Goal: Entertainment & Leisure: Consume media (video, audio)

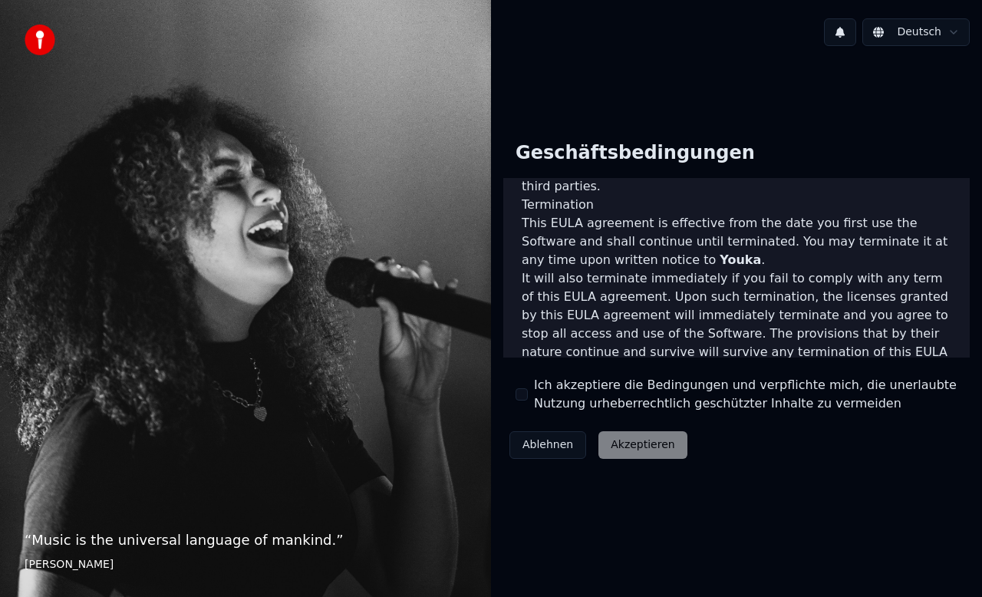
scroll to position [1091, 0]
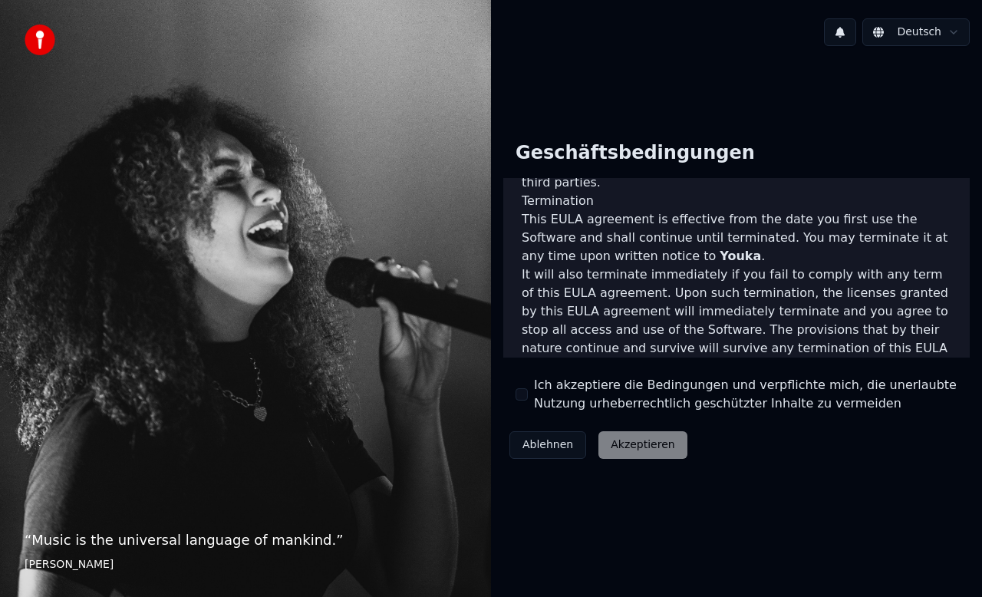
click at [524, 394] on button "Ich akzeptiere die Bedingungen und verpflichte mich, die unerlaubte Nutzung urh…" at bounding box center [522, 394] width 12 height 12
click at [632, 447] on button "Akzeptieren" at bounding box center [642, 445] width 88 height 28
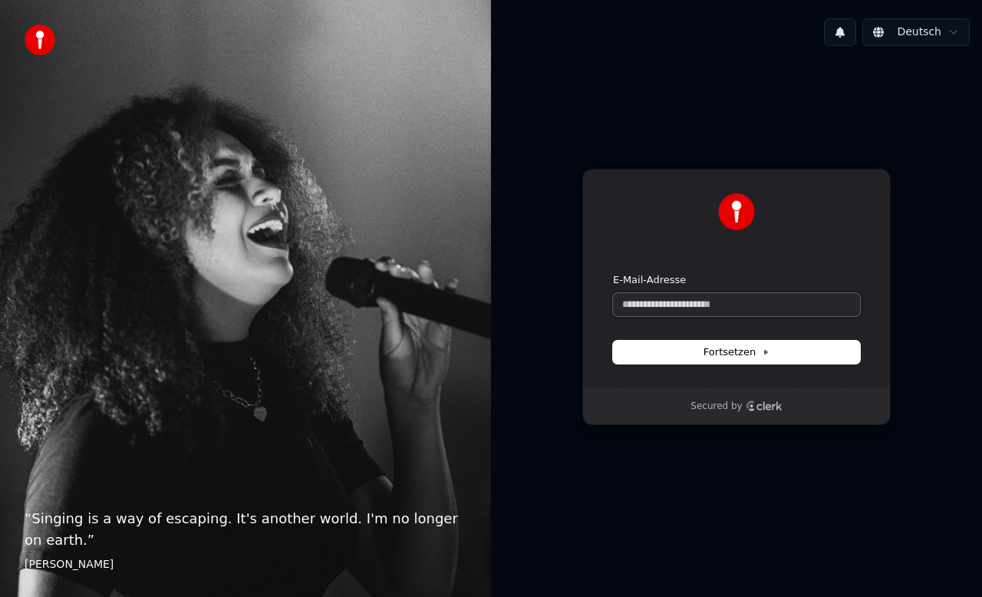
click at [685, 307] on input "E-Mail-Adresse" at bounding box center [736, 304] width 247 height 23
click at [657, 306] on input "E-Mail-Adresse" at bounding box center [736, 304] width 247 height 23
click at [724, 352] on span "Fortsetzen" at bounding box center [737, 352] width 66 height 14
type input "**********"
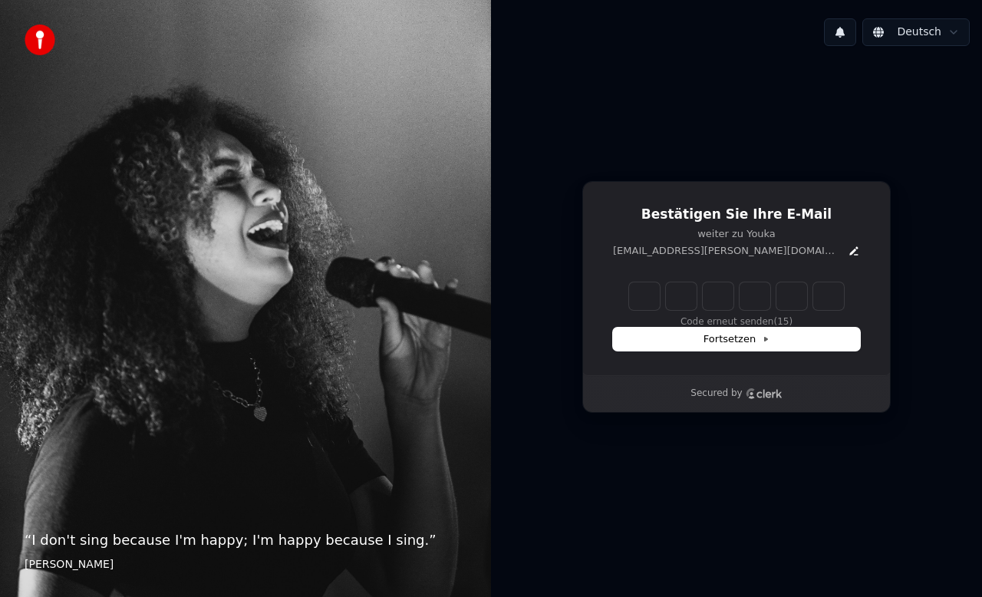
click at [635, 298] on input "Enter verification code" at bounding box center [736, 296] width 215 height 28
type input "******"
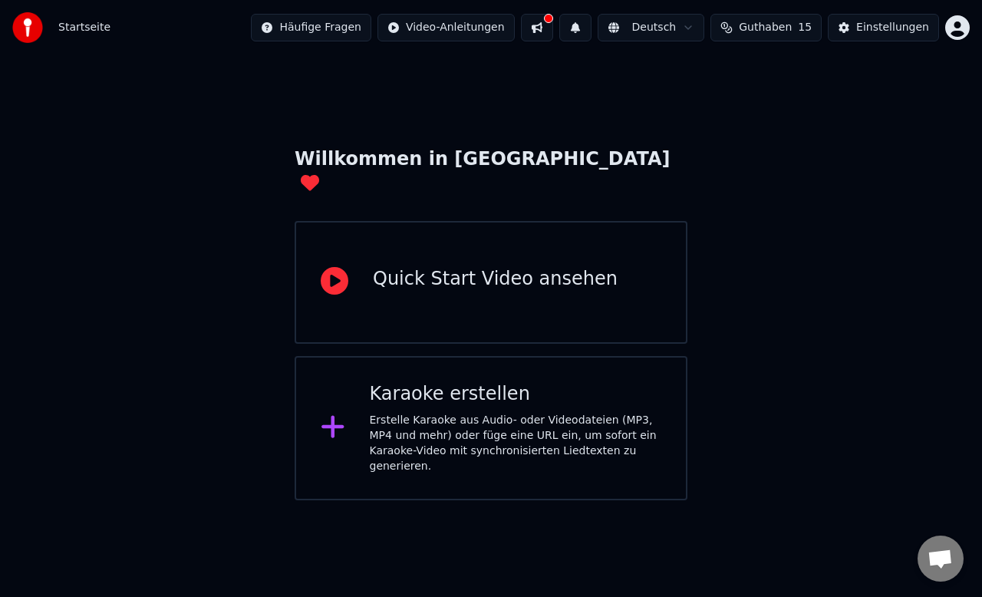
click at [534, 384] on div "Karaoke erstellen Erstelle Karaoke aus Audio- oder Videodateien (MP3, MP4 und m…" at bounding box center [516, 428] width 292 height 92
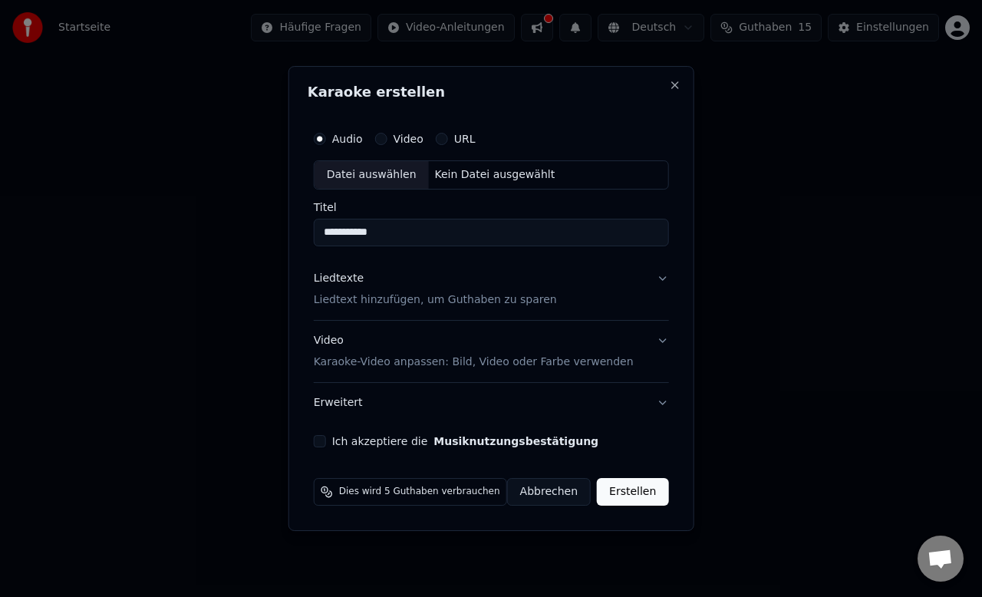
type input "**********"
click at [381, 169] on div "Datei auswählen" at bounding box center [372, 175] width 114 height 28
click at [393, 140] on div "Video" at bounding box center [398, 139] width 48 height 12
click at [387, 137] on button "Video" at bounding box center [380, 139] width 12 height 12
click at [500, 176] on div "Kein Datei ausgewählt" at bounding box center [495, 174] width 133 height 15
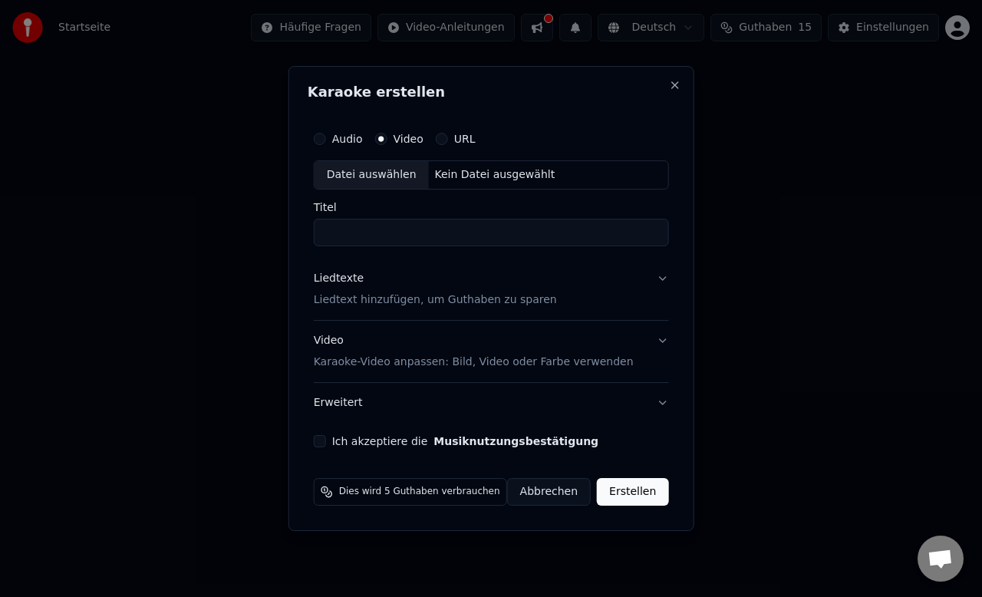
click at [507, 301] on p "Liedtext hinzufügen, um Guthaben zu sparen" at bounding box center [435, 299] width 243 height 15
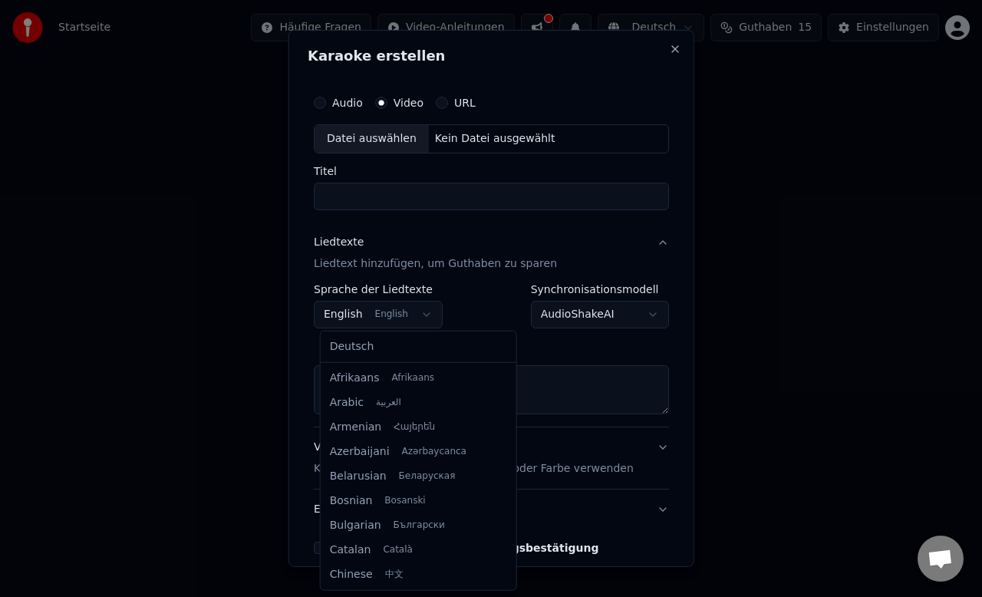
click at [424, 313] on body "**********" at bounding box center [491, 250] width 982 height 500
select select "**"
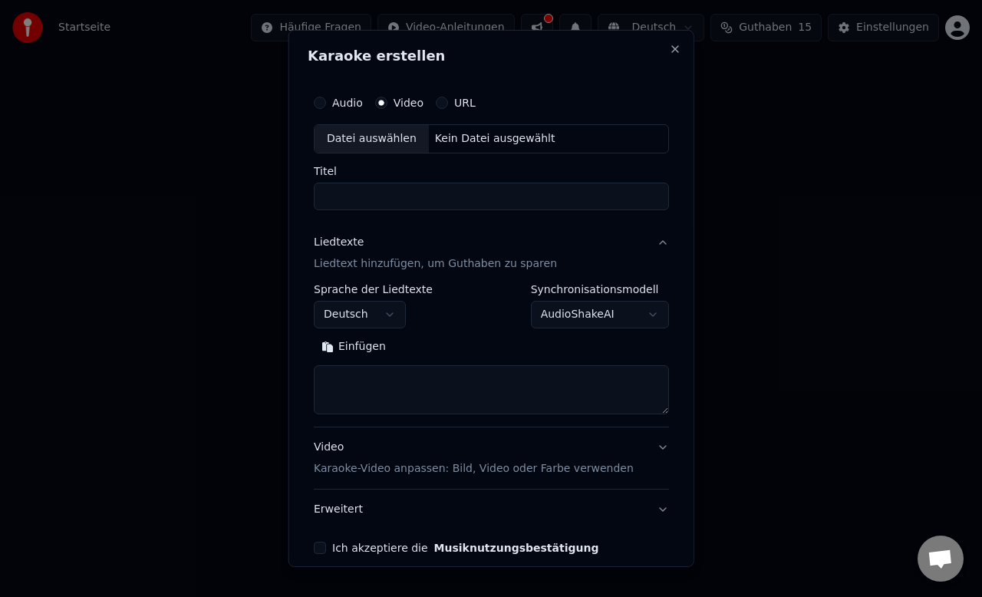
click at [378, 385] on textarea at bounding box center [491, 389] width 355 height 49
click at [398, 140] on div "Datei auswählen" at bounding box center [372, 139] width 114 height 28
select select
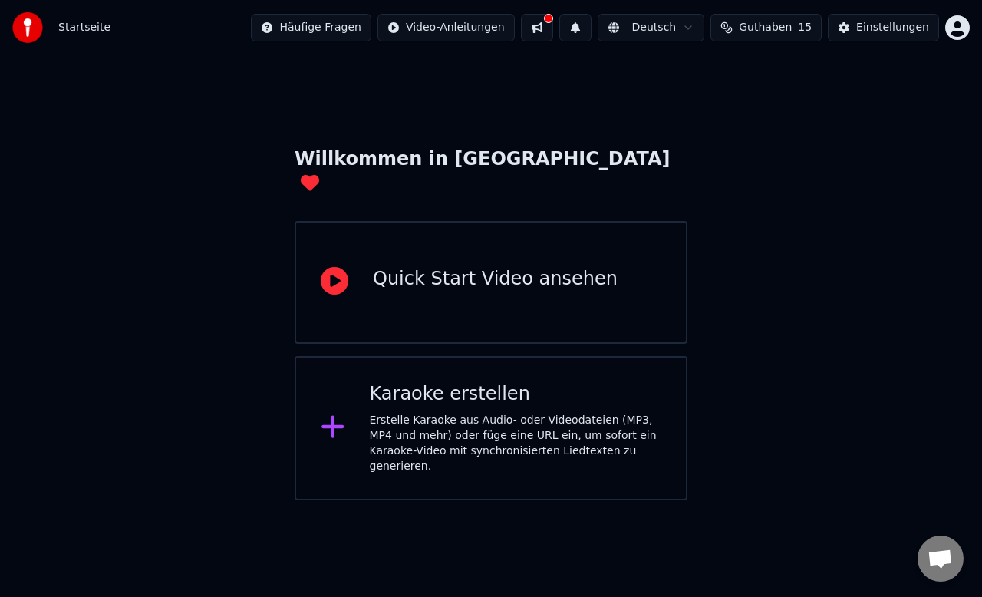
click at [498, 382] on div "Karaoke erstellen" at bounding box center [516, 394] width 292 height 25
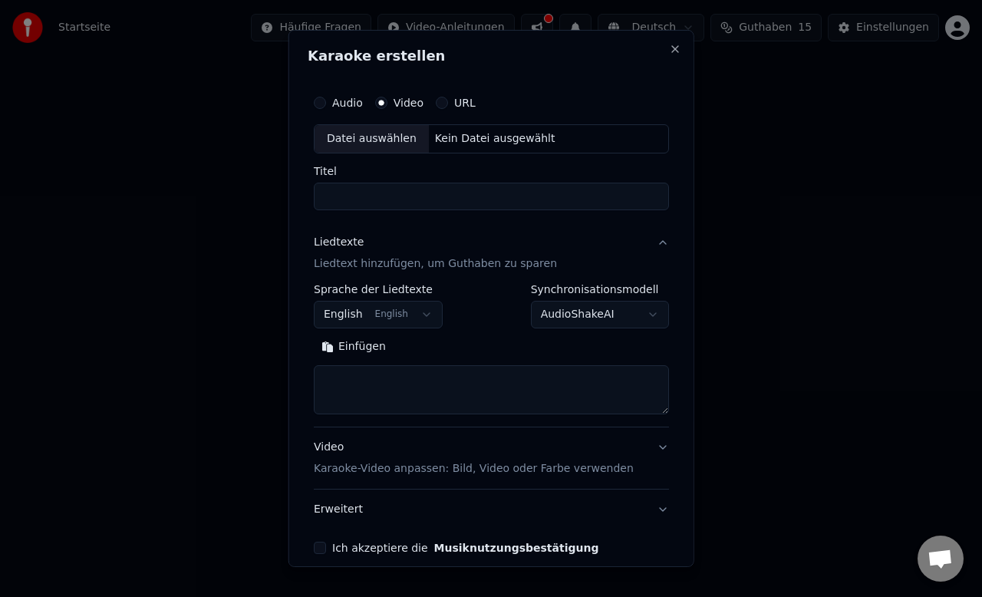
click at [381, 140] on div "Datei auswählen" at bounding box center [372, 139] width 114 height 28
select select
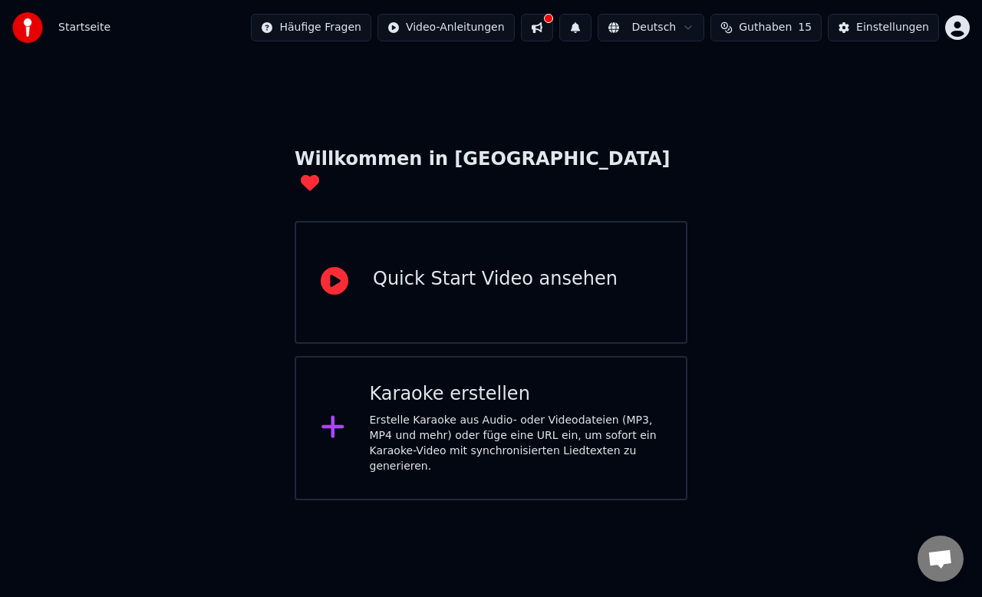
click at [453, 383] on div "Karaoke erstellen Erstelle Karaoke aus Audio- oder Videodateien (MP3, MP4 und m…" at bounding box center [516, 428] width 292 height 92
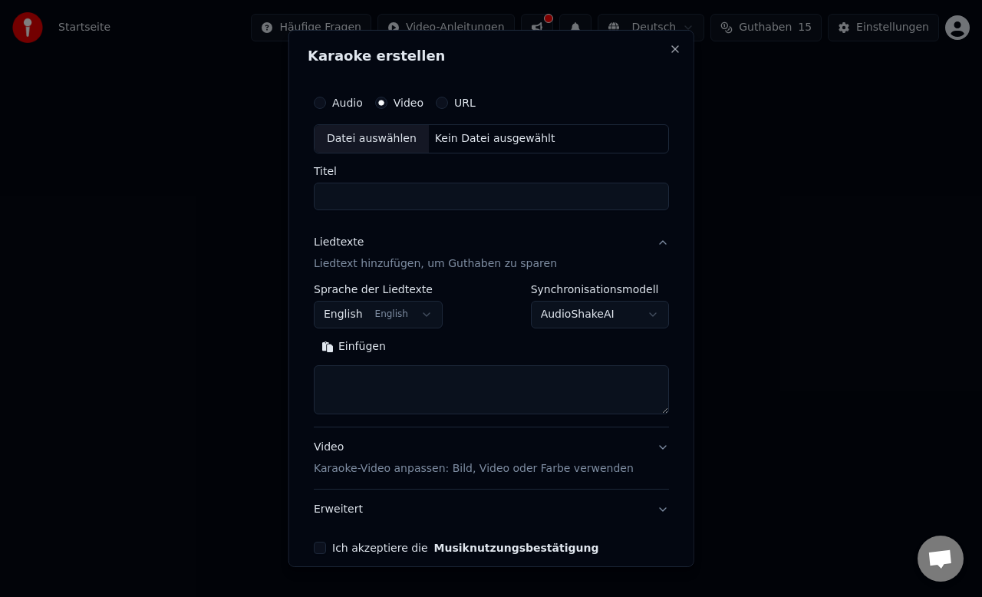
click at [378, 138] on div "Datei auswählen" at bounding box center [372, 139] width 114 height 28
type input "**********"
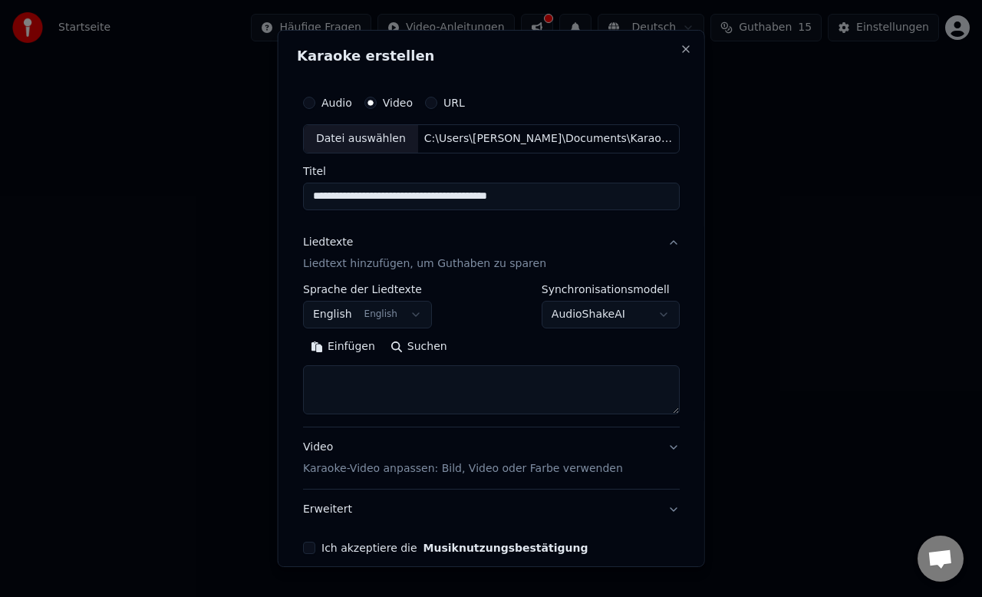
click at [404, 312] on button "English English" at bounding box center [367, 315] width 129 height 28
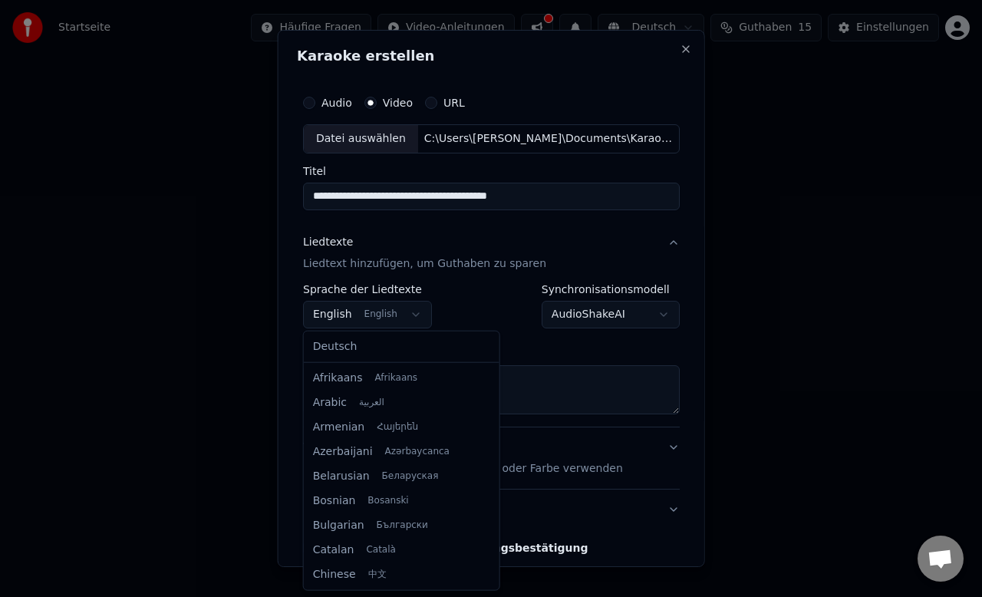
scroll to position [123, 0]
select select "**"
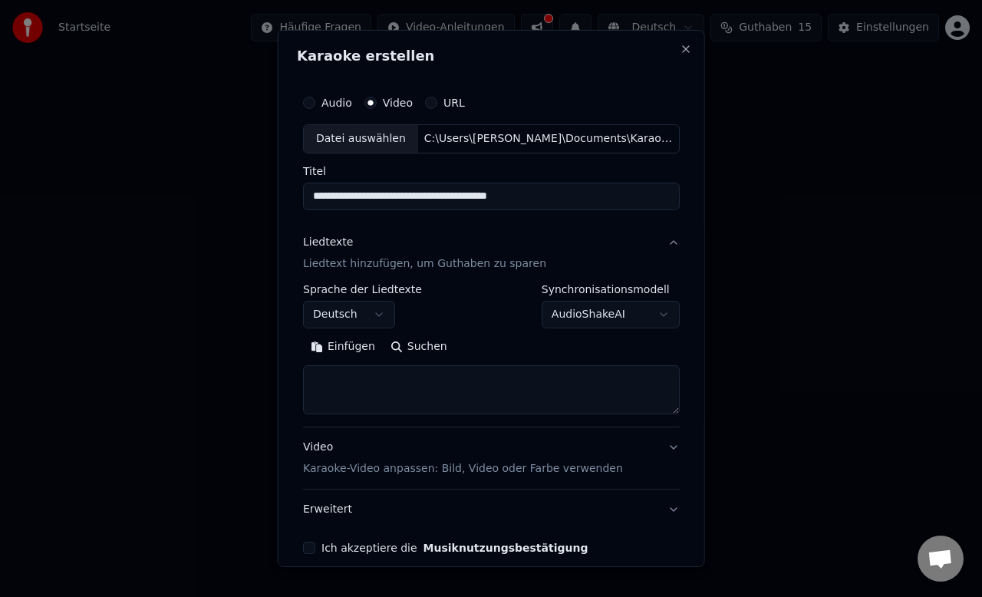
click at [354, 368] on textarea at bounding box center [491, 389] width 377 height 49
paste textarea "**********"
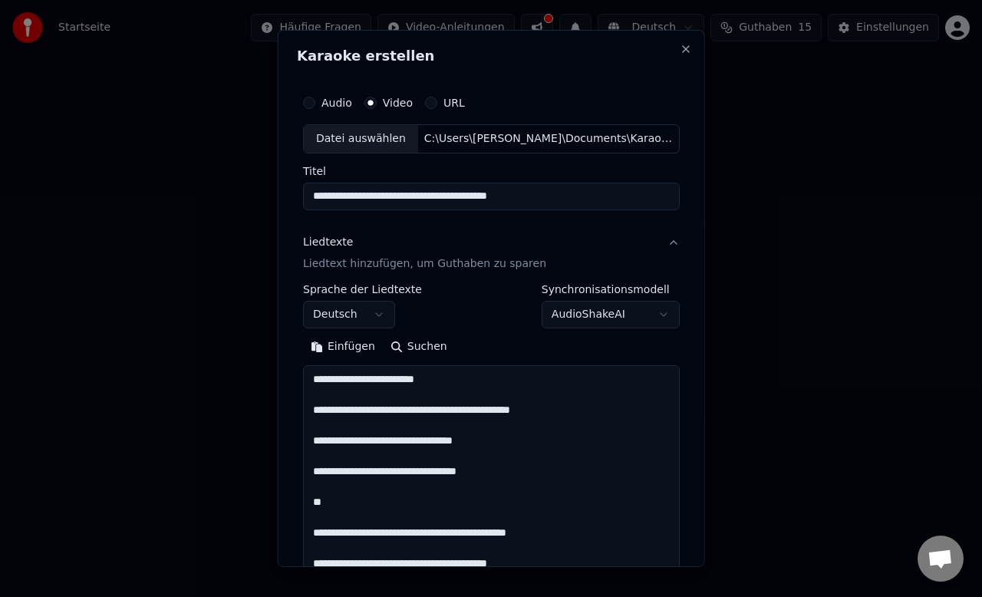
scroll to position [985, 0]
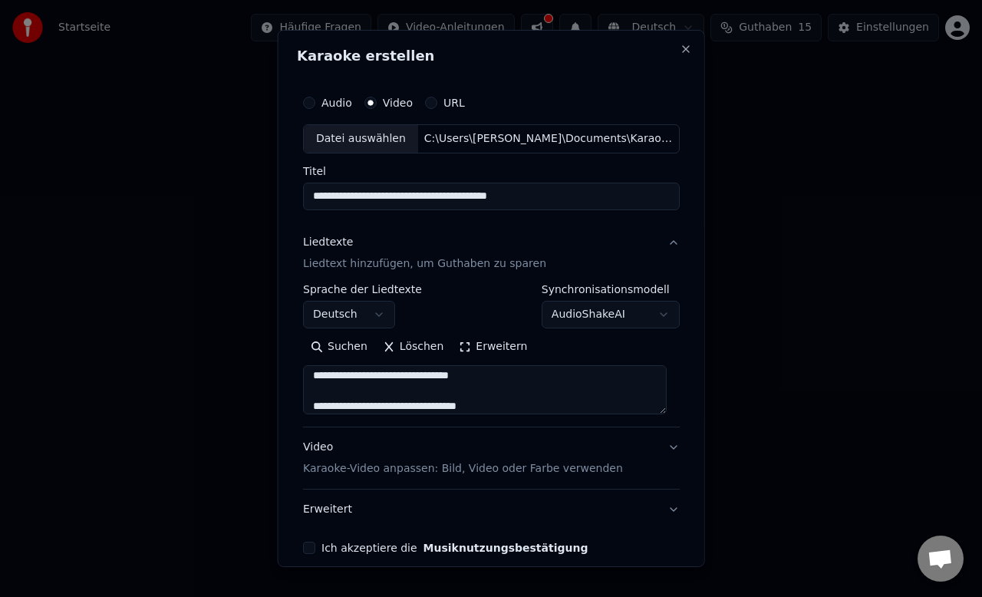
type textarea "**********"
click at [480, 468] on p "Karaoke-Video anpassen: Bild, Video oder Farbe verwenden" at bounding box center [463, 468] width 320 height 15
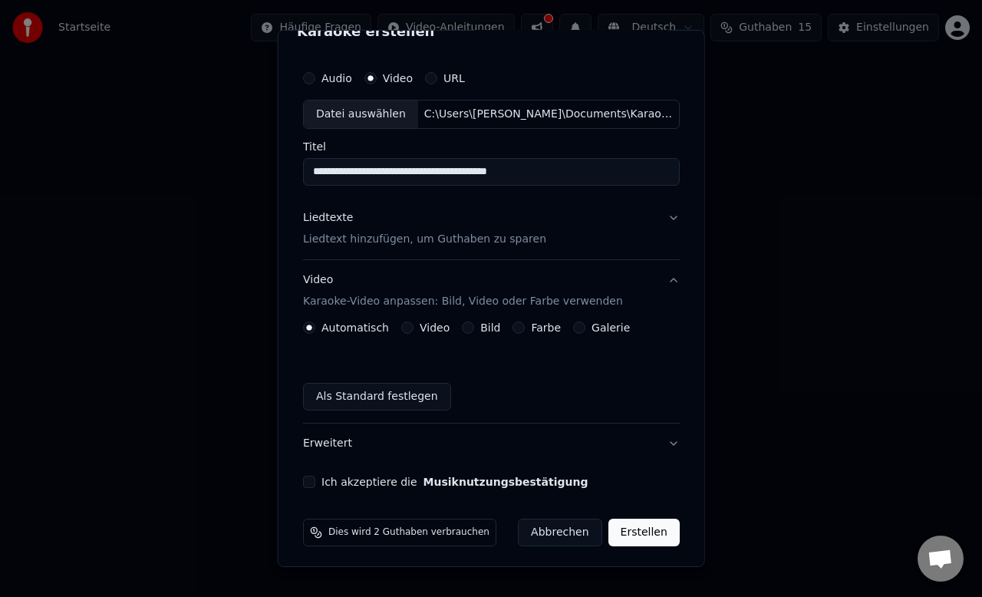
scroll to position [27, 0]
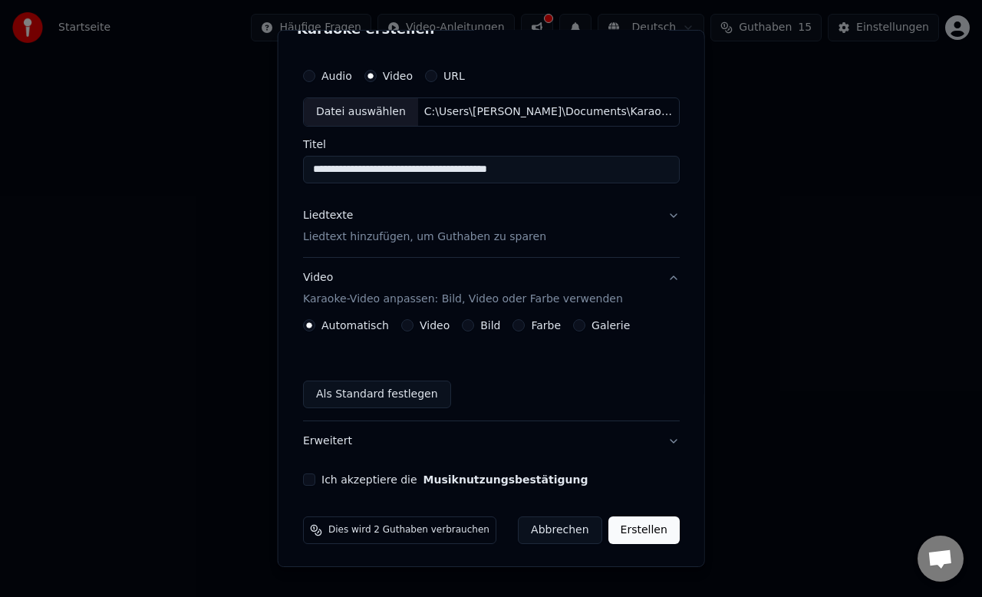
click at [627, 528] on button "Erstellen" at bounding box center [643, 530] width 71 height 28
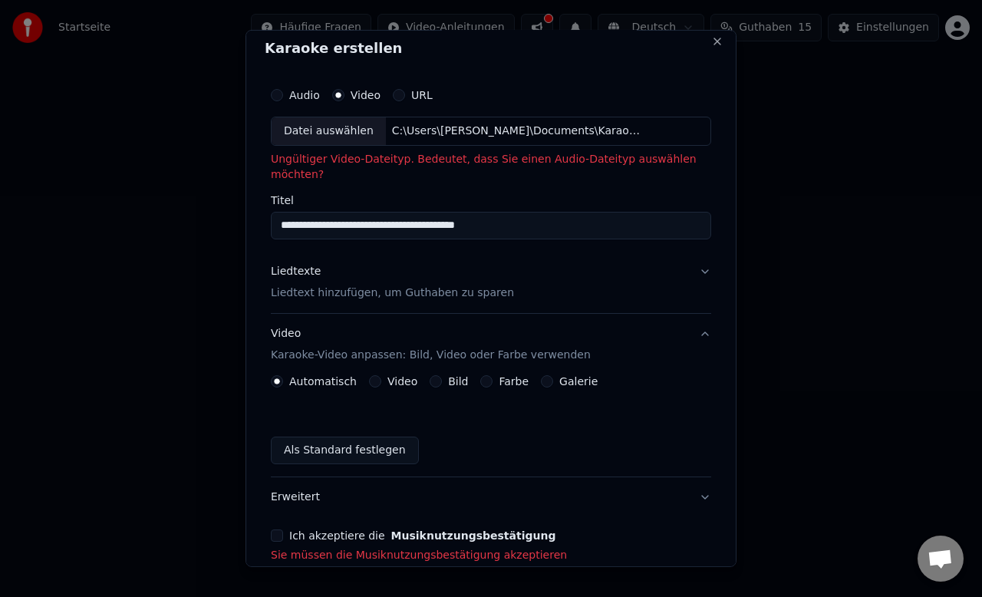
scroll to position [0, 0]
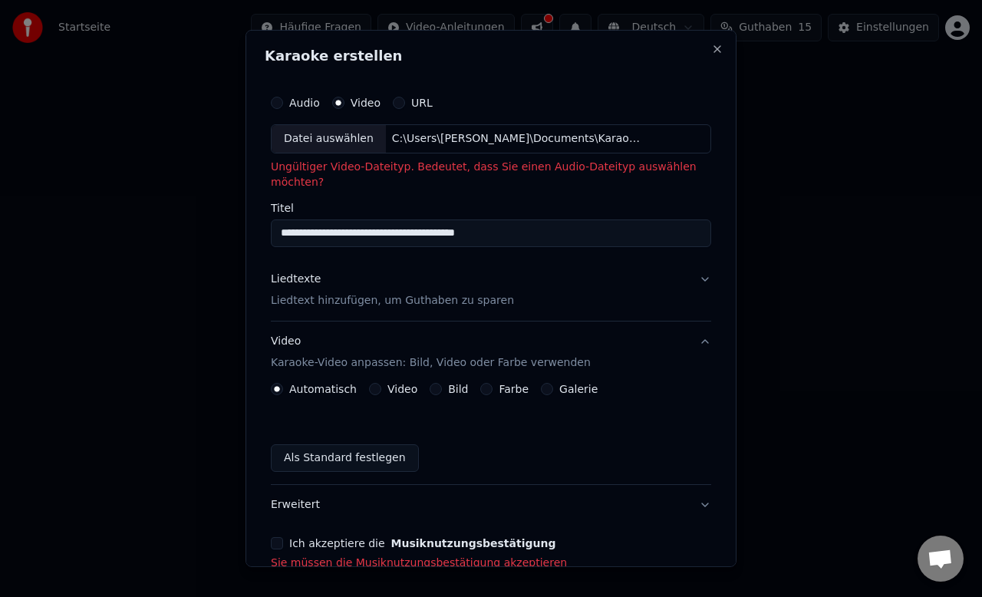
click at [283, 99] on button "Audio" at bounding box center [277, 103] width 12 height 12
click at [344, 138] on div "Datei auswählen" at bounding box center [329, 139] width 114 height 28
type input "**********"
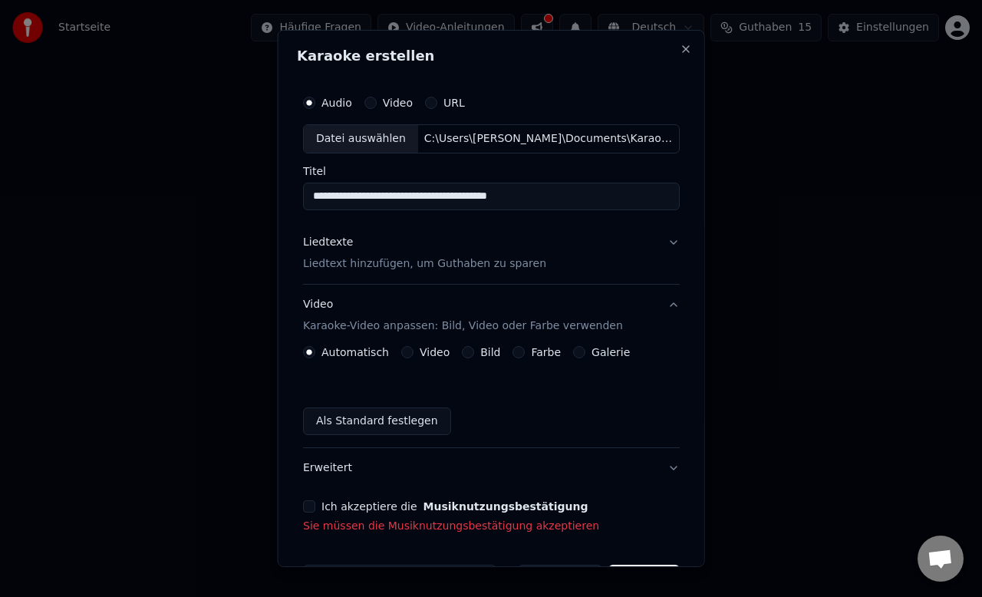
click at [572, 262] on button "Liedtexte Liedtext hinzufügen, um Guthaben zu sparen" at bounding box center [491, 253] width 377 height 61
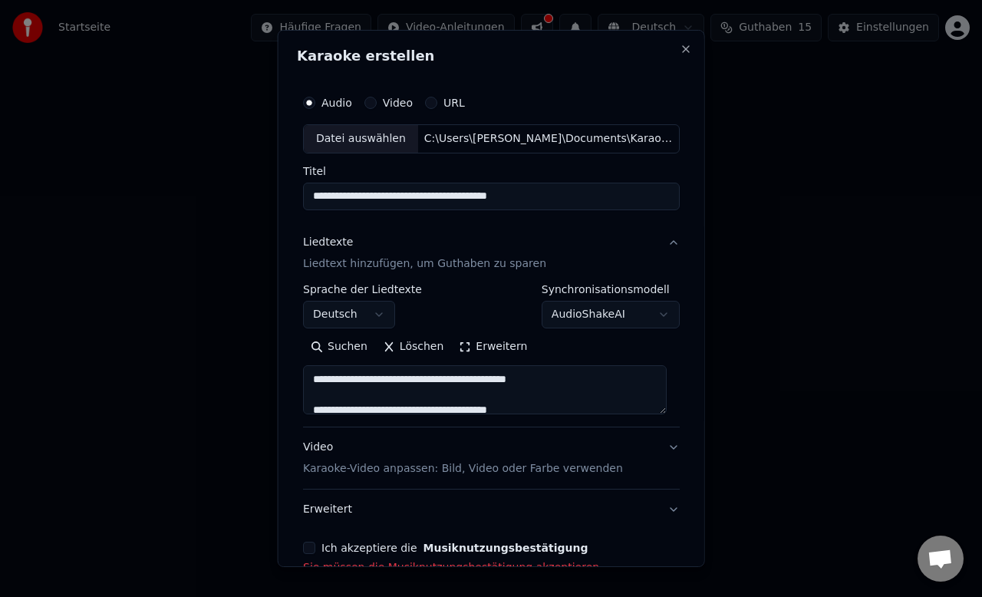
scroll to position [90, 0]
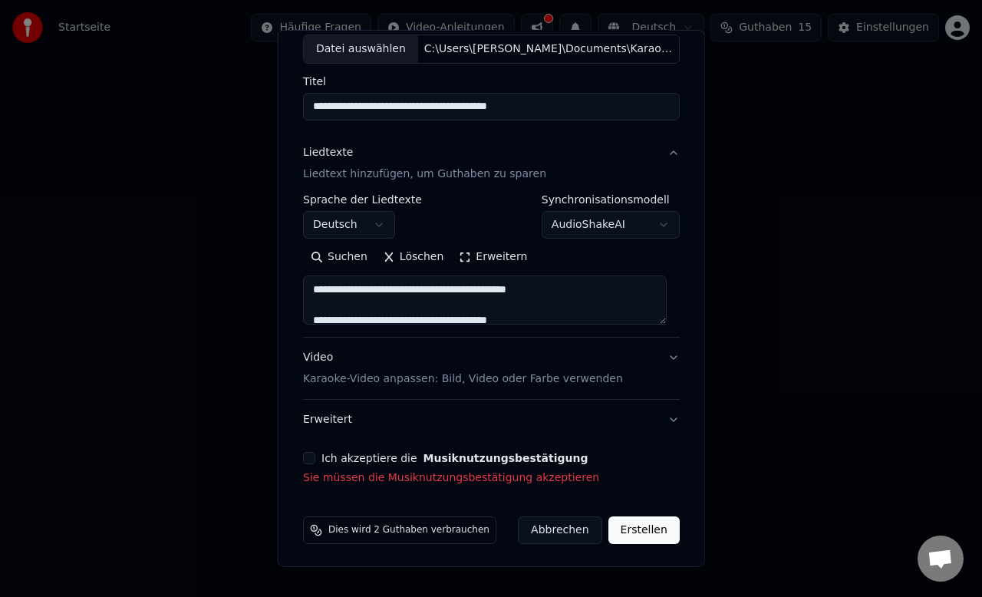
click at [627, 532] on button "Erstellen" at bounding box center [643, 530] width 71 height 28
click at [635, 523] on button "Erstellen" at bounding box center [643, 530] width 71 height 28
click at [661, 357] on button "Video Karaoke-Video anpassen: Bild, Video oder Farbe verwenden" at bounding box center [491, 368] width 377 height 61
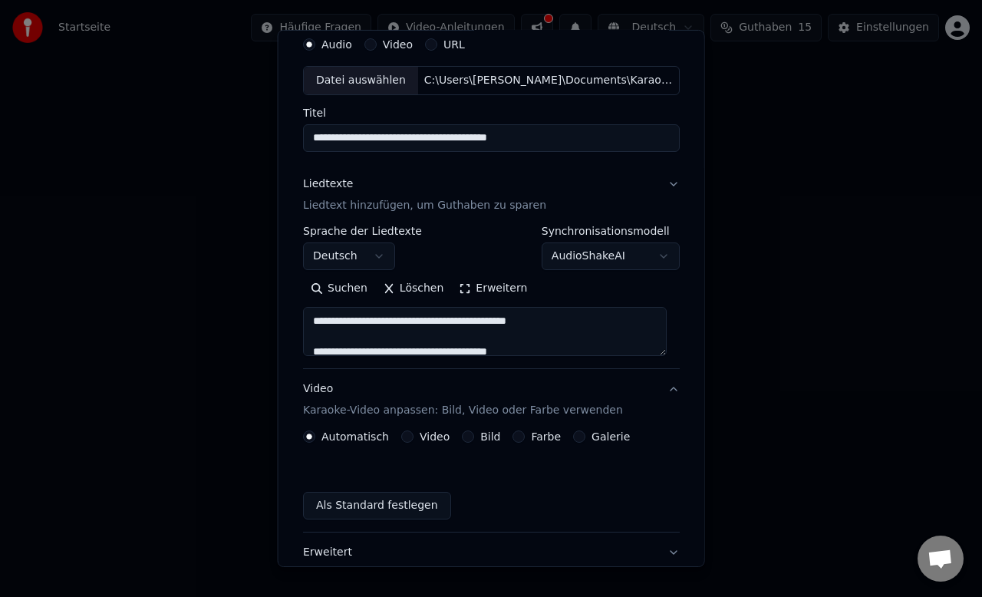
scroll to position [49, 0]
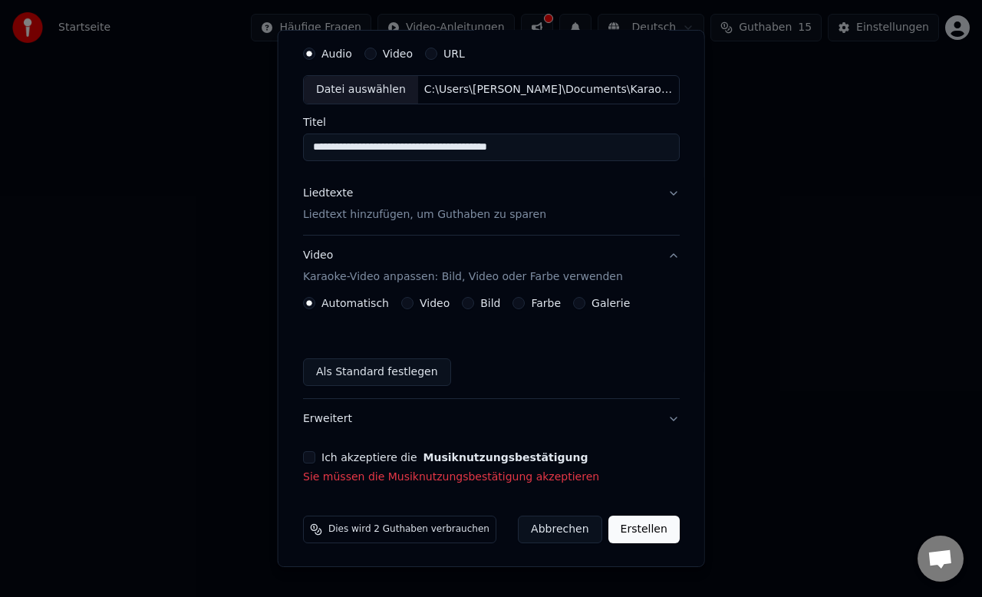
click at [326, 477] on p "Sie müssen die Musiknutzungsbestätigung akzeptieren" at bounding box center [491, 477] width 377 height 15
click at [657, 419] on button "Erweitert" at bounding box center [491, 419] width 377 height 40
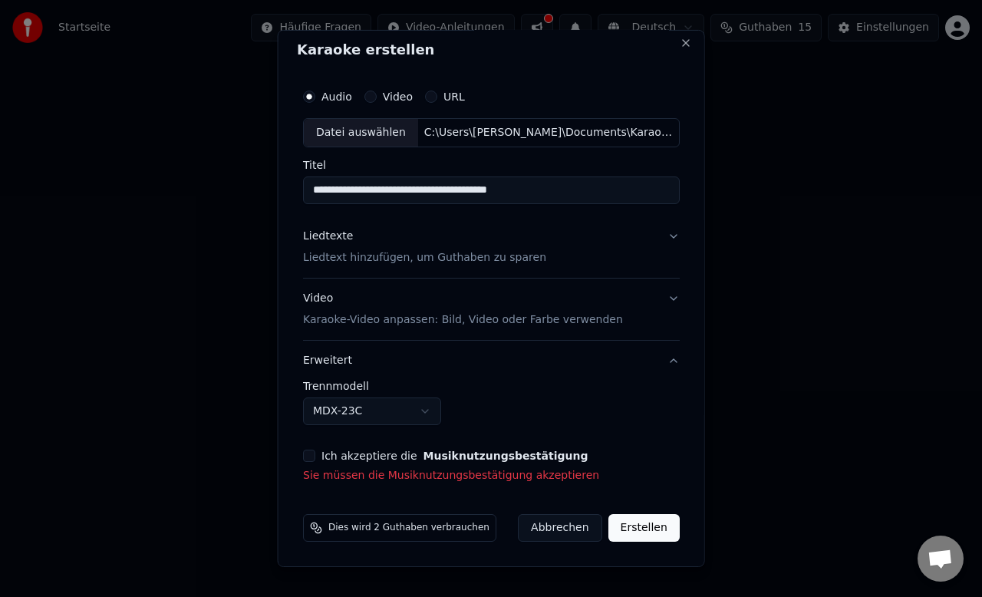
scroll to position [5, 0]
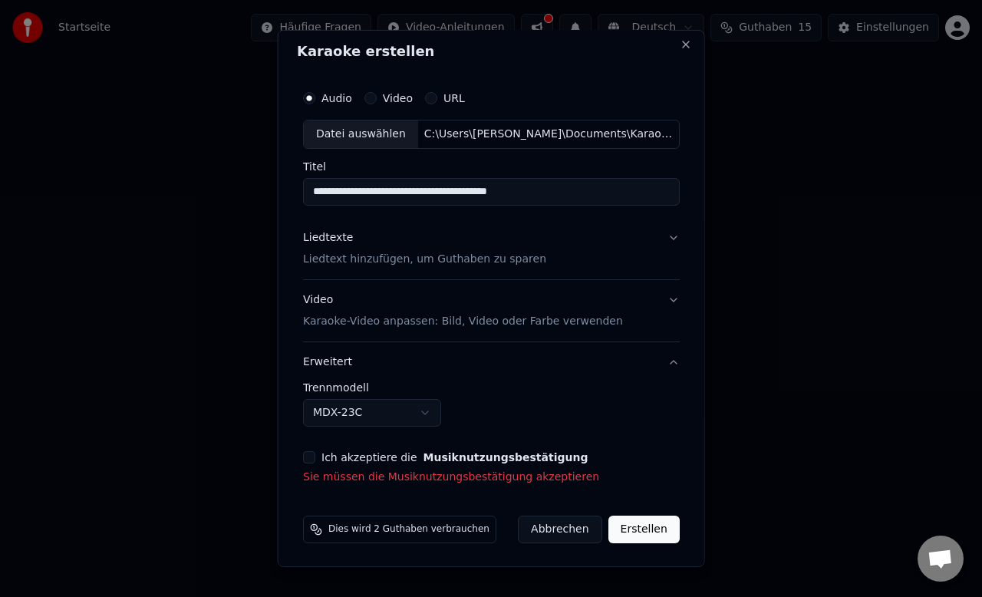
click at [483, 486] on div "**********" at bounding box center [491, 284] width 389 height 414
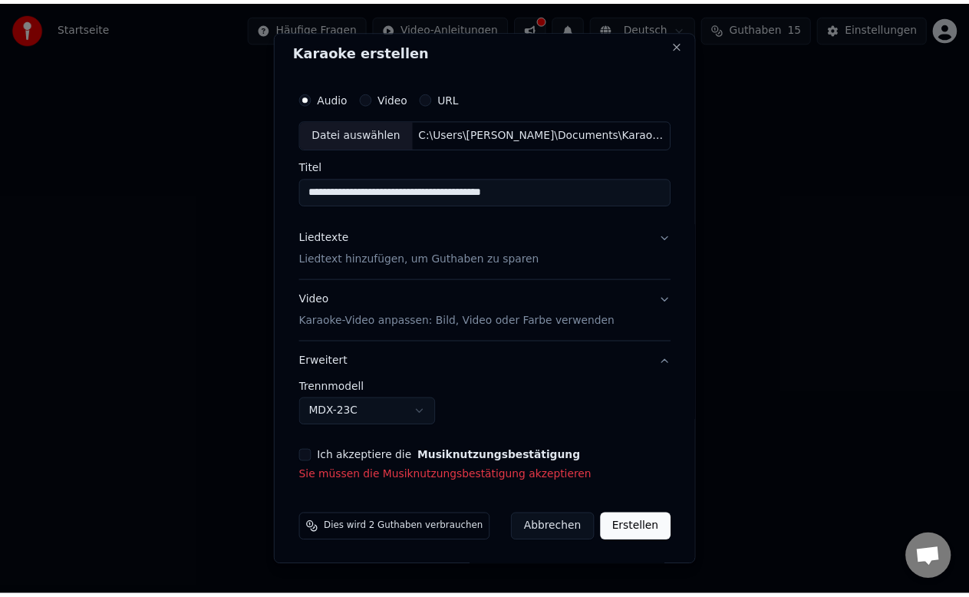
scroll to position [0, 0]
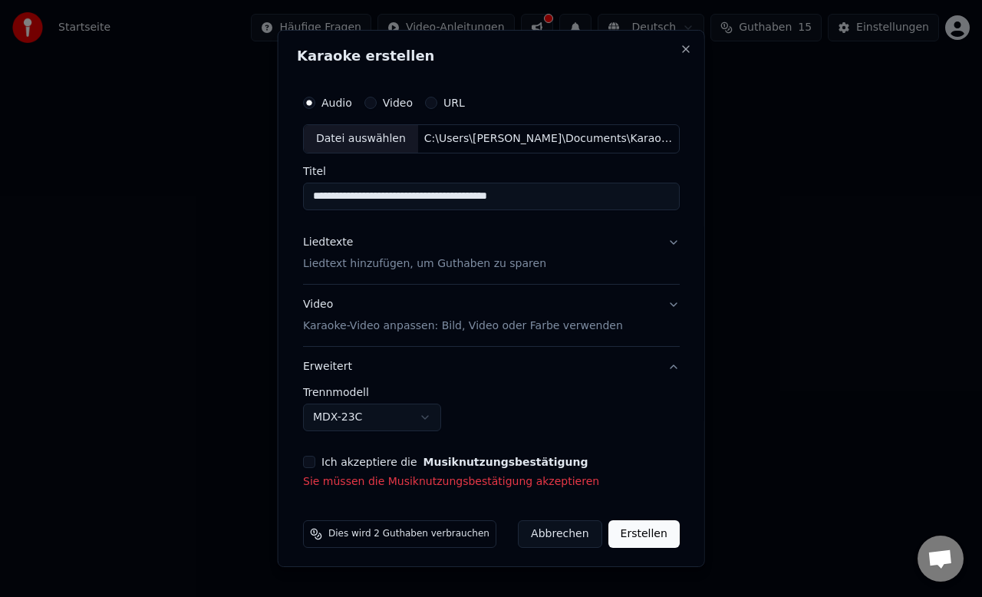
click at [303, 460] on button "Ich akzeptiere die Musiknutzungsbestätigung" at bounding box center [309, 462] width 12 height 12
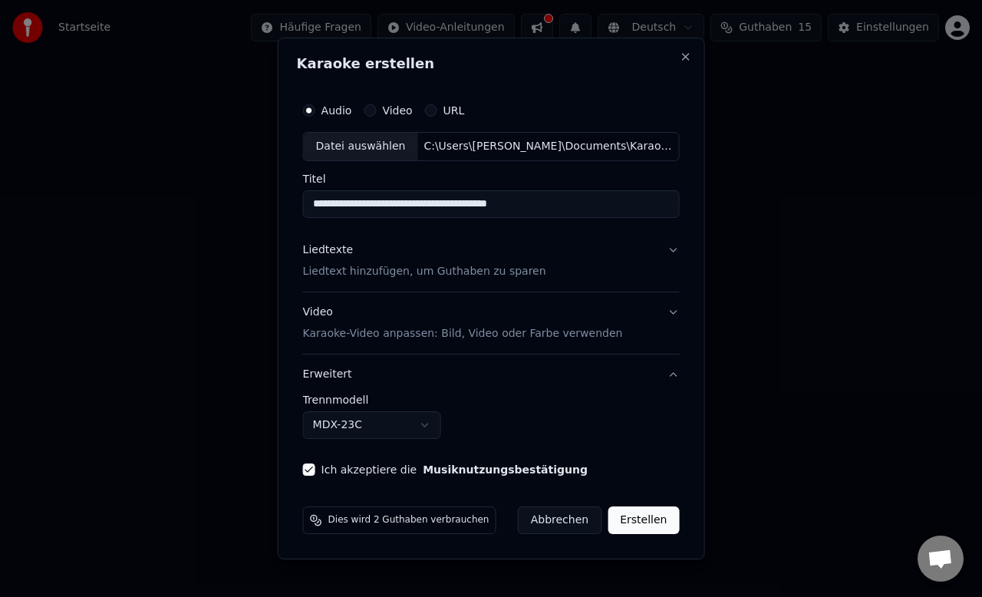
click at [641, 519] on button "Erstellen" at bounding box center [643, 520] width 71 height 28
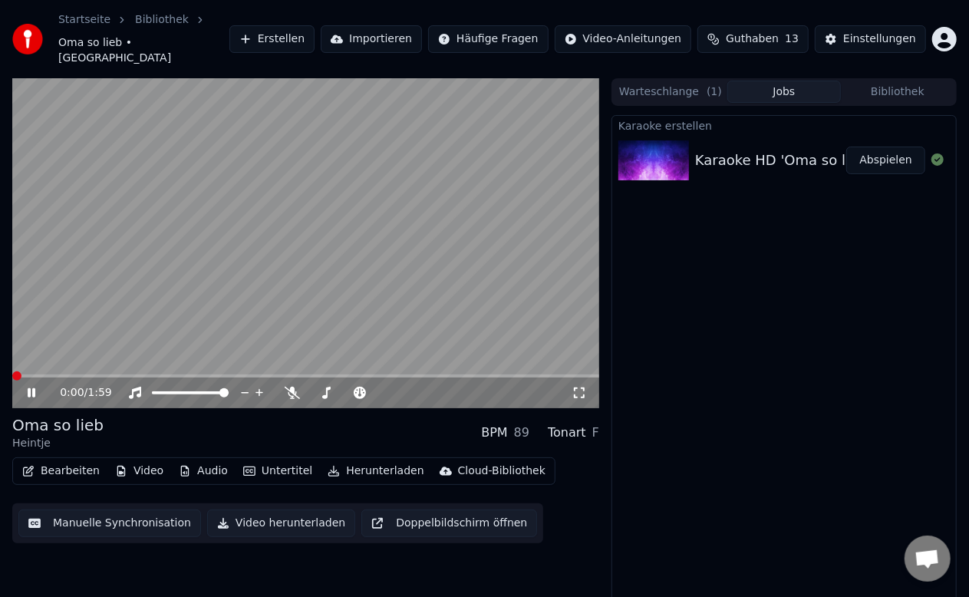
click at [12, 371] on span at bounding box center [16, 375] width 9 height 9
click at [294, 387] on icon at bounding box center [292, 393] width 15 height 12
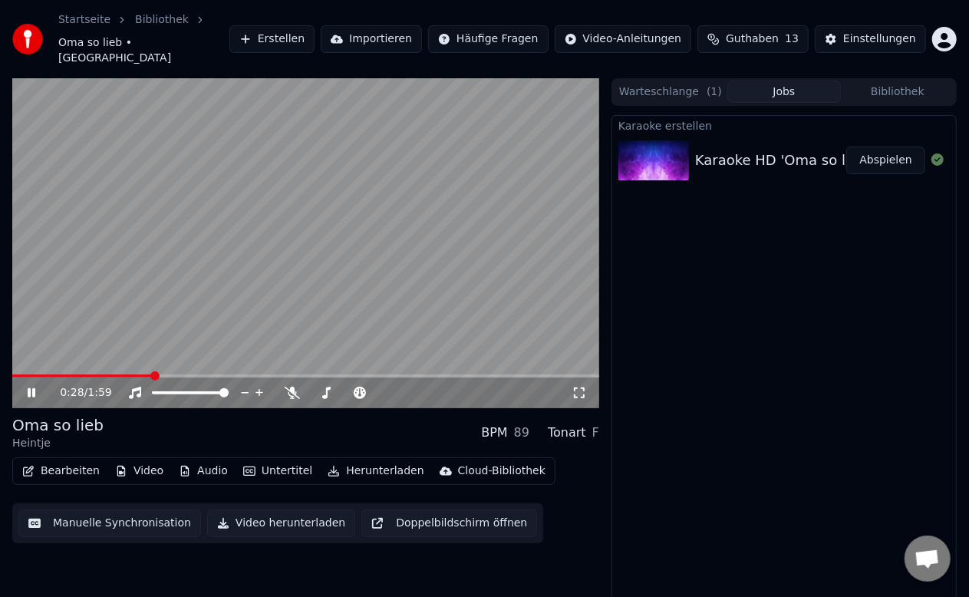
click at [58, 460] on button "Bearbeiten" at bounding box center [61, 470] width 90 height 21
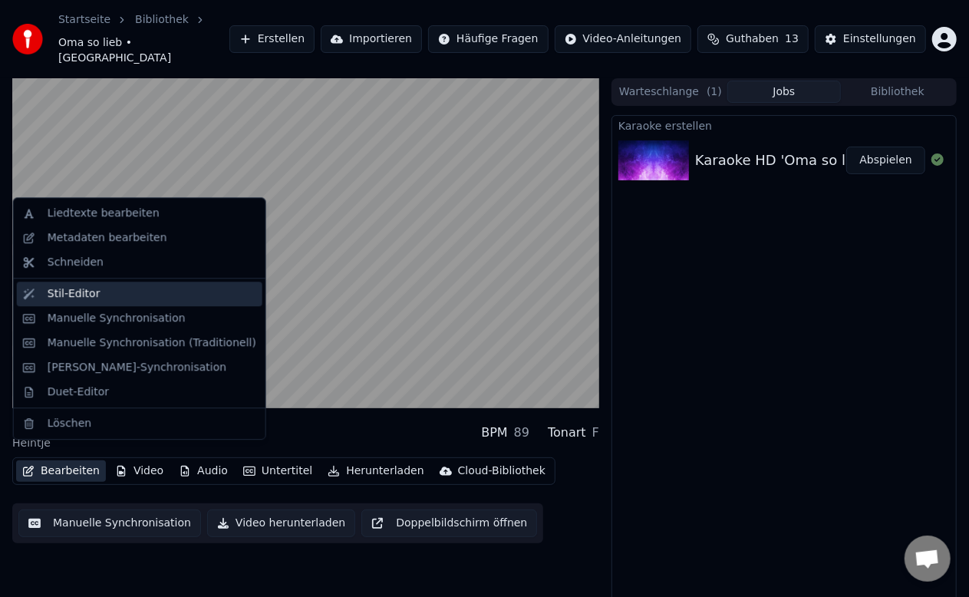
click at [66, 293] on div "Stil-Editor" at bounding box center [74, 293] width 53 height 15
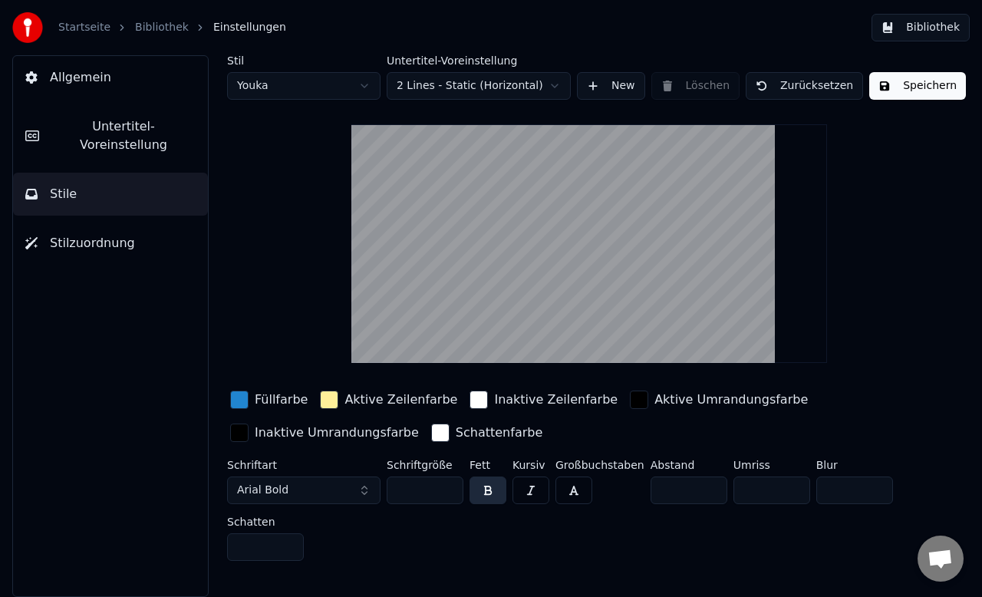
click at [795, 84] on button "Zurücksetzen" at bounding box center [804, 86] width 117 height 28
click at [784, 85] on button "Zurücksetzen" at bounding box center [804, 86] width 117 height 28
click at [152, 28] on link "Bibliothek" at bounding box center [162, 27] width 54 height 15
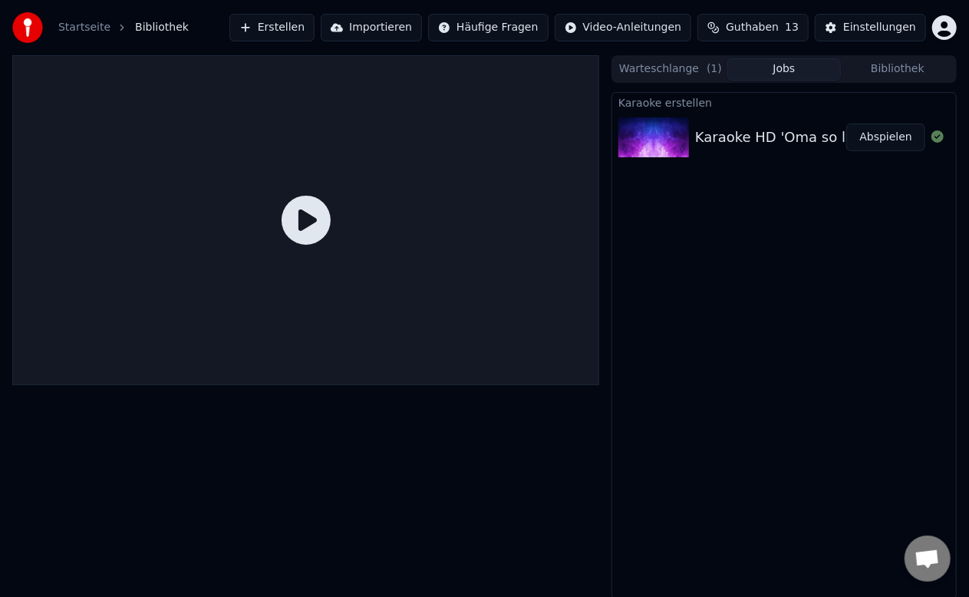
click at [302, 223] on icon at bounding box center [306, 220] width 49 height 49
click at [738, 142] on div "Karaoke HD 'Oma so lieb' (Heintje)_Full-HD-mc" at bounding box center [856, 137] width 322 height 21
click at [689, 137] on div at bounding box center [656, 137] width 77 height 40
click at [752, 140] on div "Karaoke HD 'Oma so lieb' (Heintje)_Full-HD-mc" at bounding box center [856, 137] width 322 height 21
click at [900, 134] on button "Abspielen" at bounding box center [885, 138] width 79 height 28
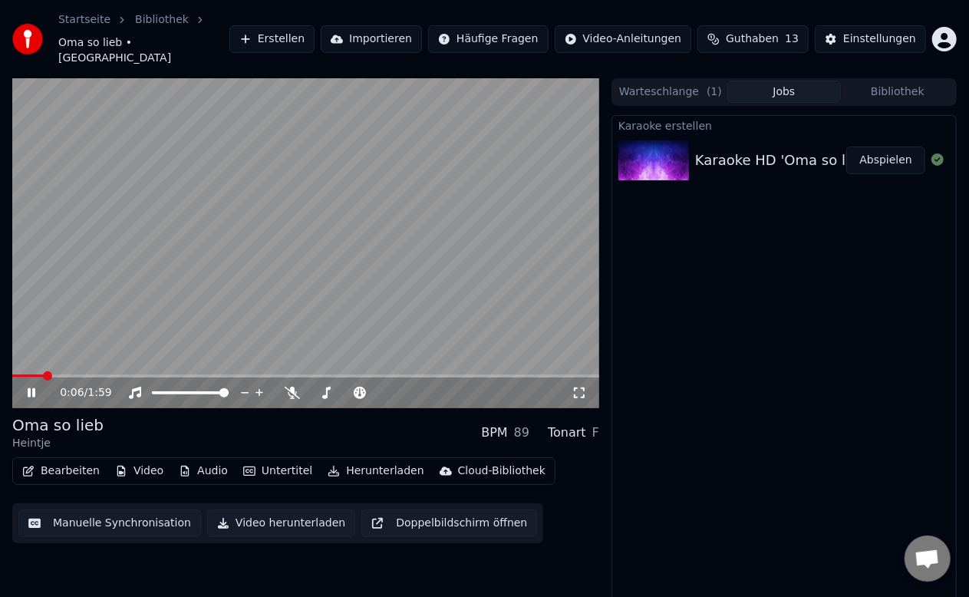
click at [48, 371] on span at bounding box center [47, 375] width 9 height 9
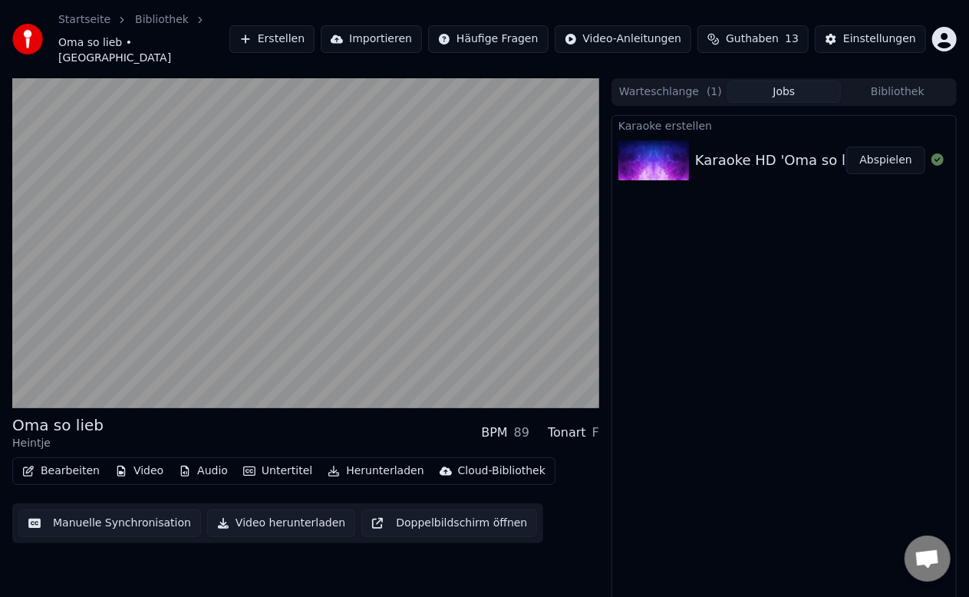
click at [103, 509] on button "Manuelle Synchronisation" at bounding box center [109, 523] width 183 height 28
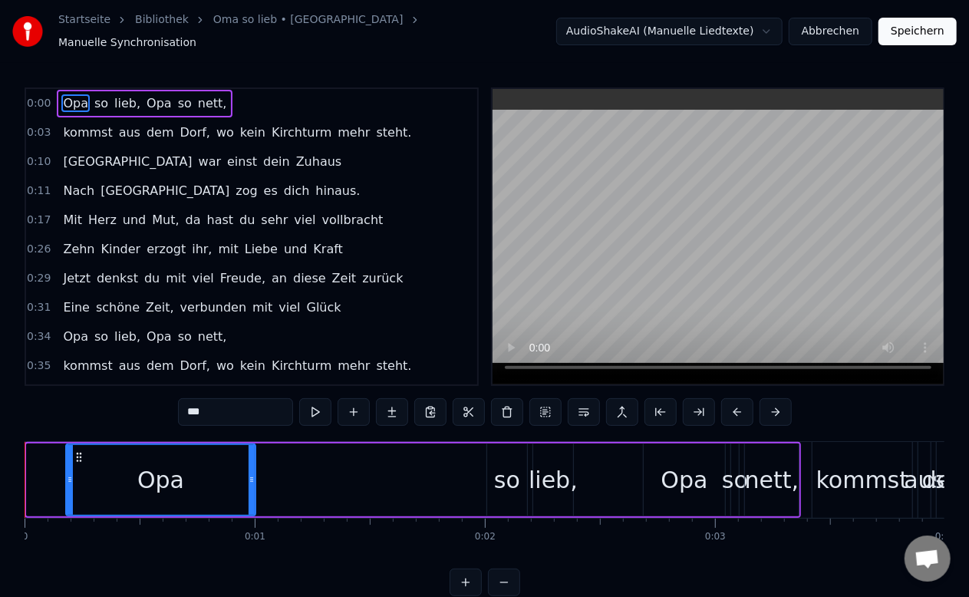
drag, startPoint x: 28, startPoint y: 470, endPoint x: 68, endPoint y: 474, distance: 39.4
click at [68, 474] on icon at bounding box center [70, 479] width 6 height 12
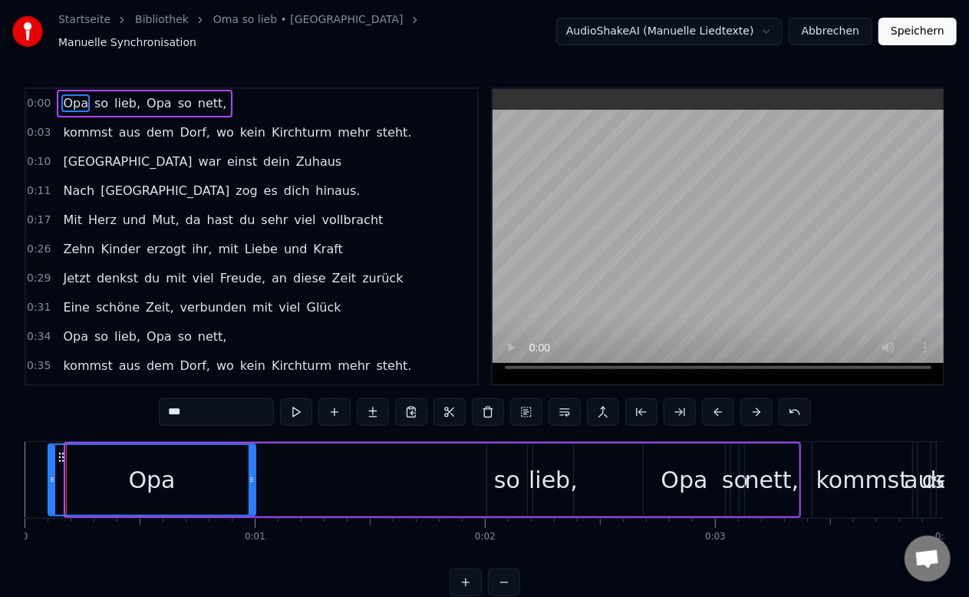
drag, startPoint x: 69, startPoint y: 473, endPoint x: 51, endPoint y: 478, distance: 18.4
click at [51, 478] on div at bounding box center [52, 480] width 6 height 70
click at [302, 404] on button at bounding box center [296, 412] width 32 height 28
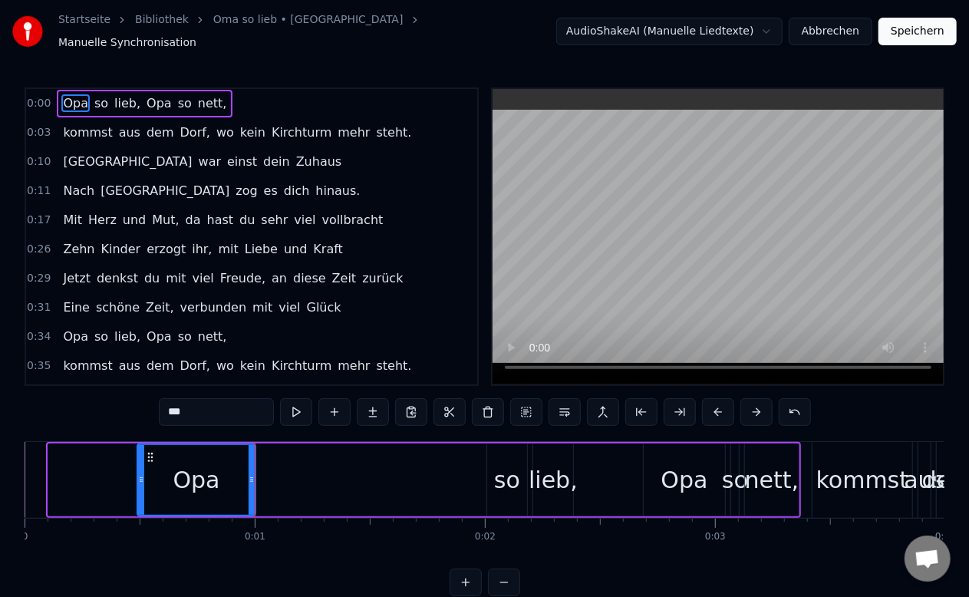
drag, startPoint x: 52, startPoint y: 471, endPoint x: 141, endPoint y: 471, distance: 89.0
click at [141, 473] on icon at bounding box center [141, 479] width 6 height 12
click at [502, 588] on button at bounding box center [504, 583] width 32 height 28
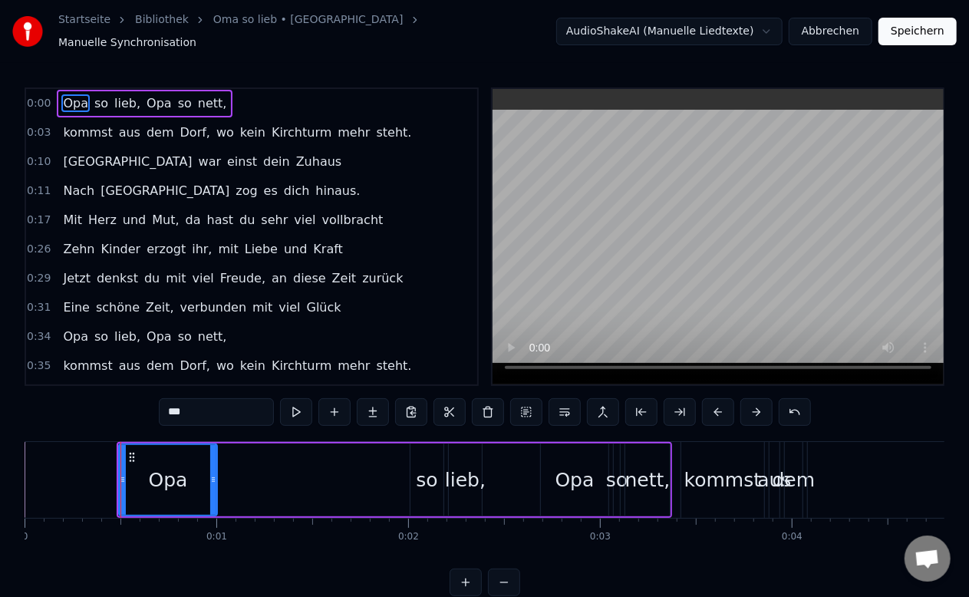
click at [502, 586] on button at bounding box center [504, 583] width 32 height 28
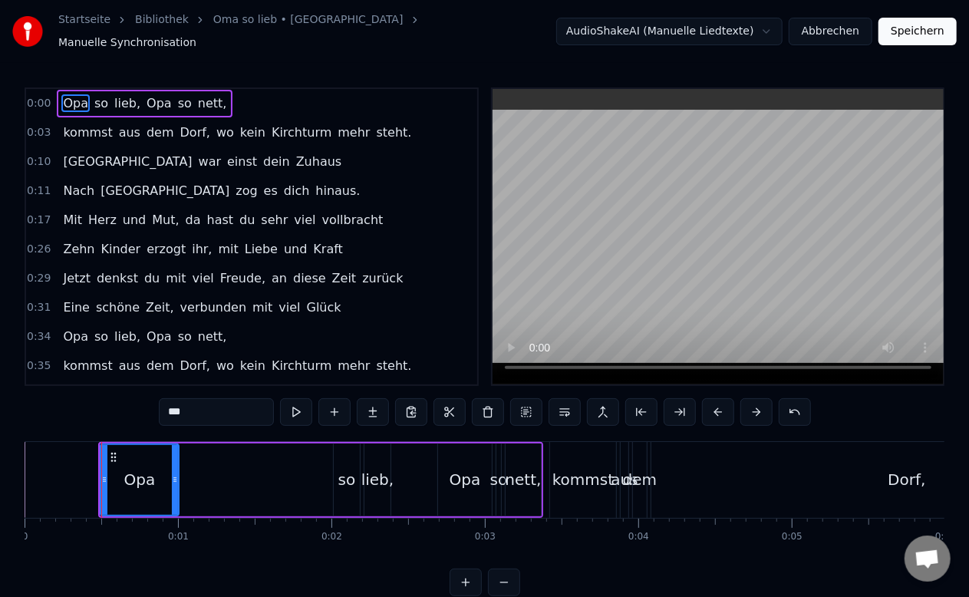
click at [502, 586] on button at bounding box center [504, 583] width 32 height 28
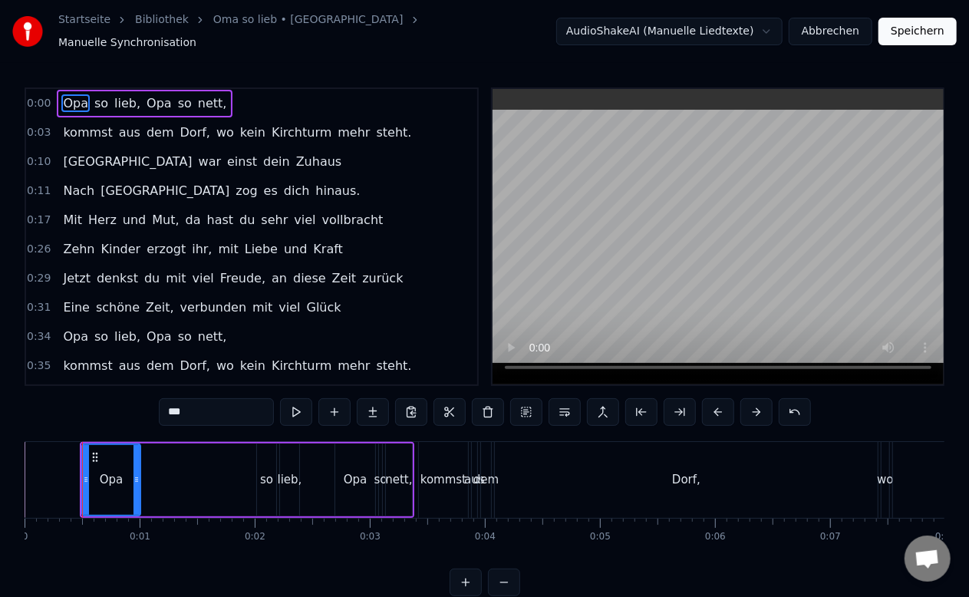
click at [502, 586] on button at bounding box center [504, 583] width 32 height 28
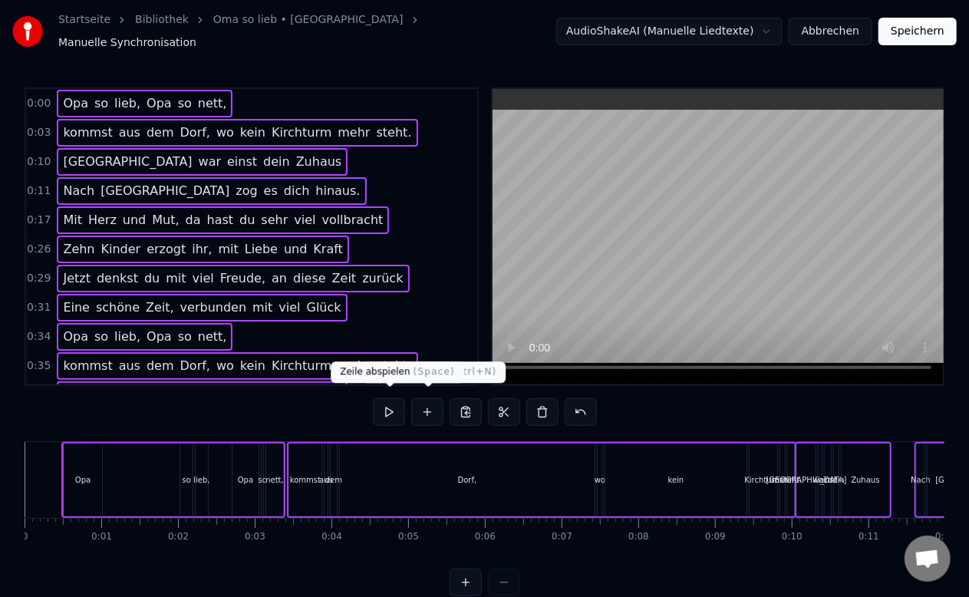
click at [278, 410] on div "0:00 Opa so lieb, Opa so nett, 0:03 kommst aus dem Dorf, wo kein Kirchturm mehr…" at bounding box center [485, 341] width 920 height 509
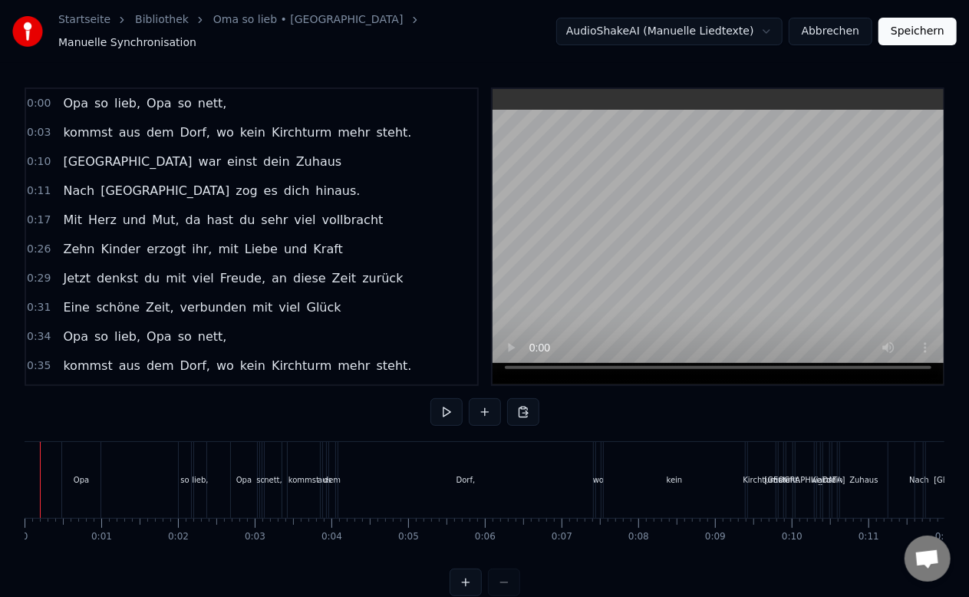
click at [36, 96] on span "0:00" at bounding box center [39, 103] width 24 height 15
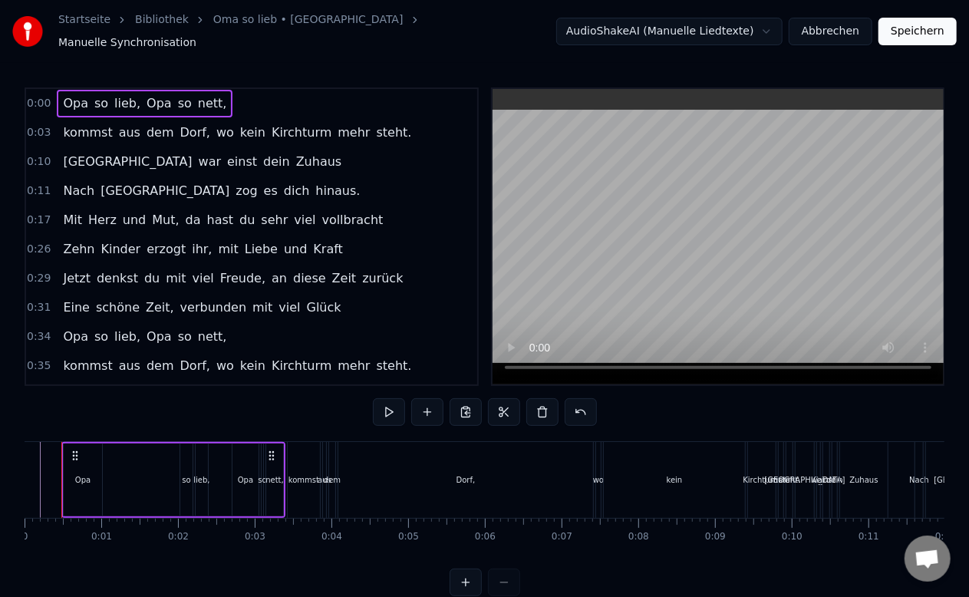
click at [38, 96] on span "0:00" at bounding box center [39, 103] width 24 height 15
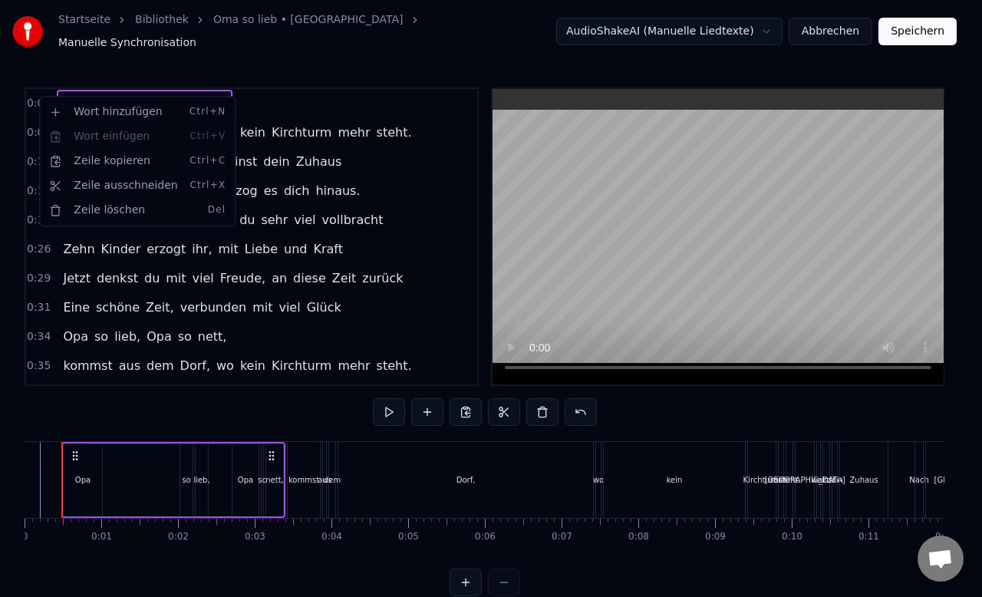
click at [368, 170] on html "Startseite Bibliothek Oma so lieb • Heintje Manuelle Synchronisation AudioShake…" at bounding box center [491, 310] width 982 height 621
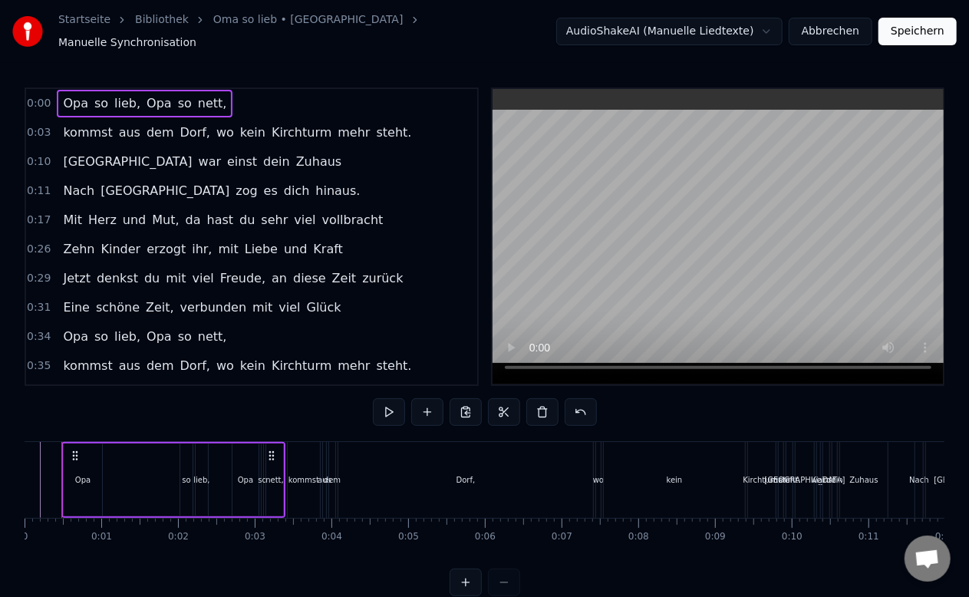
click at [35, 96] on span "0:00" at bounding box center [39, 103] width 24 height 15
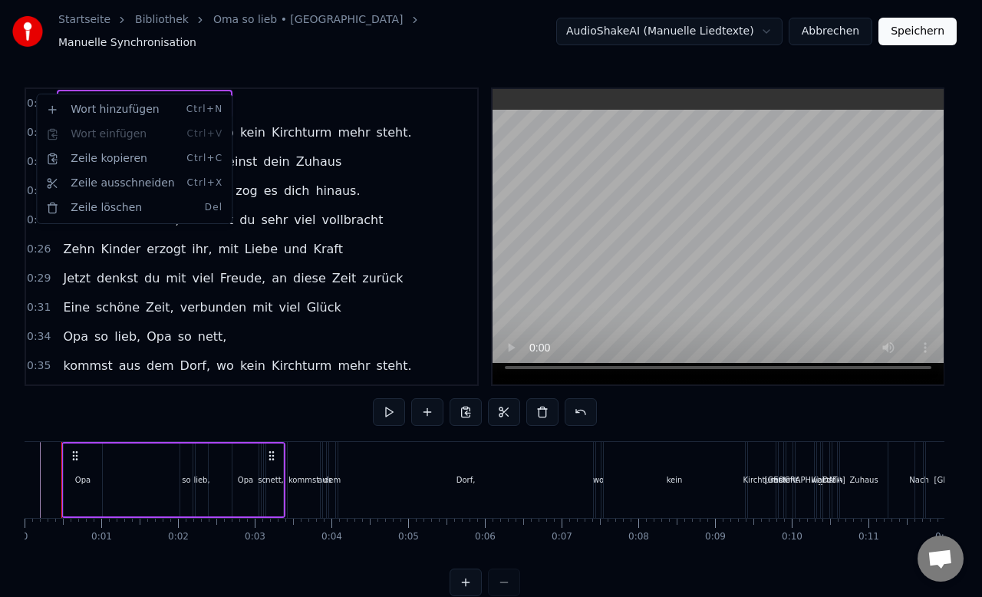
click at [109, 132] on div "Wort hinzufügen Ctrl+N Wort einfügen Ctrl+V Zeile kopieren Ctrl+C Zeile ausschn…" at bounding box center [134, 158] width 189 height 123
click at [269, 86] on html "Startseite Bibliothek Oma so lieb • Heintje Manuelle Synchronisation AudioShake…" at bounding box center [491, 310] width 982 height 621
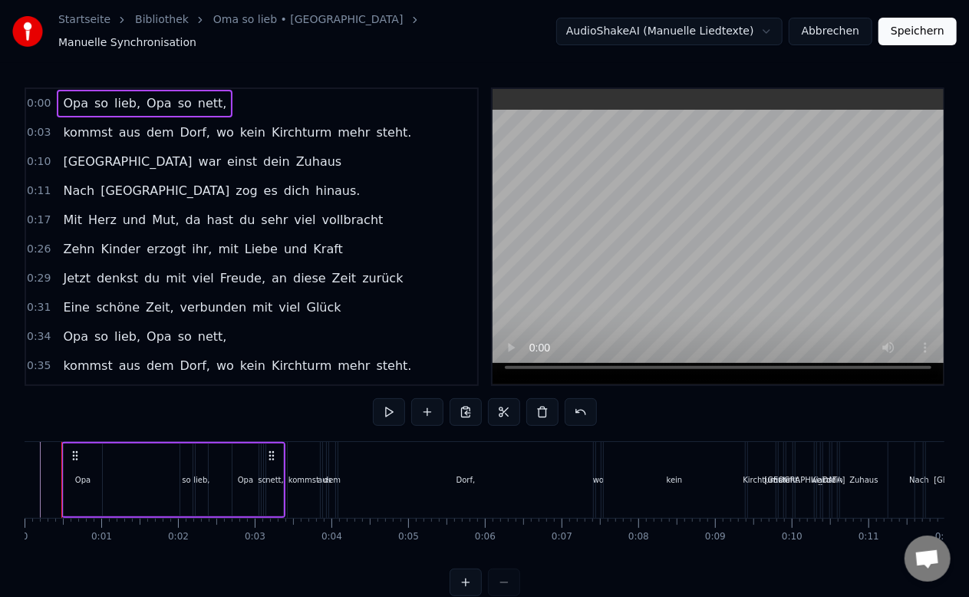
click at [49, 94] on div "0:00 Opa so lieb, Opa so nett," at bounding box center [251, 103] width 451 height 29
click at [38, 96] on span "0:00" at bounding box center [39, 103] width 24 height 15
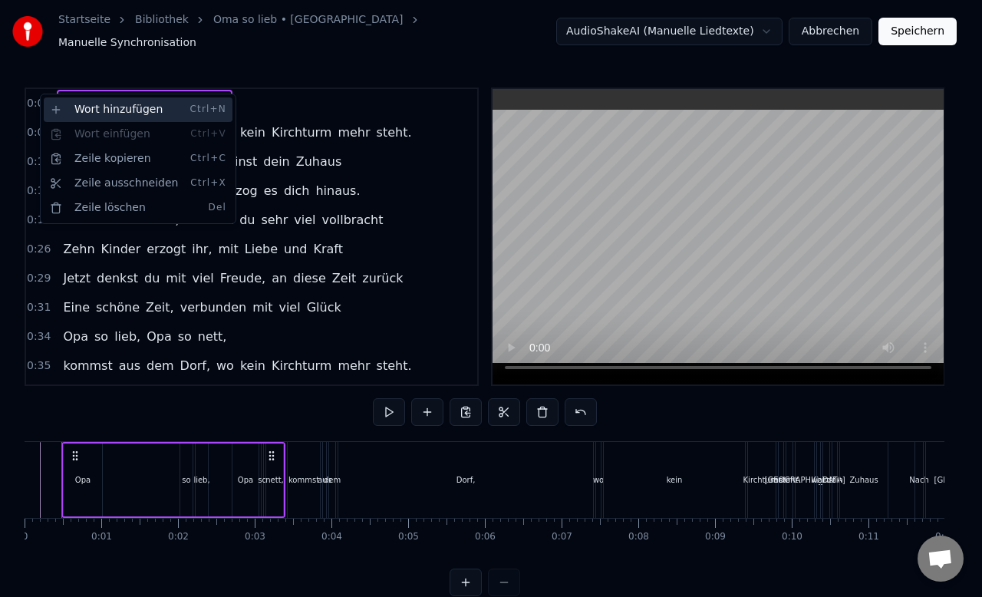
click at [55, 108] on div "Wort hinzufügen Ctrl+N" at bounding box center [138, 109] width 189 height 25
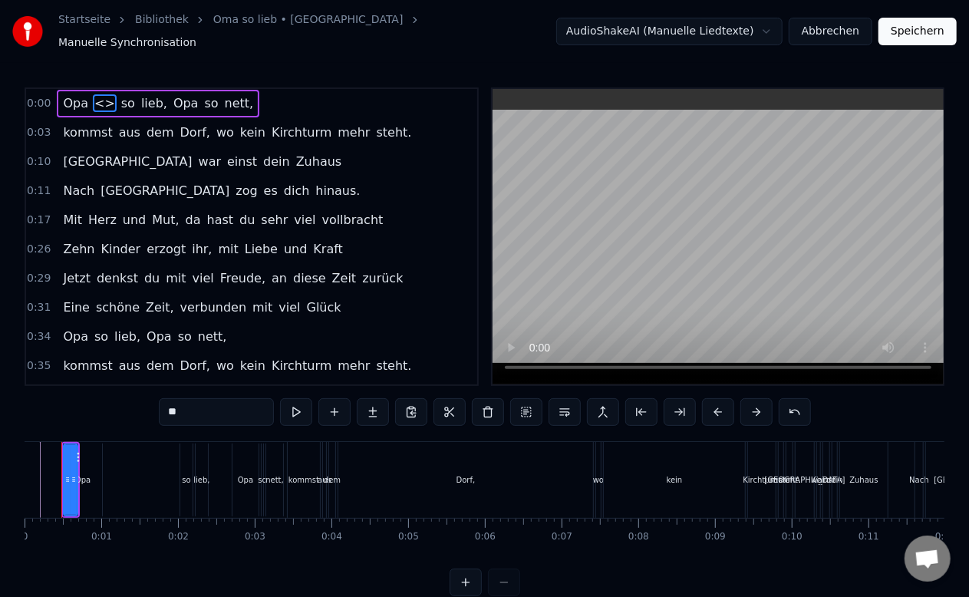
click at [324, 91] on div "0:00 Opa <> so lieb, Opa so nett," at bounding box center [251, 103] width 451 height 29
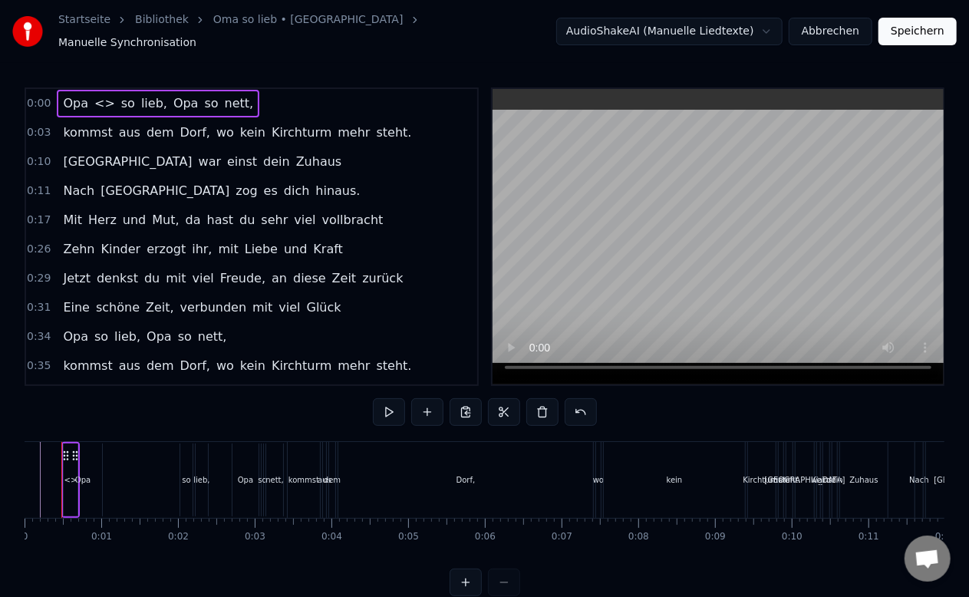
click at [102, 98] on span "<>" at bounding box center [105, 103] width 24 height 18
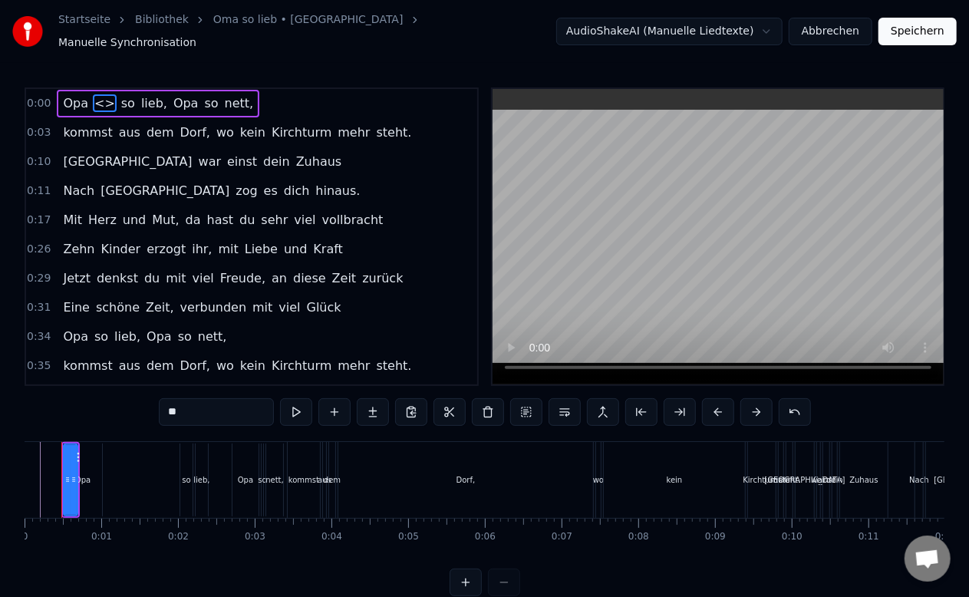
type input "**"
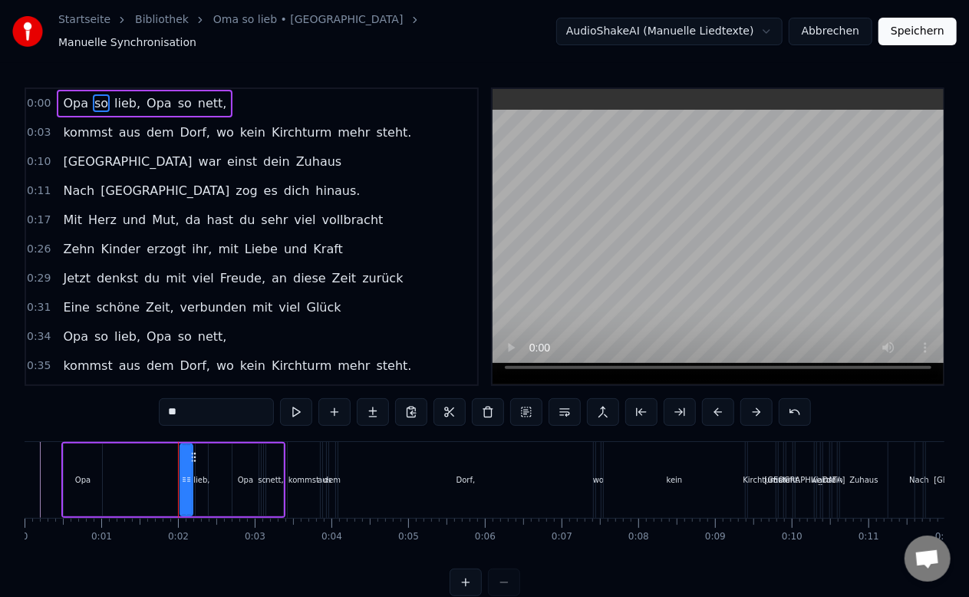
click at [46, 89] on div "0:00 Opa so lieb, Opa so nett," at bounding box center [251, 103] width 451 height 29
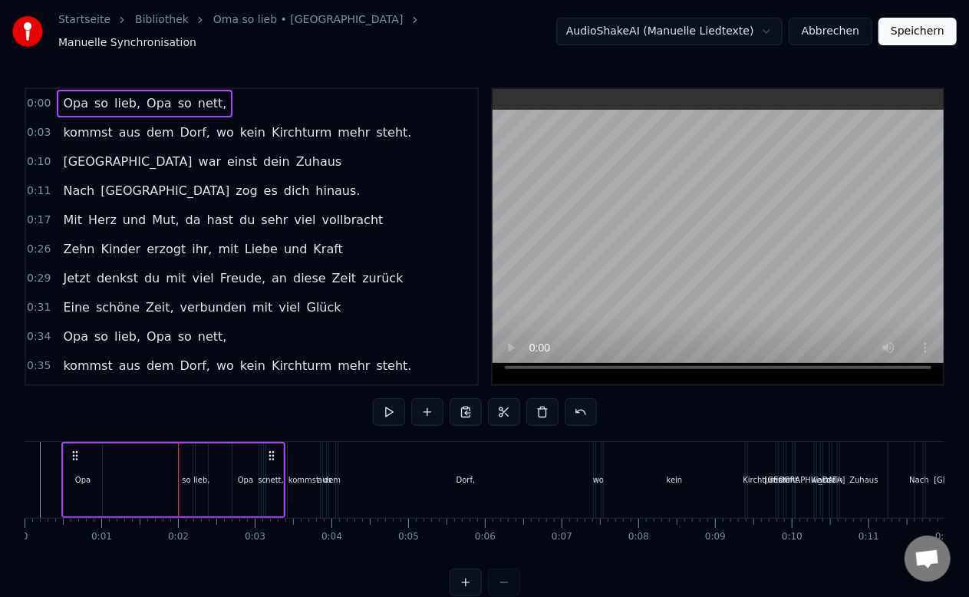
click at [74, 450] on icon at bounding box center [75, 456] width 12 height 12
click at [275, 450] on icon at bounding box center [271, 456] width 12 height 12
click at [273, 450] on icon at bounding box center [271, 456] width 12 height 12
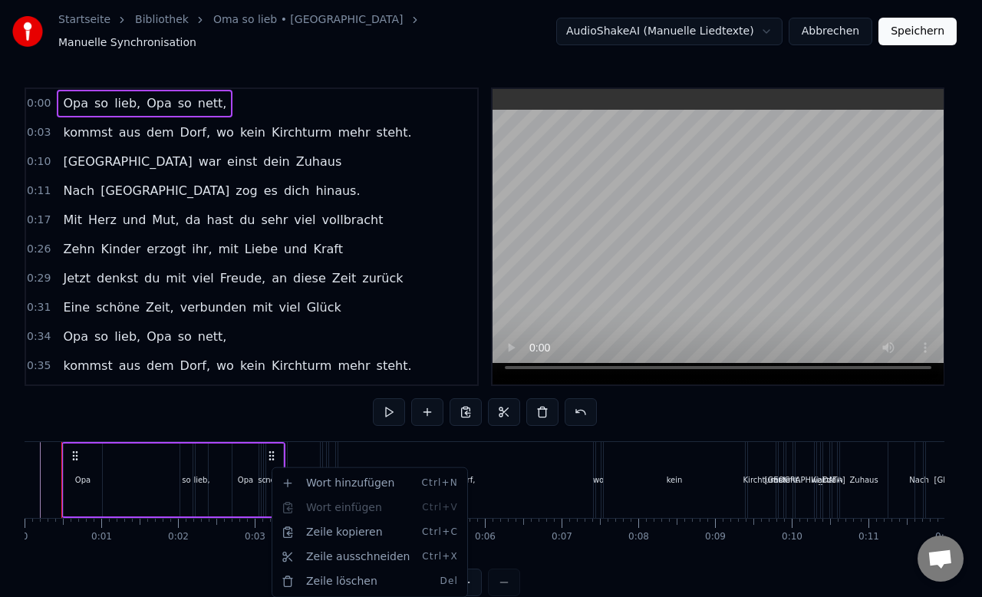
click at [243, 535] on html "Startseite Bibliothek Oma so lieb • Heintje Manuelle Synchronisation AudioShake…" at bounding box center [491, 310] width 982 height 621
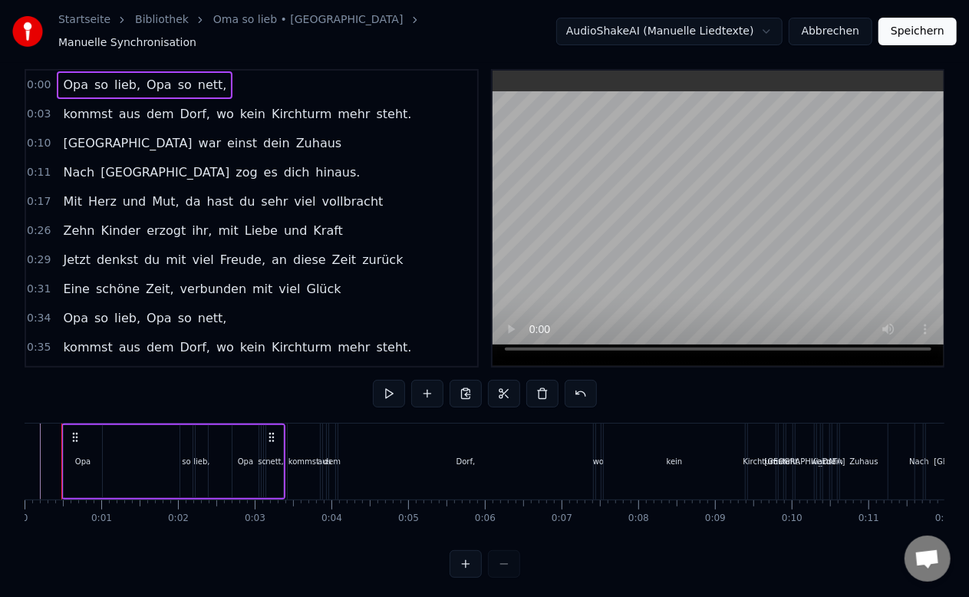
scroll to position [29, 0]
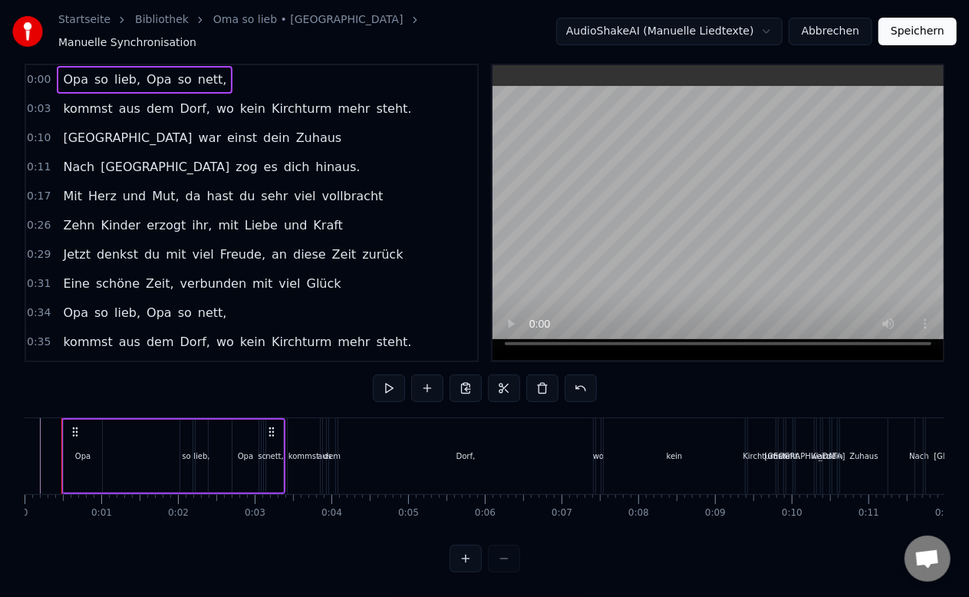
click at [272, 25] on link "Oma so lieb • Heintje" at bounding box center [308, 19] width 190 height 15
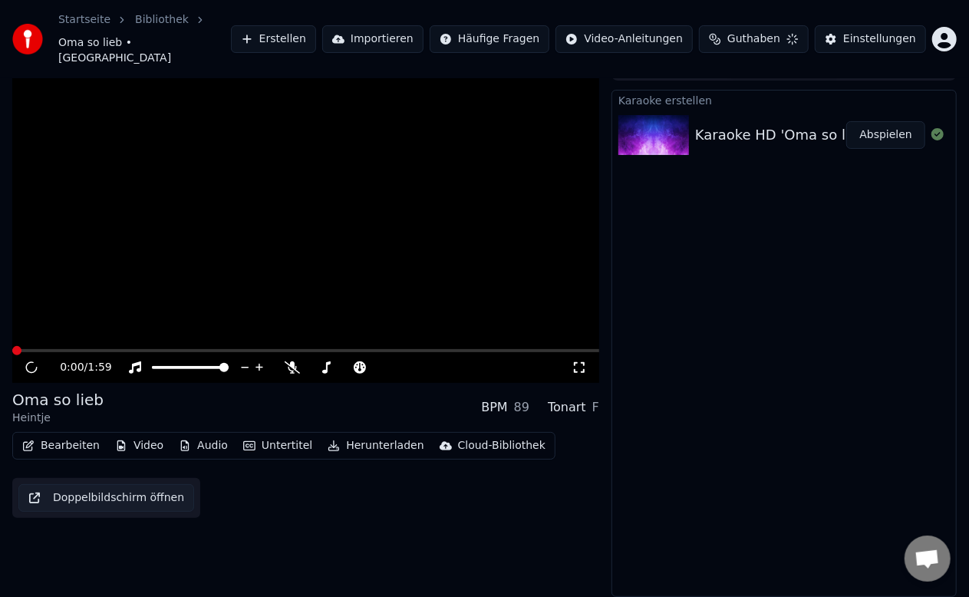
scroll to position [10, 0]
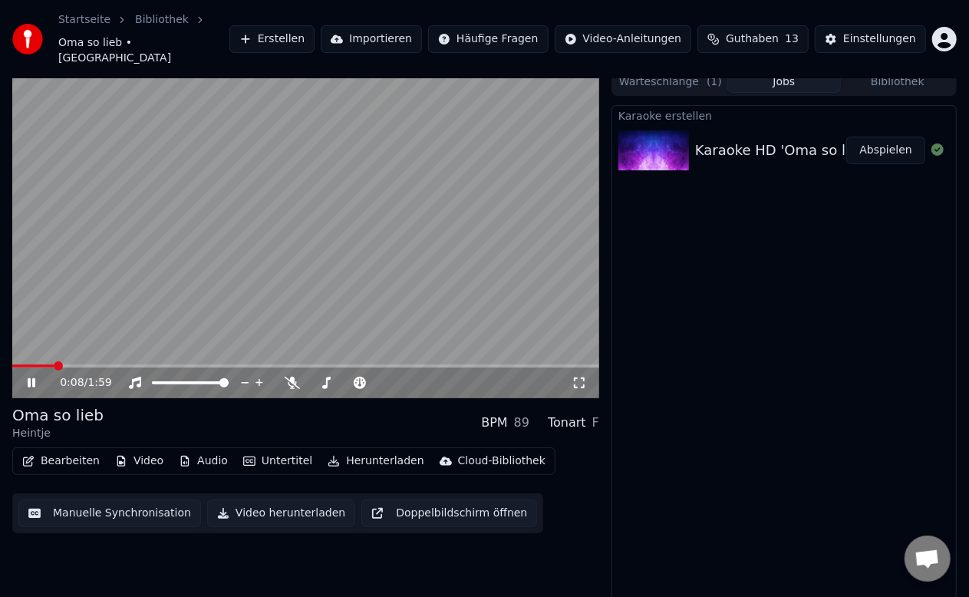
click at [183, 450] on button "Audio" at bounding box center [203, 460] width 61 height 21
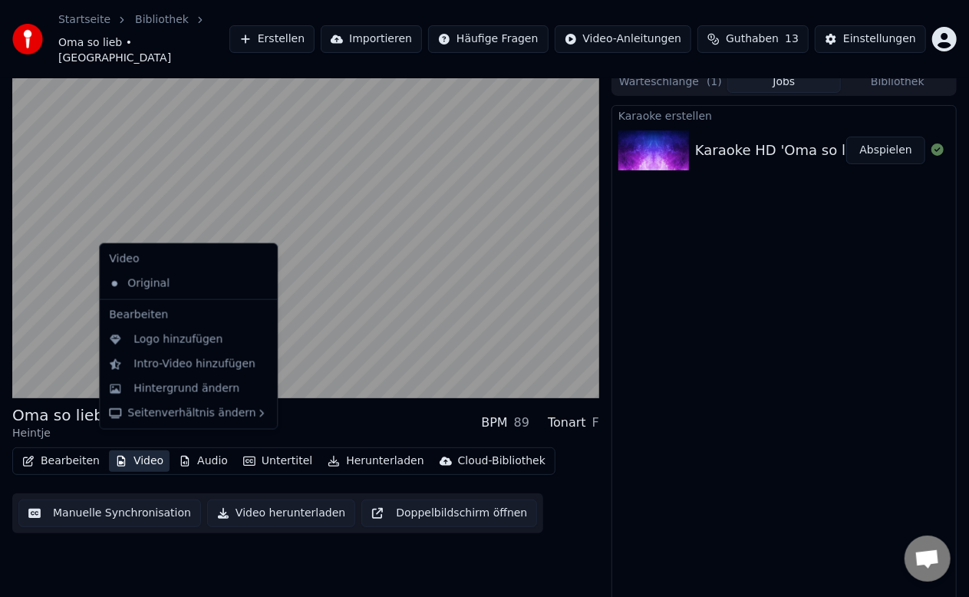
click at [127, 450] on button "Video" at bounding box center [139, 460] width 61 height 21
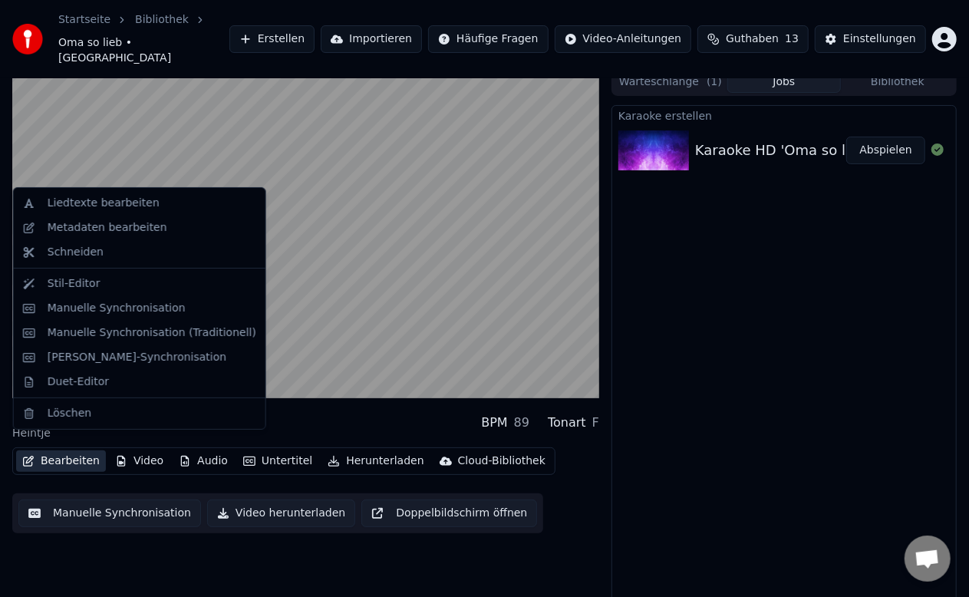
click at [74, 450] on button "Bearbeiten" at bounding box center [61, 460] width 90 height 21
click at [48, 226] on div "Metadaten bearbeiten" at bounding box center [108, 227] width 120 height 15
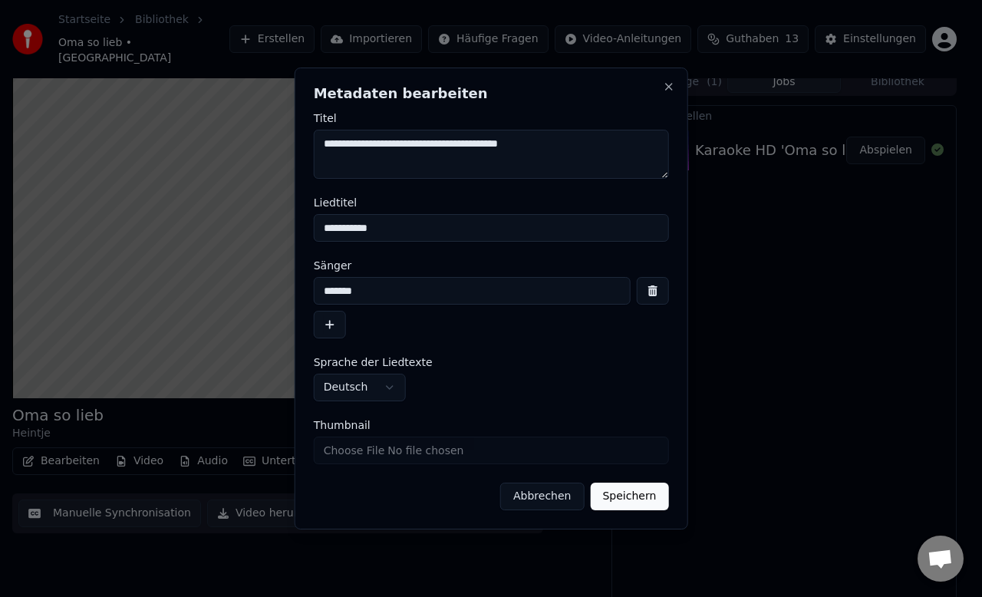
click at [387, 143] on textarea "**********" at bounding box center [491, 154] width 355 height 49
click at [348, 146] on textarea "**********" at bounding box center [491, 154] width 355 height 49
click at [379, 141] on textarea "**********" at bounding box center [491, 154] width 355 height 49
click at [377, 143] on textarea "**********" at bounding box center [491, 154] width 355 height 49
type textarea "**********"
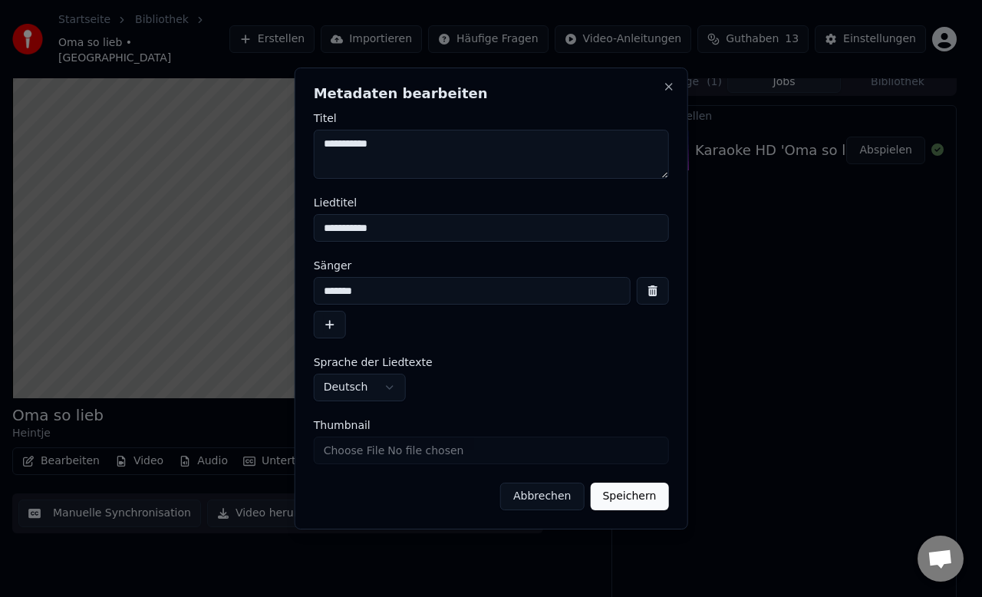
click at [639, 491] on button "Speichern" at bounding box center [629, 497] width 78 height 28
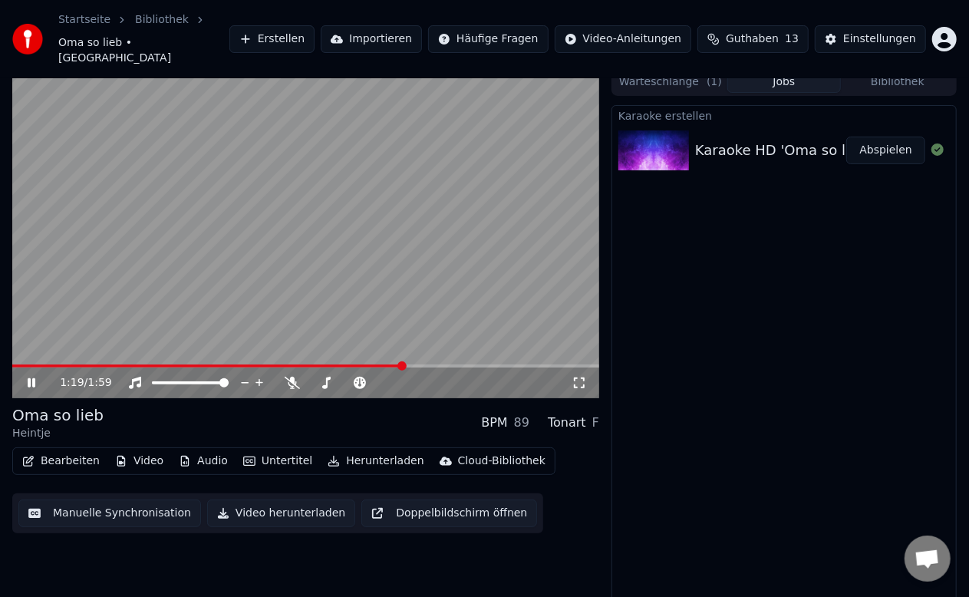
click at [69, 364] on span at bounding box center [207, 365] width 391 height 3
click at [12, 361] on span at bounding box center [16, 365] width 9 height 9
click at [64, 450] on button "Bearbeiten" at bounding box center [61, 460] width 90 height 21
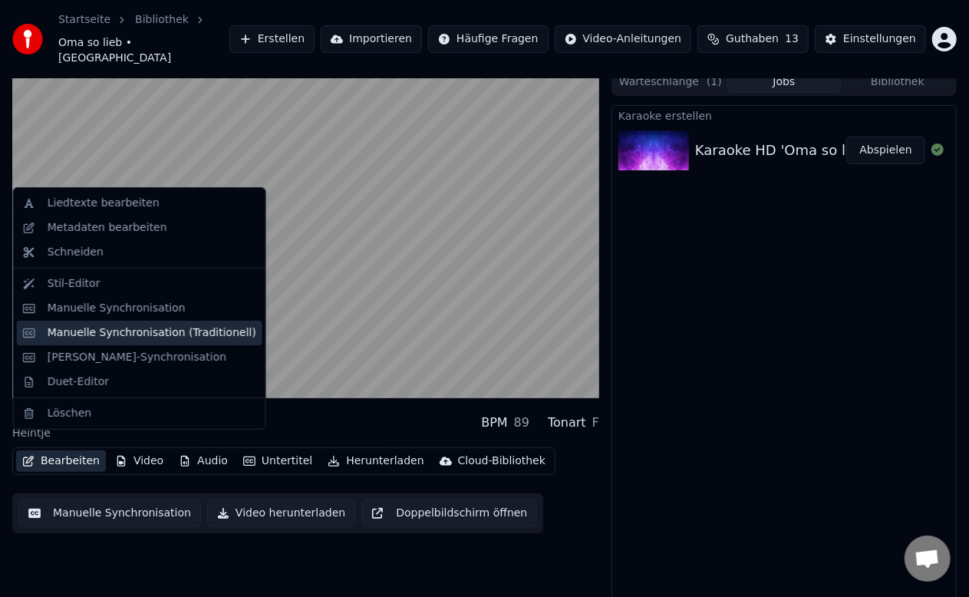
click at [54, 329] on div "Manuelle Synchronisation (Traditionell)" at bounding box center [152, 332] width 209 height 15
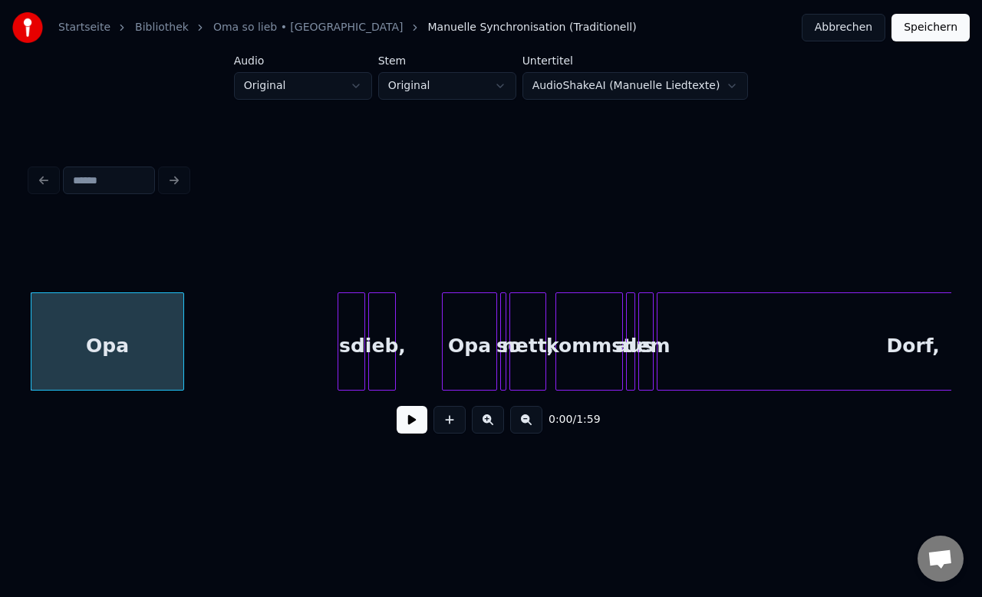
click at [720, 84] on html "Startseite Bibliothek Oma so lieb • Heintje Manuelle Synchronisation (Tradition…" at bounding box center [491, 253] width 982 height 507
click at [512, 86] on html "Startseite Bibliothek Oma so lieb • Heintje Manuelle Synchronisation (Tradition…" at bounding box center [491, 253] width 982 height 507
click at [368, 85] on html "Startseite Bibliothek Oma so lieb • Heintje Manuelle Synchronisation (Tradition…" at bounding box center [491, 253] width 982 height 507
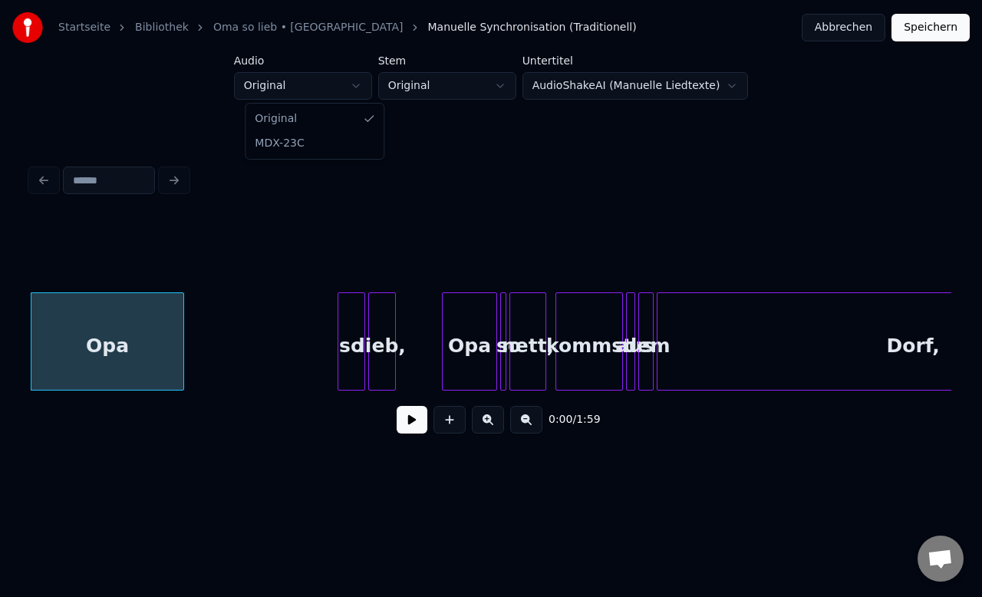
click at [368, 85] on html "Startseite Bibliothek Oma so lieb • Heintje Manuelle Synchronisation (Tradition…" at bounding box center [491, 253] width 982 height 507
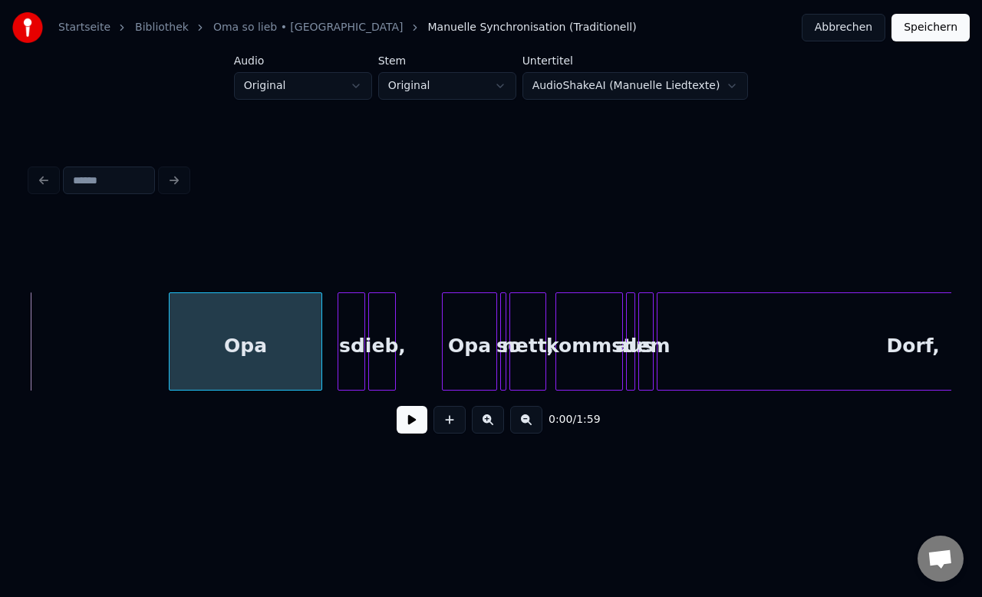
click at [215, 293] on div "Opa" at bounding box center [246, 345] width 152 height 104
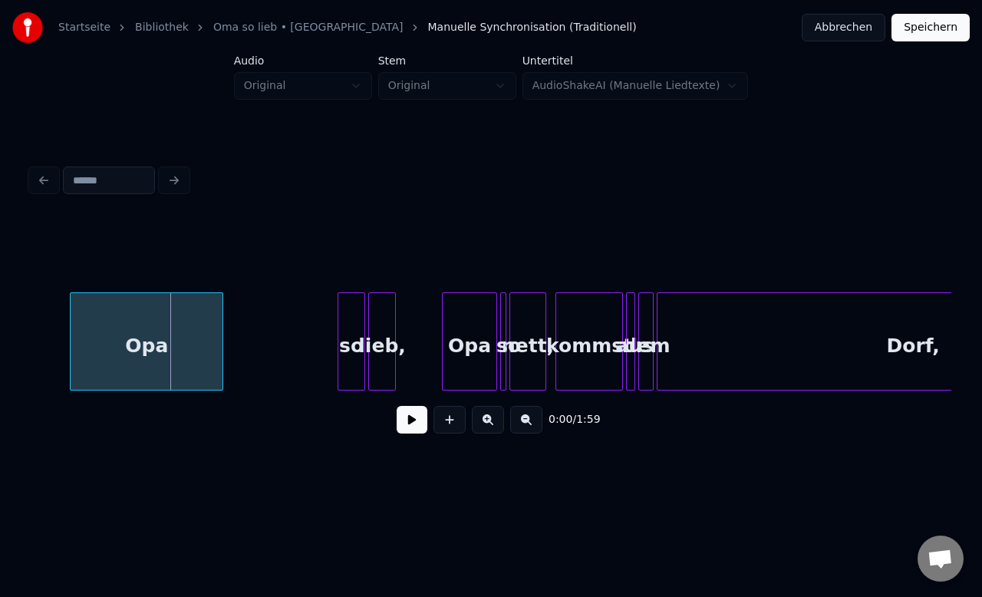
click at [176, 321] on div "Opa" at bounding box center [147, 345] width 152 height 104
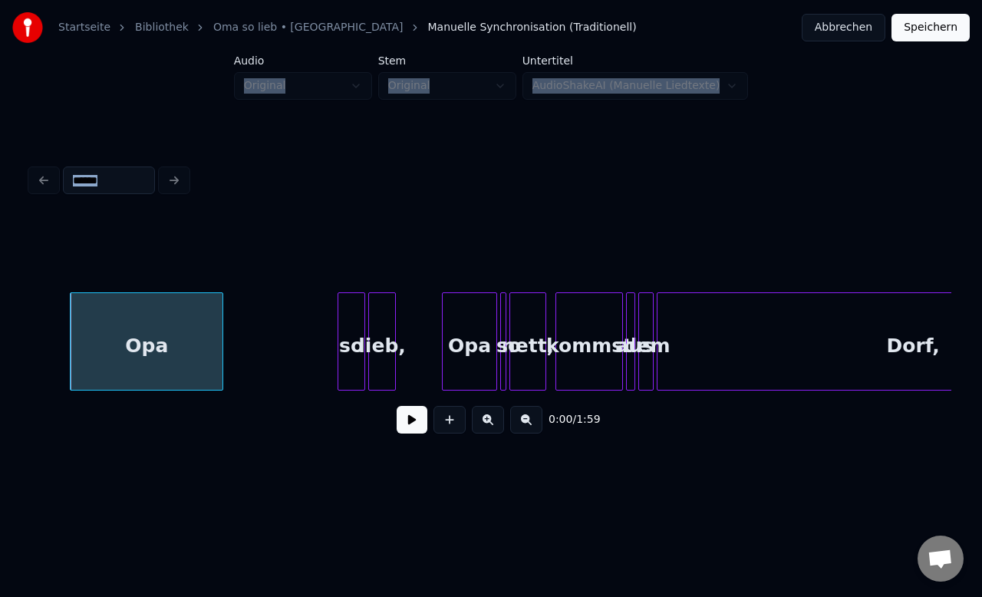
click at [252, 244] on div at bounding box center [491, 254] width 921 height 77
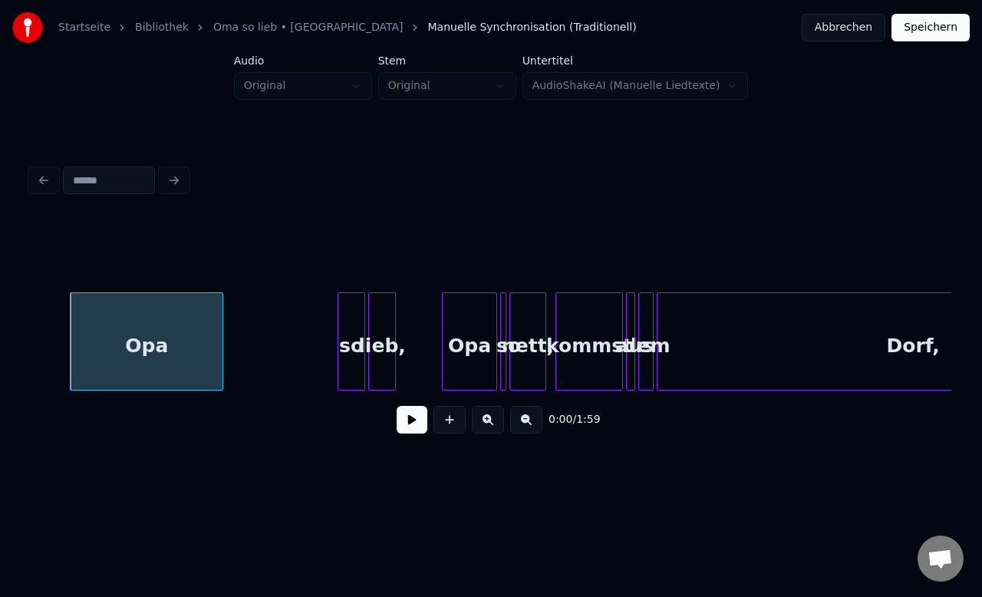
click at [213, 312] on div "Opa" at bounding box center [147, 345] width 152 height 104
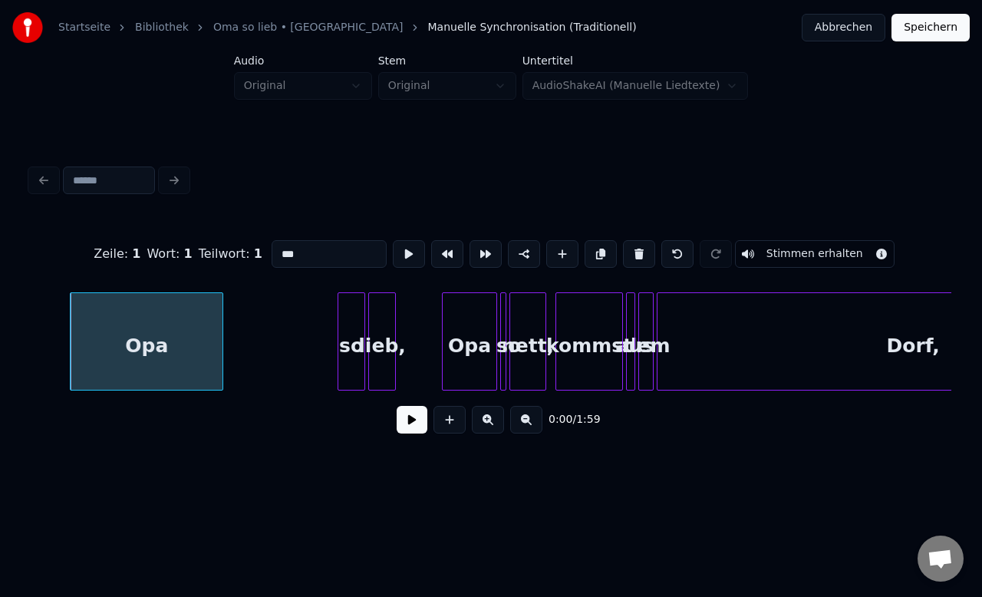
click at [411, 428] on button at bounding box center [412, 420] width 31 height 28
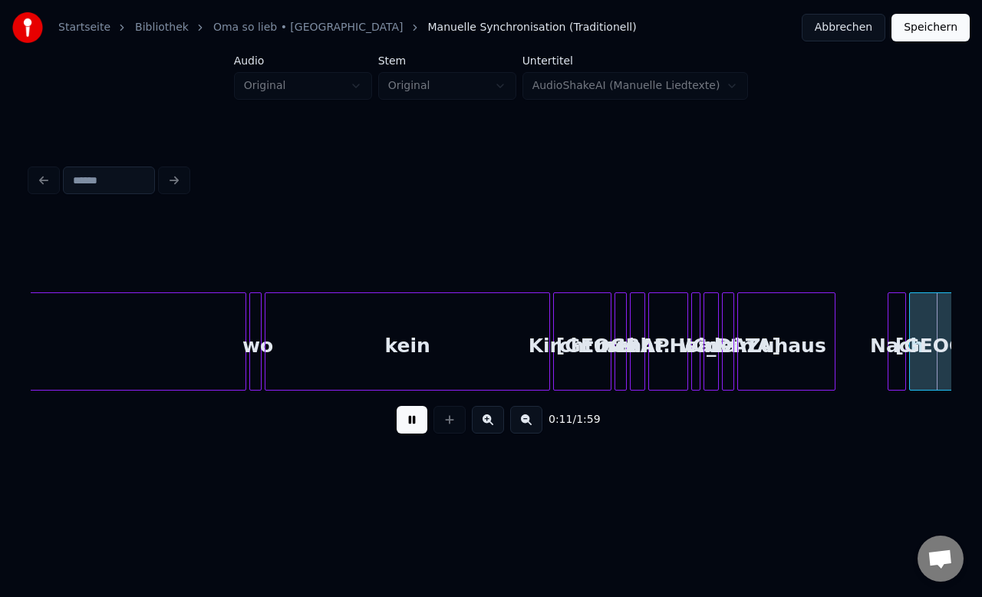
scroll to position [0, 1845]
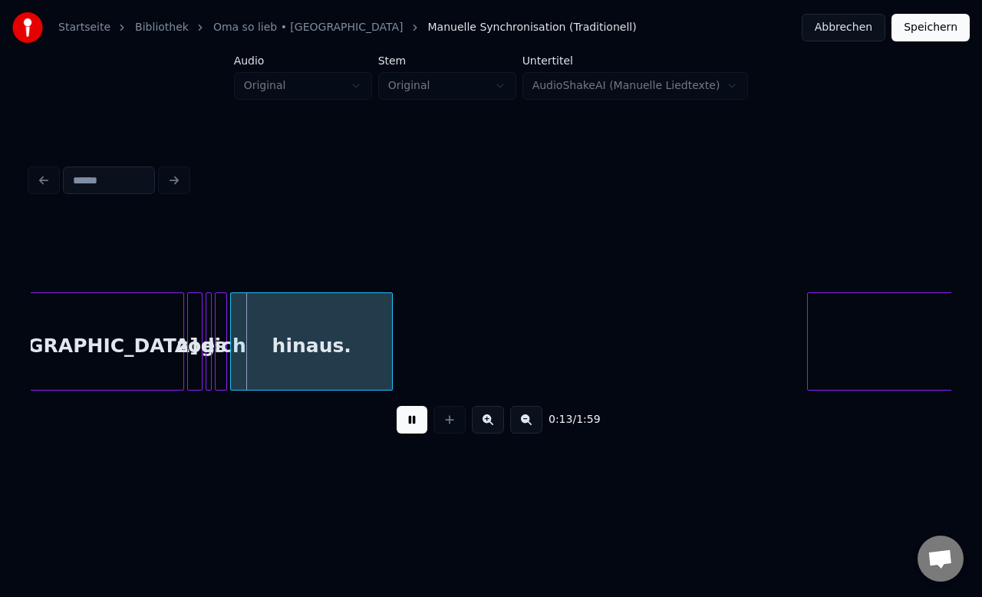
click at [845, 25] on button "Abbrechen" at bounding box center [844, 28] width 84 height 28
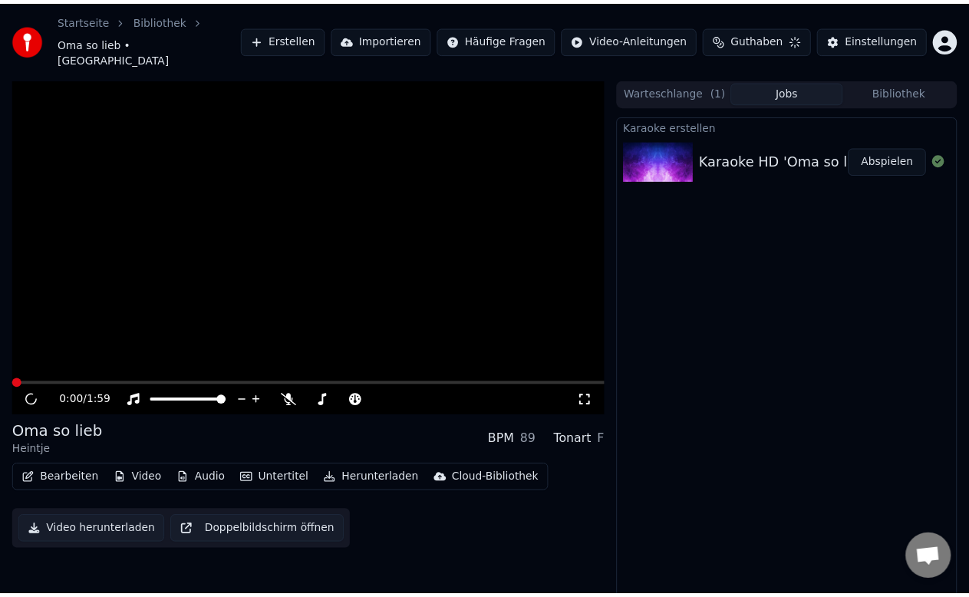
scroll to position [10, 0]
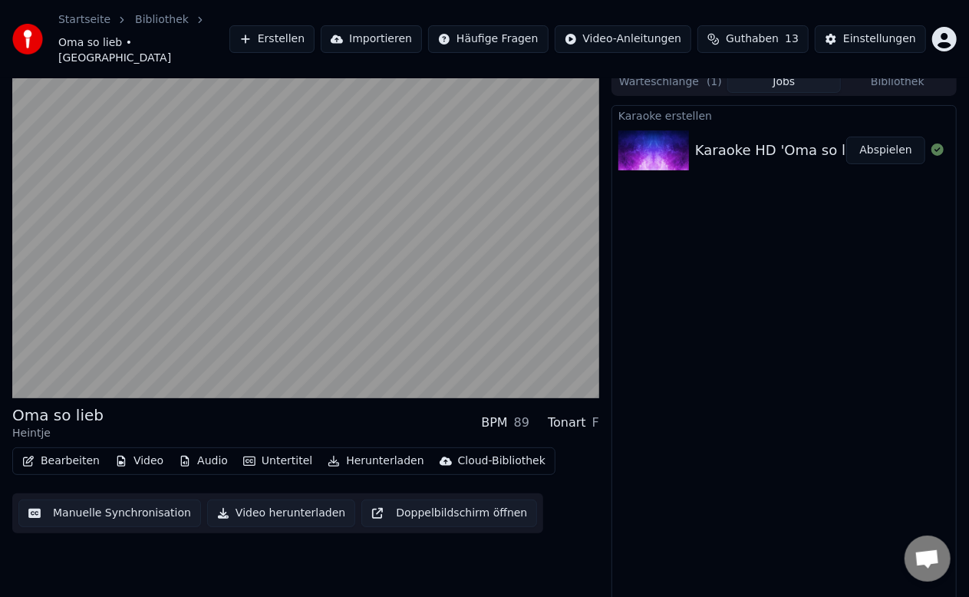
click at [55, 450] on button "Bearbeiten" at bounding box center [61, 460] width 90 height 21
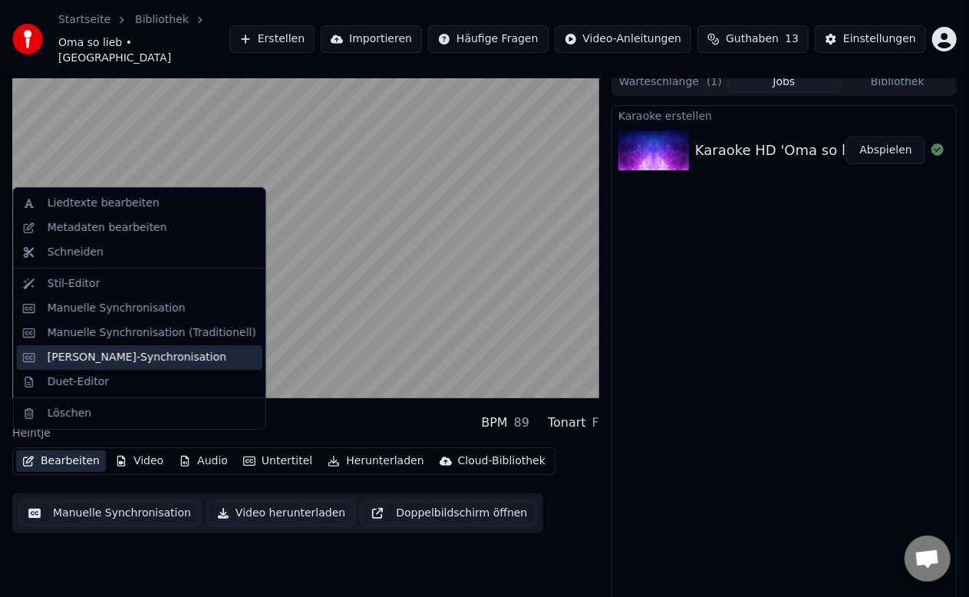
click at [76, 360] on div "[PERSON_NAME]-Synchronisation" at bounding box center [137, 357] width 179 height 15
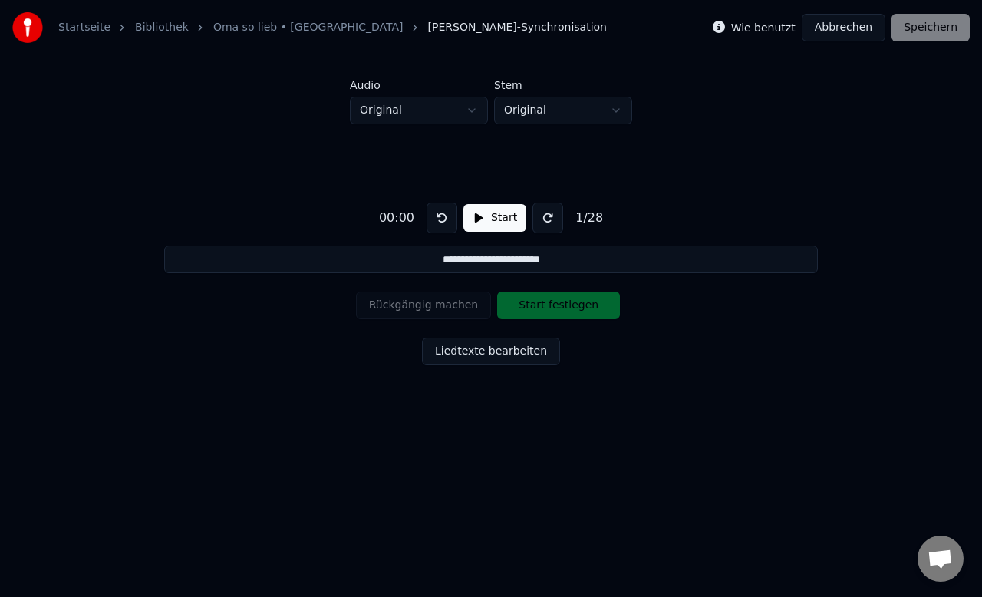
click at [410, 218] on div "00:00" at bounding box center [397, 218] width 48 height 18
click at [408, 218] on div "00:00" at bounding box center [397, 218] width 48 height 18
click at [387, 228] on div "00:00 Start 1 / 28" at bounding box center [491, 218] width 236 height 31
click at [526, 305] on div "Rückgängig machen Start festlegen" at bounding box center [491, 305] width 271 height 40
click at [433, 306] on div "Rückgängig machen Start festlegen" at bounding box center [491, 305] width 271 height 40
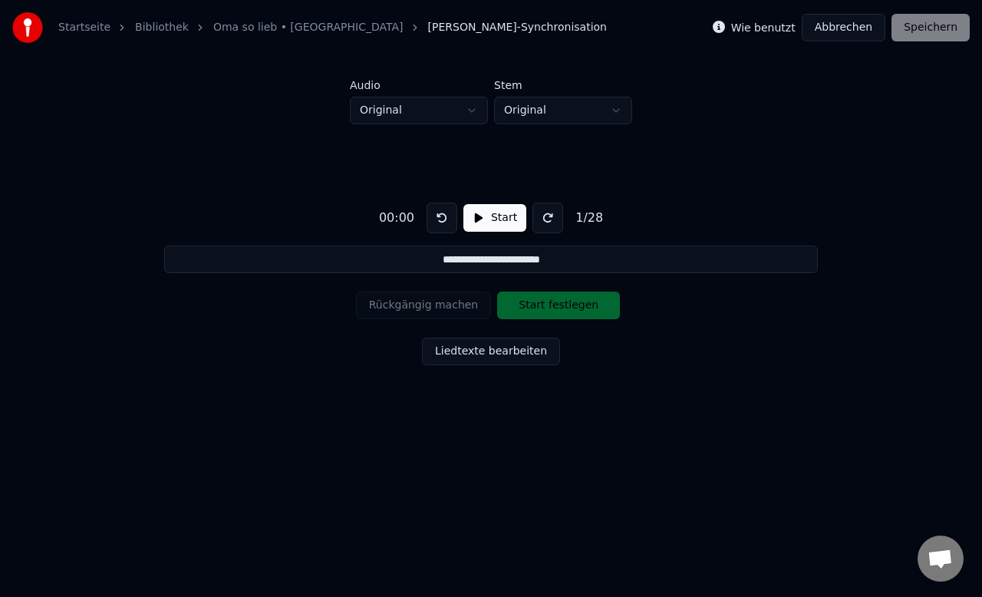
click at [553, 302] on div "Rückgängig machen Start festlegen" at bounding box center [491, 305] width 271 height 40
click at [496, 218] on button "Start" at bounding box center [494, 218] width 63 height 28
click at [525, 310] on button "Start festlegen" at bounding box center [558, 306] width 123 height 28
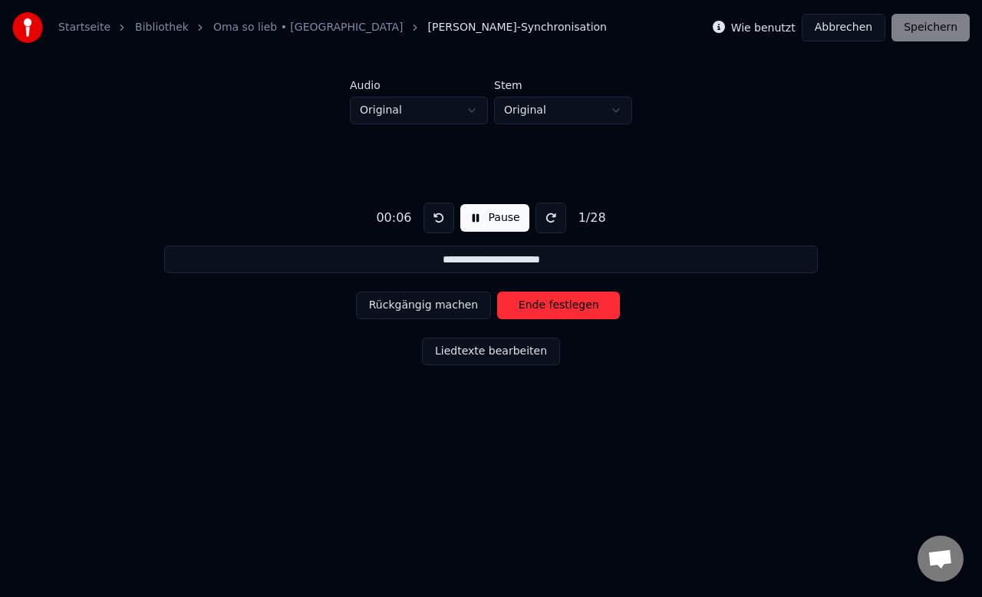
click at [481, 216] on button "Pause" at bounding box center [494, 218] width 68 height 28
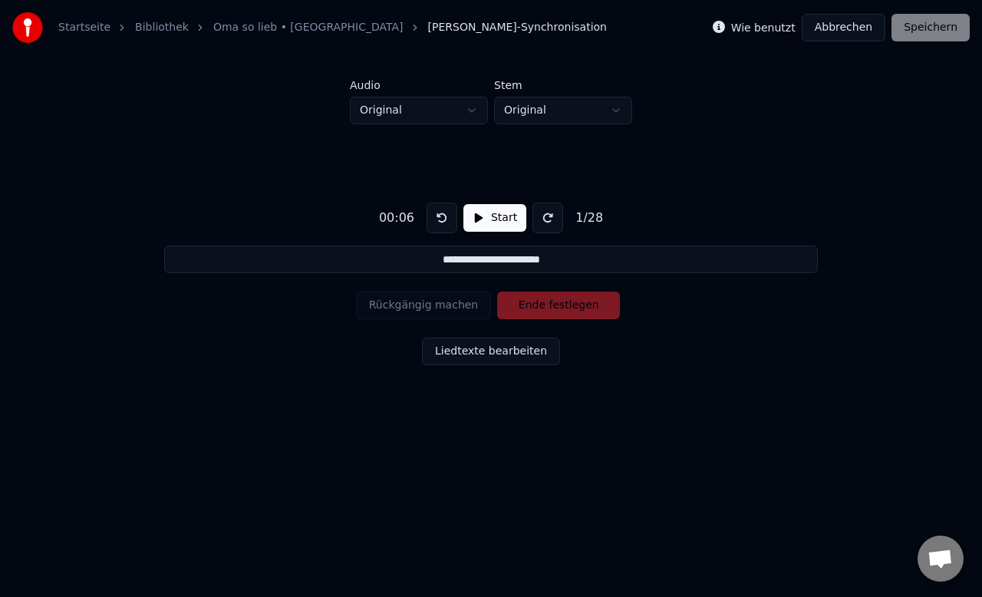
click at [475, 219] on button "Start" at bounding box center [494, 218] width 63 height 28
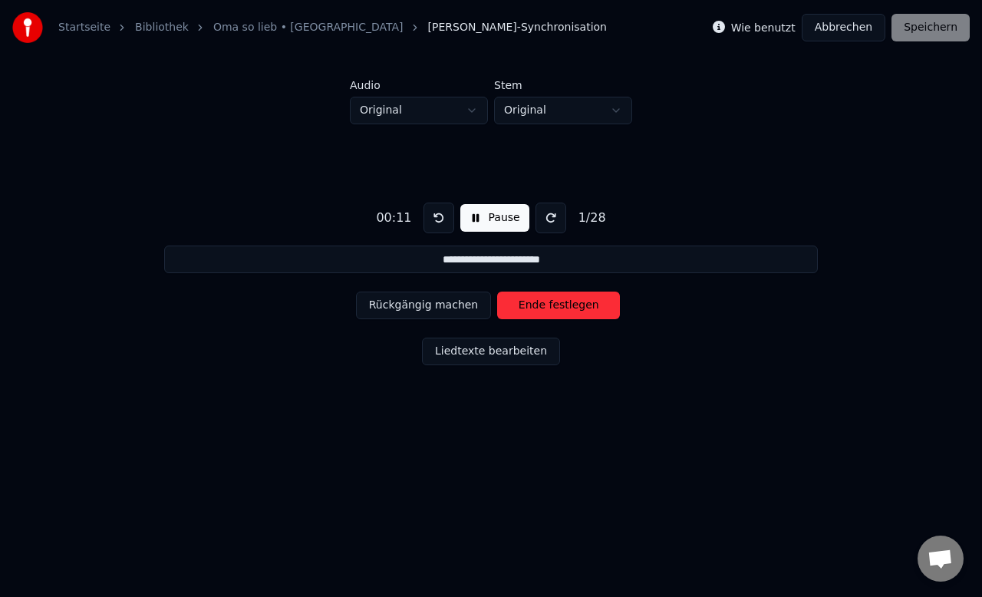
click at [442, 305] on button "Rückgängig machen" at bounding box center [424, 306] width 136 height 28
click at [434, 218] on button at bounding box center [439, 218] width 31 height 31
click at [531, 308] on button "Start festlegen" at bounding box center [558, 306] width 123 height 28
click at [436, 216] on button at bounding box center [439, 218] width 31 height 31
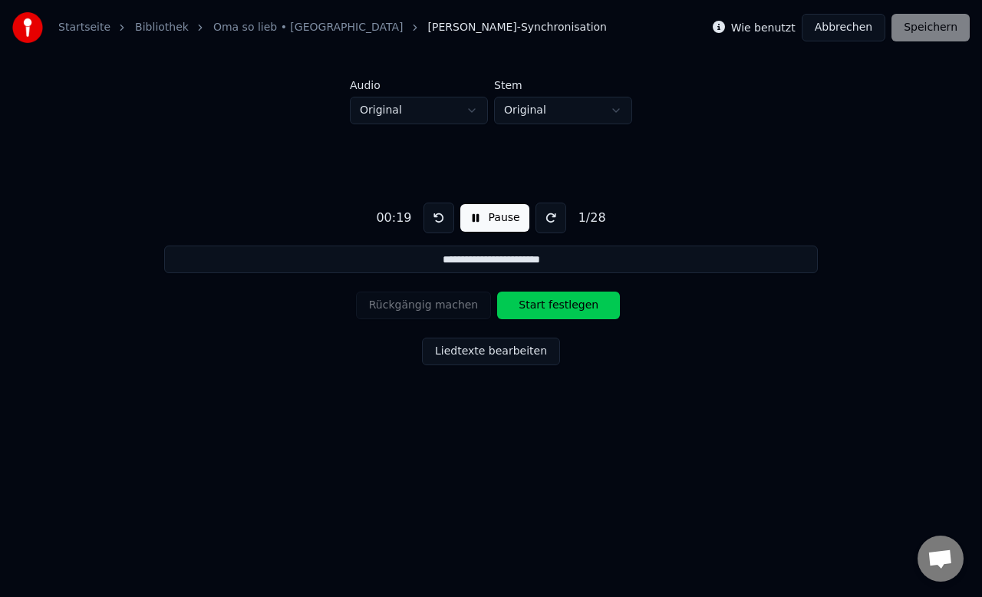
click at [436, 216] on button at bounding box center [439, 218] width 31 height 31
click at [436, 217] on button at bounding box center [439, 218] width 31 height 31
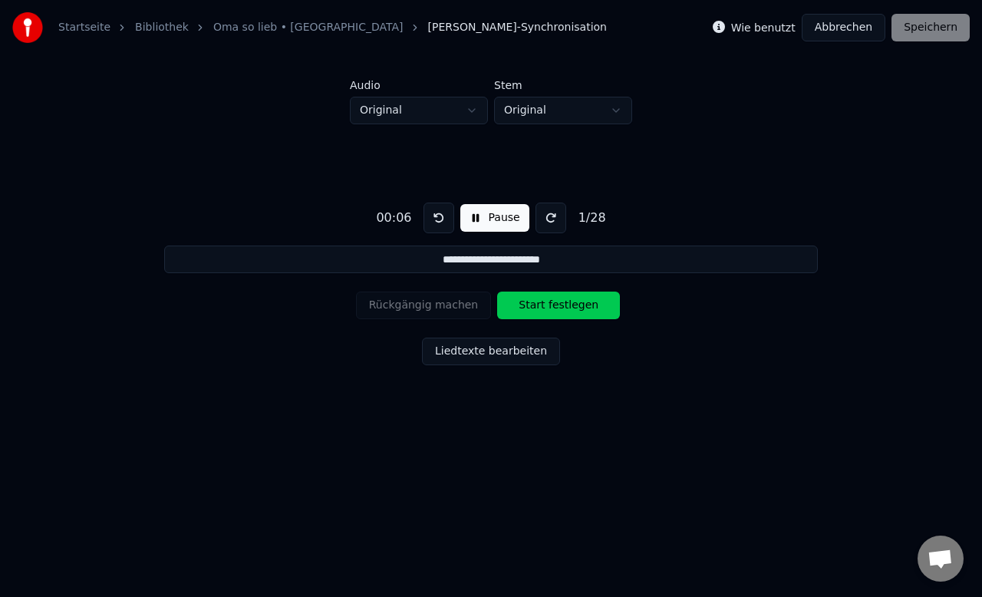
click at [554, 306] on button "Start festlegen" at bounding box center [558, 306] width 123 height 28
click at [554, 306] on button "Ende festlegen" at bounding box center [558, 306] width 123 height 28
click at [434, 218] on button at bounding box center [439, 218] width 31 height 31
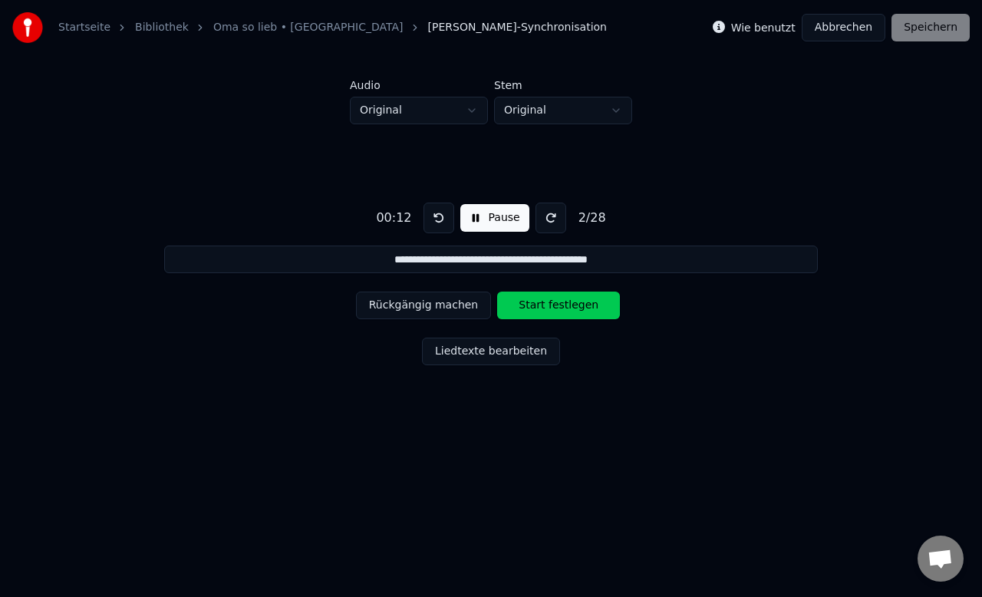
click at [552, 305] on button "Start festlegen" at bounding box center [558, 306] width 123 height 28
click at [433, 215] on button at bounding box center [439, 218] width 31 height 31
click at [437, 216] on button at bounding box center [439, 218] width 31 height 31
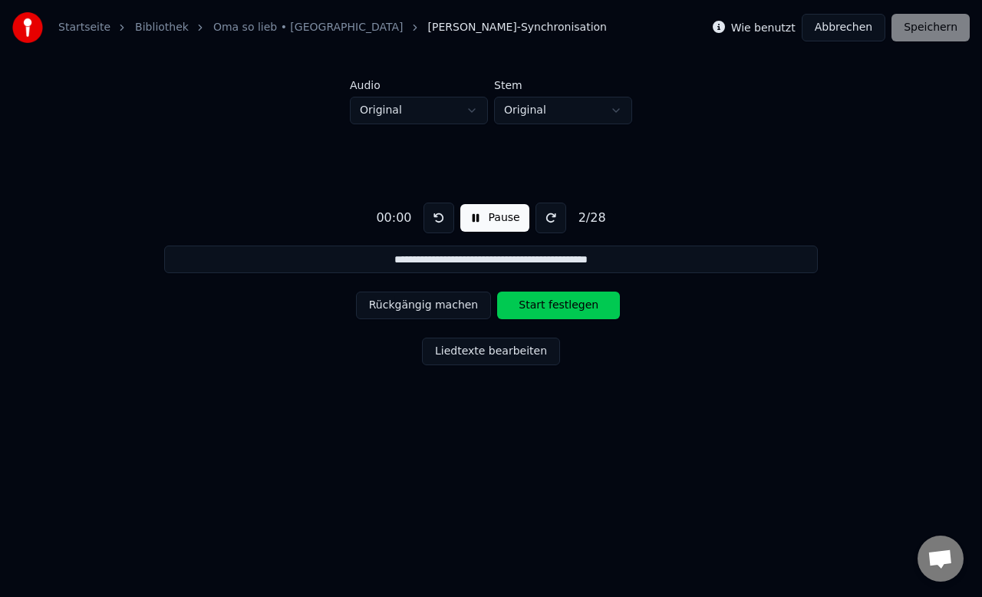
click at [437, 216] on button at bounding box center [439, 218] width 31 height 31
click at [548, 302] on button "Start festlegen" at bounding box center [558, 306] width 123 height 28
click at [548, 302] on button "Ende festlegen" at bounding box center [558, 306] width 123 height 28
click at [548, 302] on button "Start festlegen" at bounding box center [558, 306] width 123 height 28
click at [435, 215] on button at bounding box center [439, 218] width 31 height 31
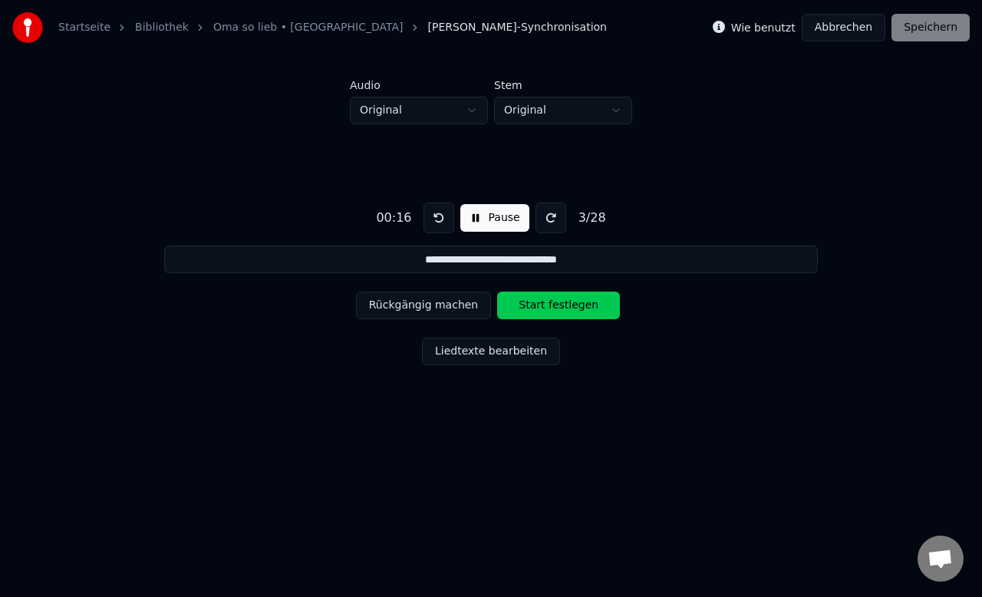
click at [435, 215] on button at bounding box center [439, 218] width 31 height 31
click at [548, 305] on button "Start festlegen" at bounding box center [558, 306] width 123 height 28
click at [548, 305] on button "Ende festlegen" at bounding box center [558, 306] width 123 height 28
click at [548, 305] on button "Start festlegen" at bounding box center [558, 306] width 123 height 28
click at [548, 305] on button "Ende festlegen" at bounding box center [558, 306] width 123 height 28
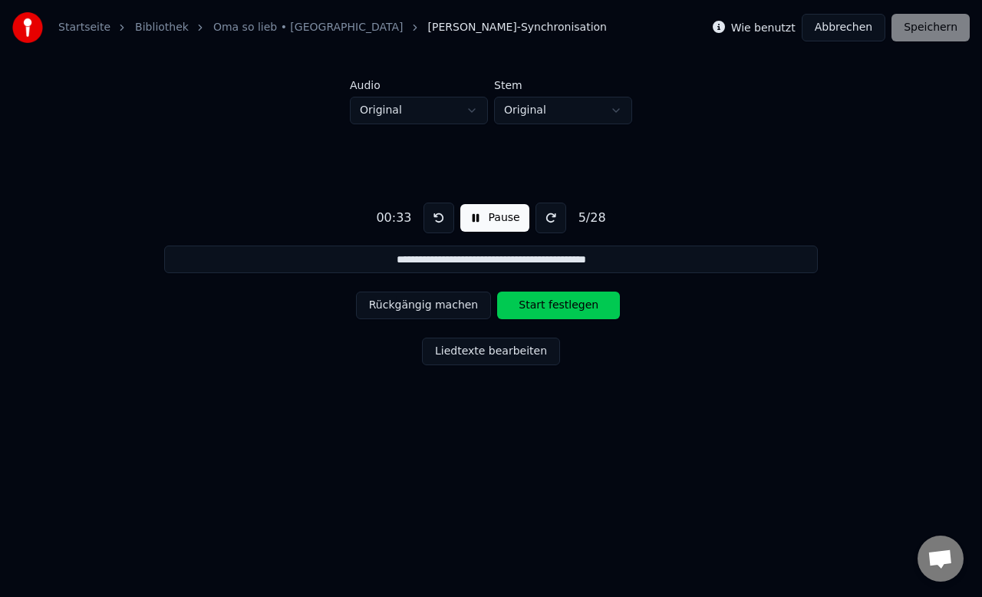
click at [431, 218] on button at bounding box center [439, 218] width 31 height 31
click at [565, 312] on button "Start festlegen" at bounding box center [558, 306] width 123 height 28
click at [565, 312] on button "Ende festlegen" at bounding box center [558, 306] width 123 height 28
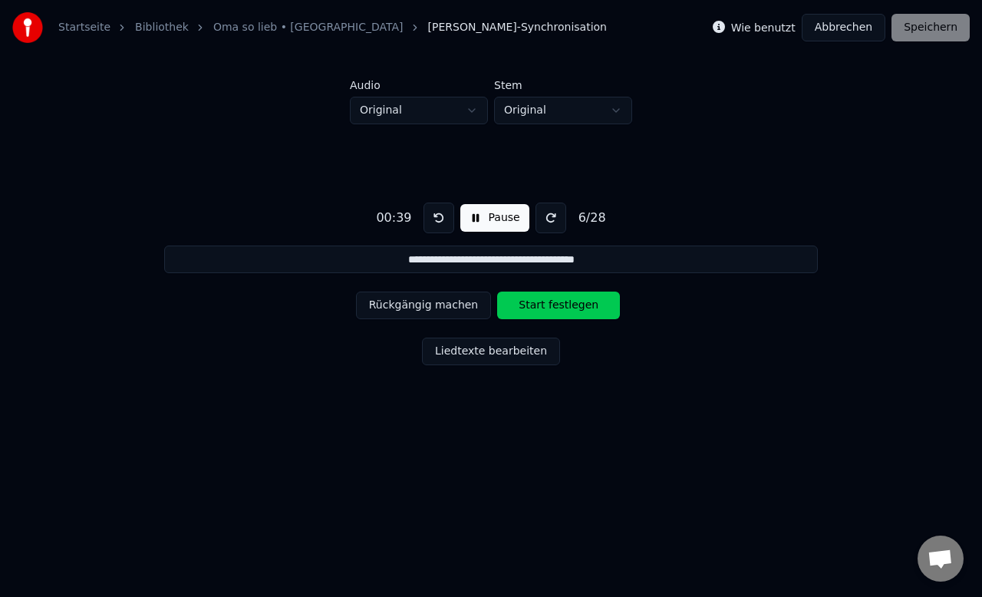
click at [436, 218] on button at bounding box center [439, 218] width 31 height 31
click at [443, 305] on button "Rückgängig machen" at bounding box center [424, 306] width 136 height 28
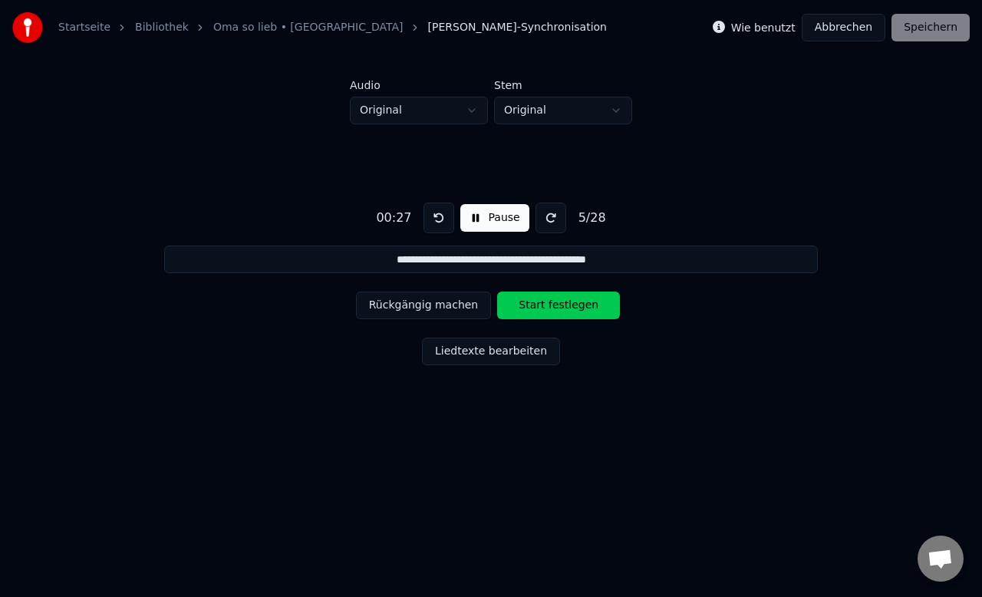
click at [443, 305] on button "Rückgängig machen" at bounding box center [424, 306] width 136 height 28
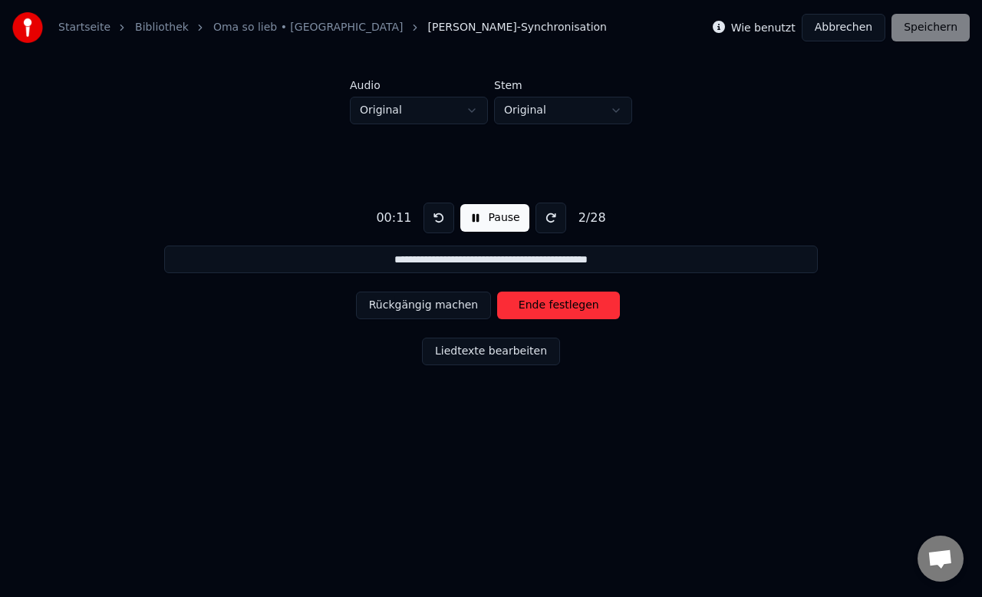
click at [443, 305] on button "Rückgängig machen" at bounding box center [424, 306] width 136 height 28
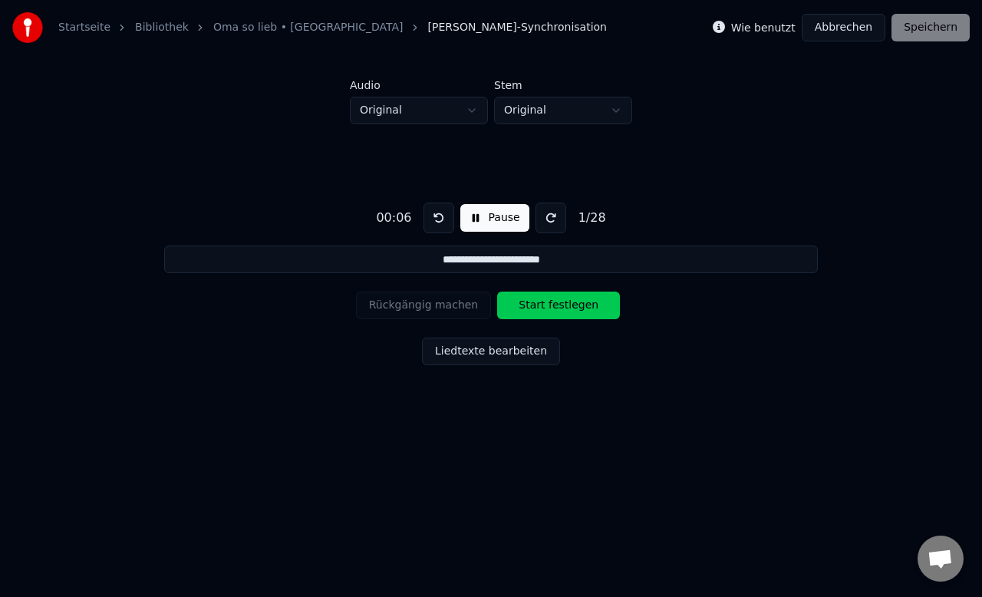
click at [571, 304] on button "Start festlegen" at bounding box center [558, 306] width 123 height 28
click at [571, 304] on button "Ende festlegen" at bounding box center [558, 306] width 123 height 28
click at [571, 304] on button "Start festlegen" at bounding box center [558, 306] width 123 height 28
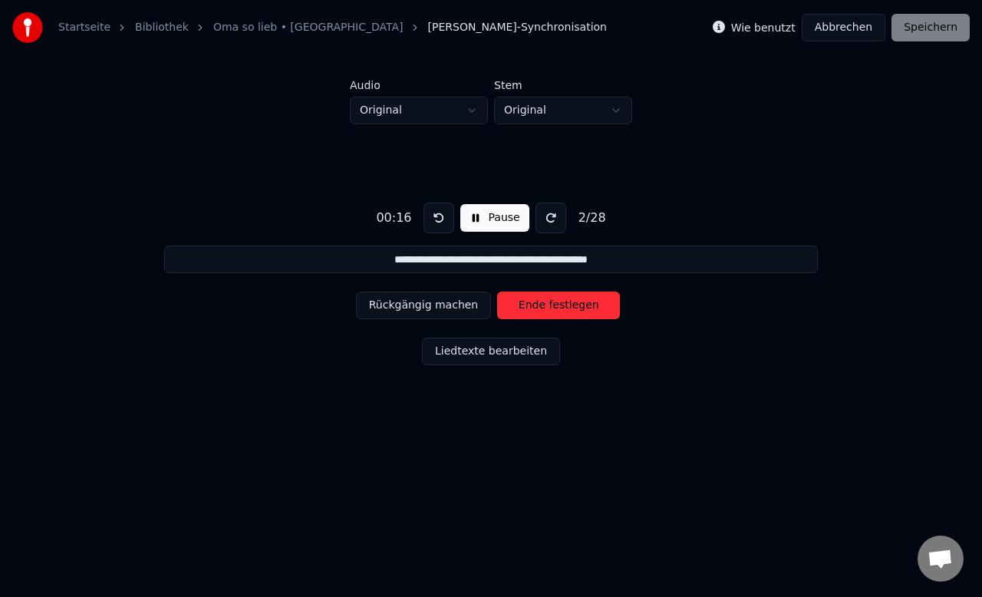
click at [571, 304] on button "Ende festlegen" at bounding box center [558, 306] width 123 height 28
click at [571, 304] on button "Start festlegen" at bounding box center [558, 306] width 123 height 28
click at [571, 304] on button "Ende festlegen" at bounding box center [558, 306] width 123 height 28
click at [571, 304] on button "Start festlegen" at bounding box center [558, 306] width 123 height 28
click at [571, 304] on button "Ende festlegen" at bounding box center [558, 306] width 123 height 28
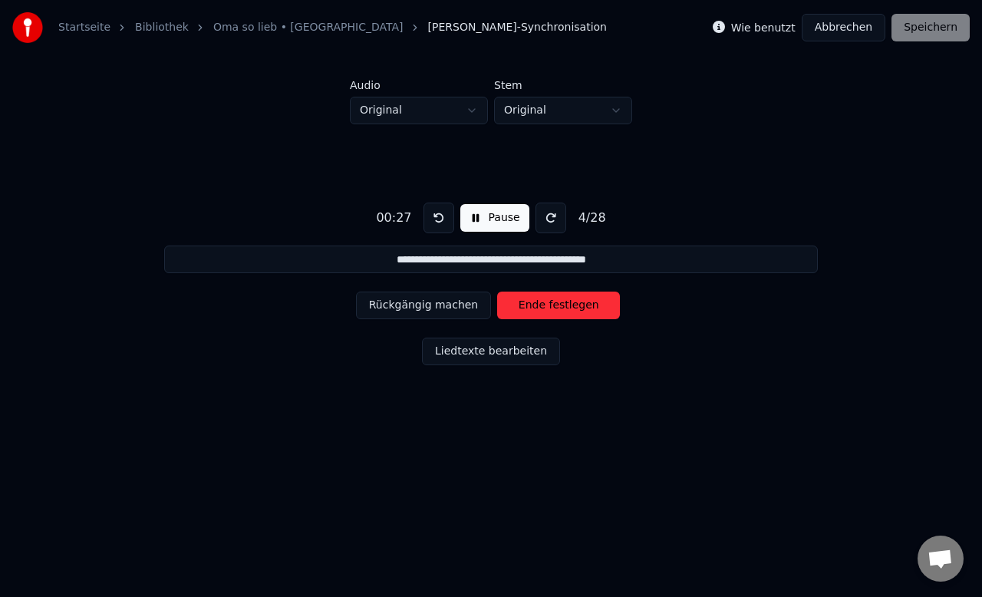
click at [571, 304] on button "Ende festlegen" at bounding box center [558, 306] width 123 height 28
click at [571, 304] on button "Start festlegen" at bounding box center [558, 306] width 123 height 28
click at [571, 304] on button "Ende festlegen" at bounding box center [558, 306] width 123 height 28
click at [571, 304] on button "Start festlegen" at bounding box center [558, 306] width 123 height 28
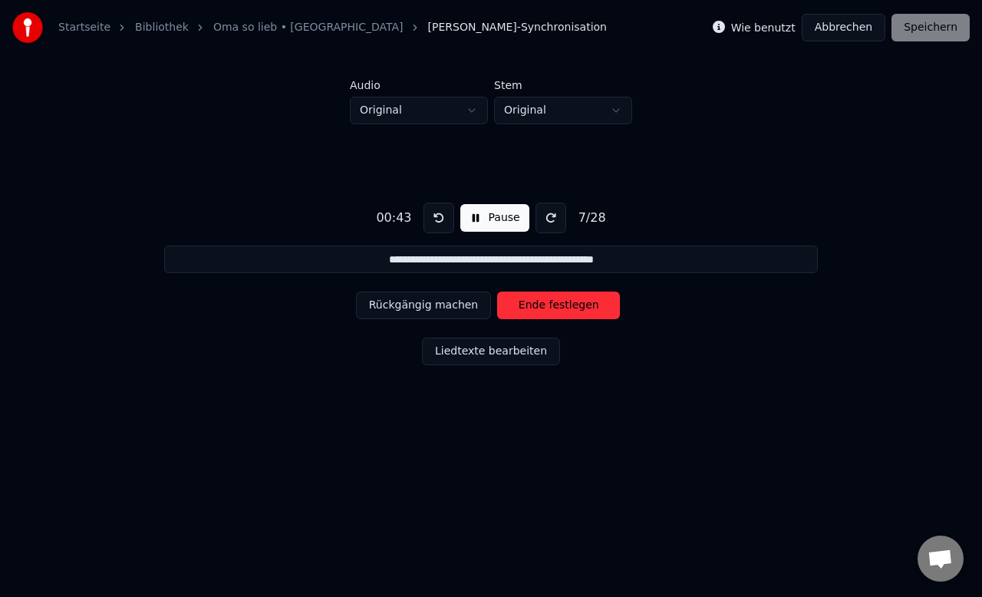
click at [571, 304] on button "Ende festlegen" at bounding box center [558, 306] width 123 height 28
click at [571, 304] on button "Start festlegen" at bounding box center [558, 306] width 123 height 28
click at [571, 304] on button "Ende festlegen" at bounding box center [558, 306] width 123 height 28
click at [571, 304] on button "Start festlegen" at bounding box center [558, 306] width 123 height 28
click at [571, 304] on button "Ende festlegen" at bounding box center [558, 306] width 123 height 28
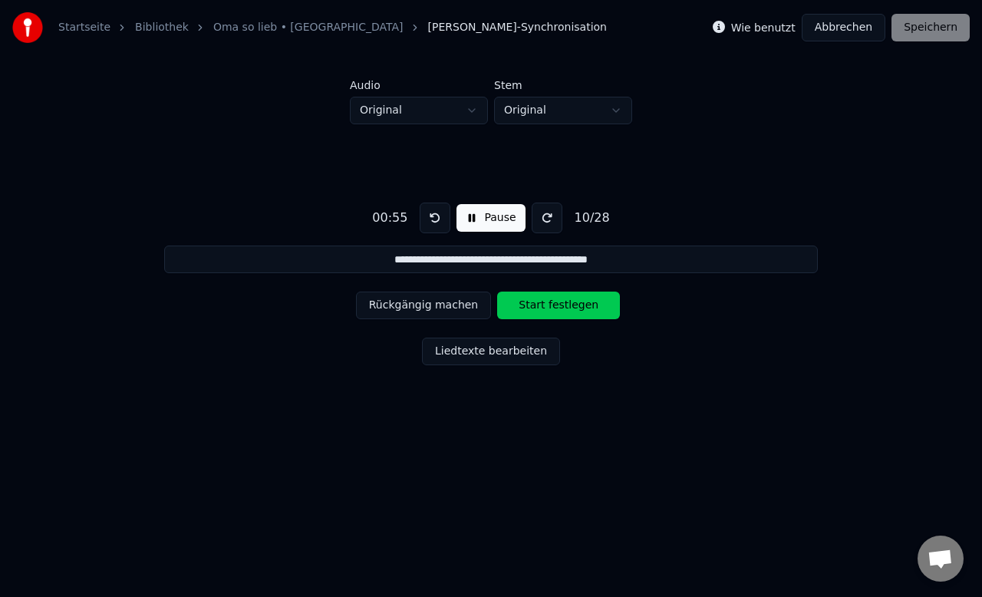
click at [571, 304] on button "Start festlegen" at bounding box center [558, 306] width 123 height 28
click at [571, 304] on button "Ende festlegen" at bounding box center [558, 306] width 123 height 28
click at [571, 304] on button "Start festlegen" at bounding box center [558, 306] width 123 height 28
click at [571, 304] on button "Ende festlegen" at bounding box center [558, 306] width 123 height 28
click at [571, 304] on button "Start festlegen" at bounding box center [558, 306] width 123 height 28
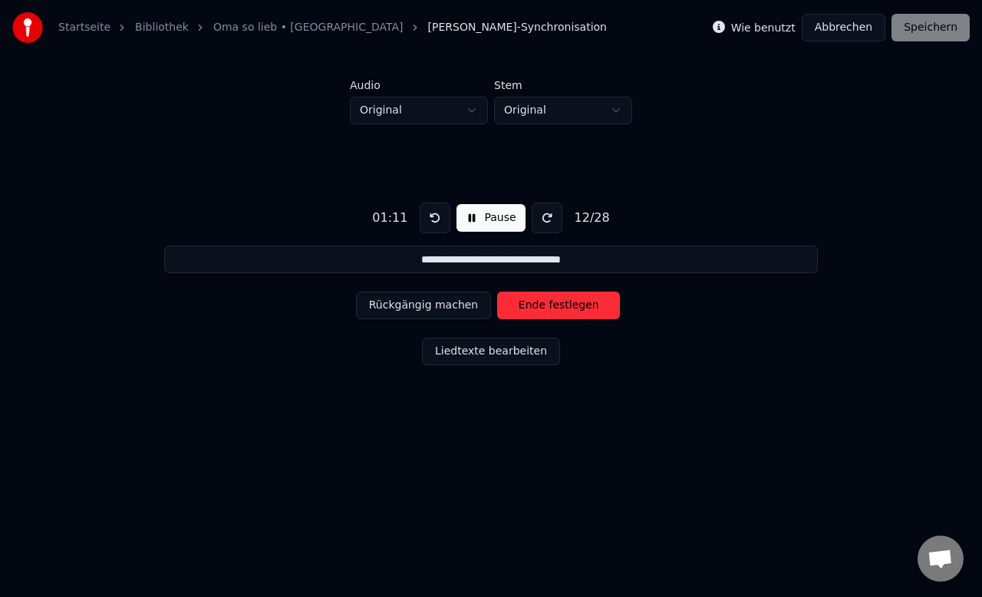
click at [571, 304] on button "Ende festlegen" at bounding box center [558, 306] width 123 height 28
click at [571, 304] on button "Start festlegen" at bounding box center [558, 306] width 123 height 28
click at [571, 304] on button "Ende festlegen" at bounding box center [558, 306] width 123 height 28
click at [571, 304] on button "Start festlegen" at bounding box center [558, 306] width 123 height 28
click at [571, 304] on button "Ende festlegen" at bounding box center [558, 306] width 123 height 28
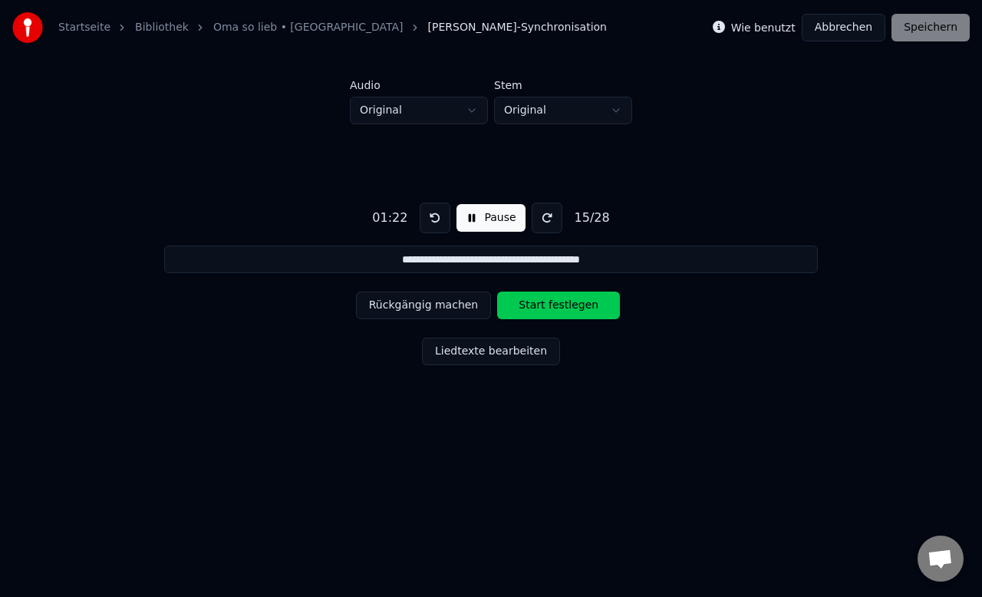
click at [571, 304] on button "Start festlegen" at bounding box center [558, 306] width 123 height 28
click at [571, 304] on button "Ende festlegen" at bounding box center [558, 306] width 123 height 28
click at [571, 304] on button "Start festlegen" at bounding box center [558, 306] width 123 height 28
click at [571, 304] on button "Ende festlegen" at bounding box center [558, 306] width 123 height 28
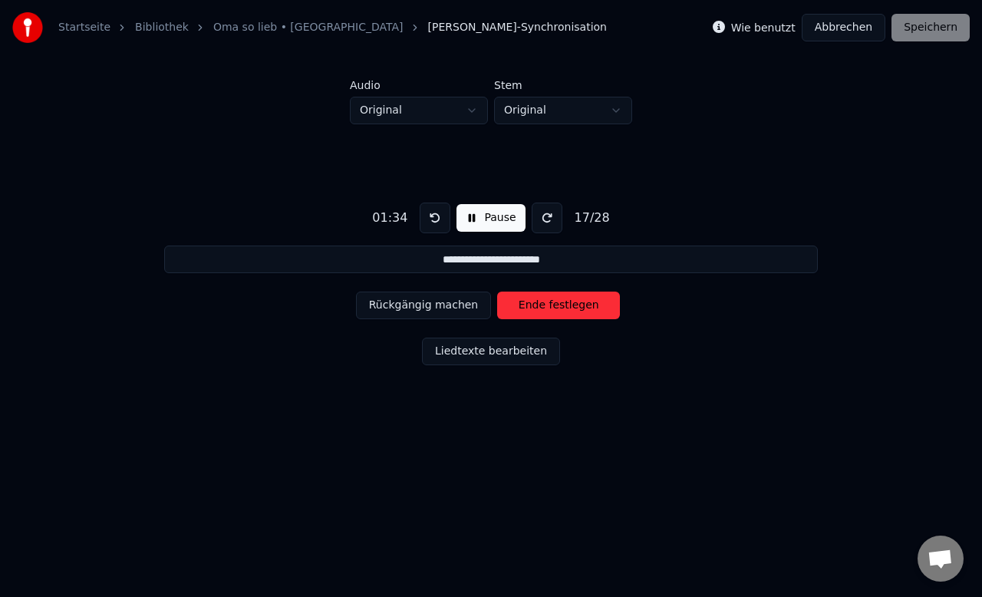
click at [571, 304] on button "Ende festlegen" at bounding box center [558, 306] width 123 height 28
click at [448, 305] on button "Rückgängig machen" at bounding box center [424, 306] width 136 height 28
click at [450, 306] on button "Rückgängig machen" at bounding box center [424, 306] width 136 height 28
click at [537, 305] on button "Start festlegen" at bounding box center [558, 306] width 123 height 28
click at [537, 305] on button "Ende festlegen" at bounding box center [558, 306] width 123 height 28
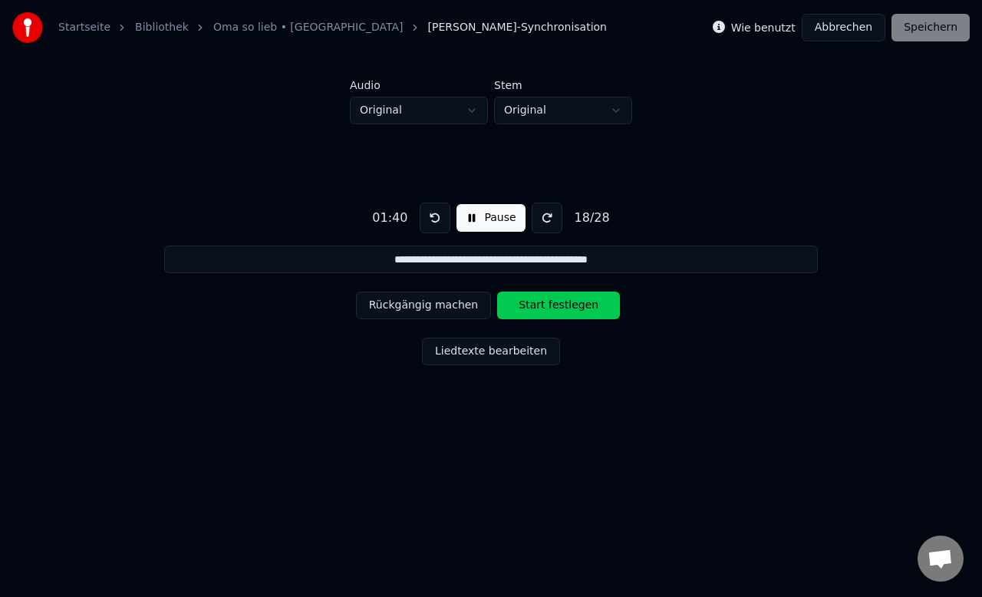
click at [537, 305] on button "Start festlegen" at bounding box center [558, 306] width 123 height 28
click at [542, 307] on button "Ende festlegen" at bounding box center [558, 306] width 123 height 28
click at [542, 307] on button "Start festlegen" at bounding box center [558, 306] width 123 height 28
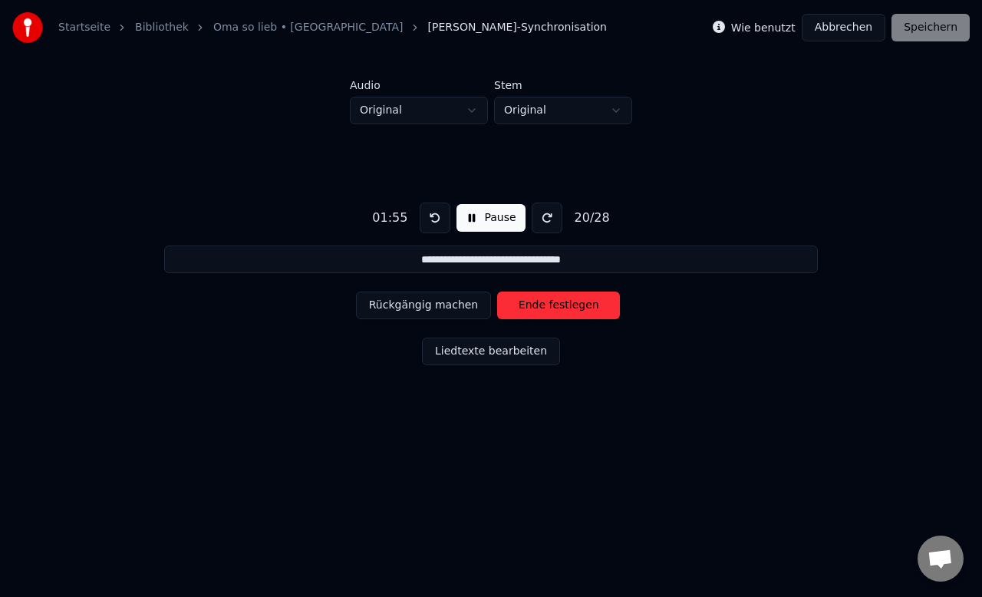
click at [542, 307] on button "Ende festlegen" at bounding box center [558, 306] width 123 height 28
click at [542, 307] on button "Start festlegen" at bounding box center [558, 306] width 123 height 28
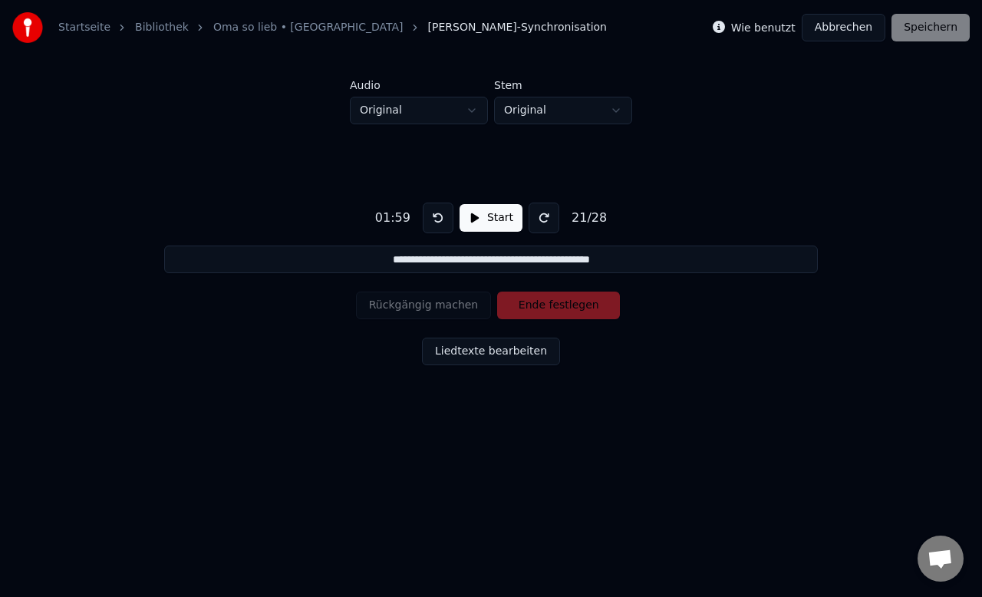
click at [471, 213] on button "Start" at bounding box center [491, 218] width 63 height 28
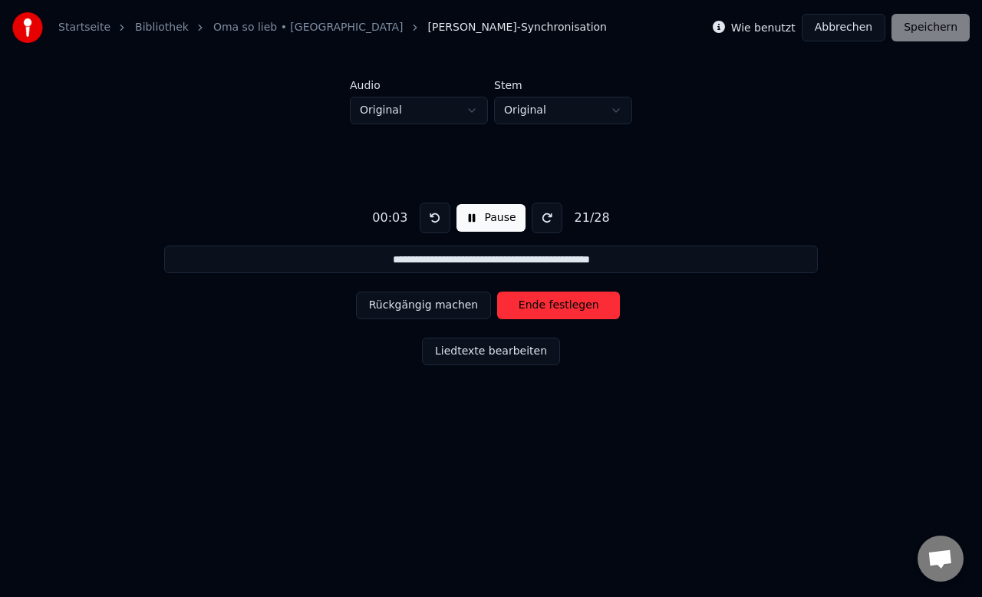
click at [456, 308] on button "Rückgängig machen" at bounding box center [424, 306] width 136 height 28
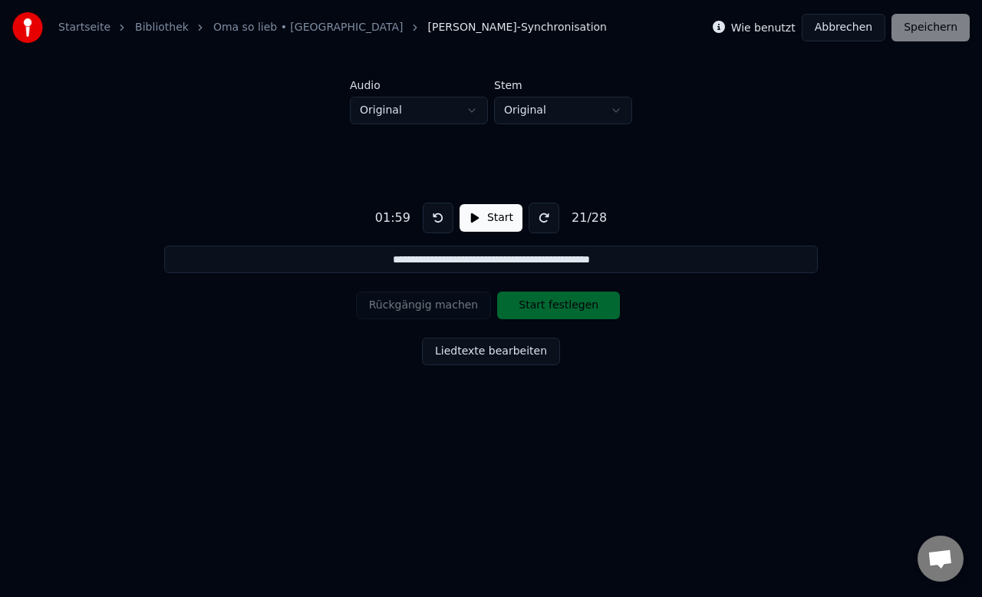
click at [486, 224] on button "Start" at bounding box center [491, 218] width 63 height 28
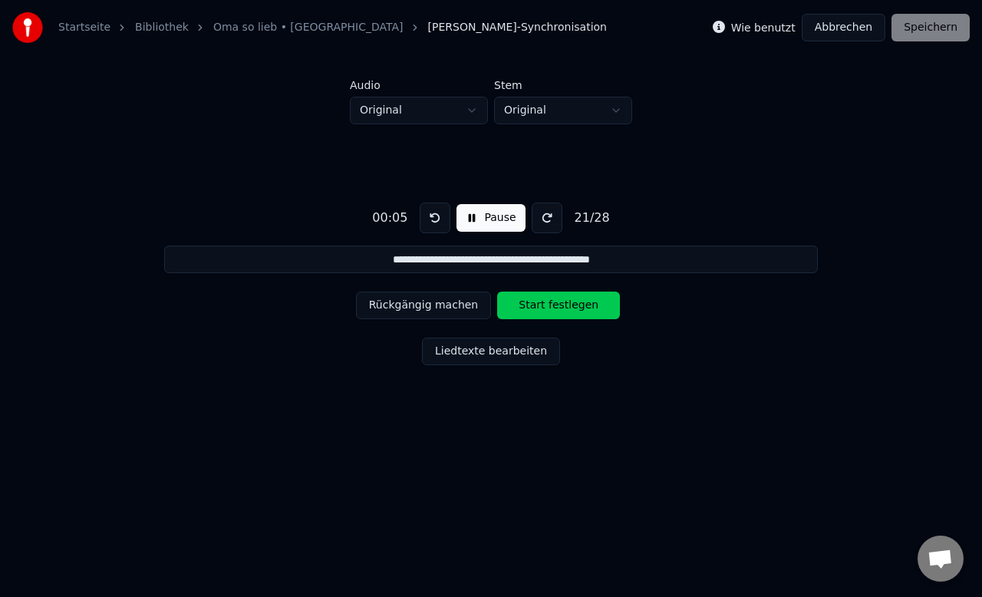
click at [526, 303] on button "Start festlegen" at bounding box center [558, 306] width 123 height 28
click at [526, 302] on button "Ende festlegen" at bounding box center [558, 306] width 123 height 28
click at [453, 304] on button "Rückgängig machen" at bounding box center [424, 306] width 136 height 28
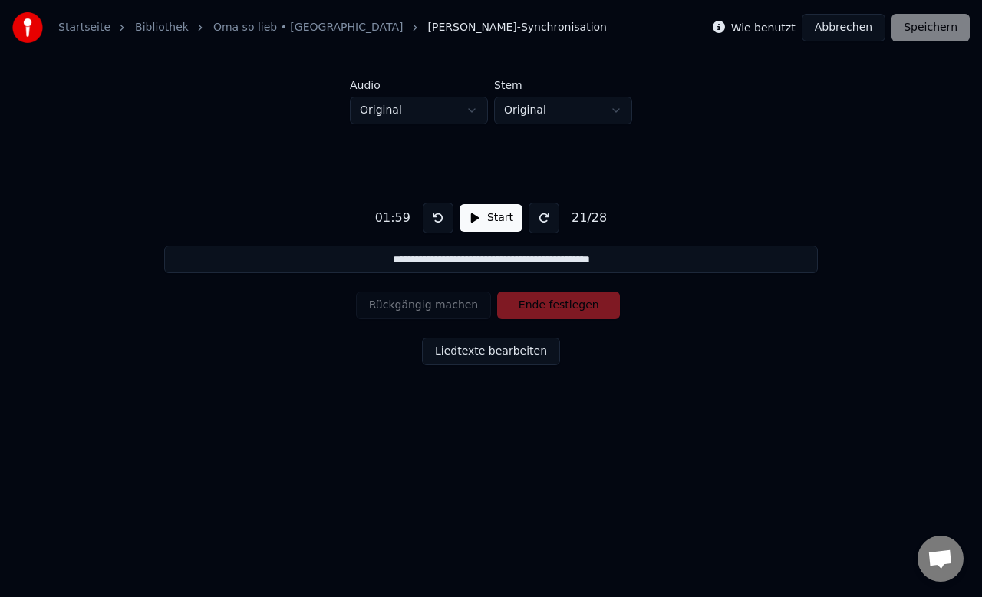
click at [473, 218] on button "Start" at bounding box center [491, 218] width 63 height 28
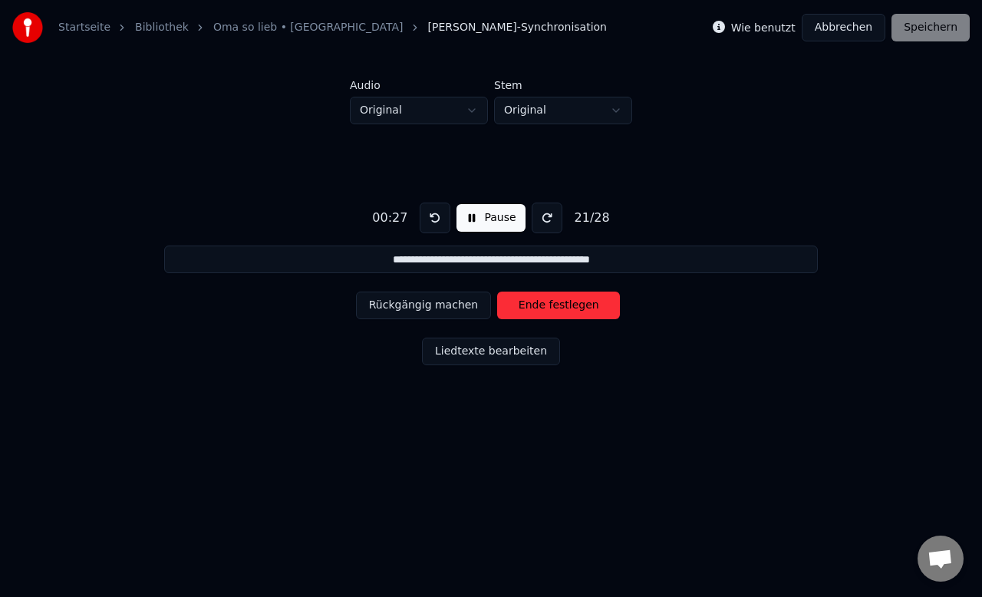
click at [535, 308] on button "Ende festlegen" at bounding box center [558, 306] width 123 height 28
click at [535, 308] on button "Start festlegen" at bounding box center [558, 306] width 123 height 28
click at [431, 306] on button "Rückgängig machen" at bounding box center [424, 306] width 136 height 28
click at [419, 308] on button "Rückgängig machen" at bounding box center [424, 306] width 136 height 28
type input "**********"
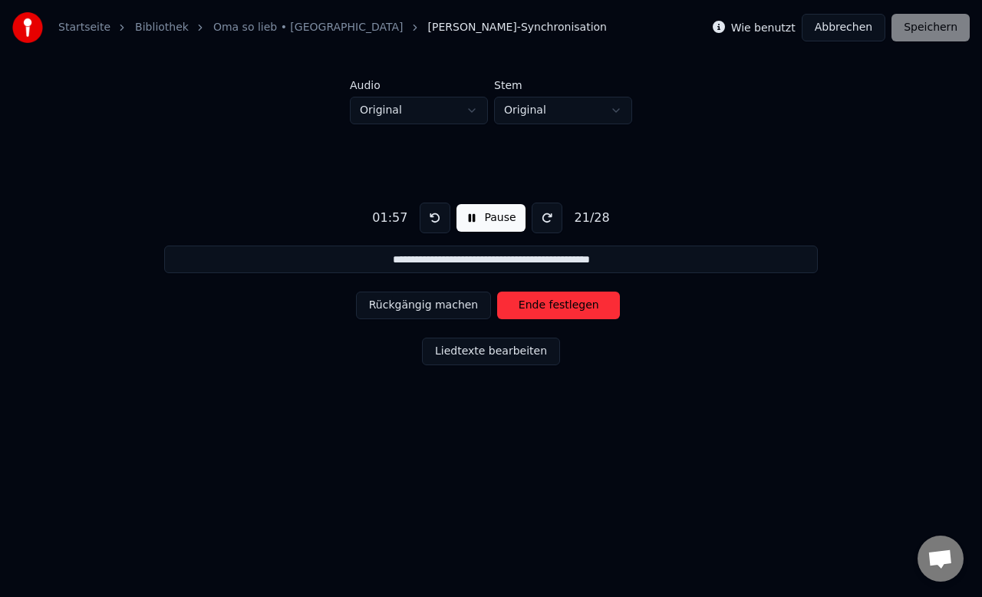
click at [497, 353] on button "Liedtexte bearbeiten" at bounding box center [491, 352] width 138 height 28
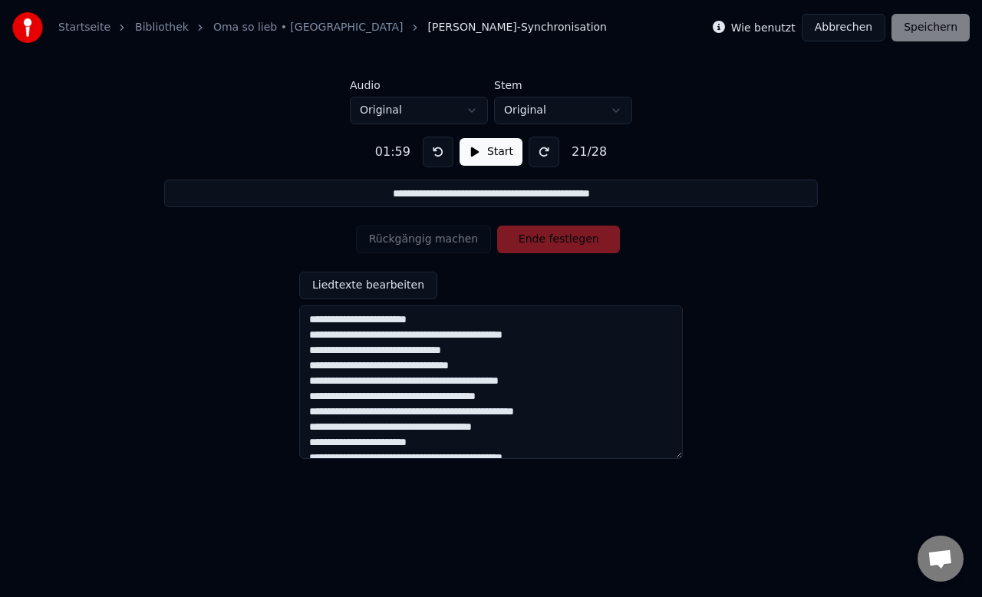
click at [819, 360] on div "**********" at bounding box center [491, 291] width 933 height 335
click at [935, 26] on div "Wie benutzt Abbrechen Speichern" at bounding box center [841, 28] width 257 height 28
click at [474, 108] on html "**********" at bounding box center [491, 231] width 982 height 463
click at [473, 108] on html "**********" at bounding box center [491, 231] width 982 height 463
click at [615, 107] on html "**********" at bounding box center [491, 231] width 982 height 463
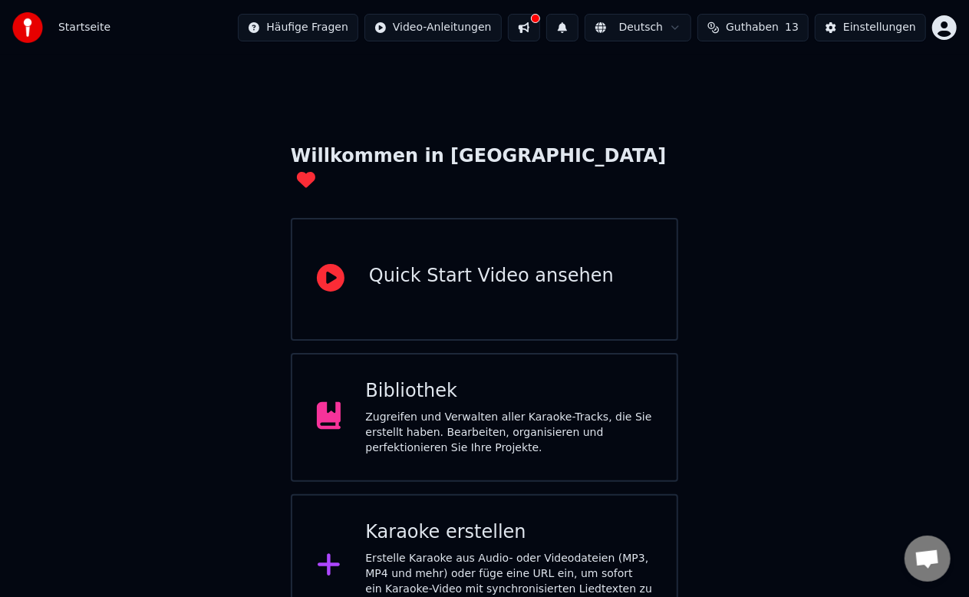
scroll to position [5, 0]
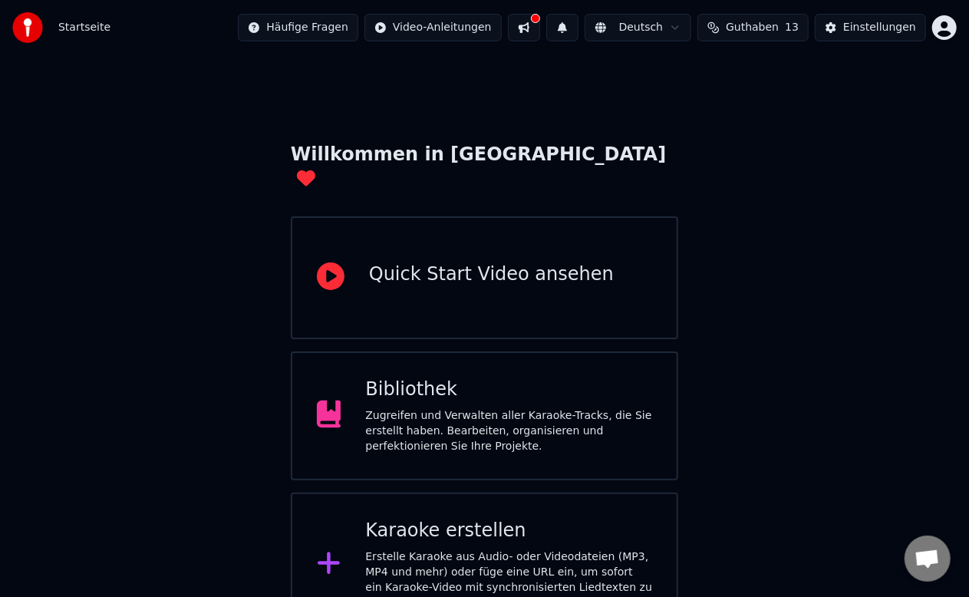
click at [465, 408] on div "Zugreifen und Verwalten aller Karaoke-Tracks, die Sie erstellt haben. Bearbeite…" at bounding box center [508, 431] width 287 height 46
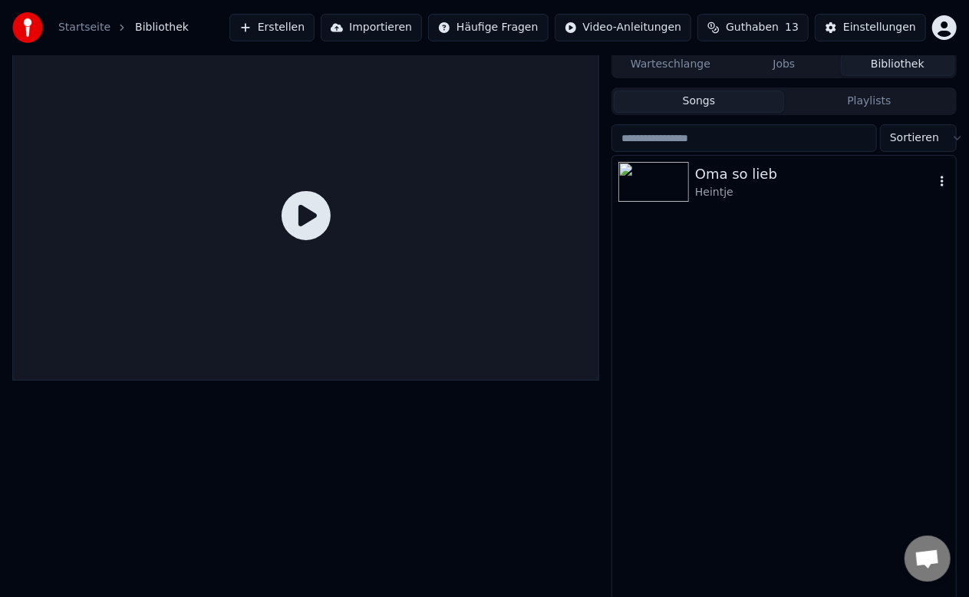
click at [670, 183] on img at bounding box center [653, 182] width 71 height 40
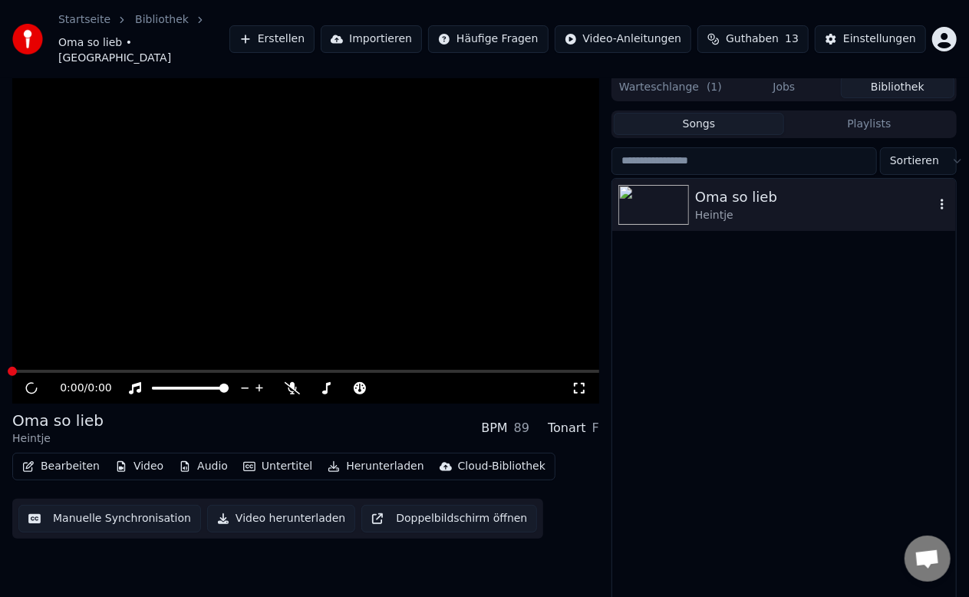
scroll to position [12, 0]
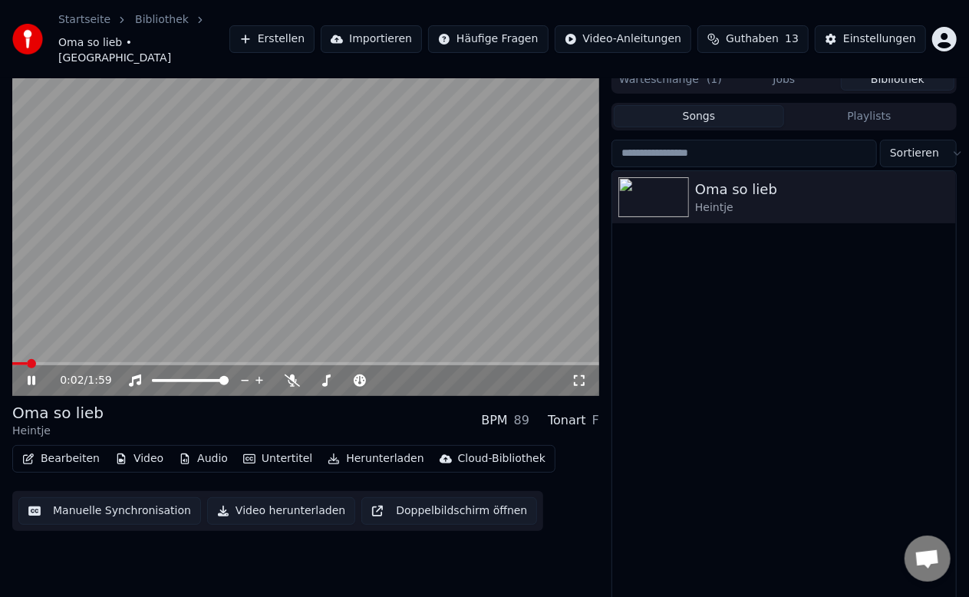
click at [77, 448] on button "Bearbeiten" at bounding box center [61, 458] width 90 height 21
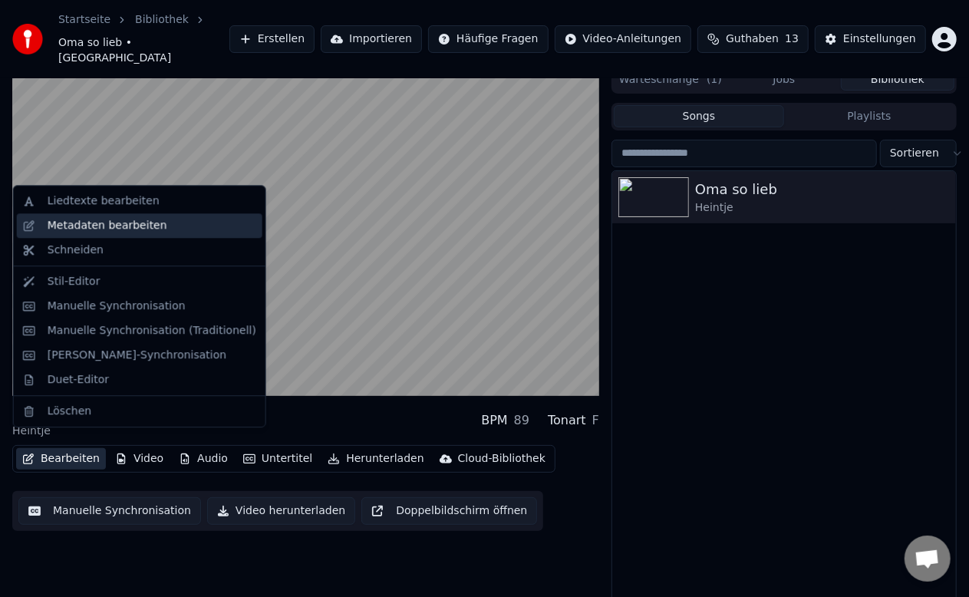
click at [75, 226] on div "Metadaten bearbeiten" at bounding box center [108, 225] width 120 height 15
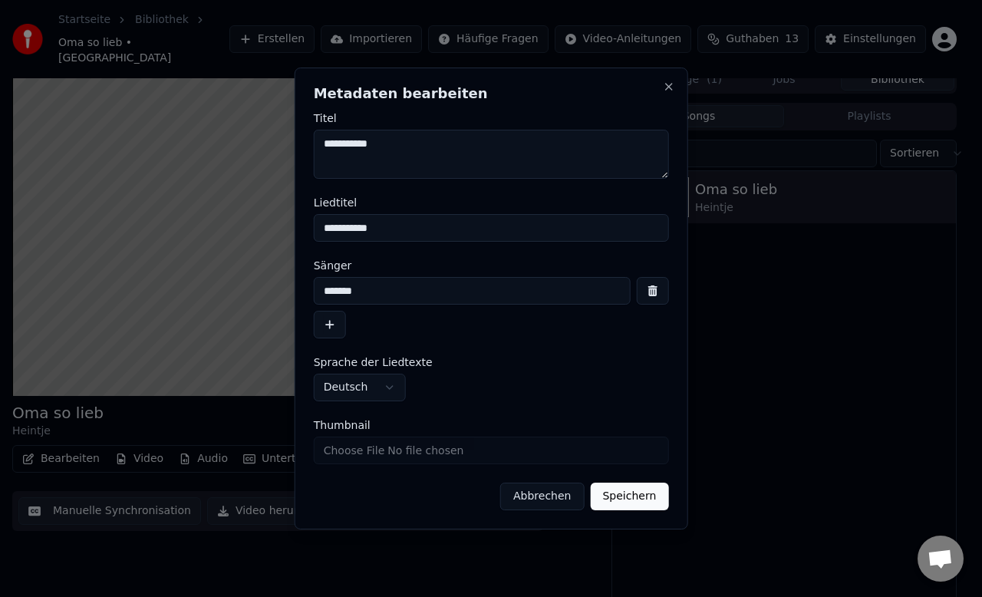
click at [467, 231] on input "**********" at bounding box center [491, 228] width 355 height 28
click at [666, 89] on button "Close" at bounding box center [668, 87] width 12 height 12
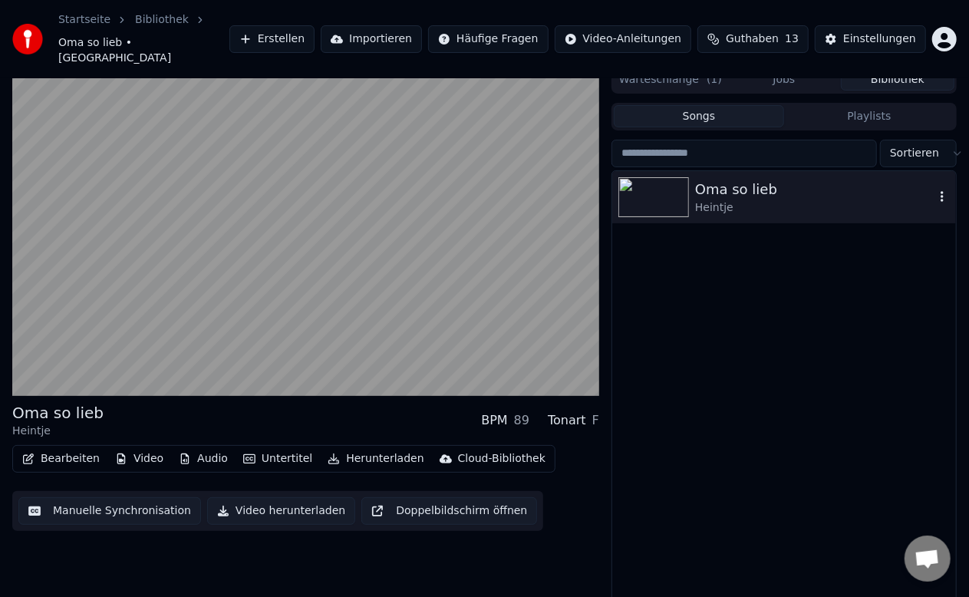
click at [732, 200] on div "Heintje" at bounding box center [814, 207] width 239 height 15
click at [743, 180] on div "Oma so lieb" at bounding box center [814, 189] width 239 height 21
click at [948, 190] on icon "button" at bounding box center [942, 196] width 15 height 12
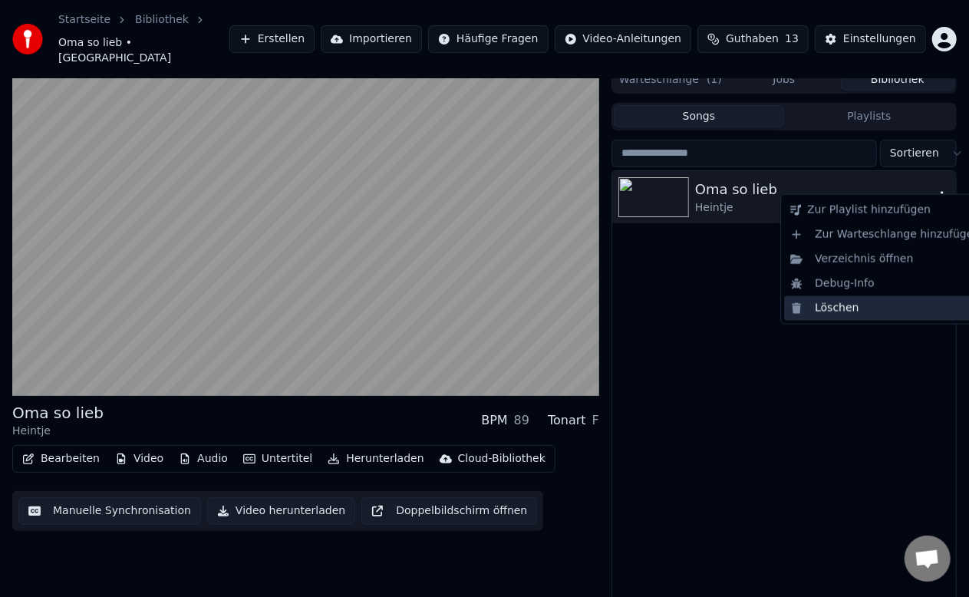
click at [832, 308] on div "Löschen" at bounding box center [885, 308] width 202 height 25
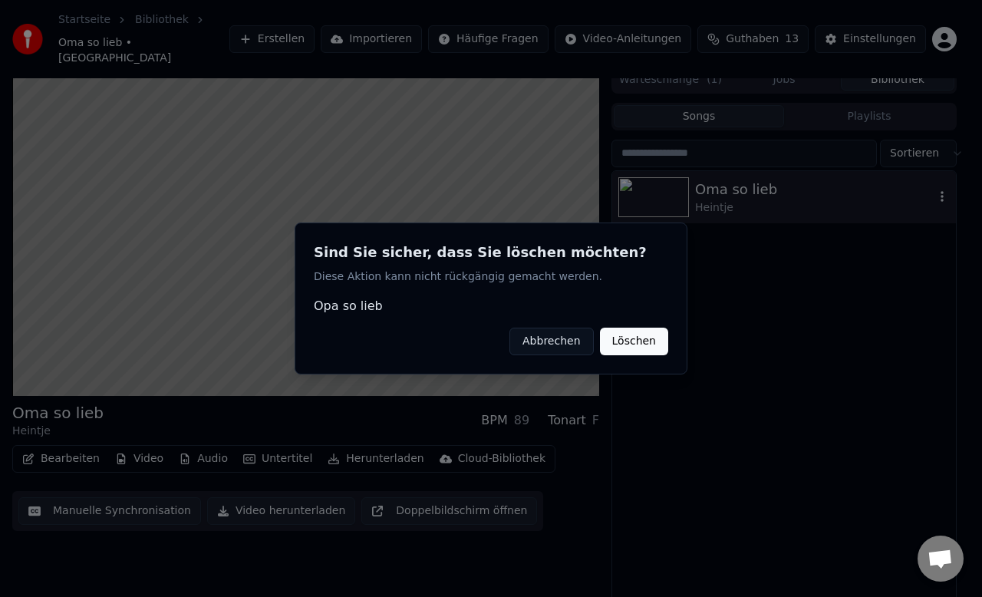
click at [631, 342] on button "Löschen" at bounding box center [634, 342] width 68 height 28
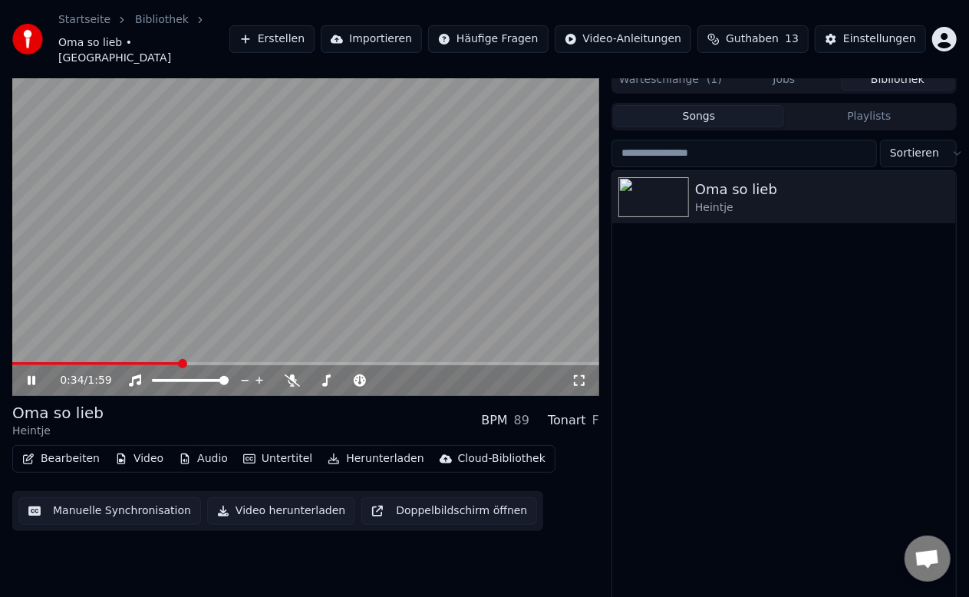
click at [29, 376] on icon at bounding box center [32, 380] width 8 height 9
click at [945, 190] on icon "button" at bounding box center [942, 196] width 15 height 12
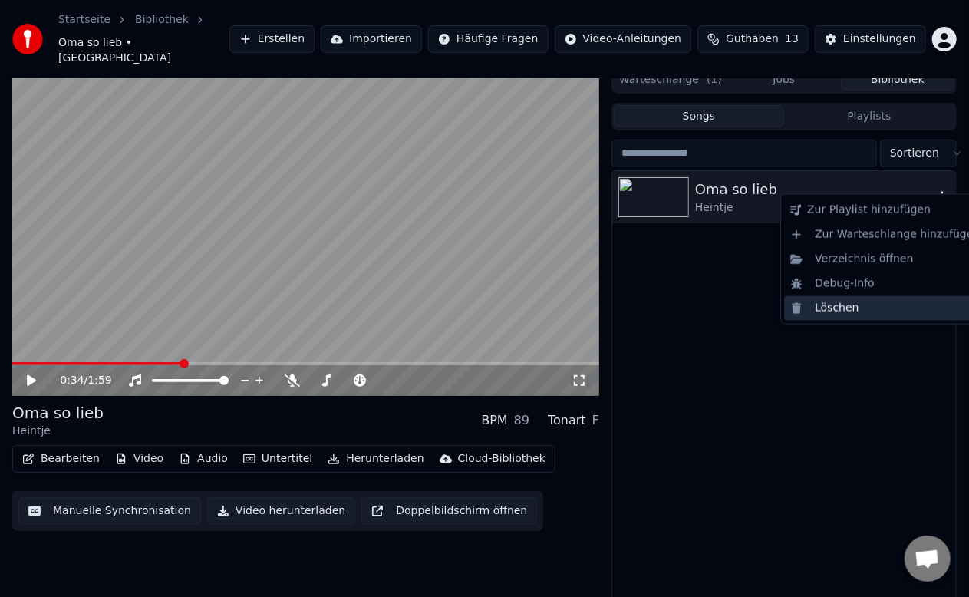
click at [800, 305] on div "Löschen" at bounding box center [885, 308] width 202 height 25
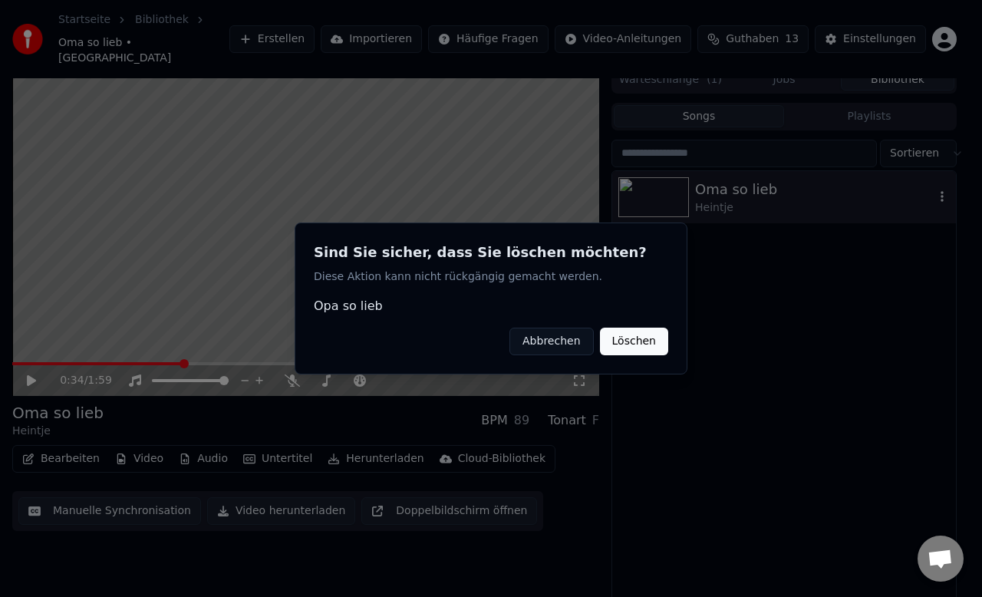
click at [647, 341] on button "Löschen" at bounding box center [634, 342] width 68 height 28
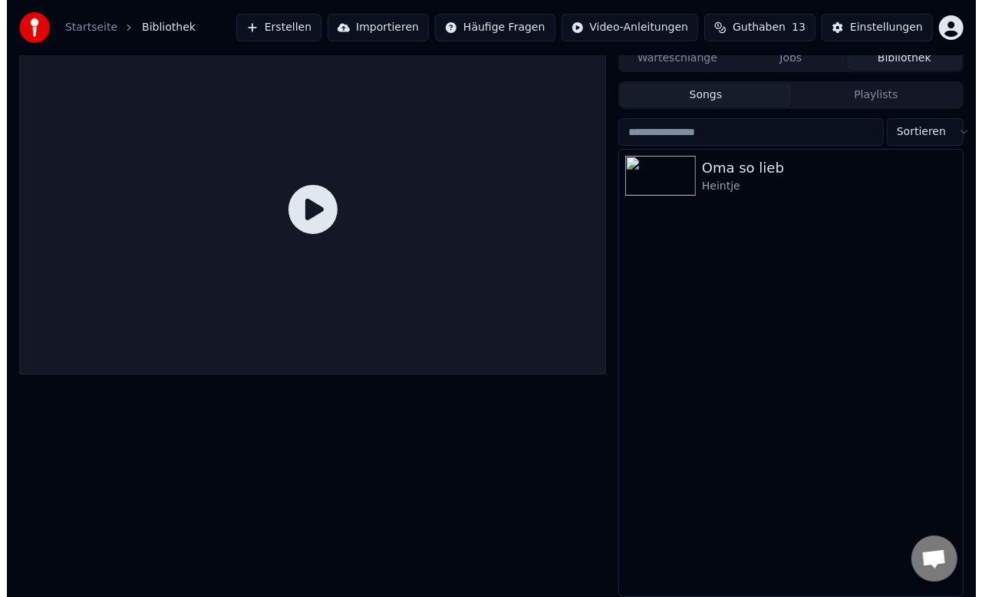
scroll to position [5, 0]
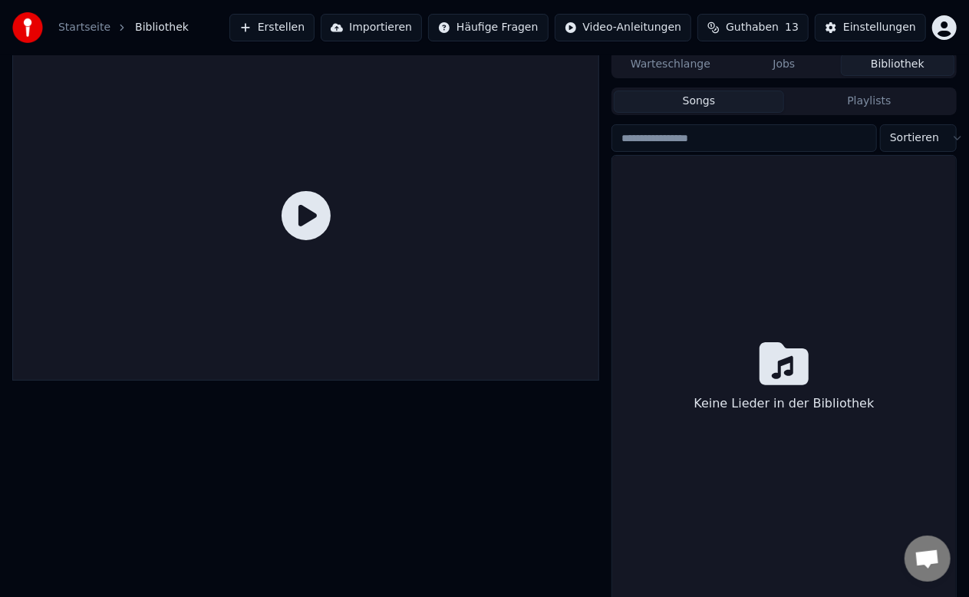
click at [724, 289] on div "Keine Lieder in der Bibliothek" at bounding box center [784, 379] width 344 height 447
click at [405, 26] on button "Importieren" at bounding box center [371, 28] width 101 height 28
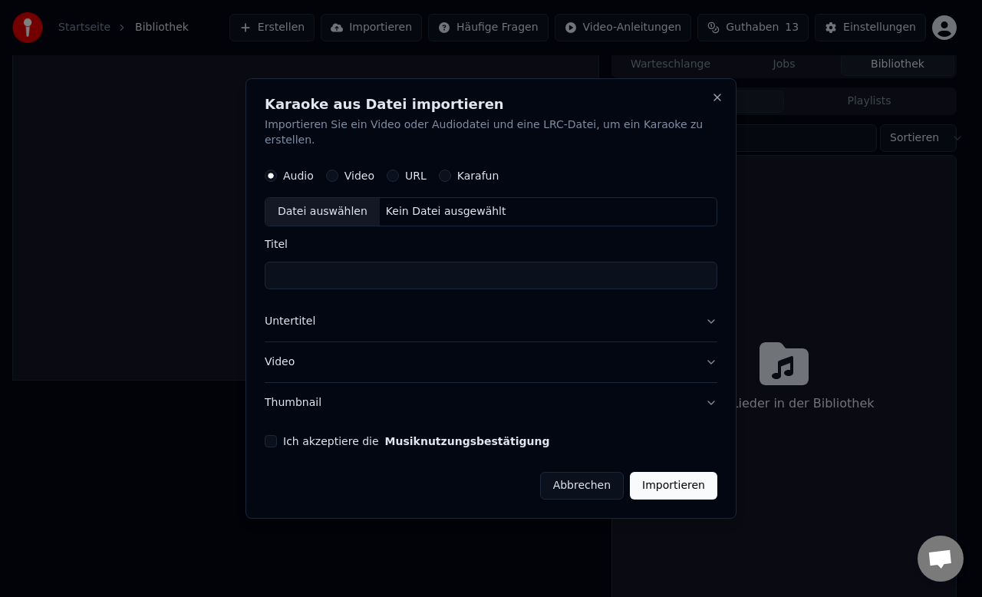
click at [277, 435] on button "Ich akzeptiere die Musiknutzungsbestätigung" at bounding box center [271, 441] width 12 height 12
click at [357, 203] on div "Datei auswählen" at bounding box center [322, 212] width 114 height 28
type input "**********"
click at [674, 476] on button "Importieren" at bounding box center [673, 486] width 87 height 28
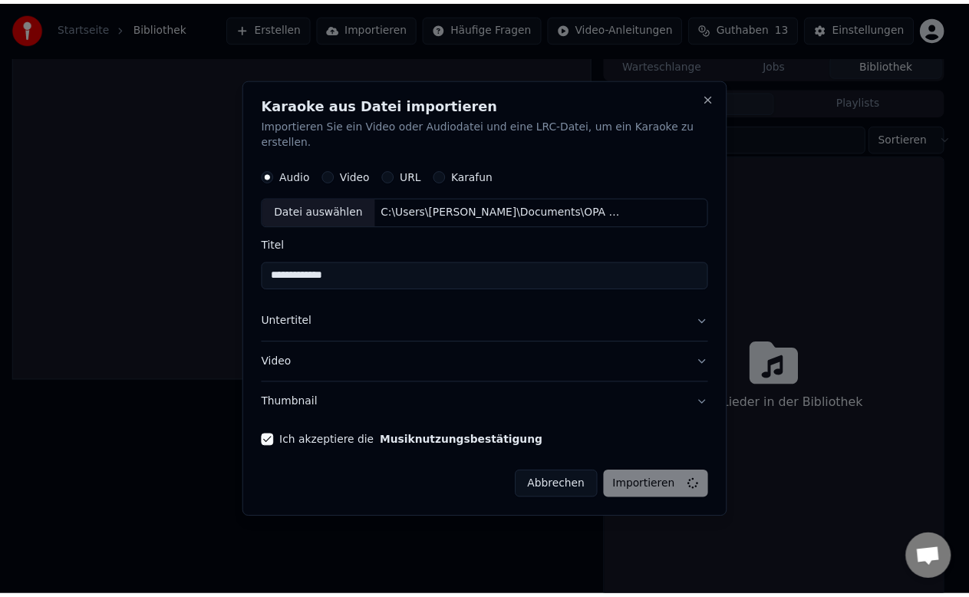
scroll to position [2, 0]
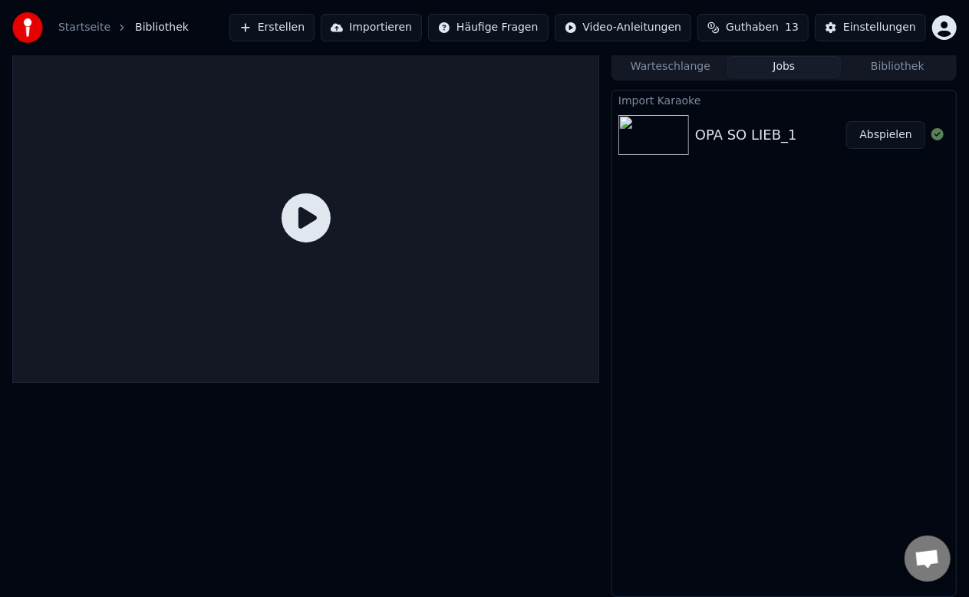
click at [305, 216] on icon at bounding box center [306, 217] width 49 height 49
click at [875, 139] on button "Abspielen" at bounding box center [885, 135] width 79 height 28
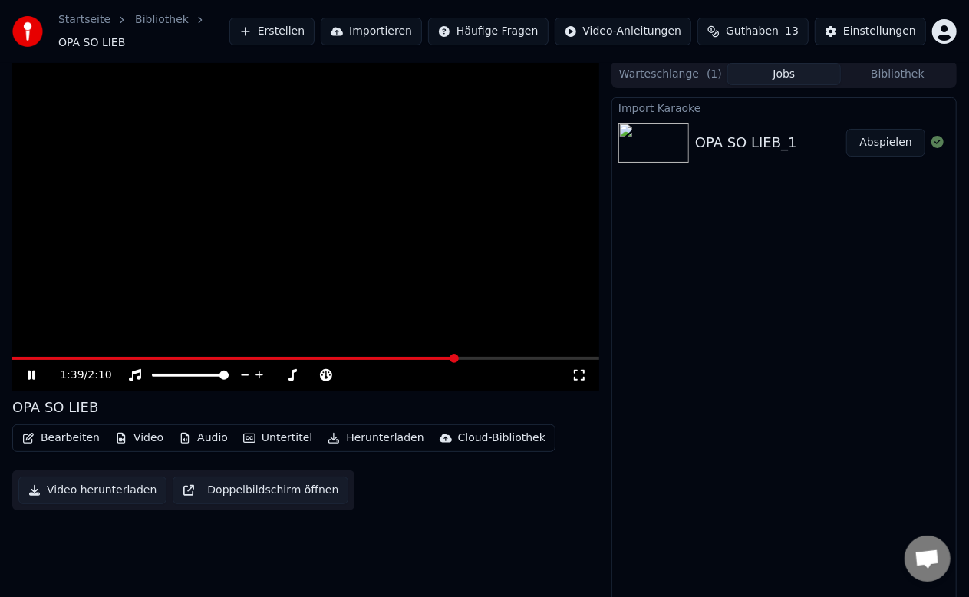
click at [458, 354] on span at bounding box center [454, 358] width 9 height 9
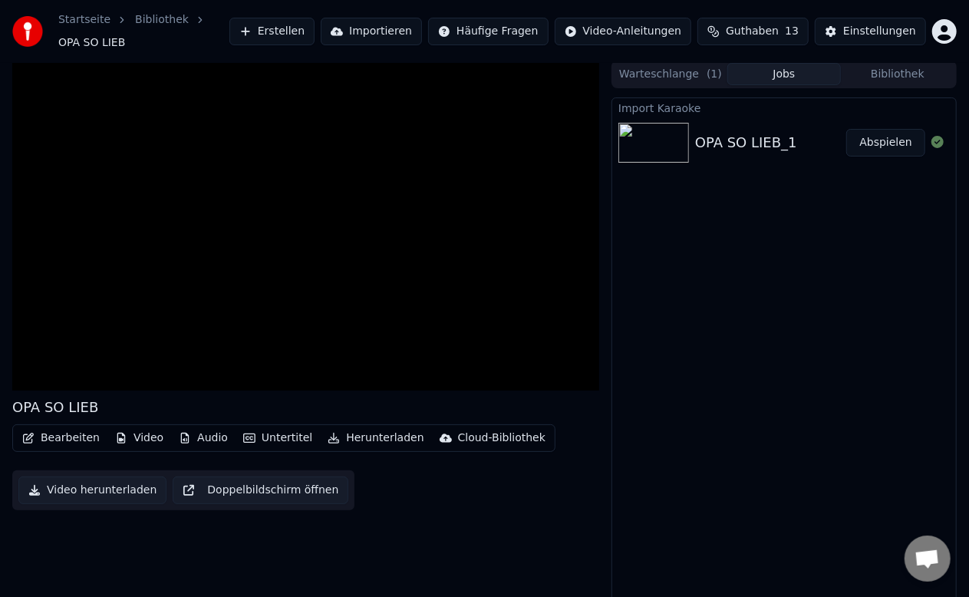
click at [66, 428] on button "Bearbeiten" at bounding box center [61, 437] width 90 height 21
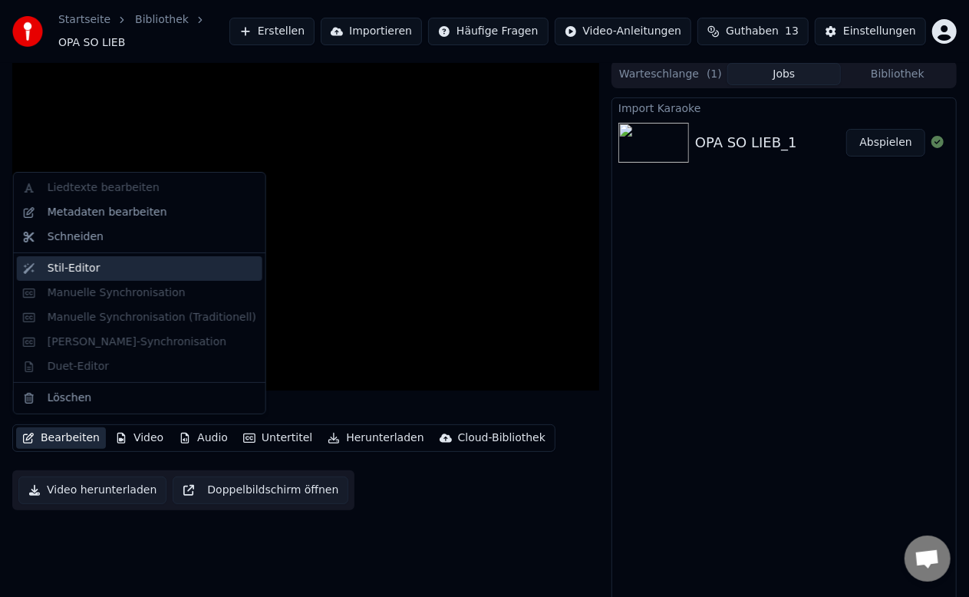
click at [62, 265] on div "Stil-Editor" at bounding box center [74, 268] width 53 height 15
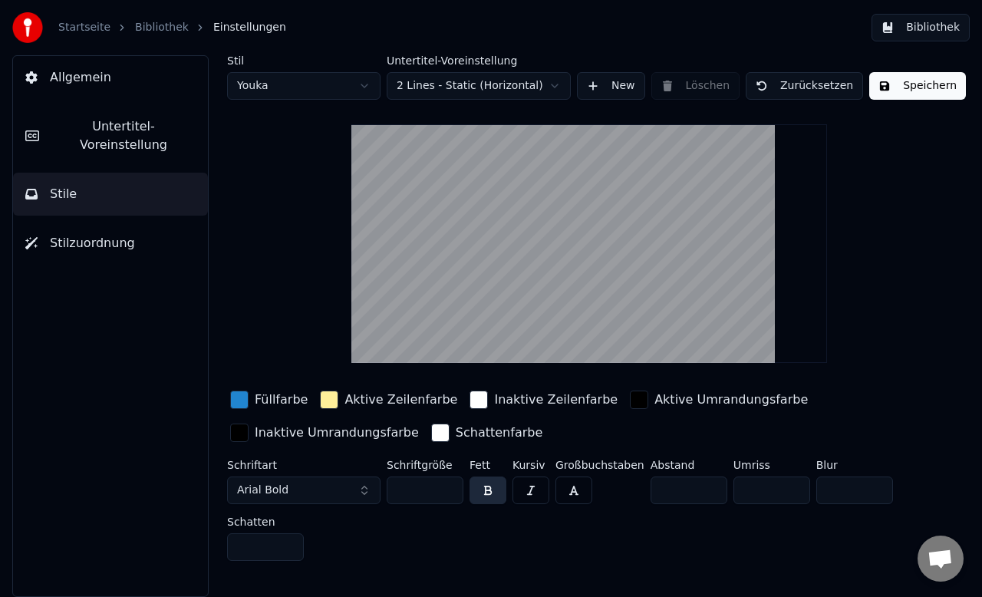
click at [450, 483] on input "**" at bounding box center [425, 490] width 77 height 28
click at [450, 483] on input "***" at bounding box center [425, 490] width 77 height 28
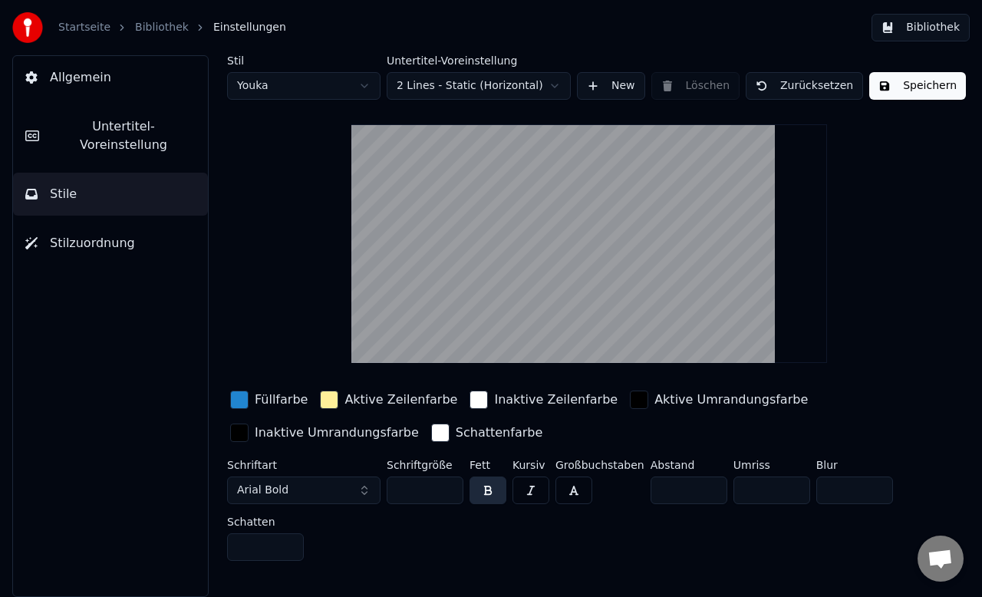
type input "***"
click at [450, 483] on input "***" at bounding box center [425, 490] width 77 height 28
click at [893, 88] on button "Speichern" at bounding box center [917, 86] width 97 height 28
click at [882, 76] on button "Fertig" at bounding box center [906, 86] width 74 height 28
click at [895, 77] on button "Speichern" at bounding box center [917, 86] width 97 height 28
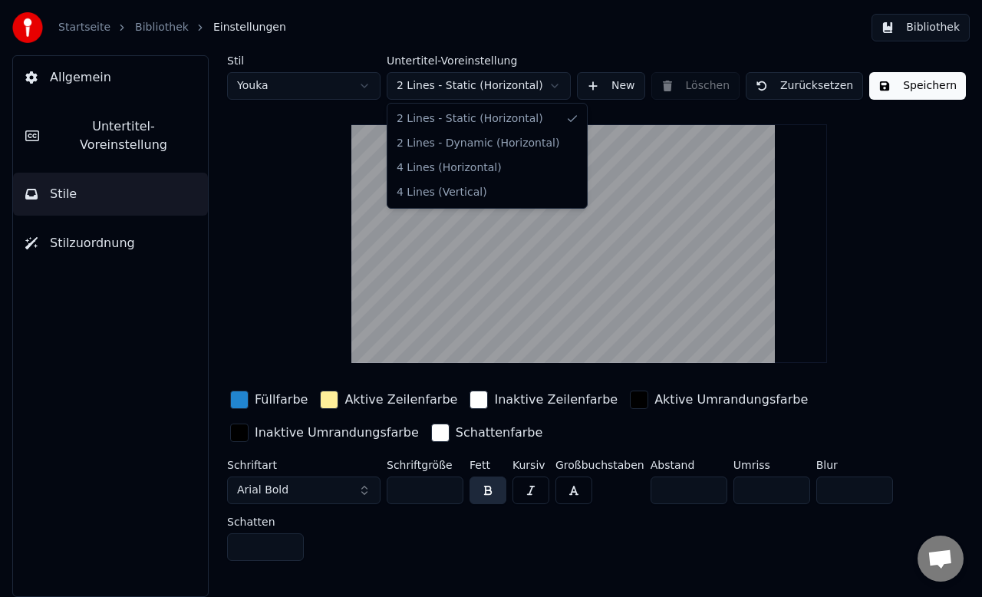
click at [554, 84] on html "Startseite Bibliothek Einstellungen Bibliothek Allgemein Untertitel-Voreinstell…" at bounding box center [491, 298] width 982 height 597
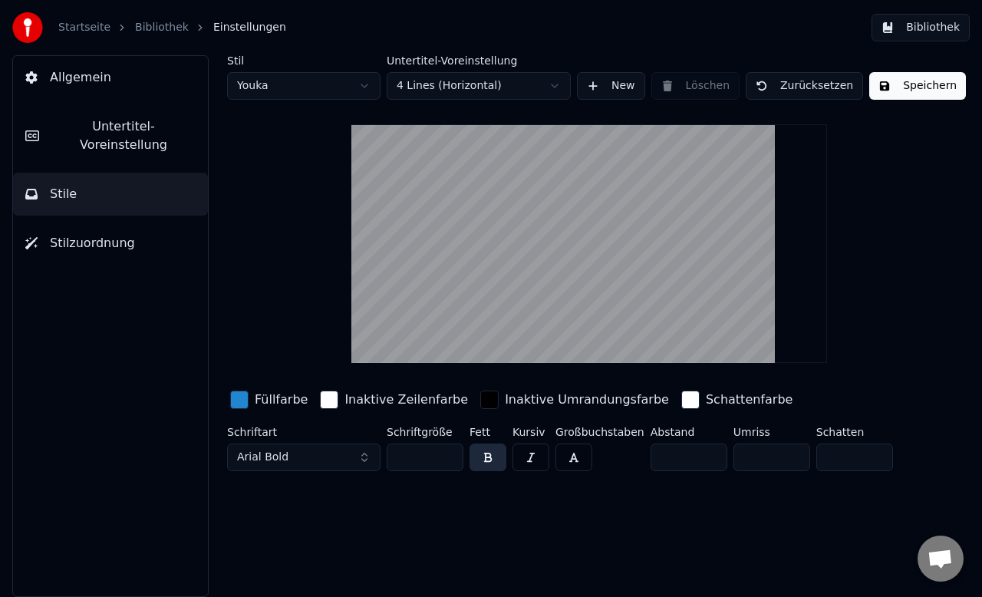
click at [556, 86] on html "Startseite Bibliothek Einstellungen Bibliothek Allgemein Untertitel-Voreinstell…" at bounding box center [491, 298] width 982 height 597
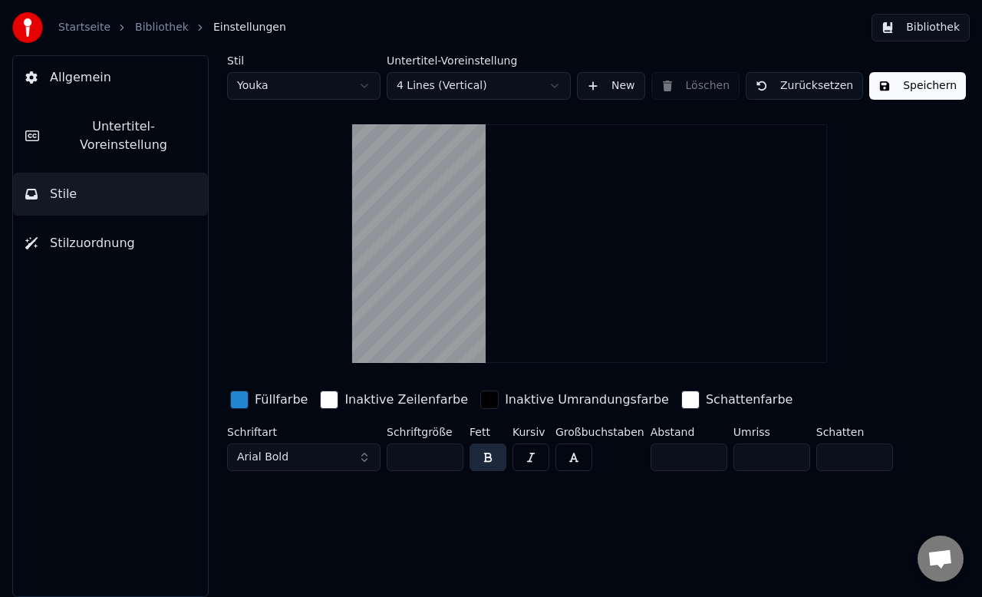
click at [557, 84] on html "Startseite Bibliothek Einstellungen Bibliothek Allgemein Untertitel-Voreinstell…" at bounding box center [491, 298] width 982 height 597
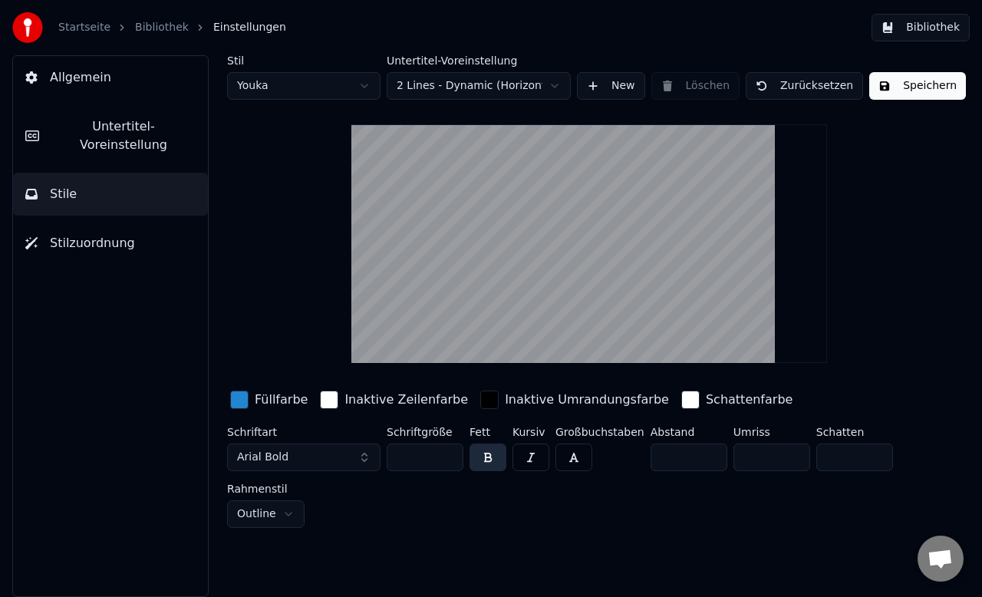
click at [559, 86] on html "Startseite Bibliothek Einstellungen Bibliothek Allgemein Untertitel-Voreinstell…" at bounding box center [491, 298] width 982 height 597
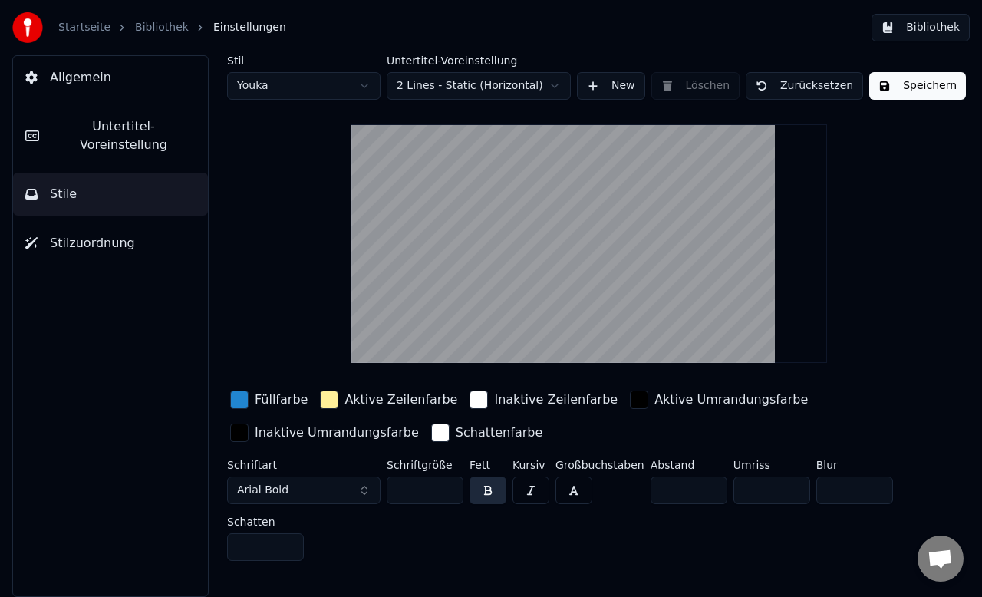
click at [918, 86] on button "Speichern" at bounding box center [917, 86] width 97 height 28
click at [149, 28] on link "Bibliothek" at bounding box center [162, 27] width 54 height 15
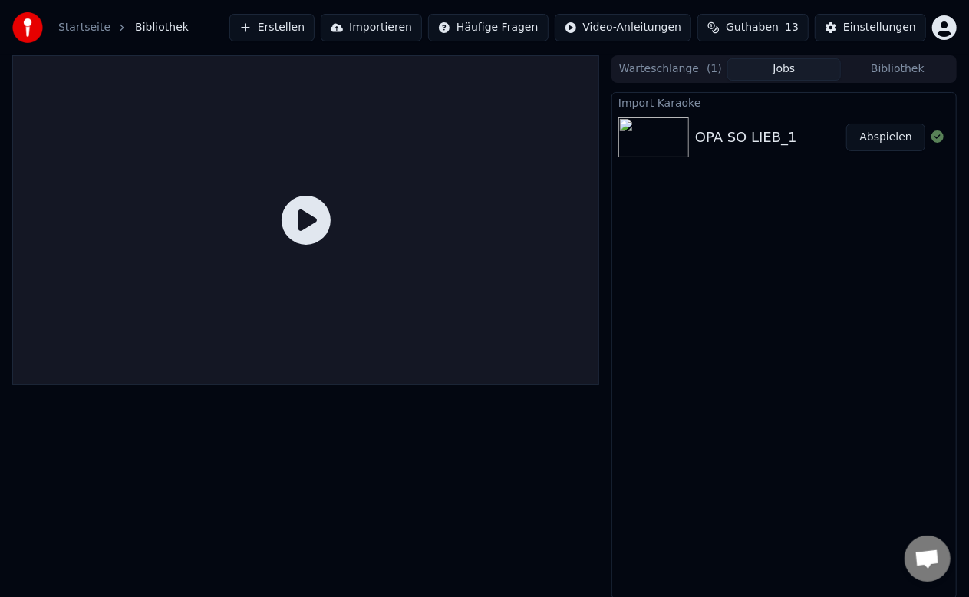
click at [660, 67] on button "Warteschlange ( 1 )" at bounding box center [671, 69] width 114 height 22
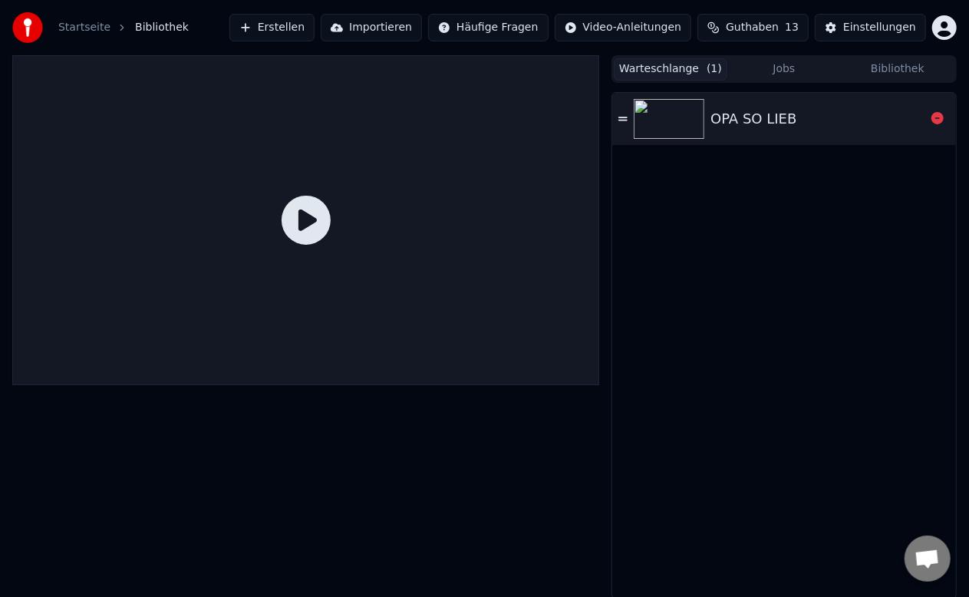
click at [623, 118] on icon at bounding box center [622, 119] width 9 height 11
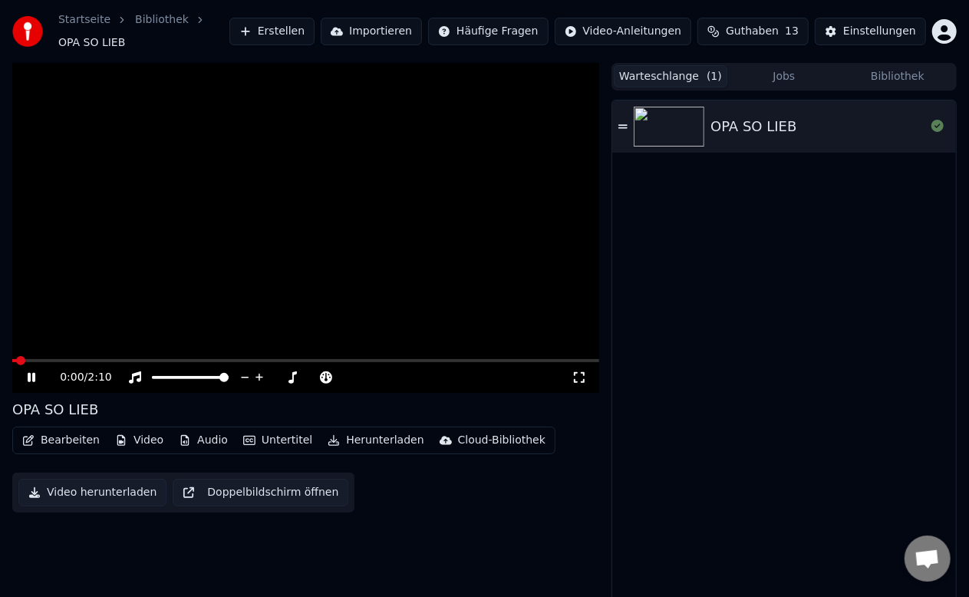
click at [259, 434] on button "Untertitel" at bounding box center [277, 440] width 81 height 21
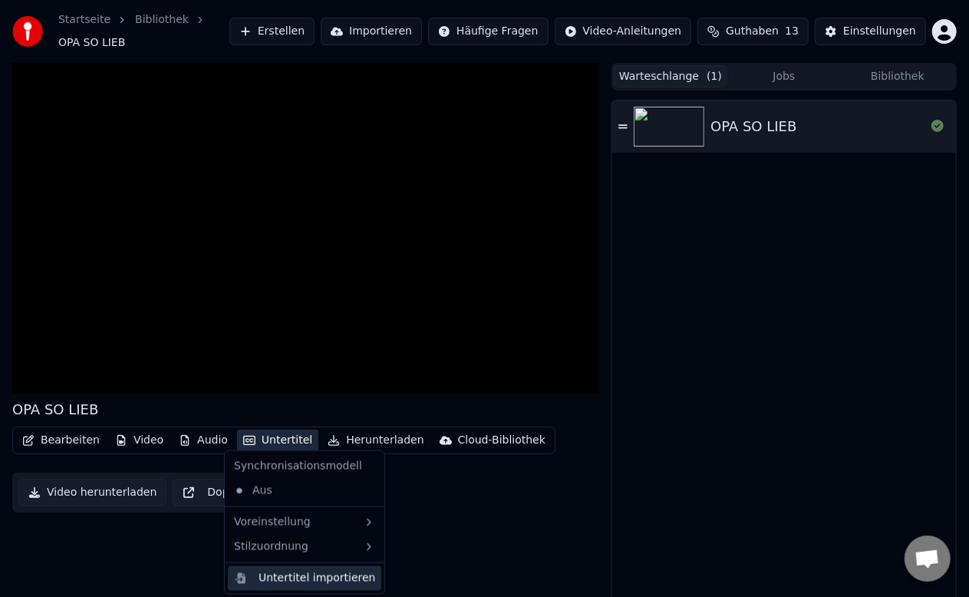
click at [279, 579] on div "Untertitel importieren" at bounding box center [317, 578] width 117 height 15
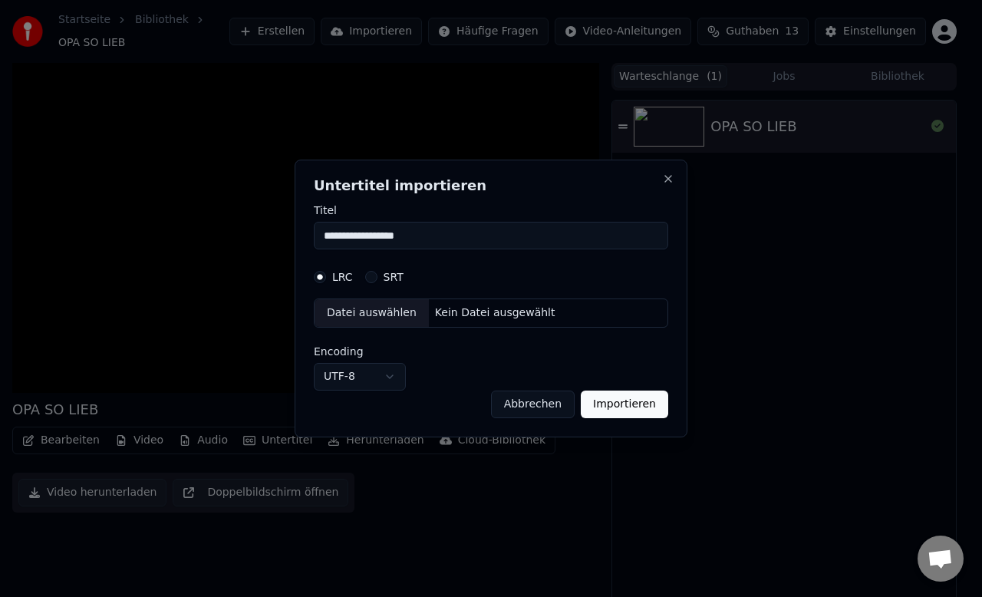
click at [527, 404] on button "Abbrechen" at bounding box center [533, 405] width 84 height 28
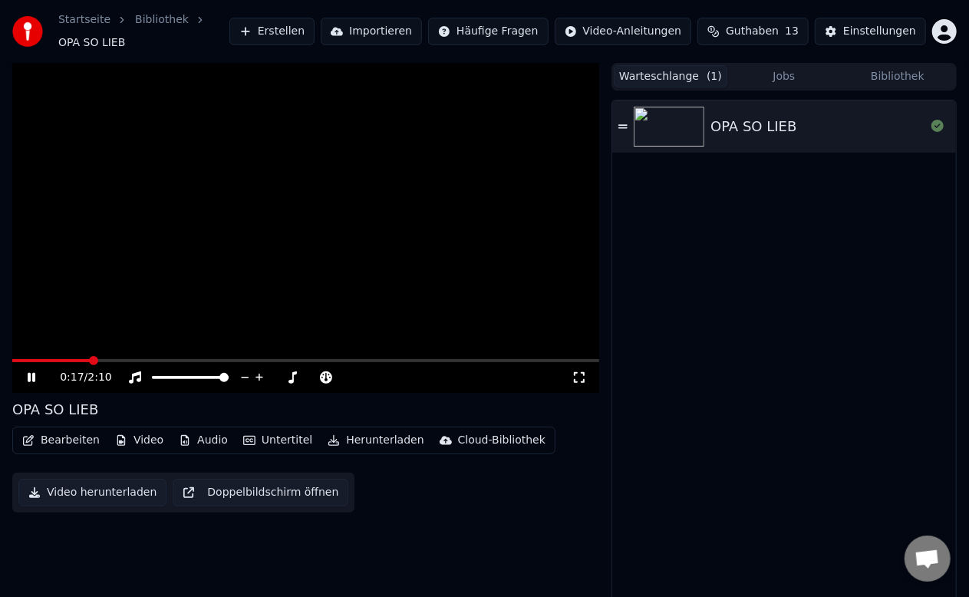
click at [310, 25] on button "Erstellen" at bounding box center [271, 32] width 85 height 28
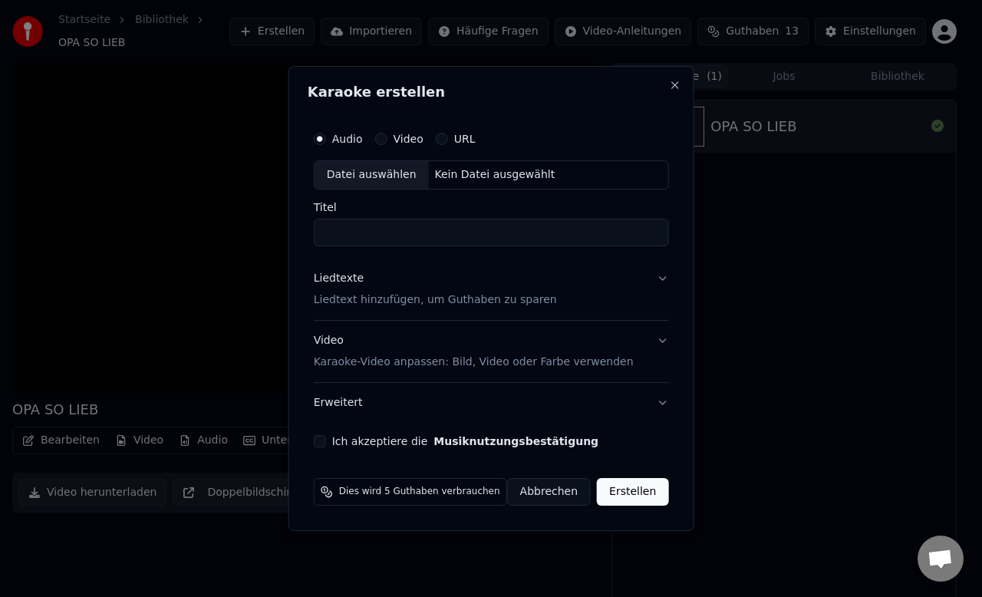
click at [385, 138] on button "Video" at bounding box center [380, 139] width 12 height 12
click at [381, 175] on div "Datei auswählen" at bounding box center [372, 175] width 114 height 28
type input "**********"
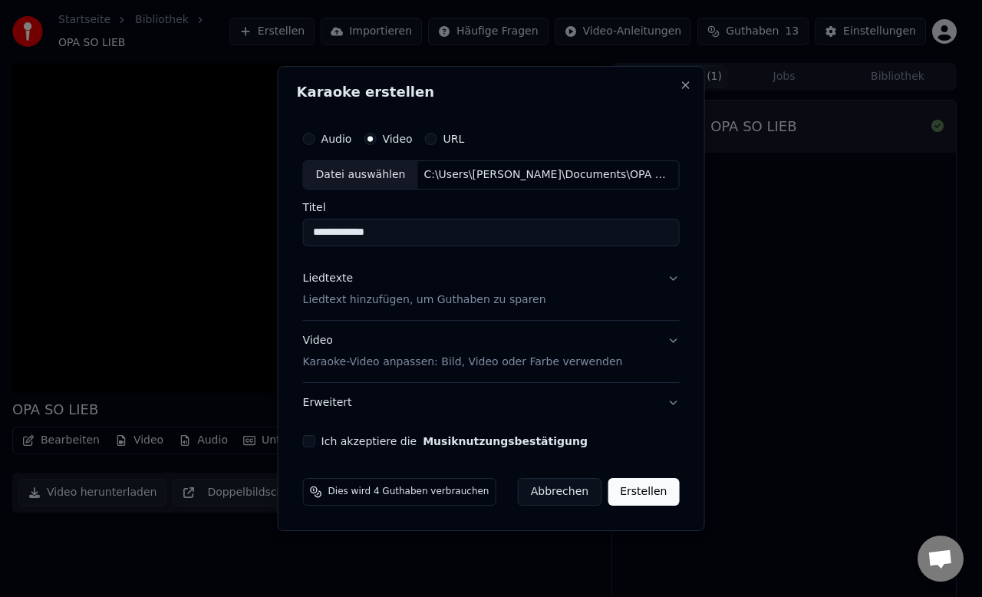
click at [315, 140] on button "Audio" at bounding box center [309, 139] width 12 height 12
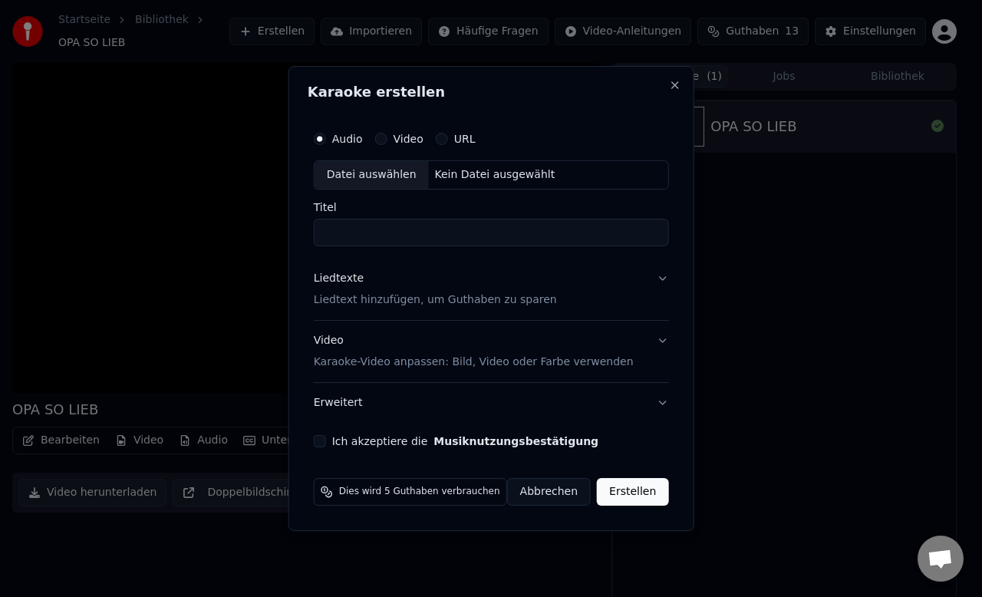
click at [384, 176] on div "Datei auswählen" at bounding box center [372, 175] width 114 height 28
type input "**********"
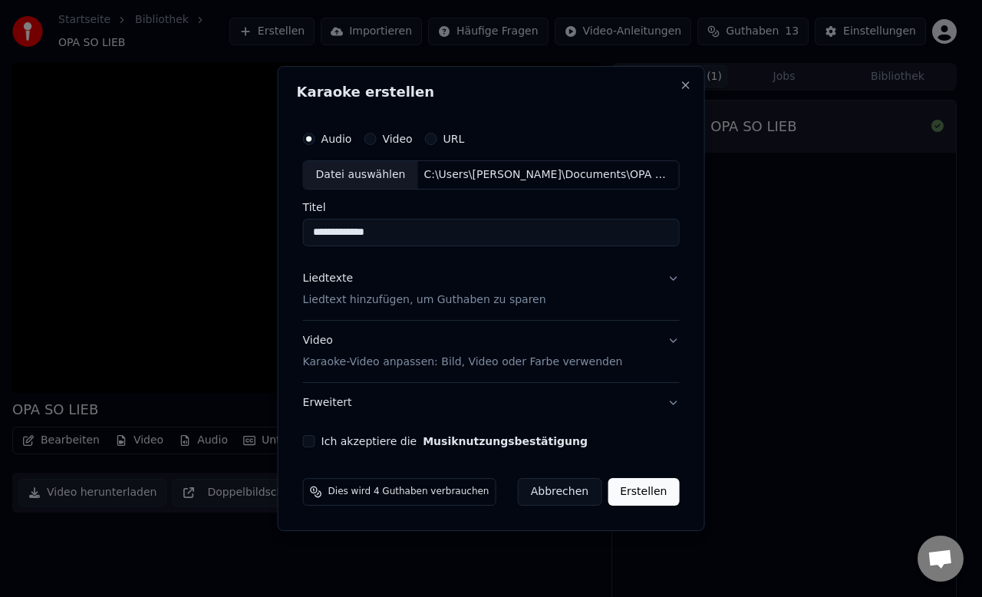
click at [566, 304] on button "Liedtexte Liedtext hinzufügen, um Guthaben zu sparen" at bounding box center [491, 289] width 377 height 61
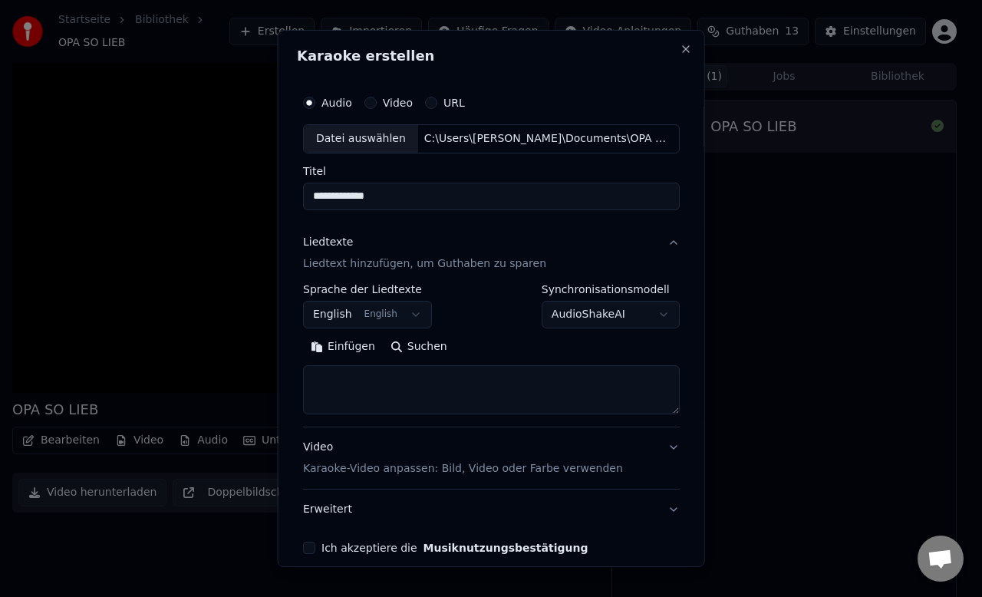
click at [419, 312] on body "**********" at bounding box center [484, 298] width 969 height 597
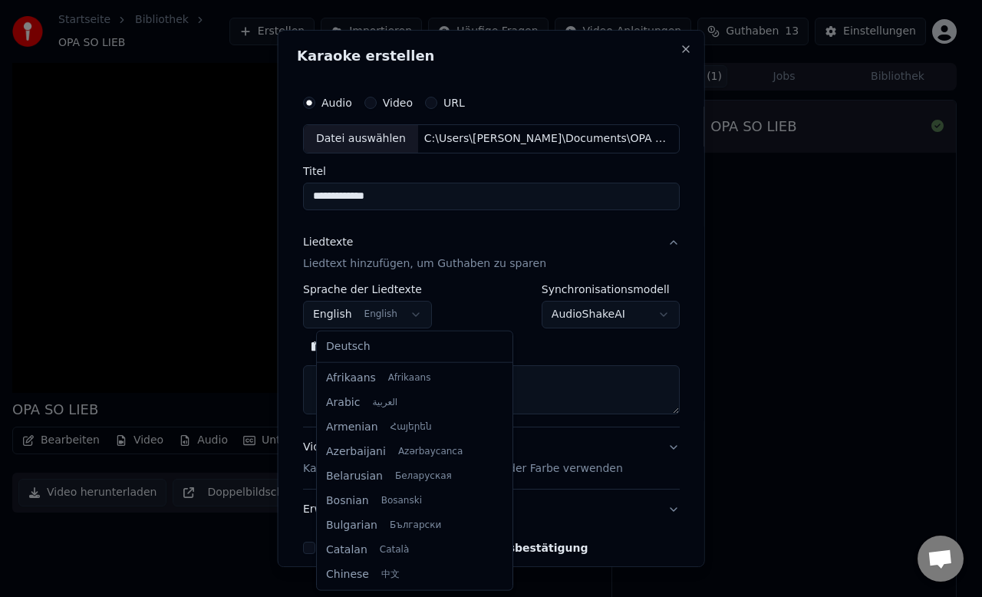
scroll to position [123, 0]
select select "**"
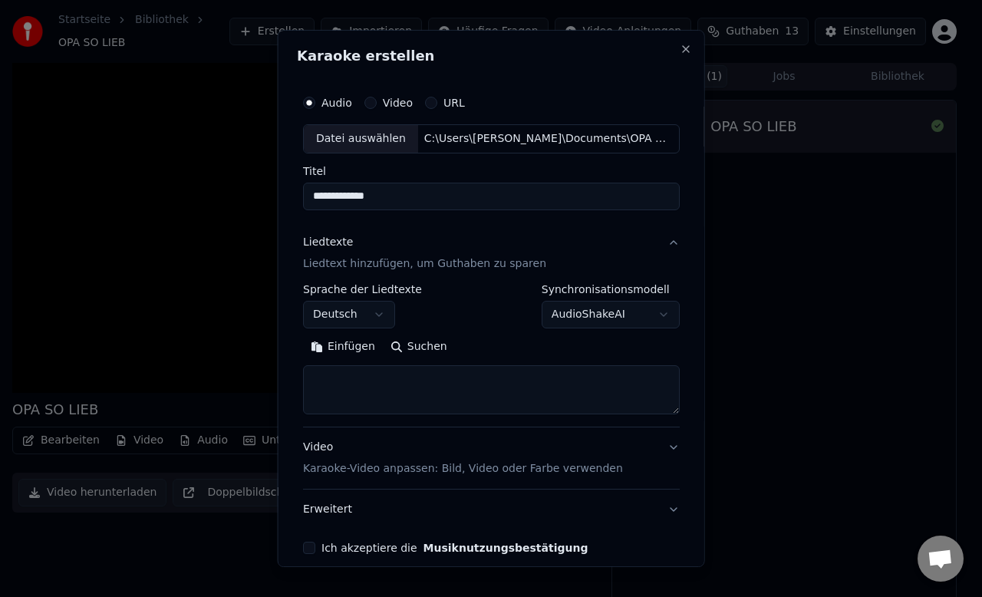
click at [351, 341] on button "Einfügen" at bounding box center [343, 347] width 80 height 25
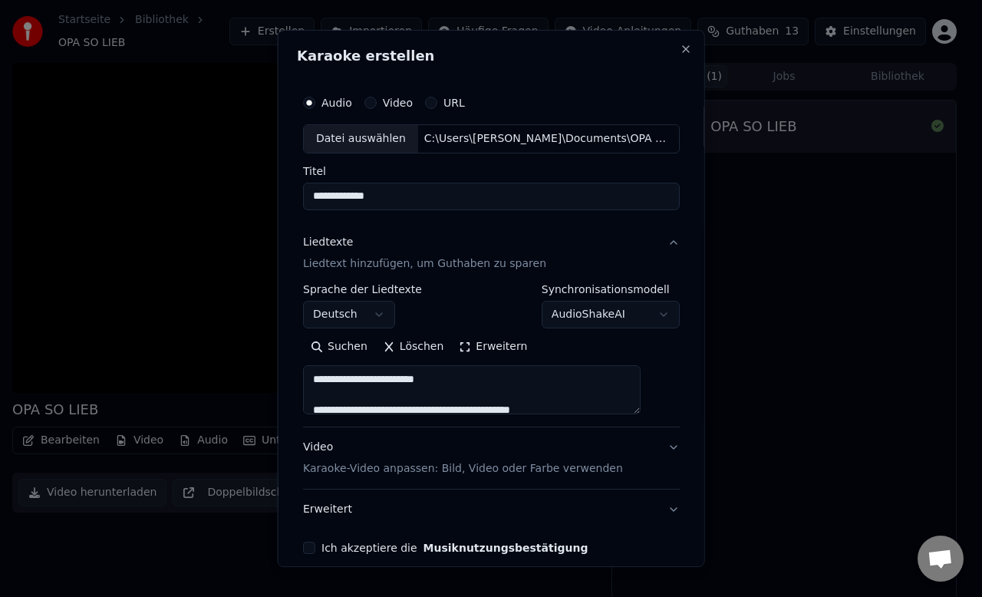
click at [470, 469] on p "Karaoke-Video anpassen: Bild, Video oder Farbe verwenden" at bounding box center [463, 468] width 320 height 15
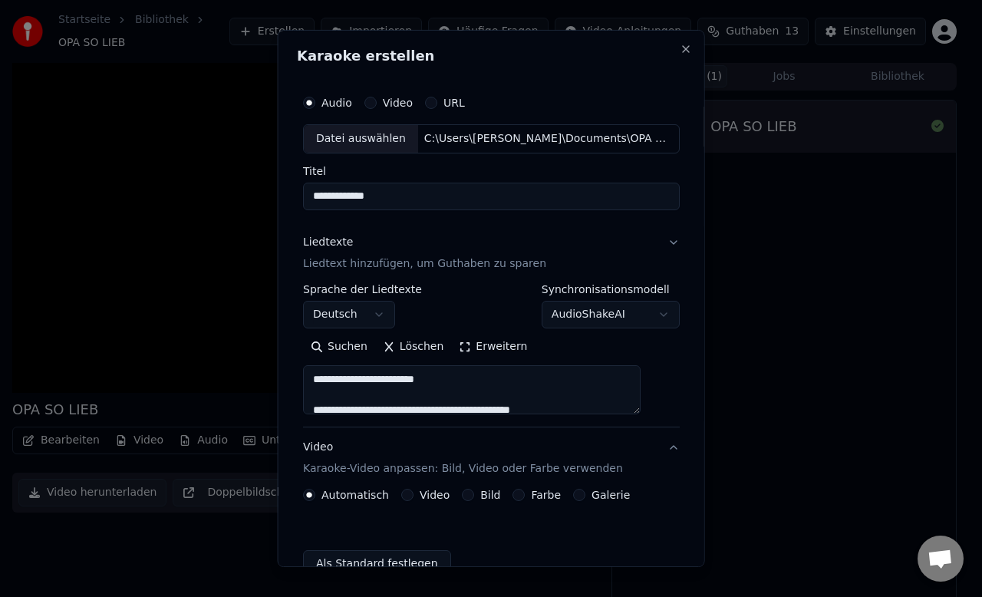
type textarea "**********"
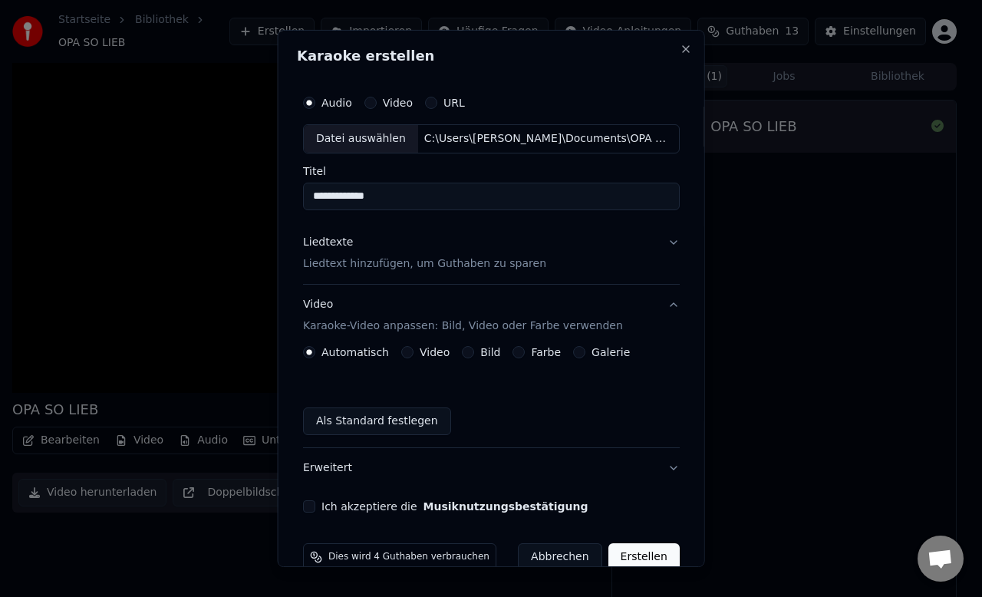
click at [474, 348] on button "Bild" at bounding box center [468, 352] width 12 height 12
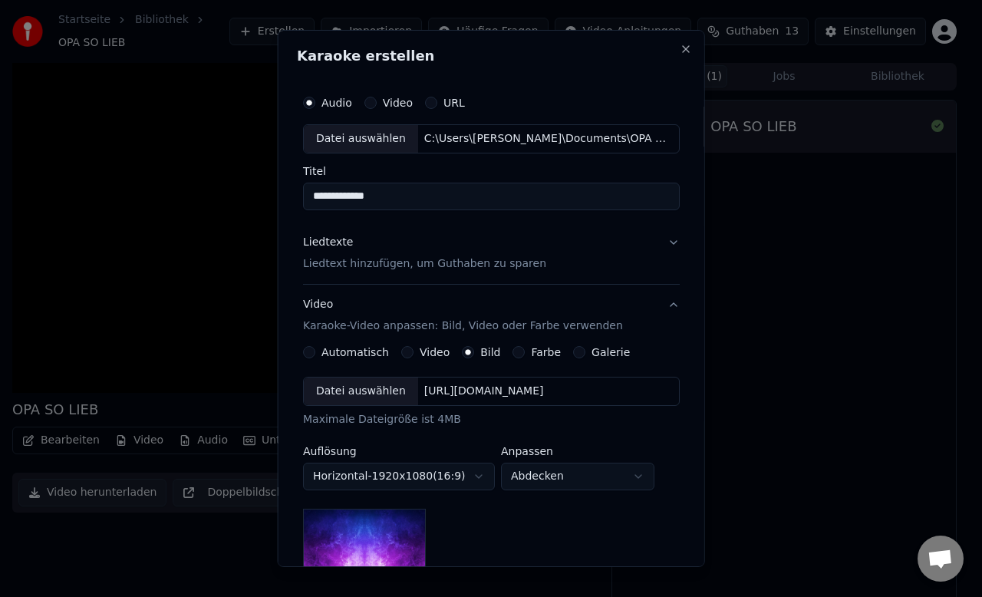
click at [359, 389] on div "Datei auswählen" at bounding box center [361, 392] width 114 height 28
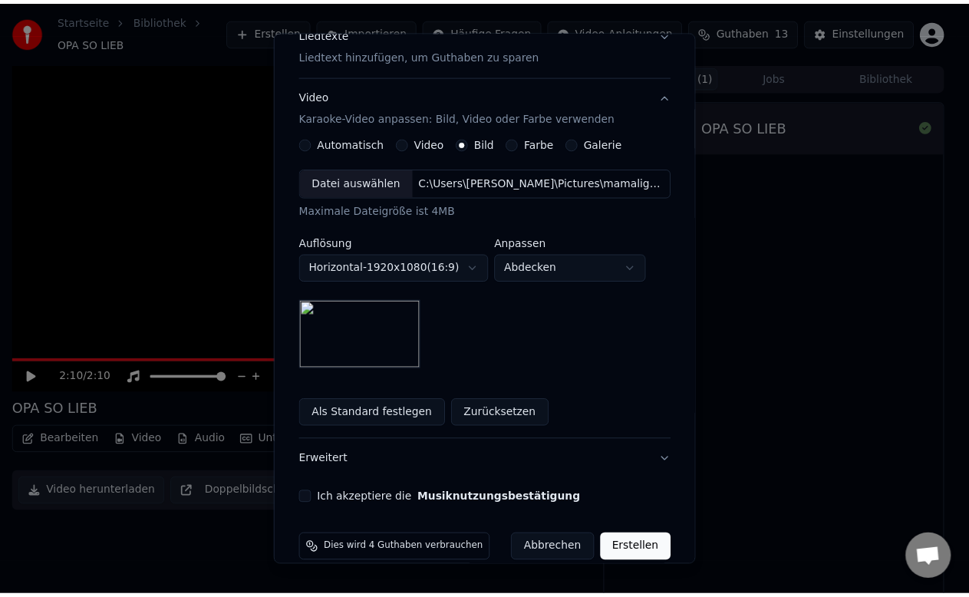
scroll to position [227, 0]
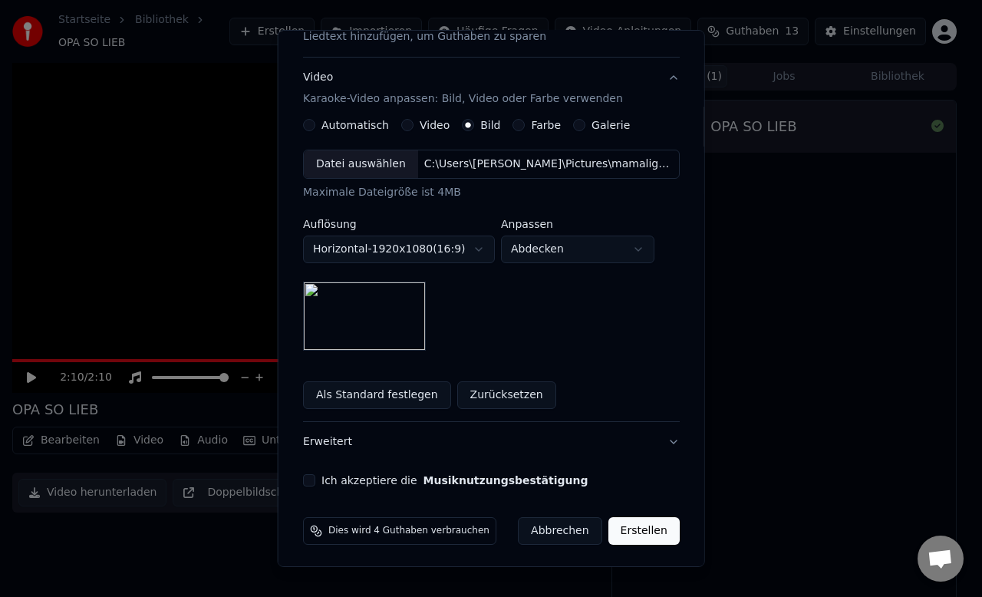
click at [315, 477] on button "Ich akzeptiere die Musiknutzungsbestätigung" at bounding box center [309, 480] width 12 height 12
click at [631, 526] on button "Erstellen" at bounding box center [643, 531] width 71 height 28
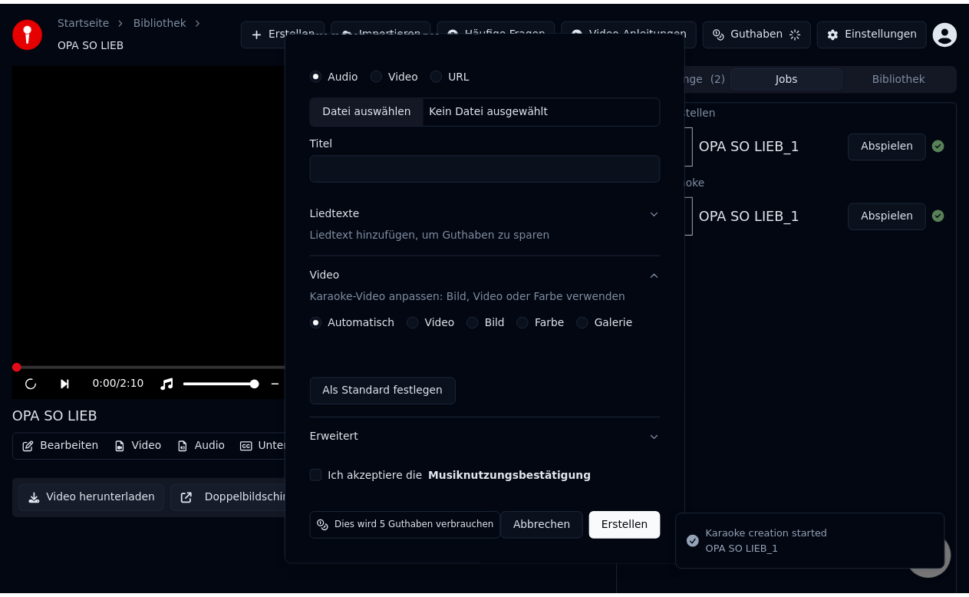
scroll to position [28, 0]
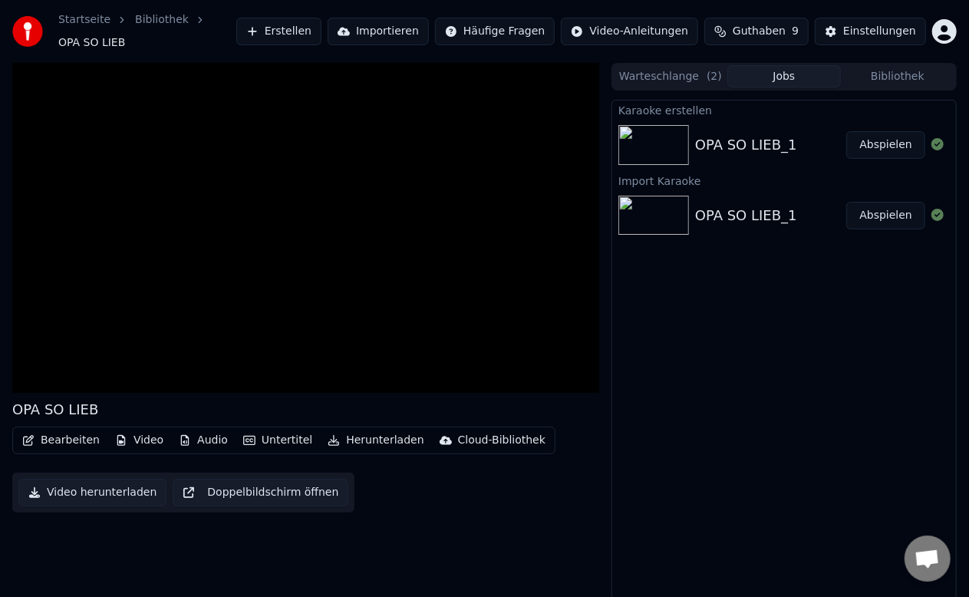
click at [882, 140] on button "Abspielen" at bounding box center [885, 145] width 79 height 28
click at [699, 134] on div "OPA SO LIEB_1" at bounding box center [746, 144] width 102 height 21
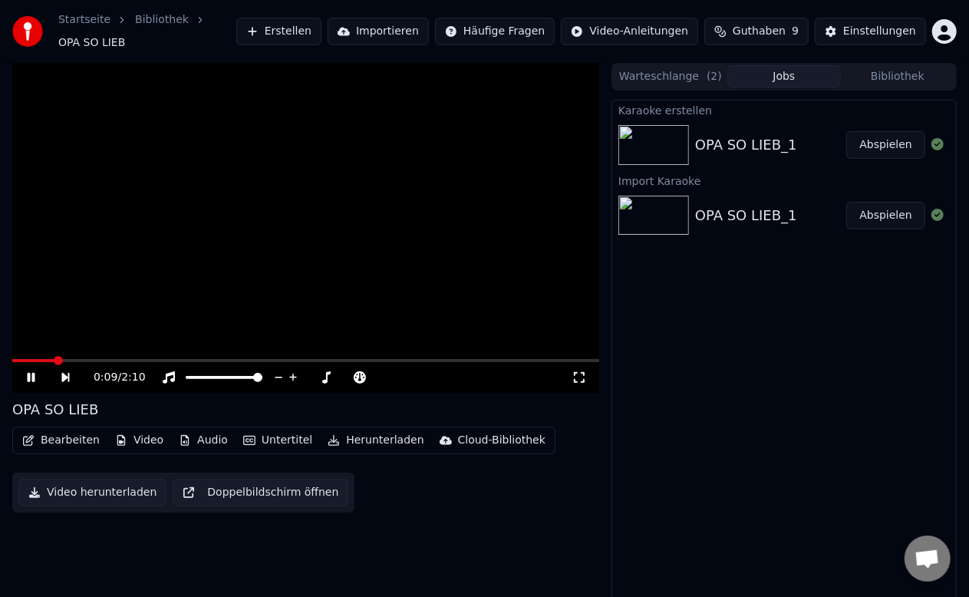
click at [689, 410] on div "Karaoke erstellen OPA SO LIEB_1 Abspielen Import Karaoke OPA SO LIEB_1 Abspielen" at bounding box center [784, 353] width 345 height 507
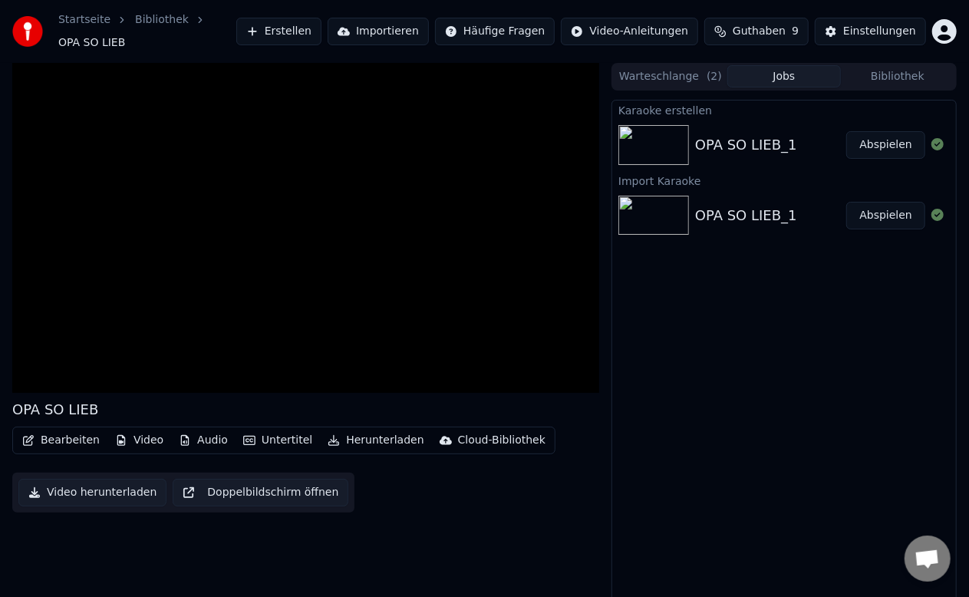
click at [701, 411] on div "Karaoke erstellen OPA SO LIEB_1 Abspielen Import Karaoke OPA SO LIEB_1 Abspielen" at bounding box center [784, 353] width 345 height 507
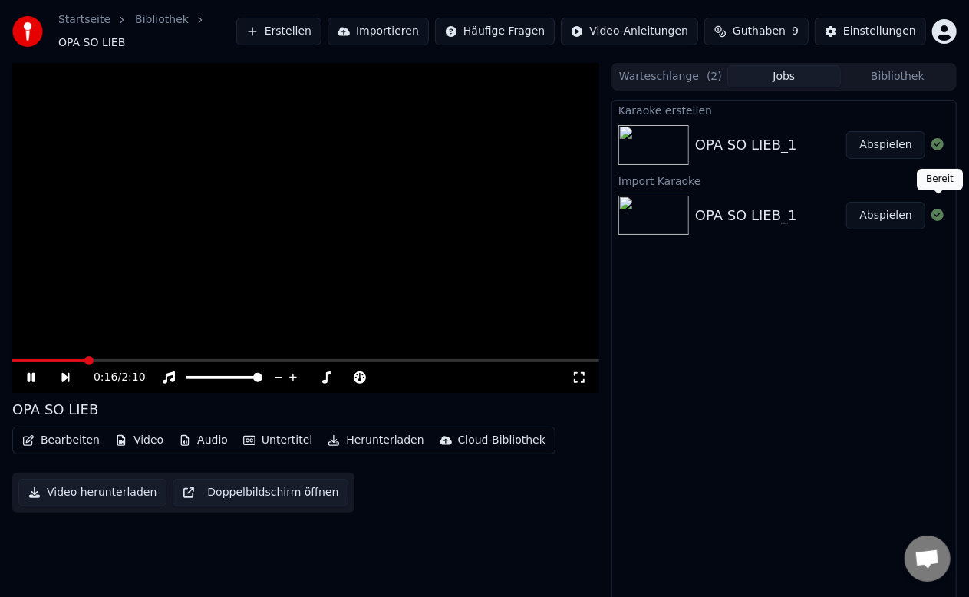
click at [936, 210] on icon at bounding box center [937, 215] width 12 height 12
click at [938, 209] on icon at bounding box center [937, 215] width 12 height 12
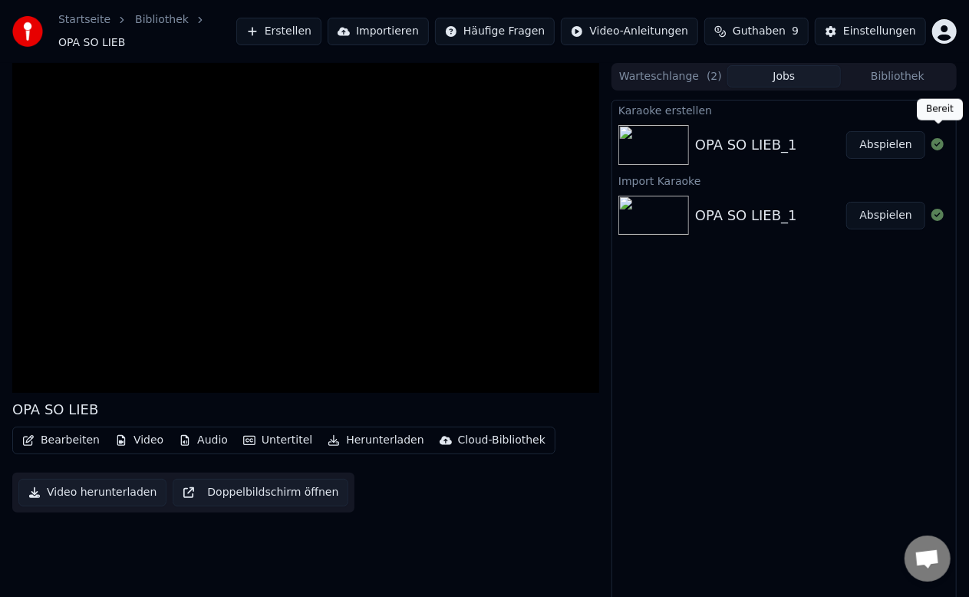
click at [939, 138] on icon at bounding box center [937, 144] width 12 height 12
click at [755, 293] on div "Karaoke erstellen OPA SO LIEB_1 Abspielen Import Karaoke OPA SO LIEB_1 Abspielen" at bounding box center [784, 353] width 345 height 507
click at [687, 65] on button "Warteschlange ( 2 )" at bounding box center [671, 76] width 114 height 22
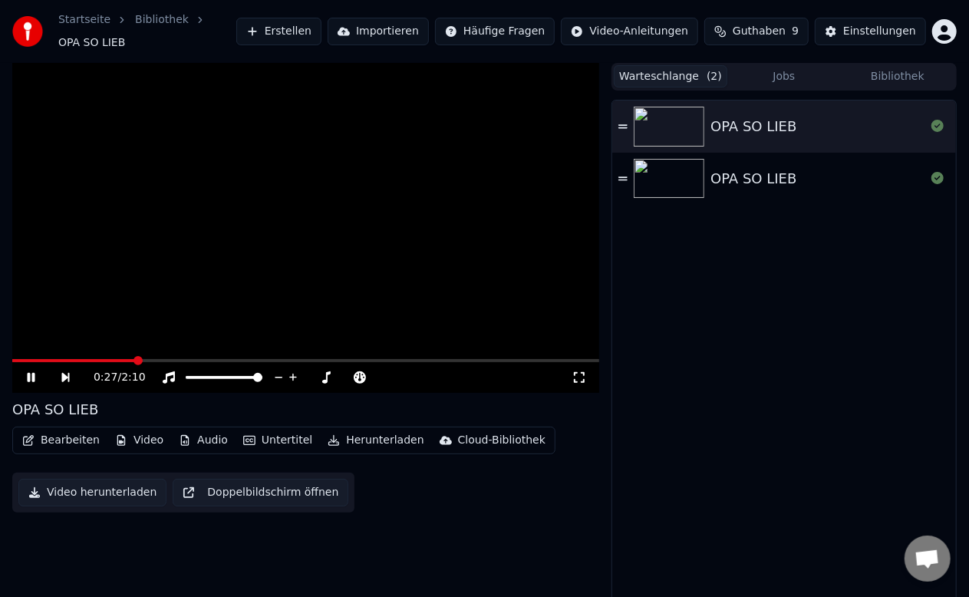
click at [740, 394] on div "OPA SO LIEB OPA SO LIEB" at bounding box center [784, 354] width 344 height 506
click at [861, 324] on div "OPA SO LIEB OPA SO LIEB" at bounding box center [784, 354] width 344 height 506
click at [776, 168] on div "OPA SO LIEB" at bounding box center [754, 178] width 86 height 21
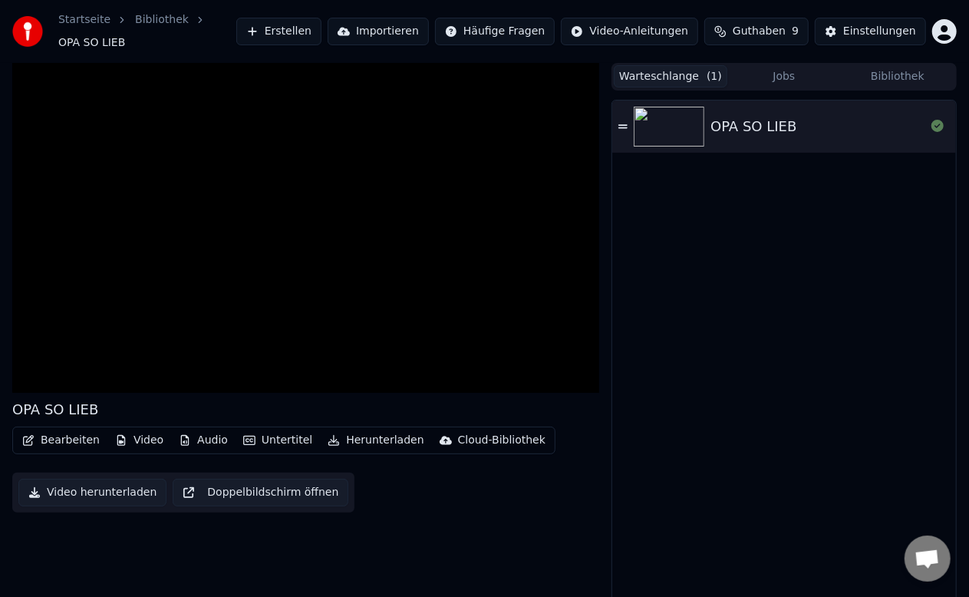
click at [784, 106] on div "OPA SO LIEB" at bounding box center [784, 127] width 344 height 52
click at [747, 124] on div "OPA SO LIEB" at bounding box center [754, 126] width 86 height 21
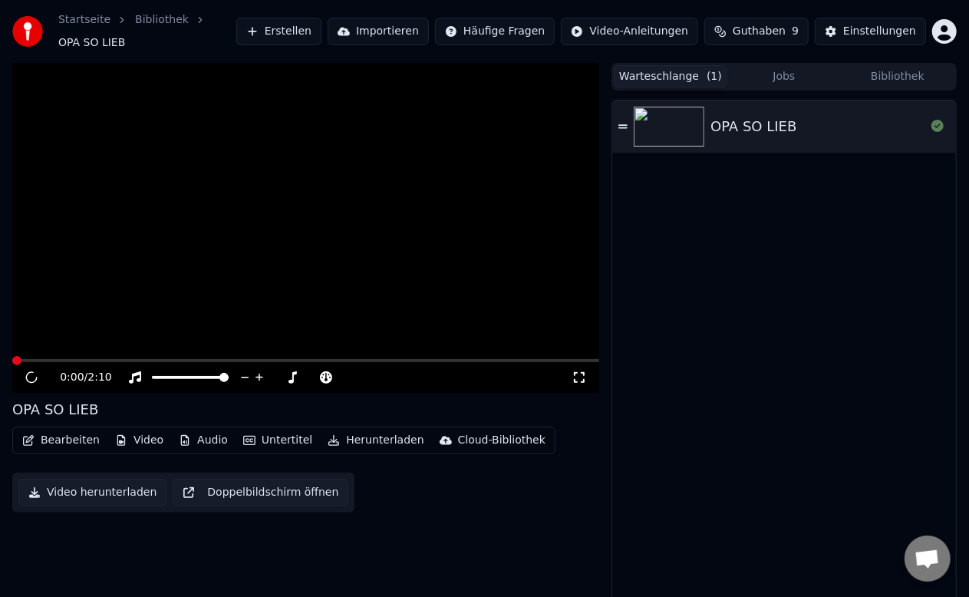
click at [788, 68] on button "Jobs" at bounding box center [784, 76] width 114 height 22
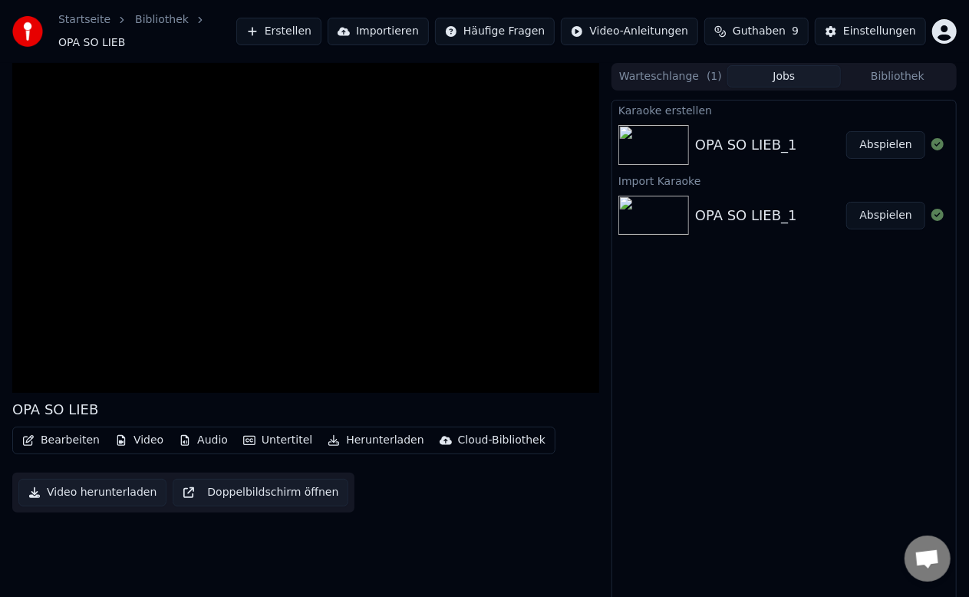
click at [750, 137] on div "OPA SO LIEB_1" at bounding box center [746, 144] width 102 height 21
click at [866, 135] on button "Abspielen" at bounding box center [885, 145] width 79 height 28
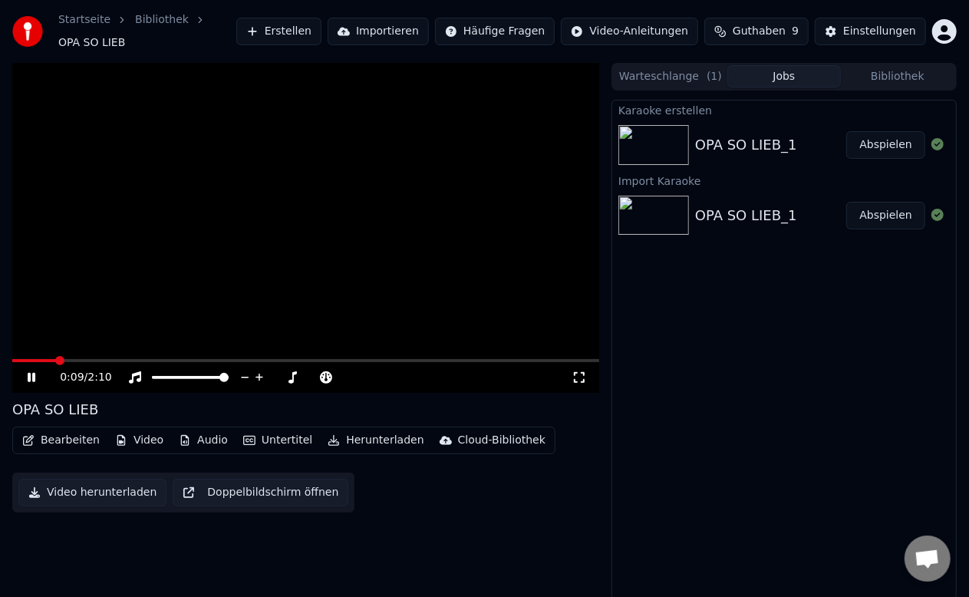
click at [35, 373] on icon at bounding box center [32, 377] width 8 height 9
click at [681, 69] on button "Warteschlange ( 1 )" at bounding box center [671, 76] width 114 height 22
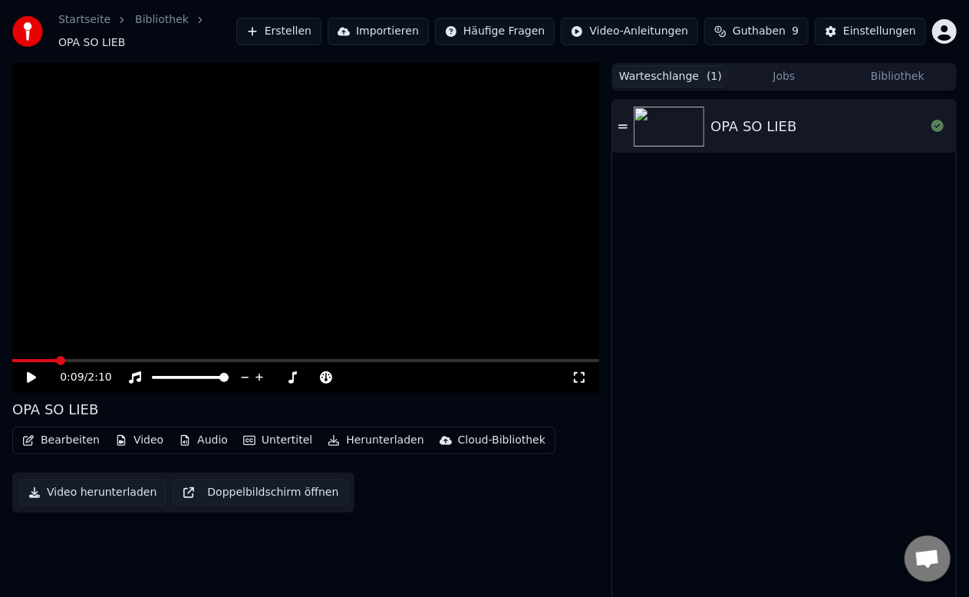
click at [890, 70] on button "Bibliothek" at bounding box center [898, 76] width 114 height 22
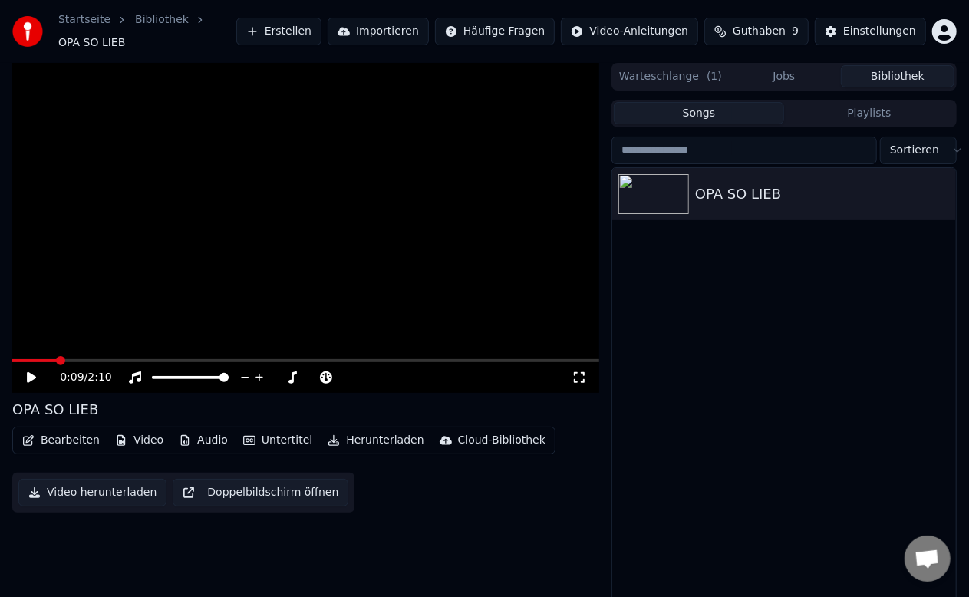
click at [784, 66] on button "Jobs" at bounding box center [784, 76] width 114 height 22
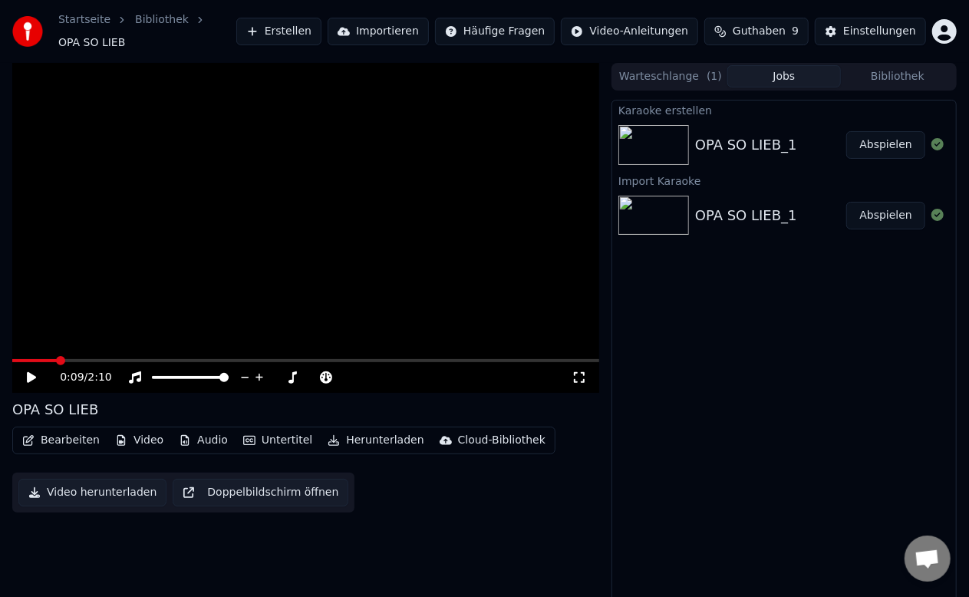
click at [664, 68] on button "Warteschlange ( 1 )" at bounding box center [671, 76] width 114 height 22
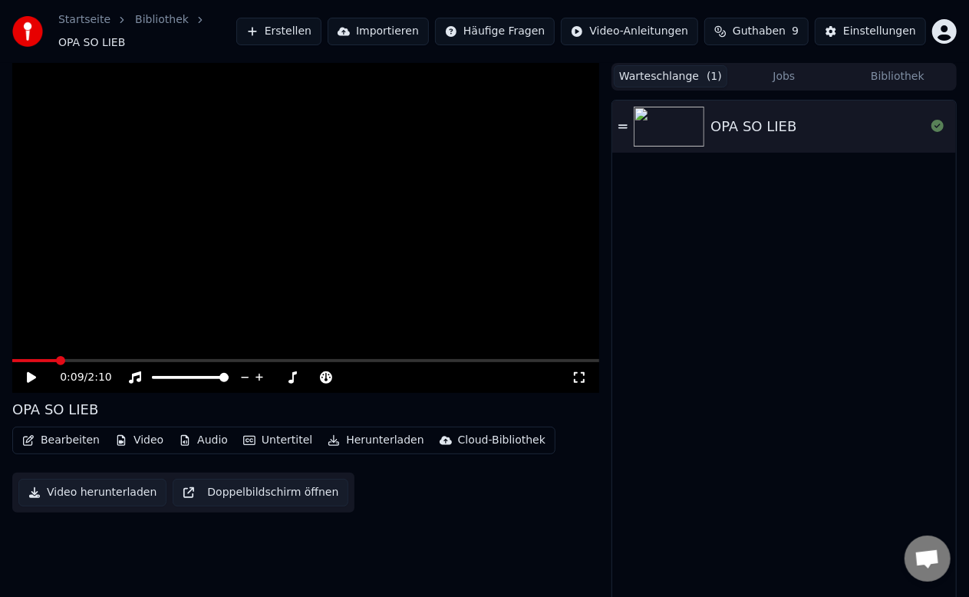
click at [783, 66] on button "Jobs" at bounding box center [784, 76] width 114 height 22
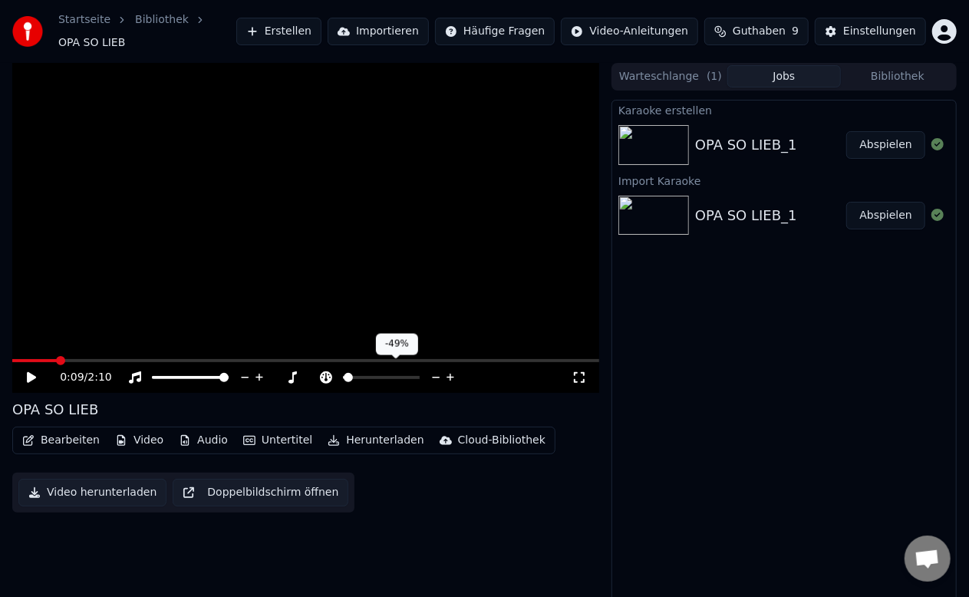
click at [344, 373] on span at bounding box center [348, 377] width 9 height 9
click at [343, 373] on span at bounding box center [347, 377] width 9 height 9
click at [321, 371] on icon at bounding box center [326, 377] width 12 height 12
click at [354, 370] on div at bounding box center [396, 377] width 124 height 15
click at [357, 376] on span at bounding box center [362, 377] width 38 height 3
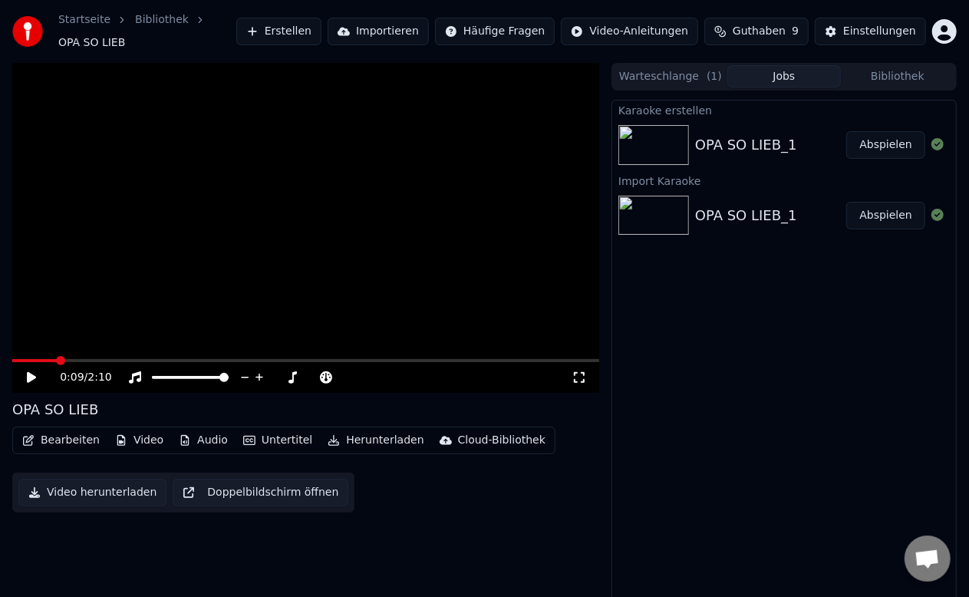
click at [706, 318] on div "Karaoke erstellen OPA SO LIEB_1 Abspielen Import Karaoke OPA SO LIEB_1 Abspielen" at bounding box center [784, 353] width 345 height 507
click at [778, 68] on button "Jobs" at bounding box center [784, 76] width 114 height 22
click at [669, 68] on button "Warteschlange ( 1 )" at bounding box center [671, 76] width 114 height 22
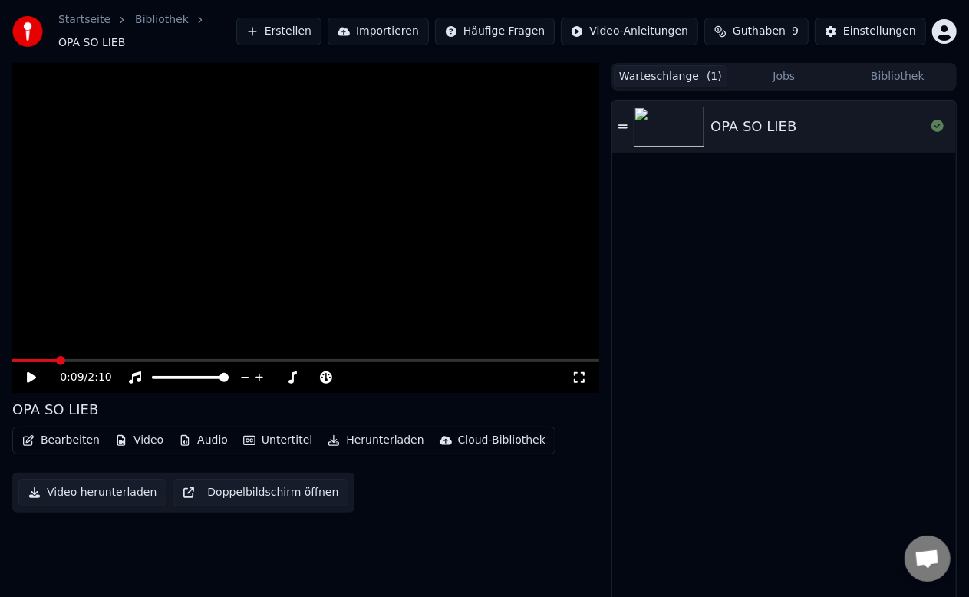
click at [724, 120] on div "OPA SO LIEB" at bounding box center [754, 126] width 86 height 21
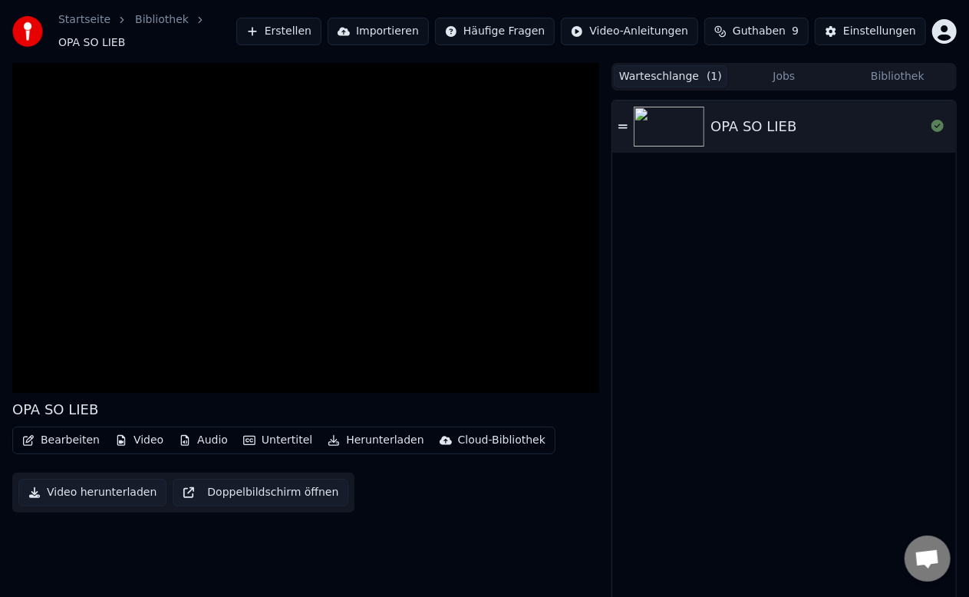
click at [620, 121] on icon at bounding box center [622, 126] width 9 height 11
click at [625, 121] on icon at bounding box center [622, 126] width 9 height 11
click at [938, 120] on icon at bounding box center [937, 126] width 12 height 12
click at [790, 69] on button "Jobs" at bounding box center [784, 76] width 114 height 22
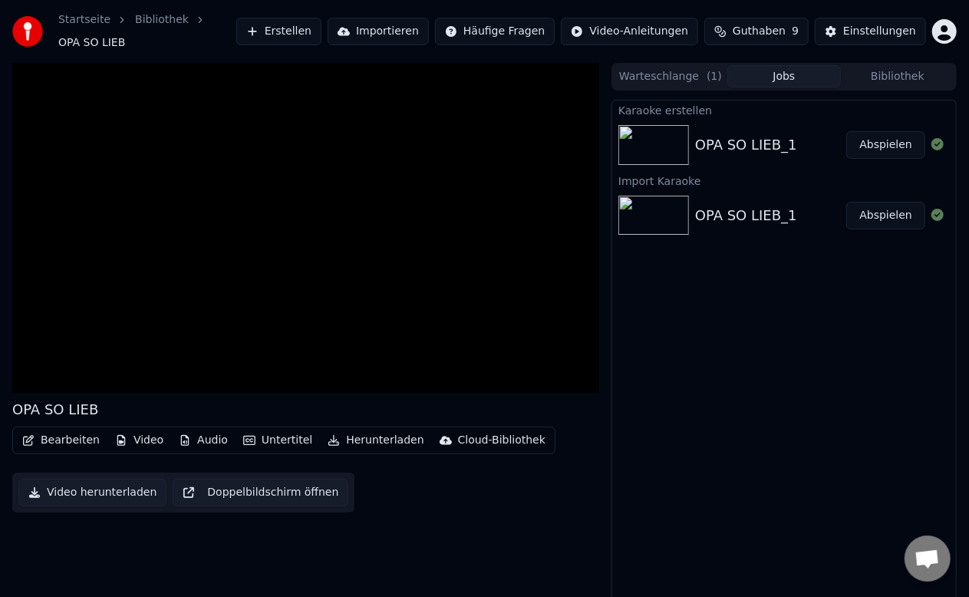
click at [743, 138] on div "OPA SO LIEB_1" at bounding box center [746, 144] width 102 height 21
click at [921, 144] on button "Abspielen" at bounding box center [885, 145] width 79 height 28
click at [941, 138] on icon at bounding box center [937, 144] width 12 height 12
click at [939, 138] on icon at bounding box center [937, 144] width 12 height 12
click at [937, 209] on icon at bounding box center [937, 215] width 12 height 12
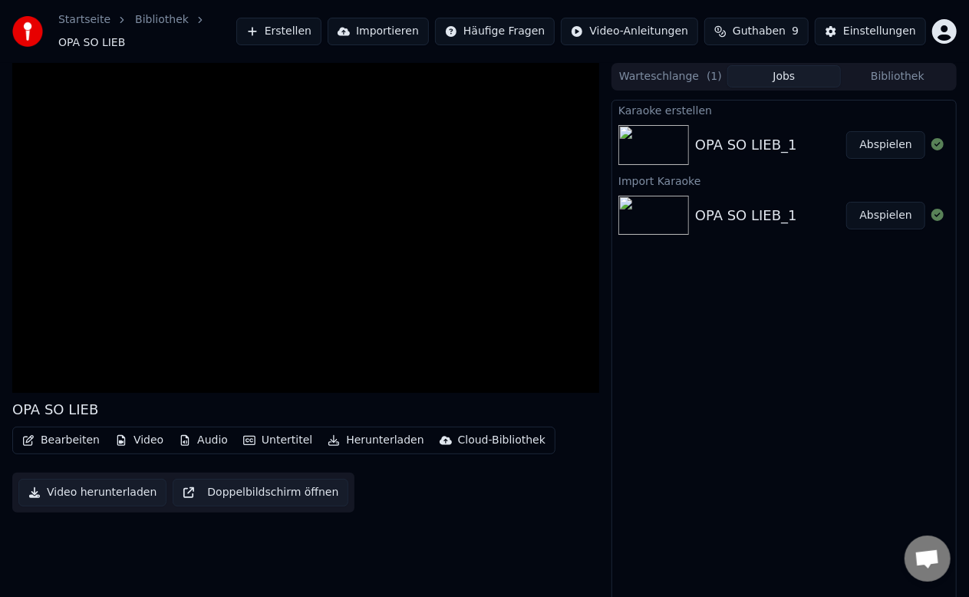
click at [882, 210] on button "Abspielen" at bounding box center [885, 216] width 79 height 28
click at [888, 138] on button "Abspielen" at bounding box center [885, 145] width 79 height 28
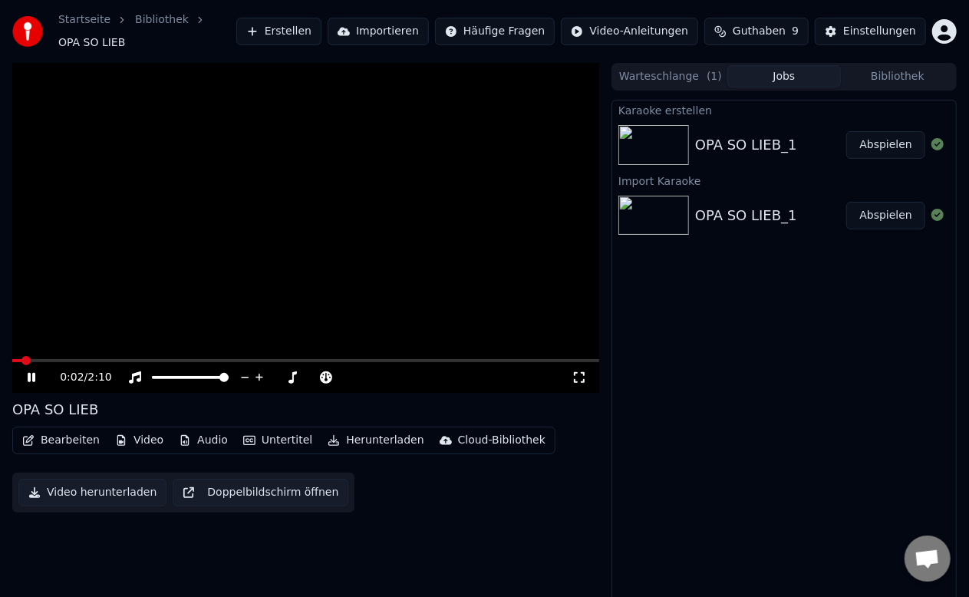
click at [75, 435] on button "Bearbeiten" at bounding box center [61, 440] width 90 height 21
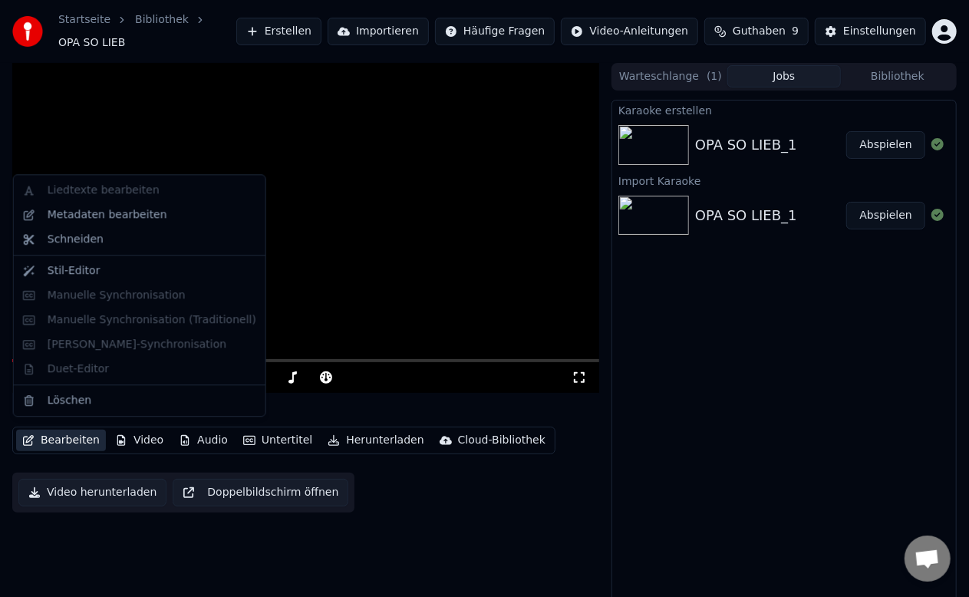
click at [671, 347] on div "Karaoke erstellen OPA SO LIEB_1 Abspielen Import Karaoke OPA SO LIEB_1 Abspielen" at bounding box center [784, 353] width 345 height 507
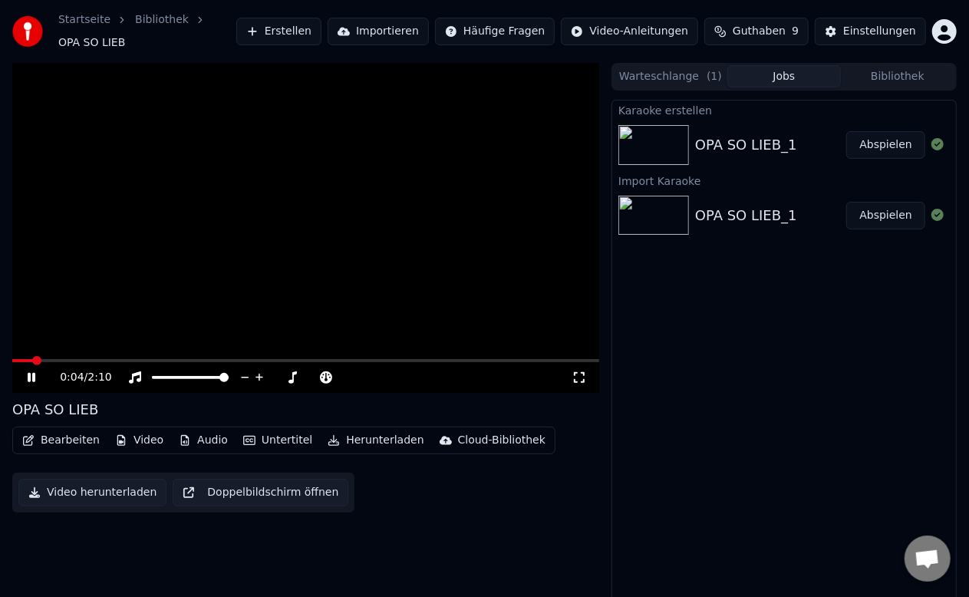
click at [665, 134] on img at bounding box center [653, 145] width 71 height 40
click at [703, 137] on div "OPA SO LIEB_1" at bounding box center [746, 144] width 102 height 21
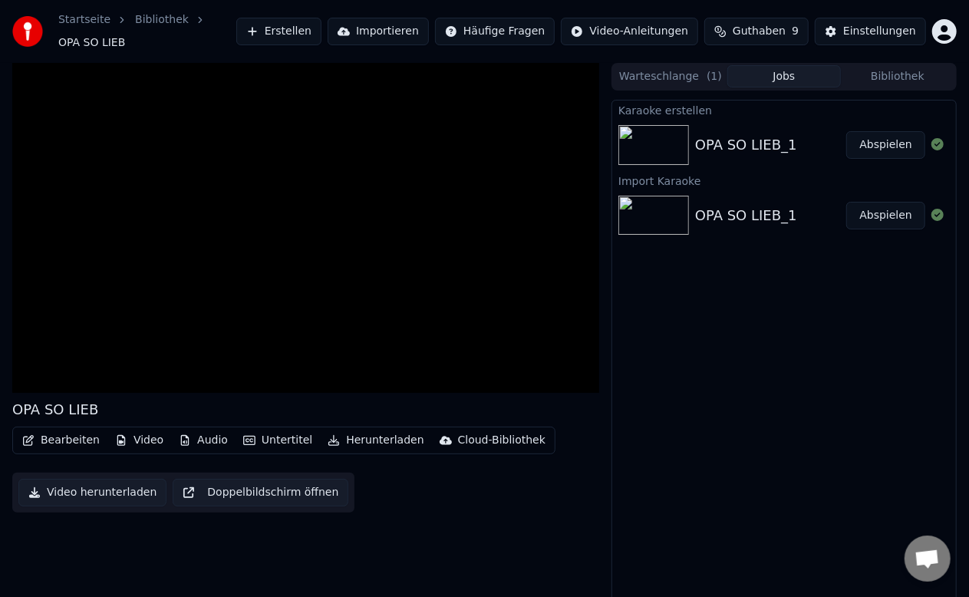
click at [752, 139] on div "OPA SO LIEB_1" at bounding box center [746, 144] width 102 height 21
click at [883, 25] on div "Einstellungen" at bounding box center [879, 31] width 73 height 15
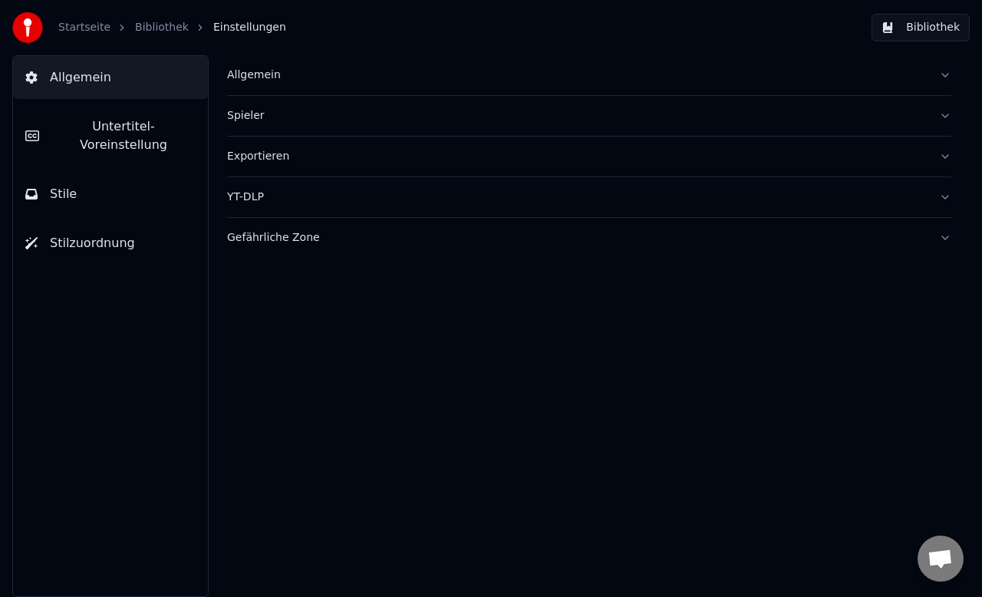
click at [104, 125] on span "Untertitel-Voreinstellung" at bounding box center [123, 135] width 144 height 37
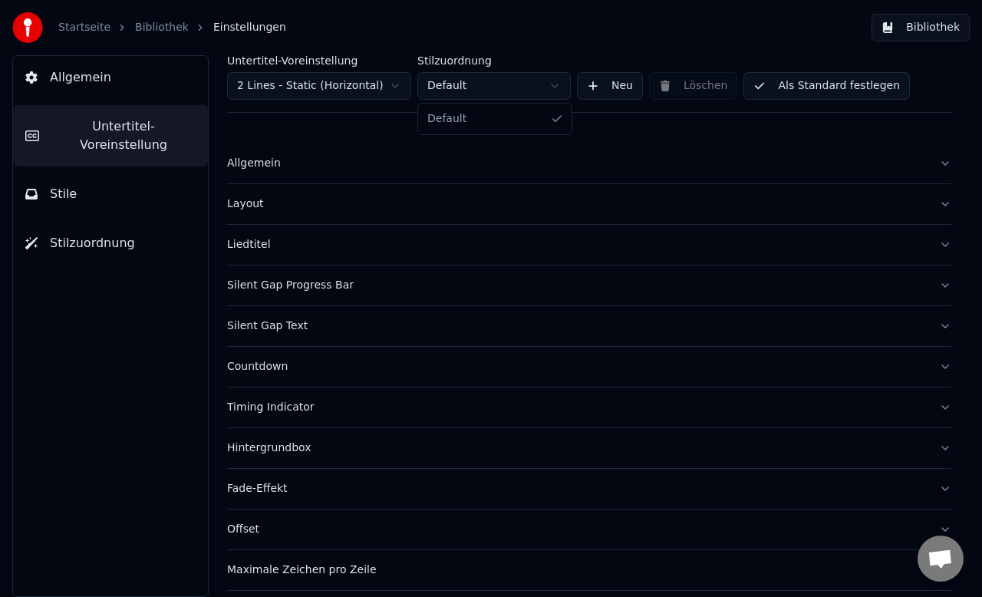
click at [552, 86] on html "Startseite Bibliothek Einstellungen Bibliothek Allgemein Untertitel-Voreinstell…" at bounding box center [491, 298] width 982 height 597
click at [158, 27] on link "Bibliothek" at bounding box center [162, 27] width 54 height 15
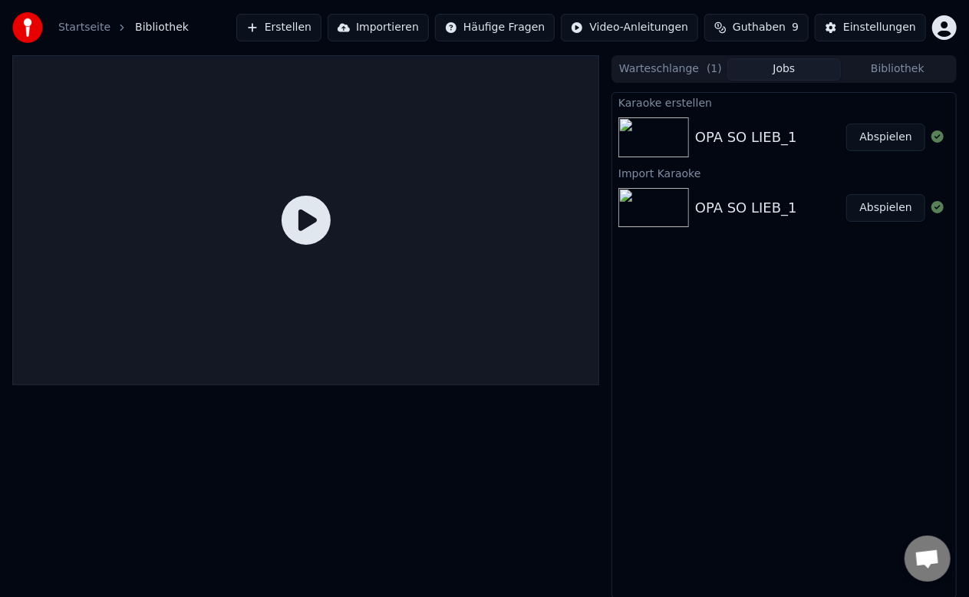
click at [668, 68] on button "Warteschlange ( 1 )" at bounding box center [671, 69] width 114 height 22
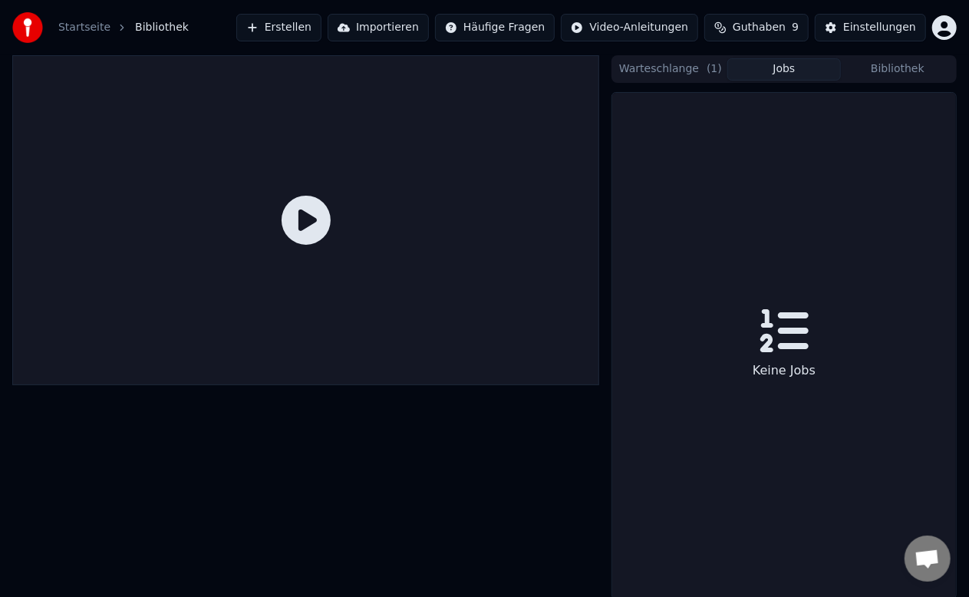
click at [783, 69] on button "Jobs" at bounding box center [784, 69] width 114 height 22
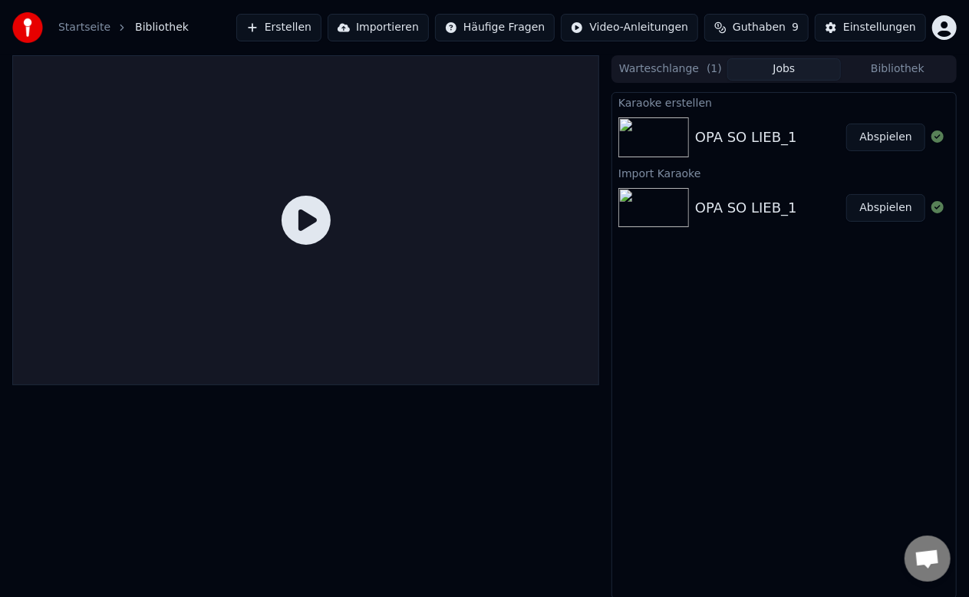
click at [829, 132] on div "OPA SO LIEB_1" at bounding box center [770, 137] width 151 height 21
click at [900, 138] on button "Abspielen" at bounding box center [885, 138] width 79 height 28
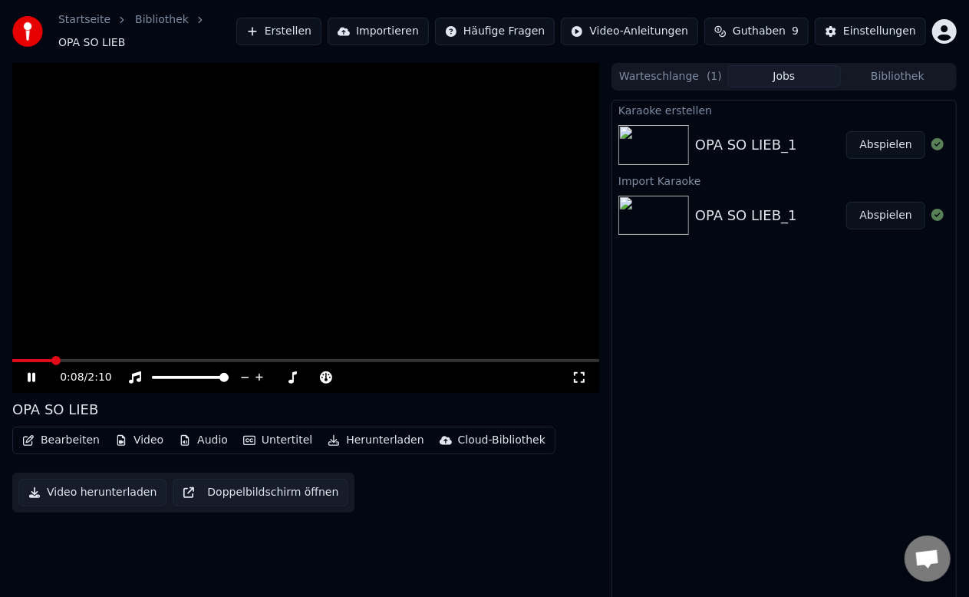
click at [134, 432] on button "Video" at bounding box center [139, 440] width 61 height 21
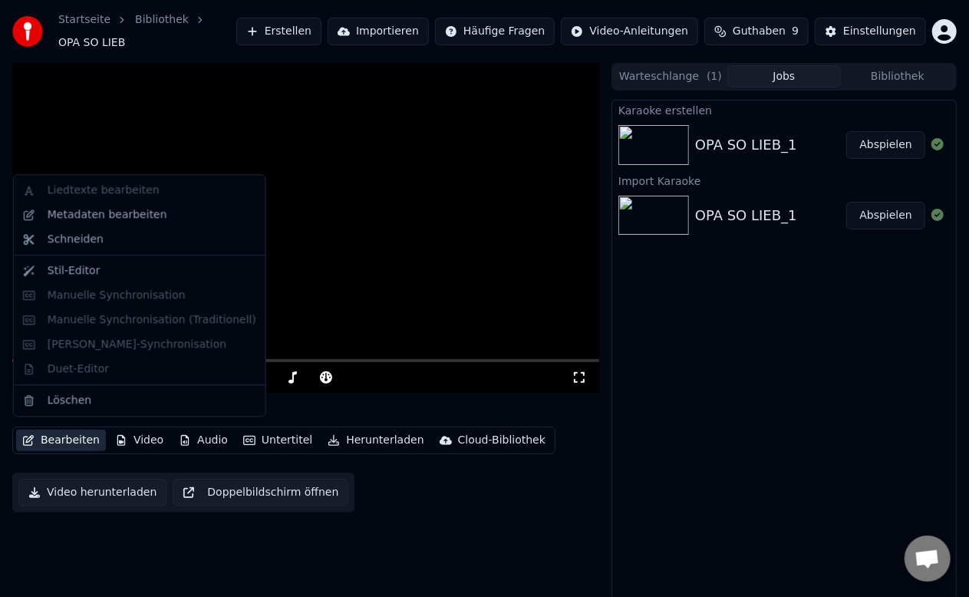
click at [80, 435] on button "Bearbeiten" at bounding box center [61, 440] width 90 height 21
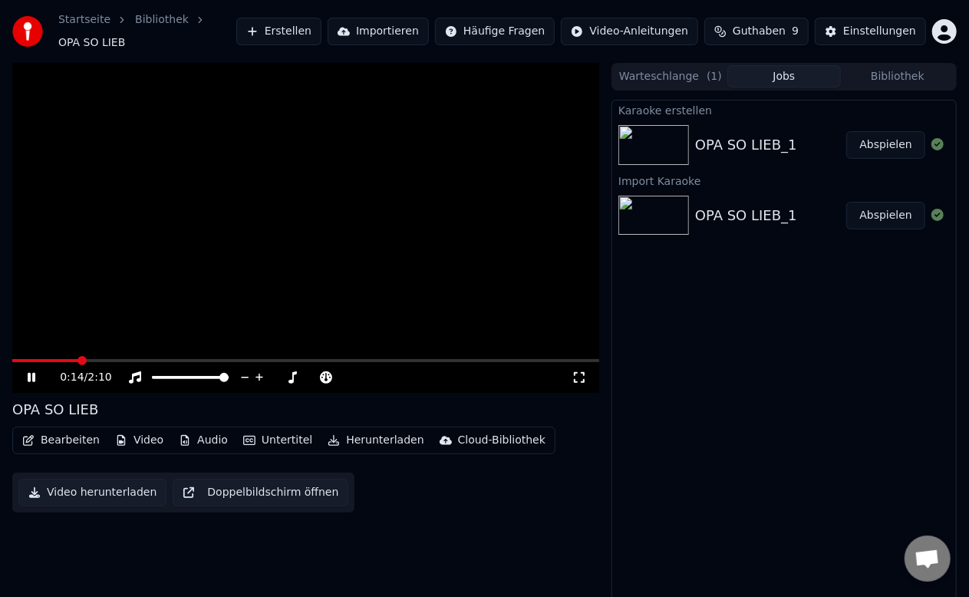
click at [752, 313] on div "Karaoke erstellen OPA SO LIEB_1 Abspielen Import Karaoke OPA SO LIEB_1 Abspielen" at bounding box center [784, 353] width 345 height 507
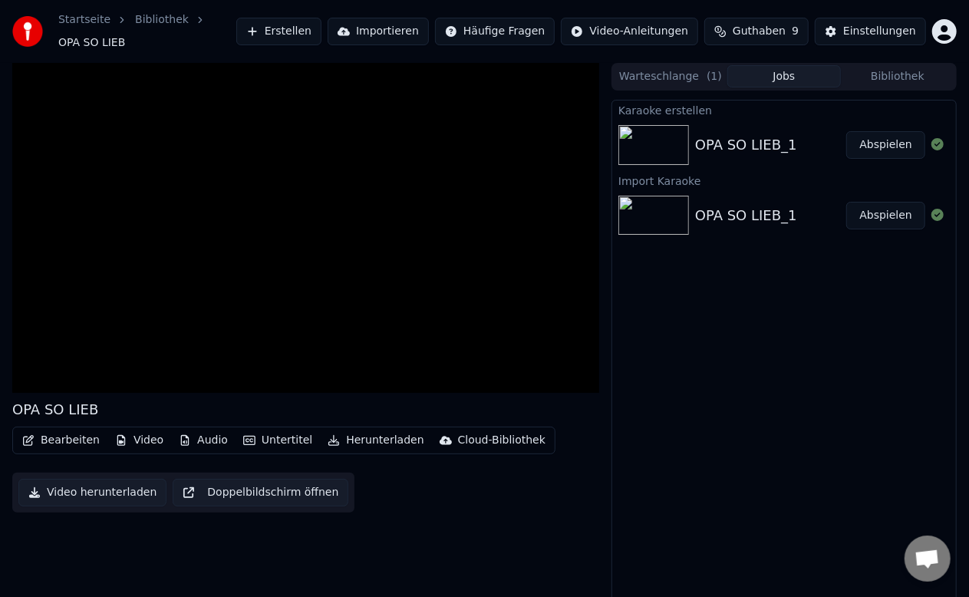
click at [676, 68] on button "Warteschlange ( 1 )" at bounding box center [671, 76] width 114 height 22
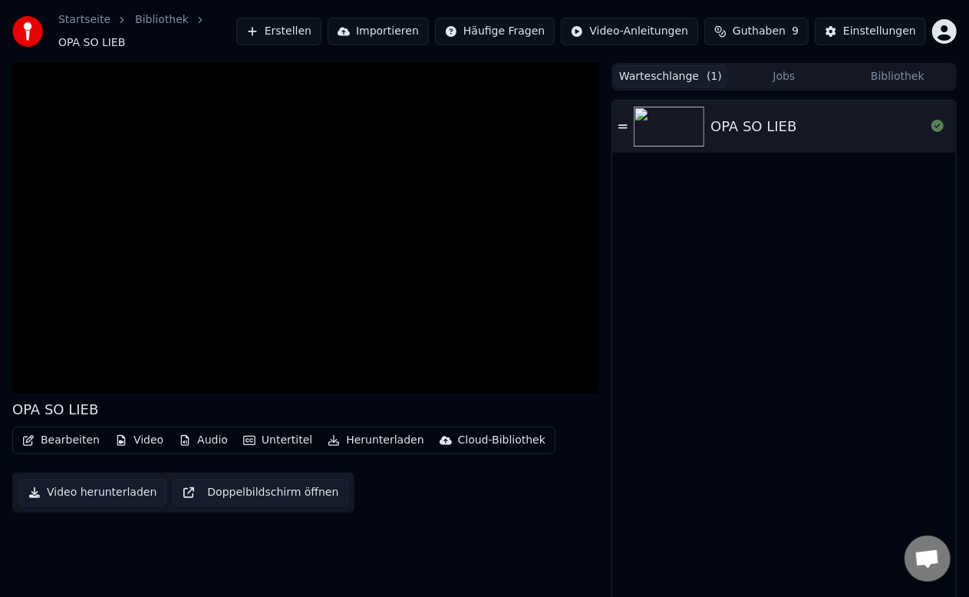
click at [776, 69] on button "Jobs" at bounding box center [784, 76] width 114 height 22
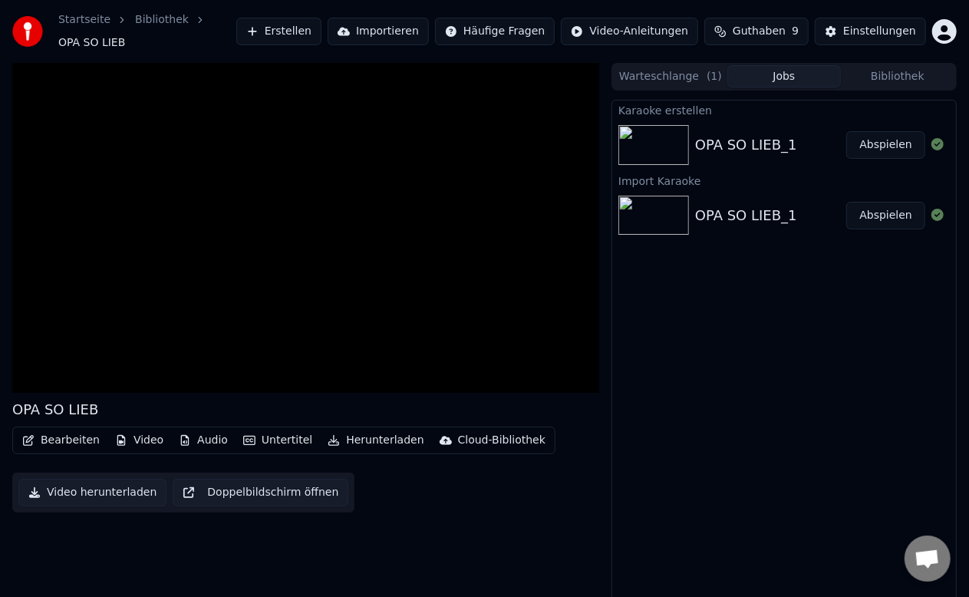
click at [796, 345] on div "Karaoke erstellen OPA SO LIEB_1 Abspielen Import Karaoke OPA SO LIEB_1 Abspielen" at bounding box center [784, 353] width 345 height 507
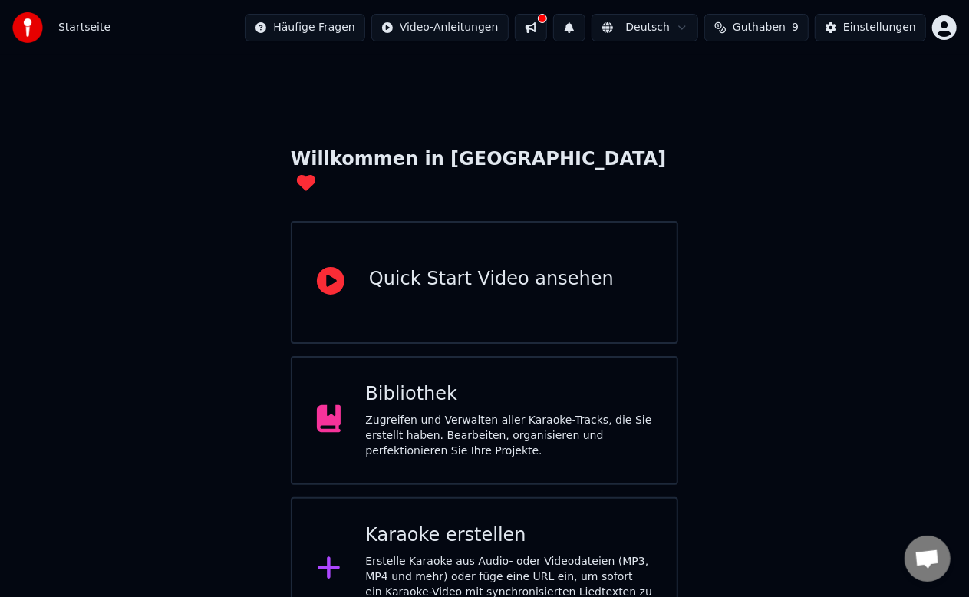
click at [428, 413] on div "Zugreifen und Verwalten aller Karaoke-Tracks, die Sie erstellt haben. Bearbeite…" at bounding box center [508, 436] width 287 height 46
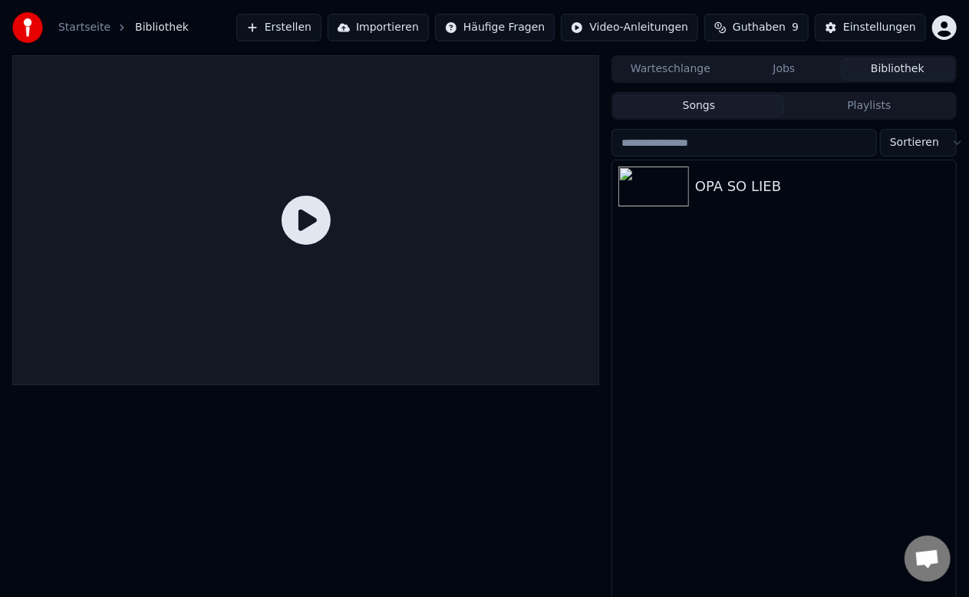
click at [675, 68] on button "Warteschlange" at bounding box center [671, 69] width 114 height 22
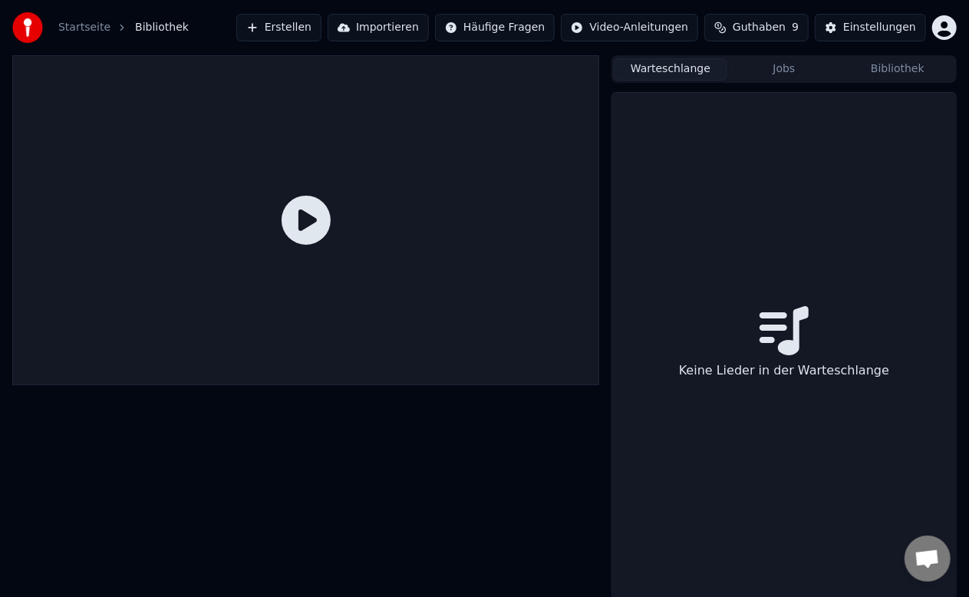
click at [767, 68] on button "Jobs" at bounding box center [784, 69] width 114 height 22
click at [664, 69] on button "Warteschlange" at bounding box center [671, 69] width 114 height 22
click at [773, 69] on button "Jobs" at bounding box center [784, 69] width 114 height 22
click at [885, 68] on button "Bibliothek" at bounding box center [898, 69] width 114 height 22
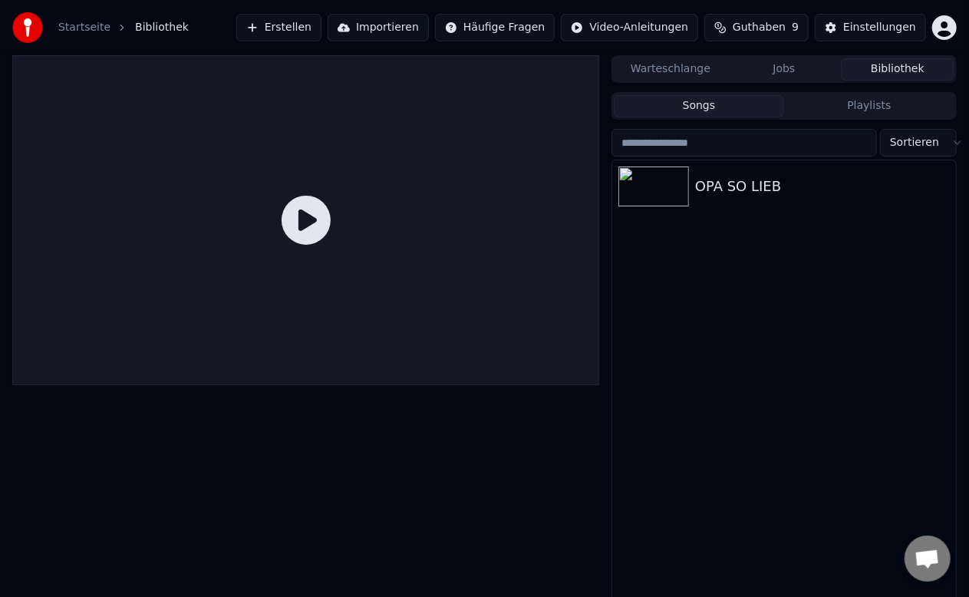
click at [848, 102] on button "Playlists" at bounding box center [869, 106] width 170 height 22
click at [701, 110] on button "Songs" at bounding box center [699, 106] width 170 height 22
click at [698, 192] on div "OPA SO LIEB" at bounding box center [814, 186] width 239 height 21
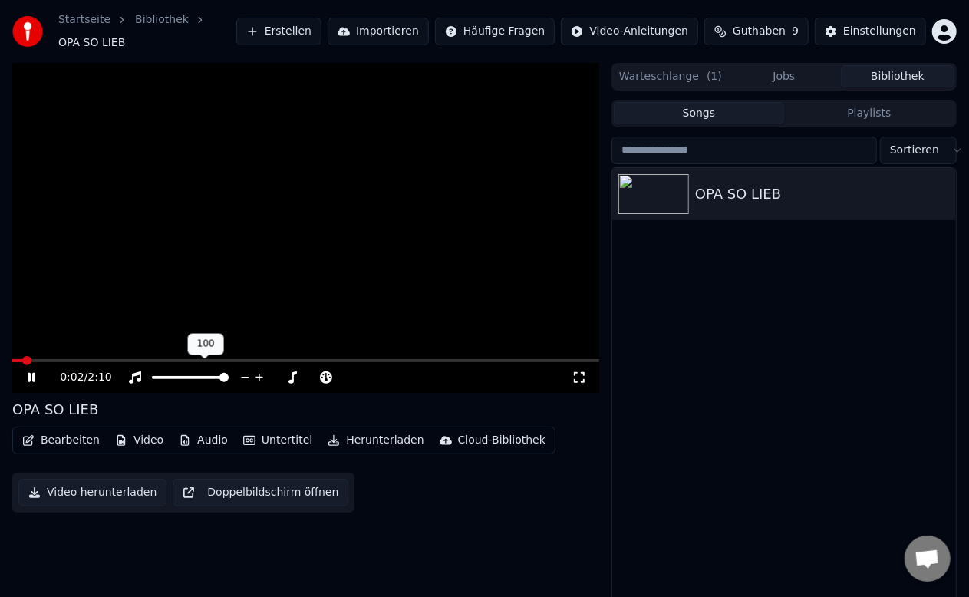
click at [178, 376] on span at bounding box center [190, 377] width 77 height 3
click at [219, 376] on span at bounding box center [190, 377] width 77 height 3
click at [675, 361] on div "OPA SO LIEB" at bounding box center [784, 391] width 344 height 447
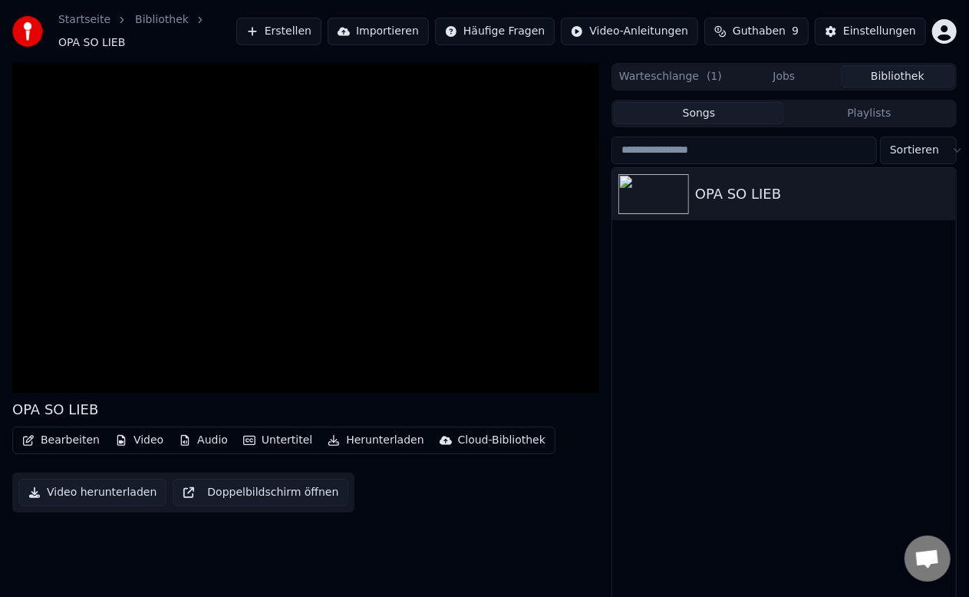
click at [307, 24] on button "Erstellen" at bounding box center [278, 32] width 85 height 28
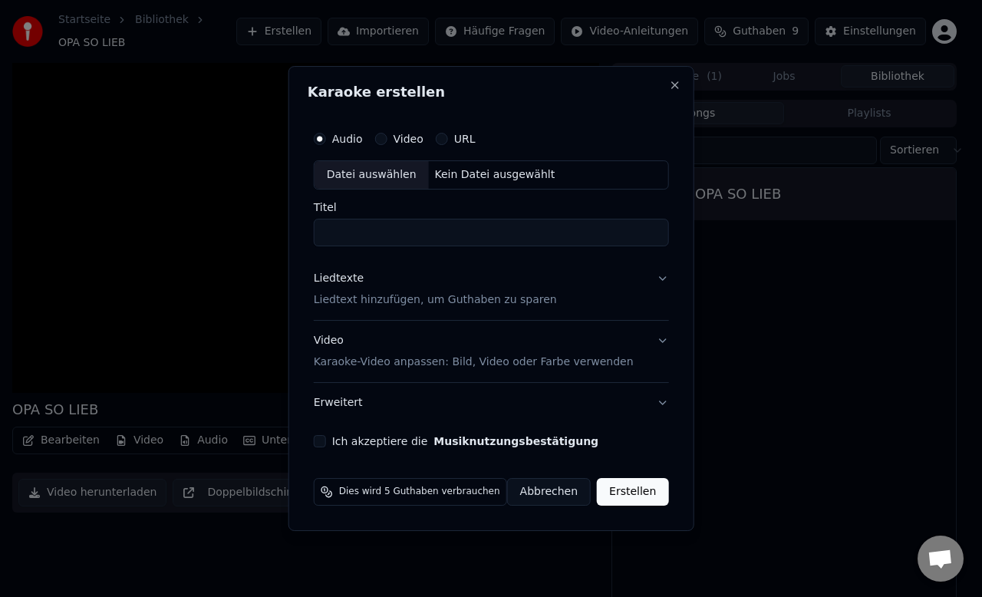
click at [467, 233] on input "Titel" at bounding box center [491, 233] width 355 height 28
click at [387, 173] on div "Datei auswählen" at bounding box center [372, 175] width 114 height 28
type input "**********"
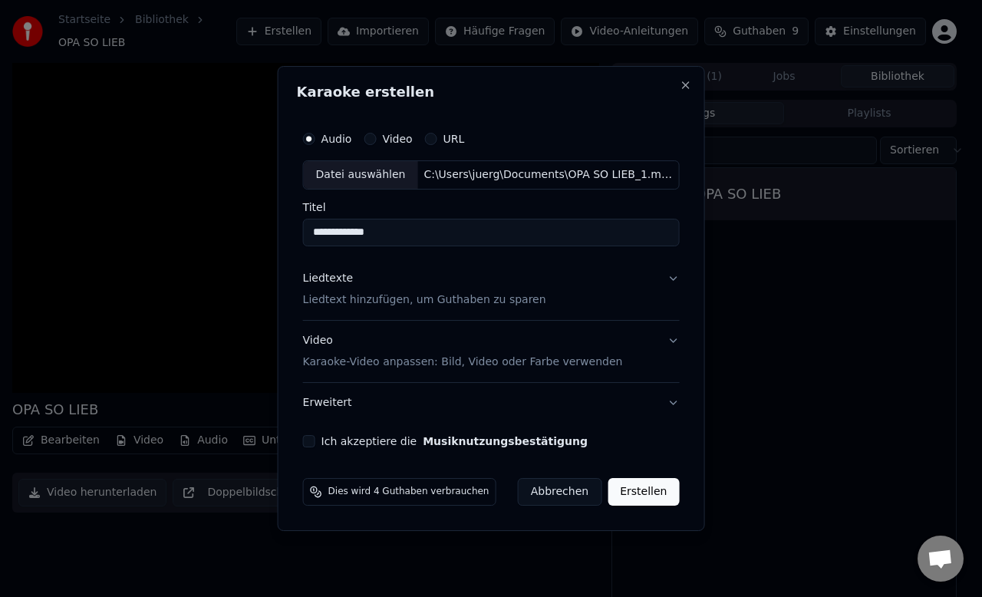
click at [594, 299] on button "Liedtexte Liedtext hinzufügen, um Guthaben zu sparen" at bounding box center [491, 289] width 377 height 61
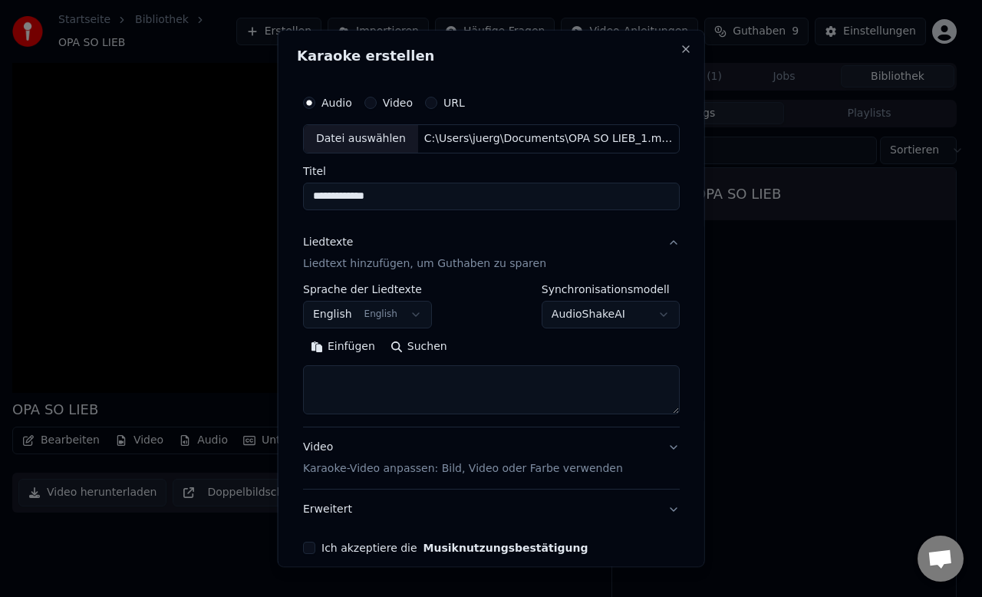
click at [424, 313] on button "English English" at bounding box center [367, 315] width 129 height 28
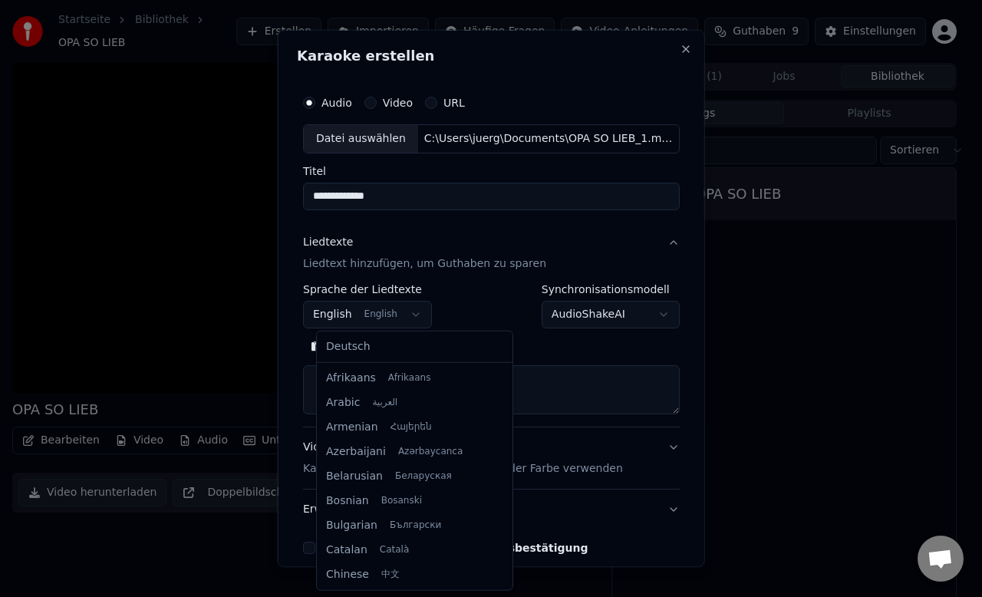
scroll to position [123, 0]
select select "**"
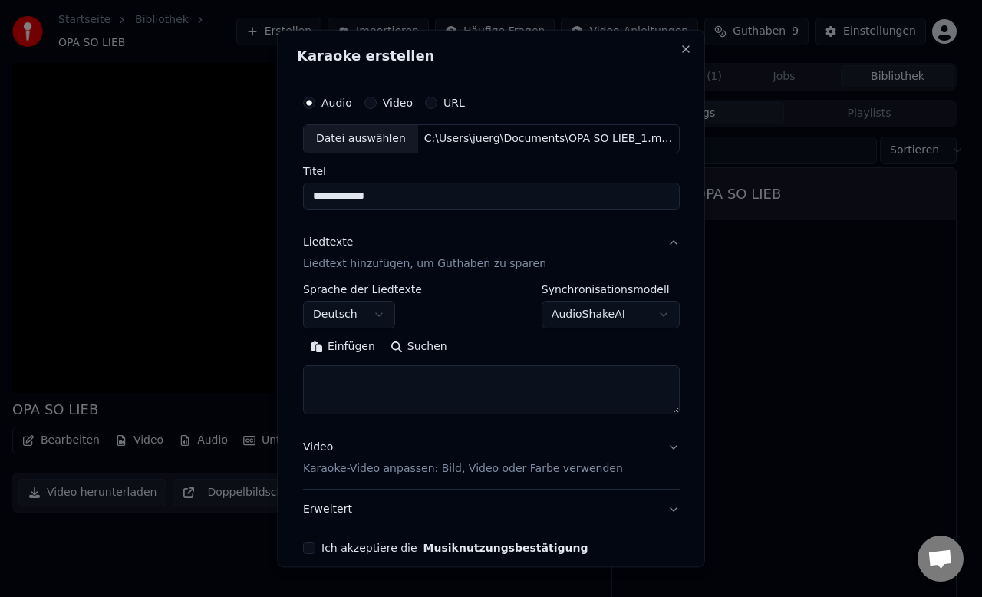
click at [381, 378] on textarea at bounding box center [491, 389] width 377 height 49
paste textarea "**********"
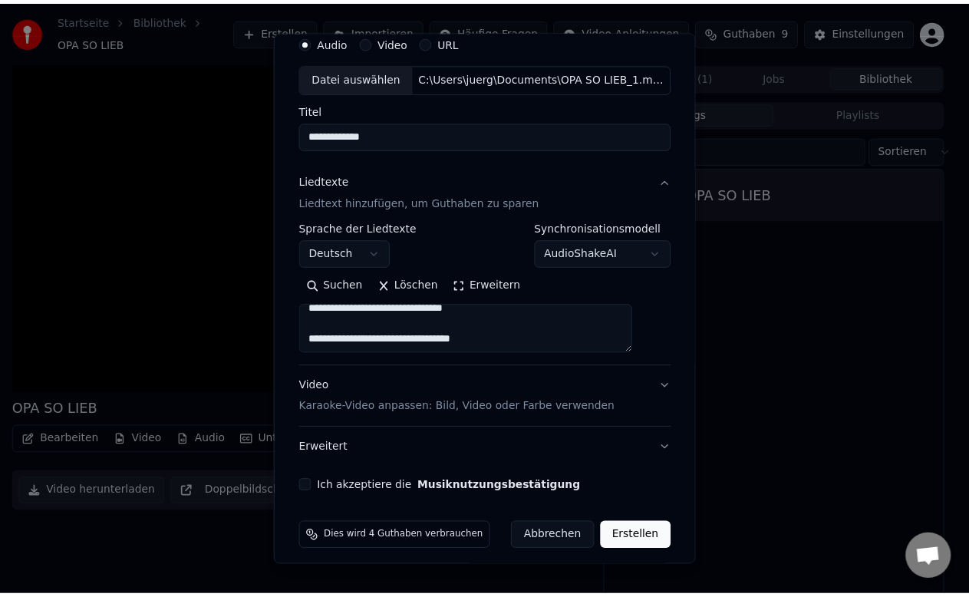
scroll to position [68, 0]
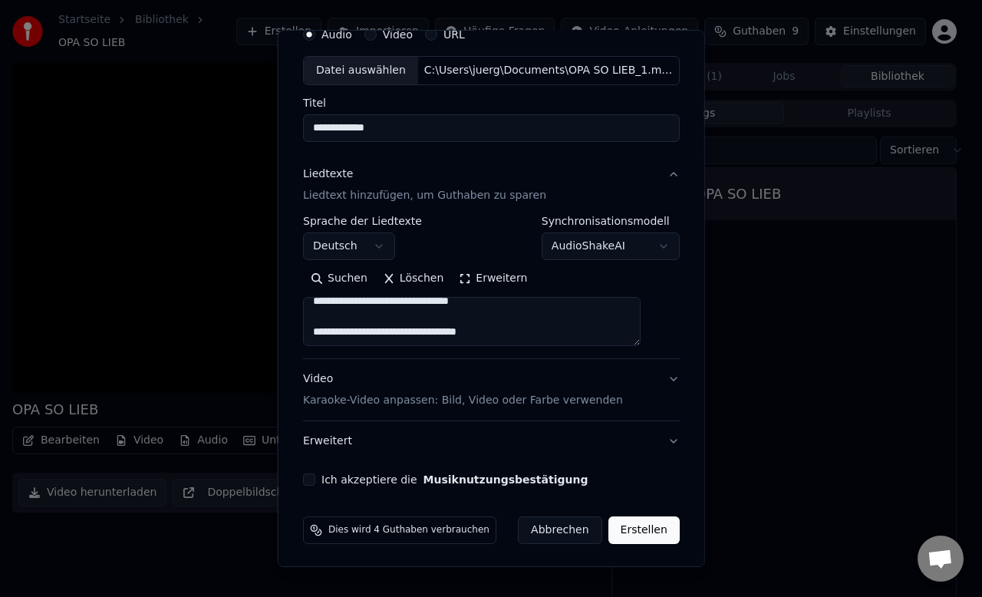
type textarea "**********"
click at [315, 478] on button "Ich akzeptiere die Musiknutzungsbestätigung" at bounding box center [309, 479] width 12 height 12
click at [618, 527] on button "Erstellen" at bounding box center [643, 530] width 71 height 28
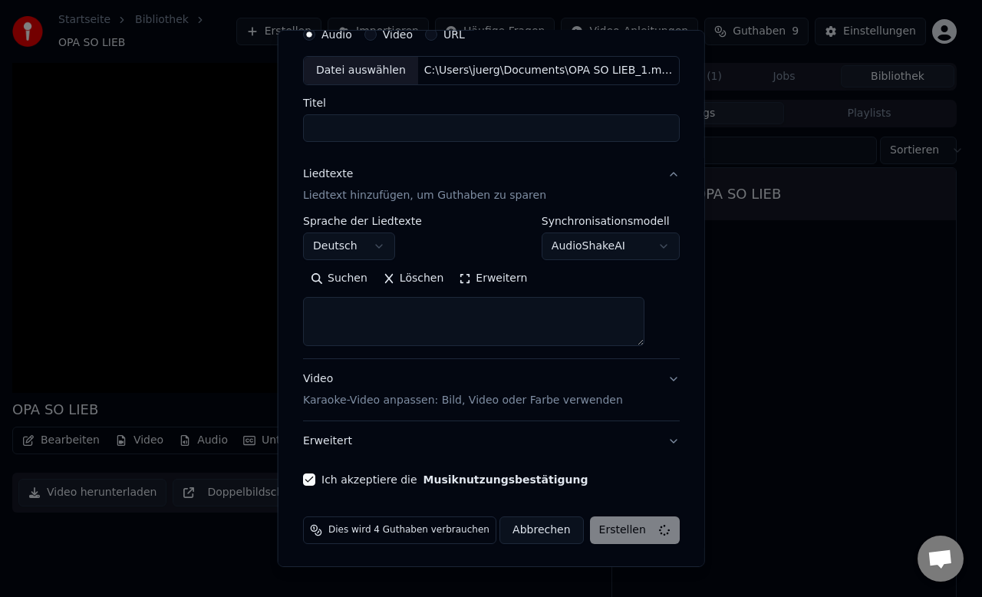
select select
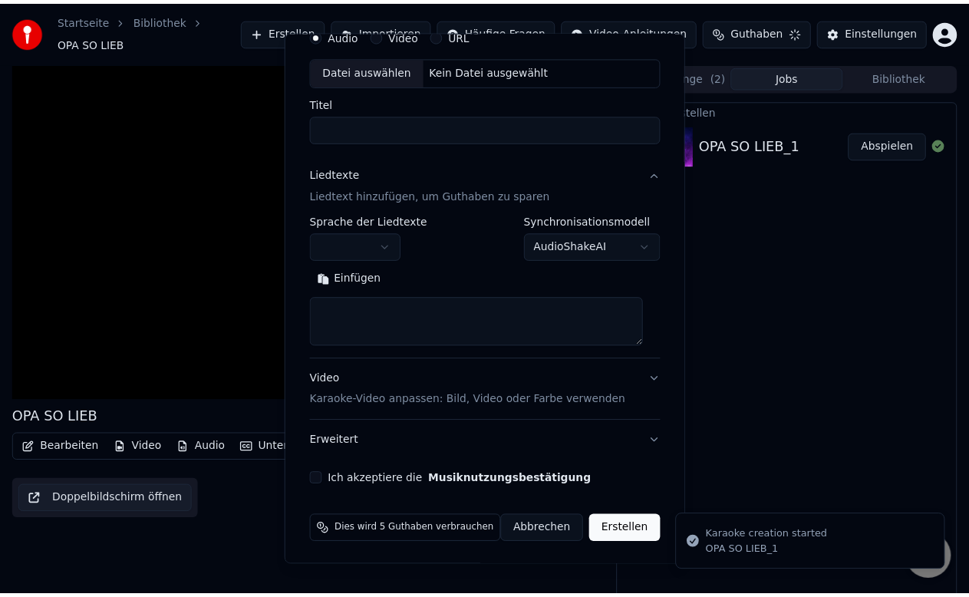
scroll to position [0, 0]
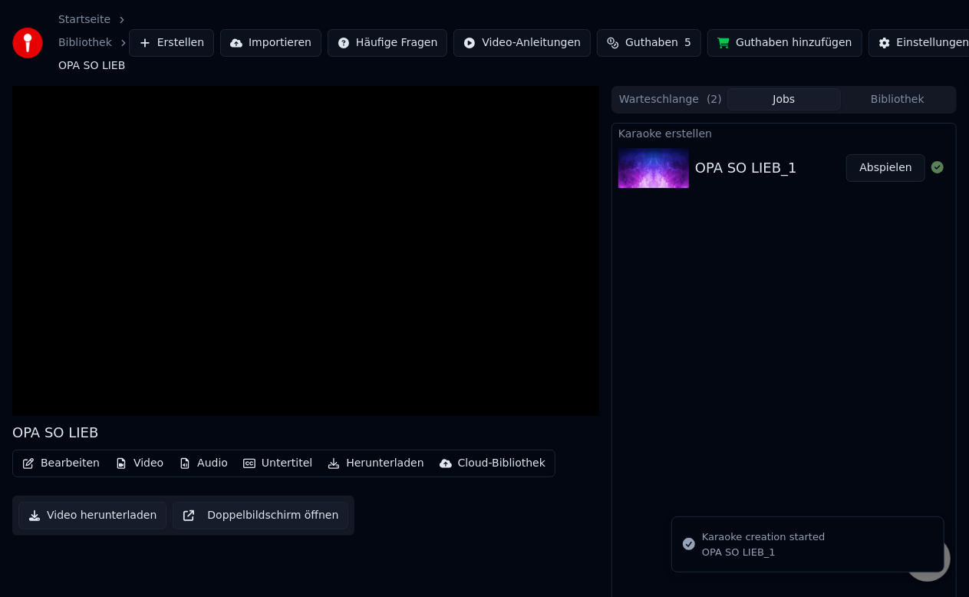
click at [783, 546] on div "OPA SO LIEB_1" at bounding box center [763, 553] width 123 height 14
click at [685, 101] on button "Warteschlange ( 2 )" at bounding box center [671, 99] width 114 height 22
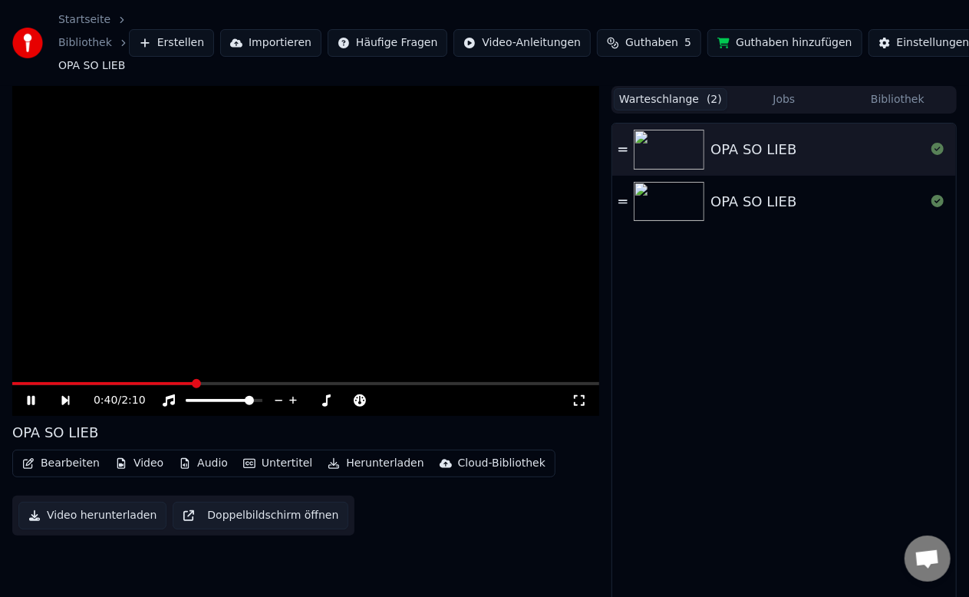
click at [31, 401] on icon at bounding box center [42, 400] width 35 height 12
click at [636, 43] on span "Guthaben" at bounding box center [651, 42] width 53 height 15
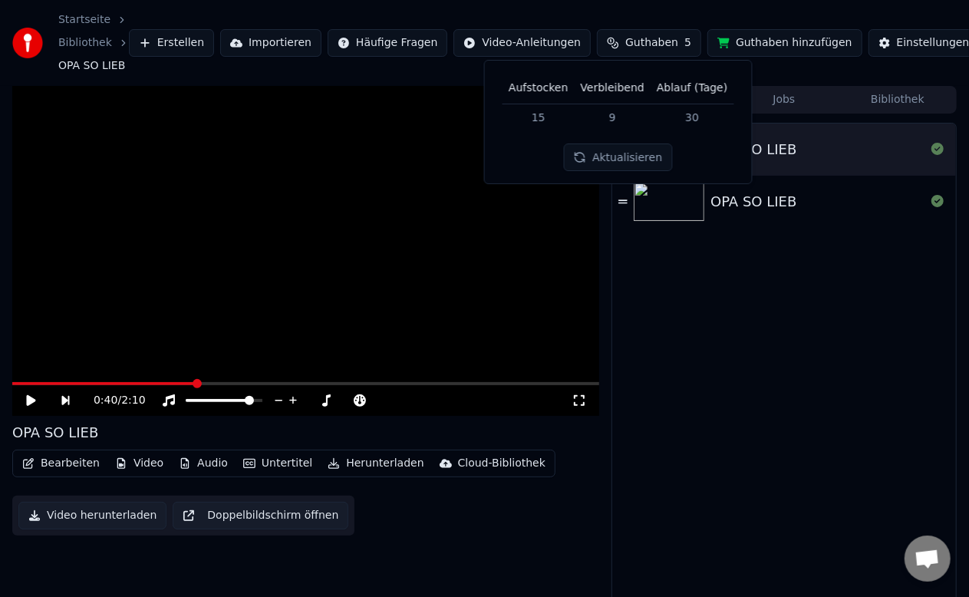
click at [718, 344] on div "OPA SO LIEB OPA SO LIEB" at bounding box center [784, 377] width 344 height 506
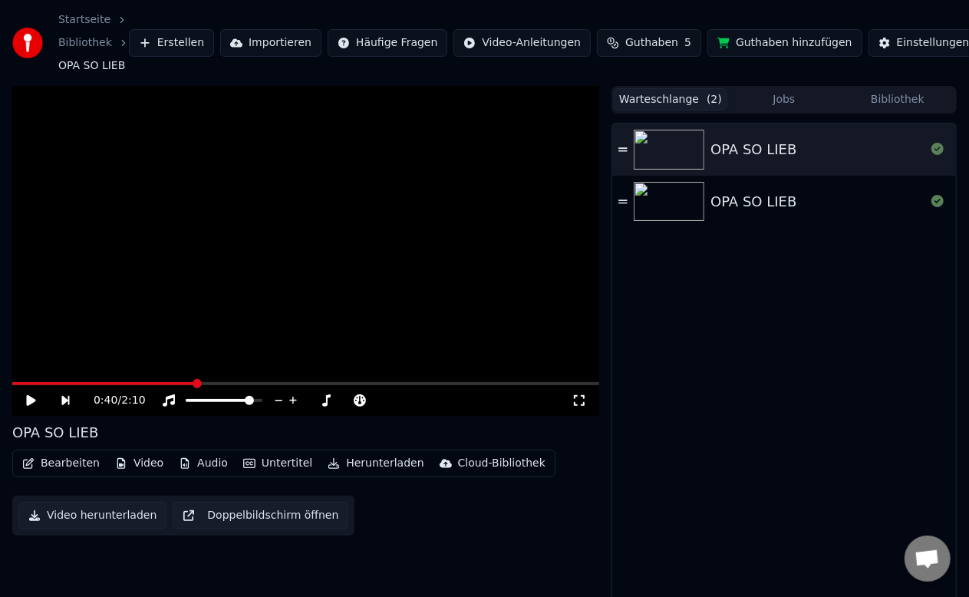
click at [780, 379] on div "OPA SO LIEB OPA SO LIEB" at bounding box center [784, 377] width 344 height 506
click at [677, 97] on button "Warteschlange ( 2 )" at bounding box center [671, 99] width 114 height 22
click at [780, 103] on button "Jobs" at bounding box center [784, 99] width 114 height 22
click at [678, 101] on button "Warteschlange ( 2 )" at bounding box center [671, 99] width 114 height 22
click at [81, 44] on link "Bibliothek" at bounding box center [85, 42] width 54 height 15
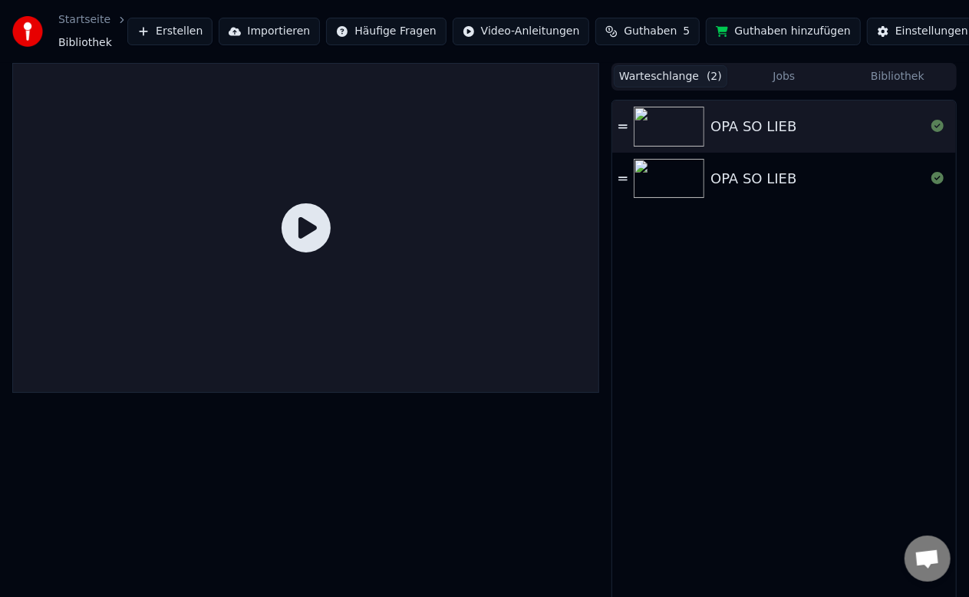
click at [312, 230] on icon at bounding box center [306, 227] width 49 height 49
click at [75, 38] on span "Bibliothek" at bounding box center [85, 42] width 54 height 15
click at [743, 180] on div "OPA SO LIEB" at bounding box center [754, 178] width 86 height 21
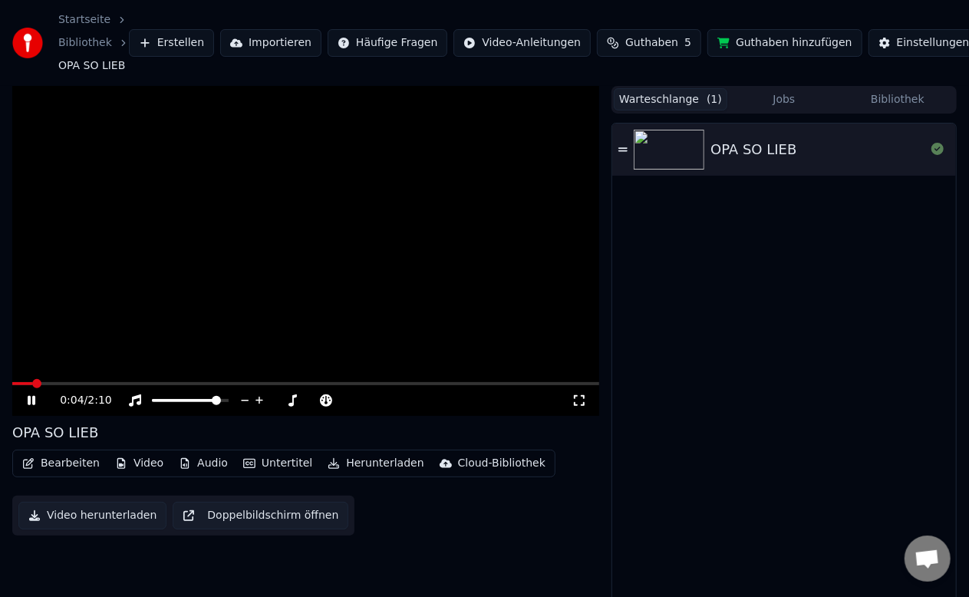
click at [789, 100] on button "Jobs" at bounding box center [784, 99] width 114 height 22
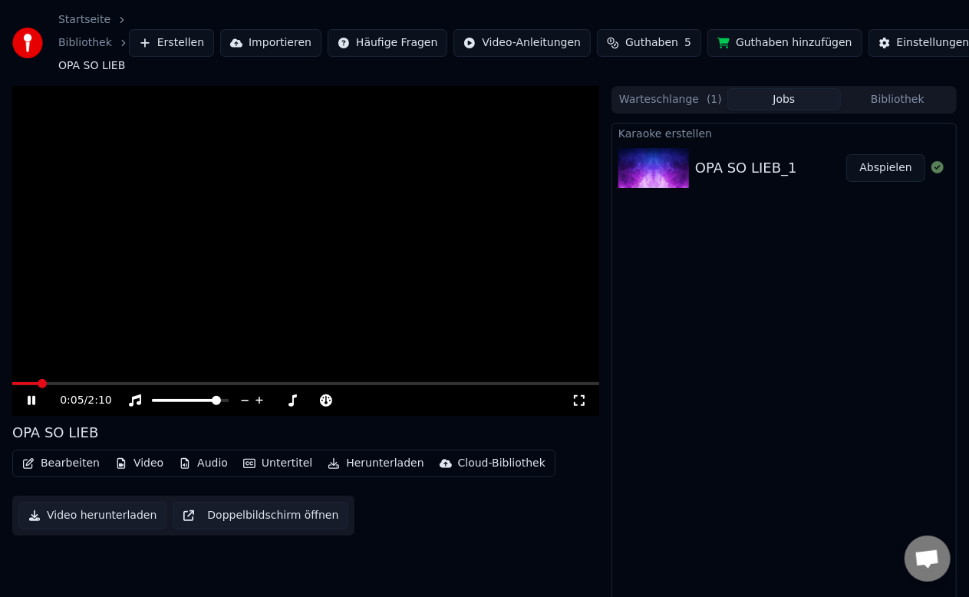
click at [745, 166] on div "OPA SO LIEB_1" at bounding box center [746, 167] width 102 height 21
click at [29, 400] on icon at bounding box center [32, 400] width 8 height 9
click at [893, 168] on button "Abspielen" at bounding box center [885, 168] width 79 height 28
click at [681, 94] on button "Warteschlange ( 1 )" at bounding box center [671, 99] width 114 height 22
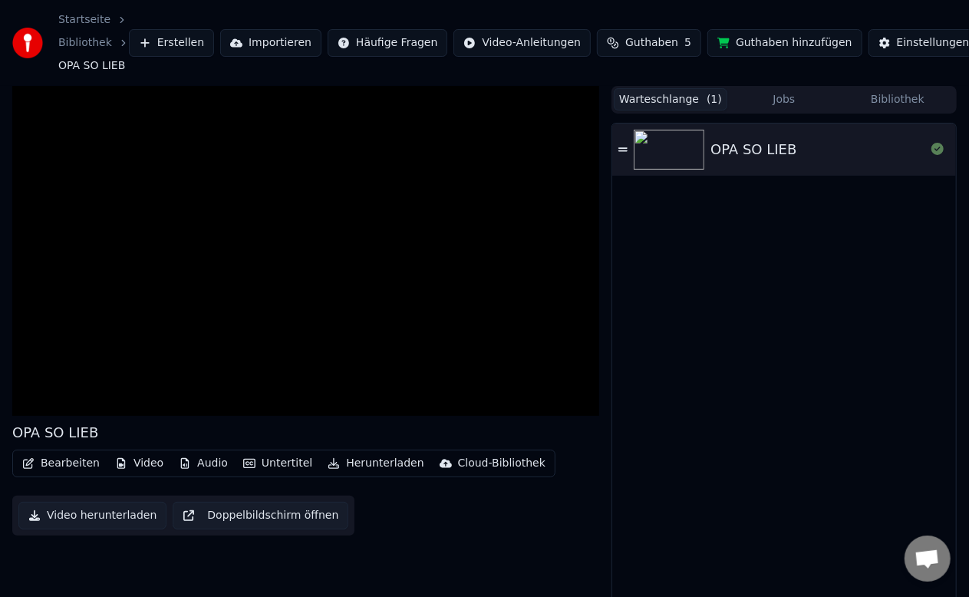
click at [687, 145] on img at bounding box center [669, 150] width 71 height 40
click at [821, 155] on div "OPA SO LIEB" at bounding box center [818, 149] width 215 height 21
click at [936, 149] on icon at bounding box center [937, 149] width 12 height 12
click at [622, 149] on icon at bounding box center [622, 149] width 9 height 11
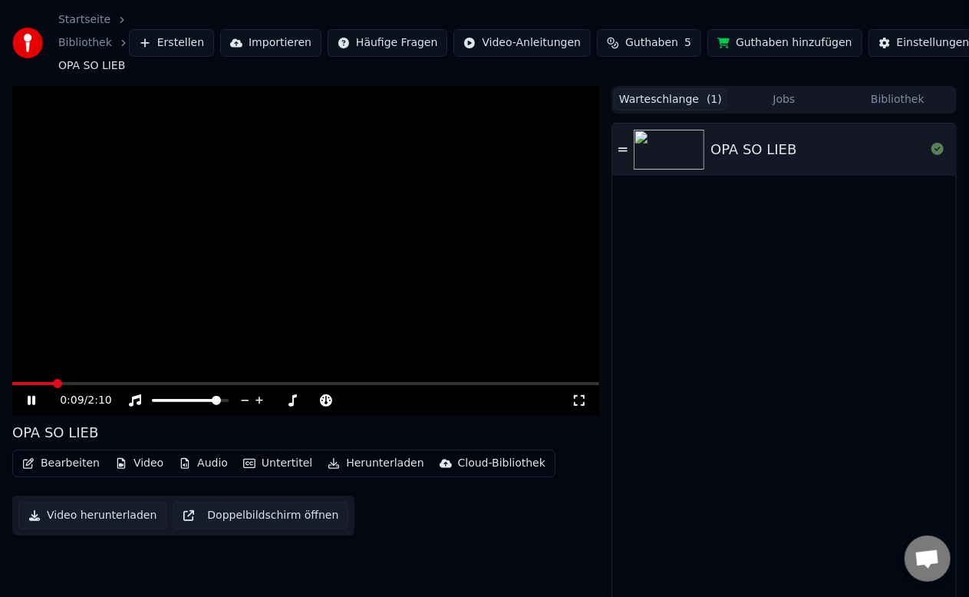
click at [261, 515] on button "Doppelbildschirm öffnen" at bounding box center [261, 516] width 176 height 28
click at [261, 467] on button "Untertitel" at bounding box center [277, 463] width 81 height 21
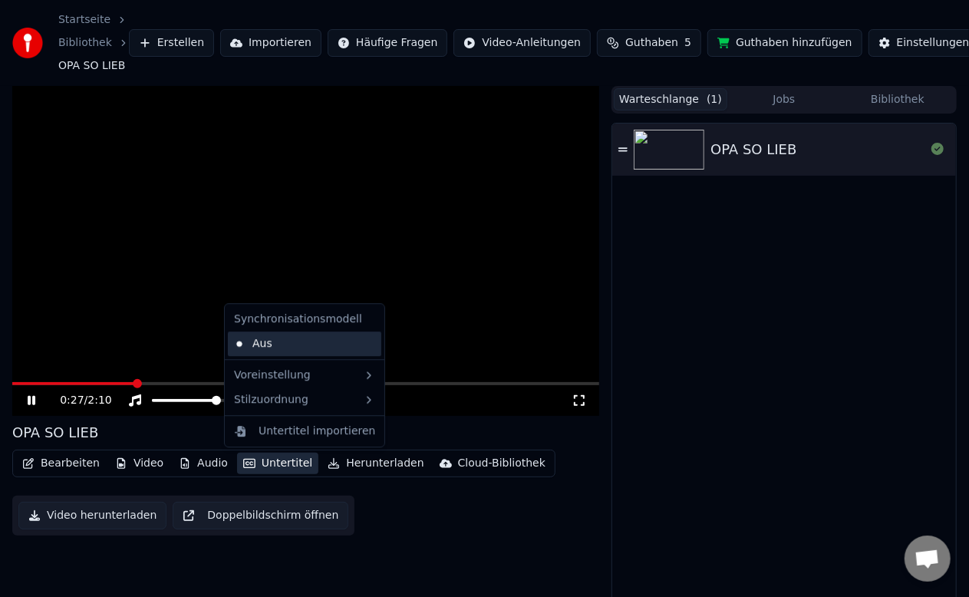
click at [246, 344] on div "Aus" at bounding box center [304, 343] width 153 height 25
click at [275, 460] on button "Untertitel" at bounding box center [277, 463] width 81 height 21
click at [266, 338] on div "Aus" at bounding box center [304, 343] width 153 height 25
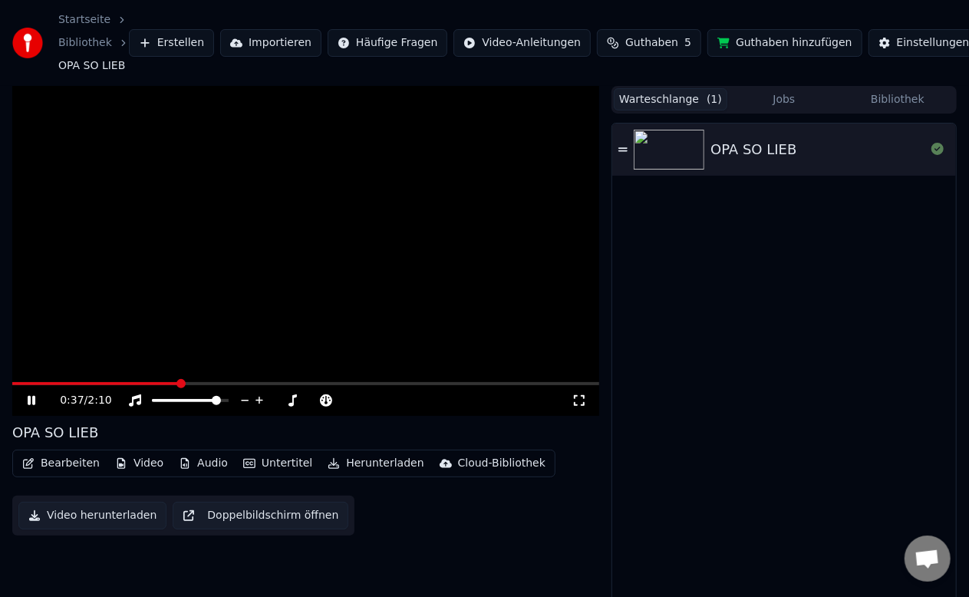
click at [730, 157] on div "OPA SO LIEB" at bounding box center [754, 149] width 86 height 21
click at [201, 463] on button "Audio" at bounding box center [203, 463] width 61 height 21
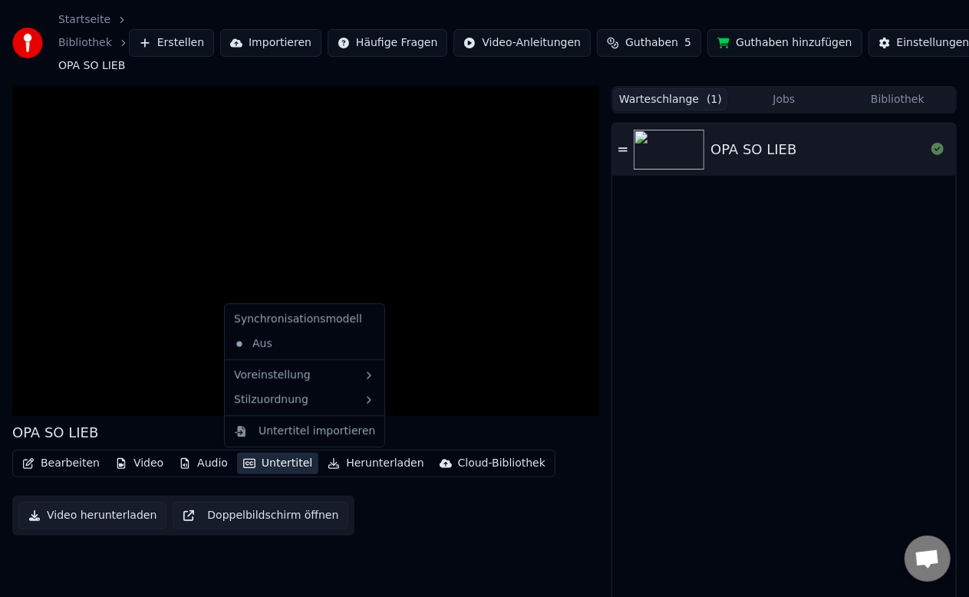
click at [280, 465] on button "Untertitel" at bounding box center [277, 463] width 81 height 21
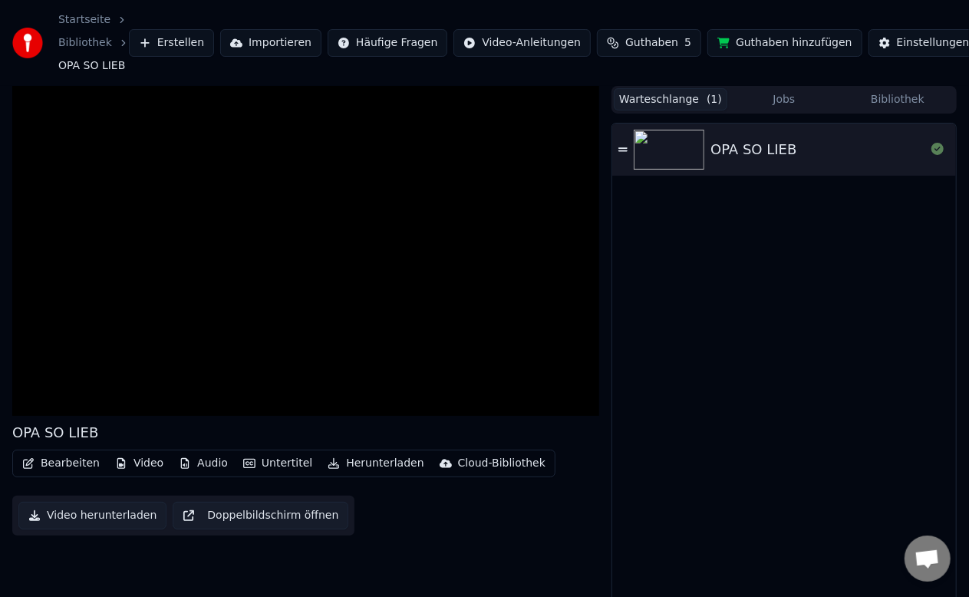
click at [245, 465] on icon "button" at bounding box center [249, 463] width 12 height 9
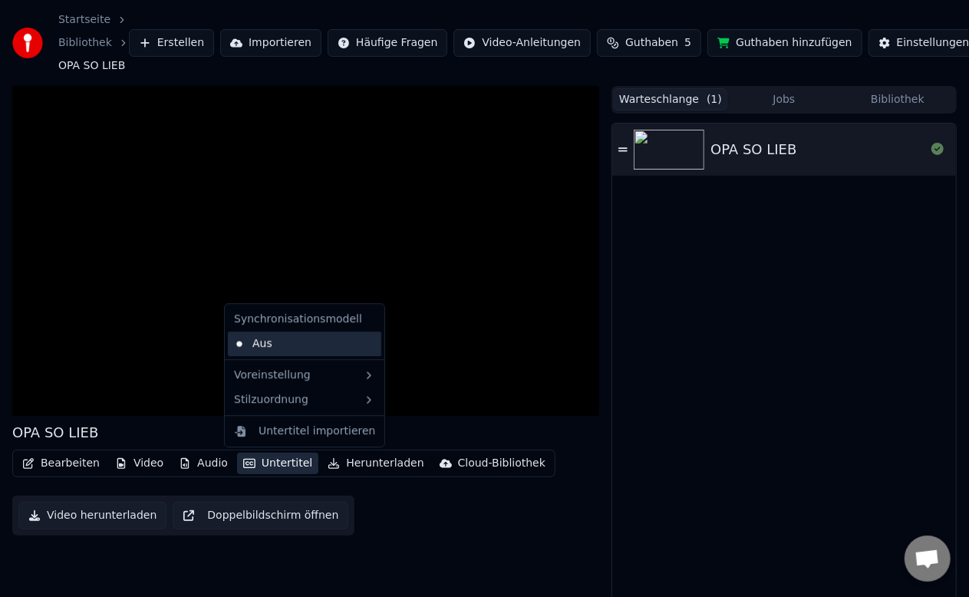
click at [254, 339] on div "Aus" at bounding box center [304, 343] width 153 height 25
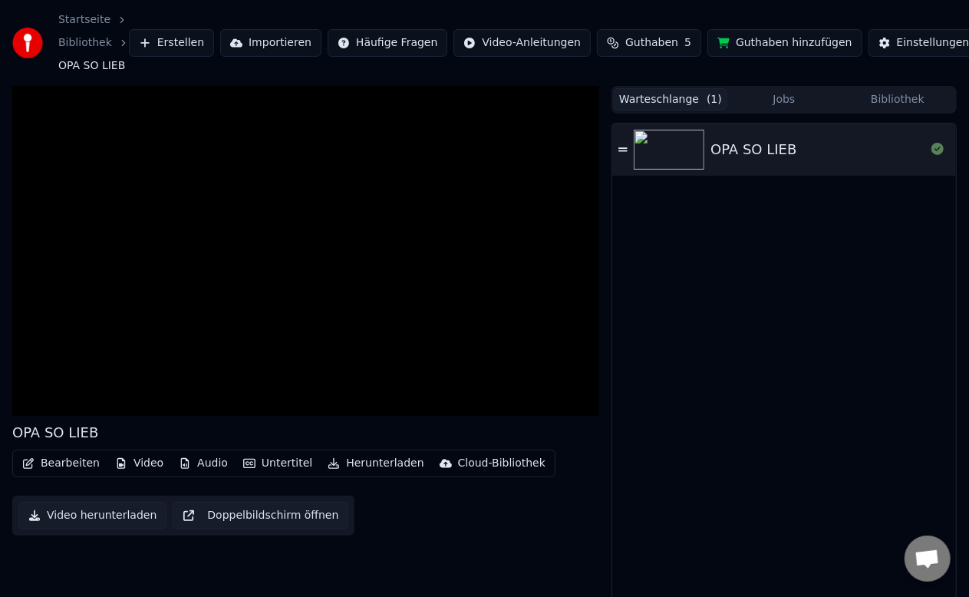
click at [819, 147] on div "OPA SO LIEB" at bounding box center [818, 149] width 215 height 21
click at [745, 155] on div "OPA SO LIEB" at bounding box center [754, 149] width 86 height 21
click at [654, 150] on img at bounding box center [669, 150] width 71 height 40
click at [744, 152] on div "OPA SO LIEB" at bounding box center [754, 149] width 86 height 21
click at [61, 38] on link "Bibliothek" at bounding box center [85, 42] width 54 height 15
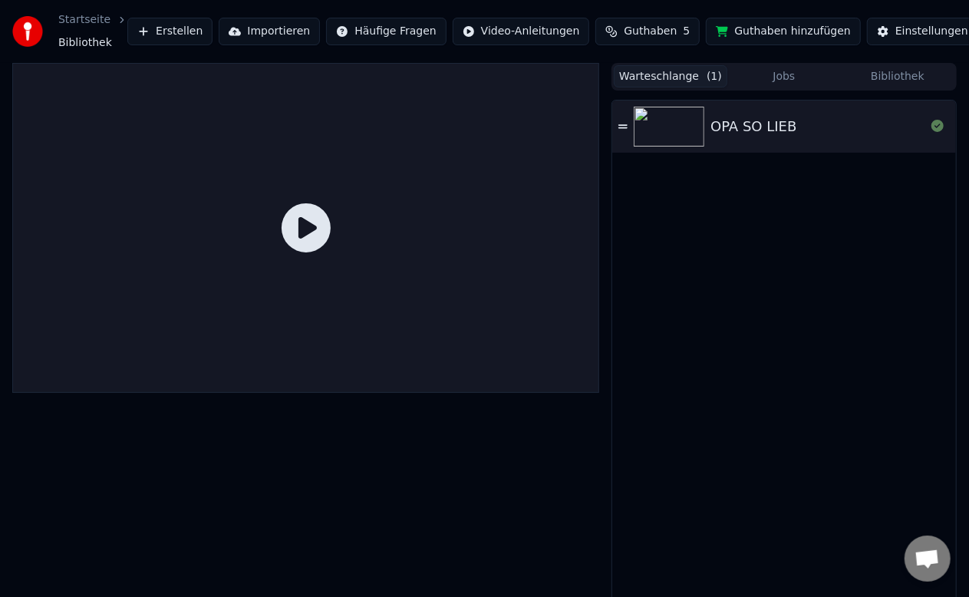
click at [308, 226] on icon at bounding box center [306, 227] width 49 height 49
click at [310, 229] on icon at bounding box center [306, 227] width 49 height 49
click at [82, 42] on span "Bibliothek" at bounding box center [85, 42] width 54 height 15
click at [649, 256] on div "OPA SO LIEB" at bounding box center [784, 354] width 344 height 506
click at [703, 127] on img at bounding box center [669, 127] width 71 height 40
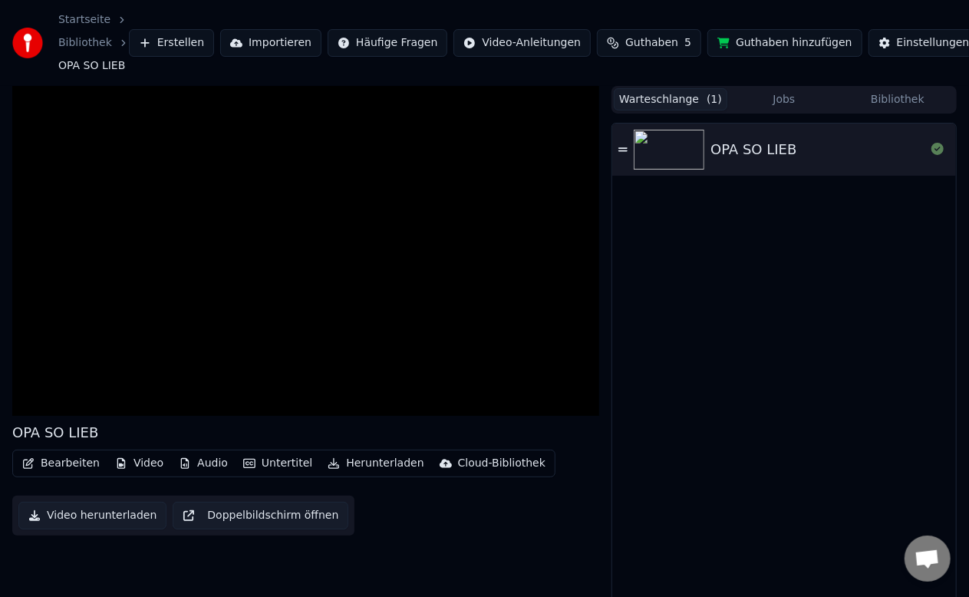
click at [661, 101] on button "Warteschlange ( 1 )" at bounding box center [671, 99] width 114 height 22
click at [661, 97] on button "Warteschlange ( 1 )" at bounding box center [671, 99] width 114 height 22
click at [265, 463] on button "Untertitel" at bounding box center [277, 463] width 81 height 21
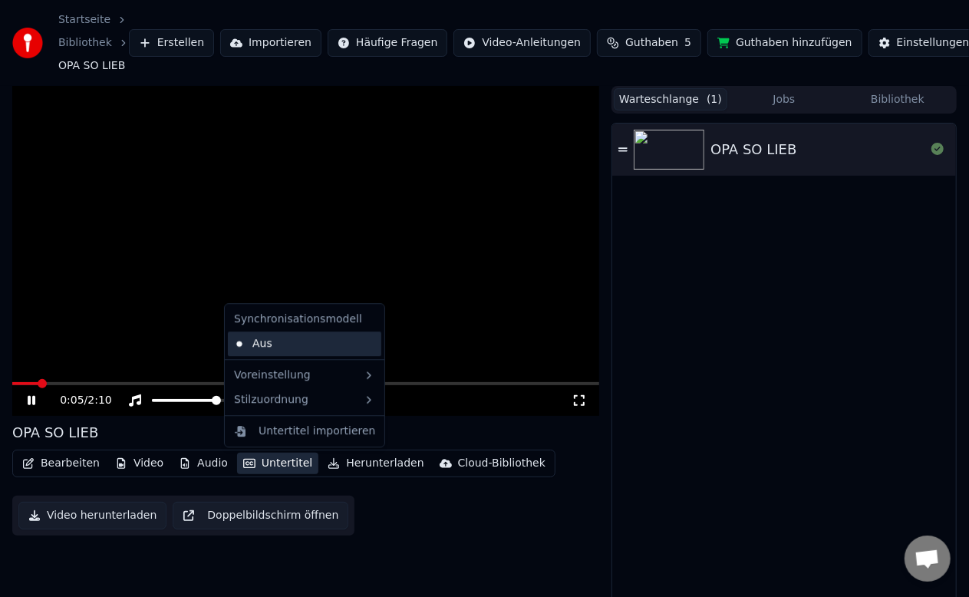
click at [252, 344] on div "Aus" at bounding box center [304, 343] width 153 height 25
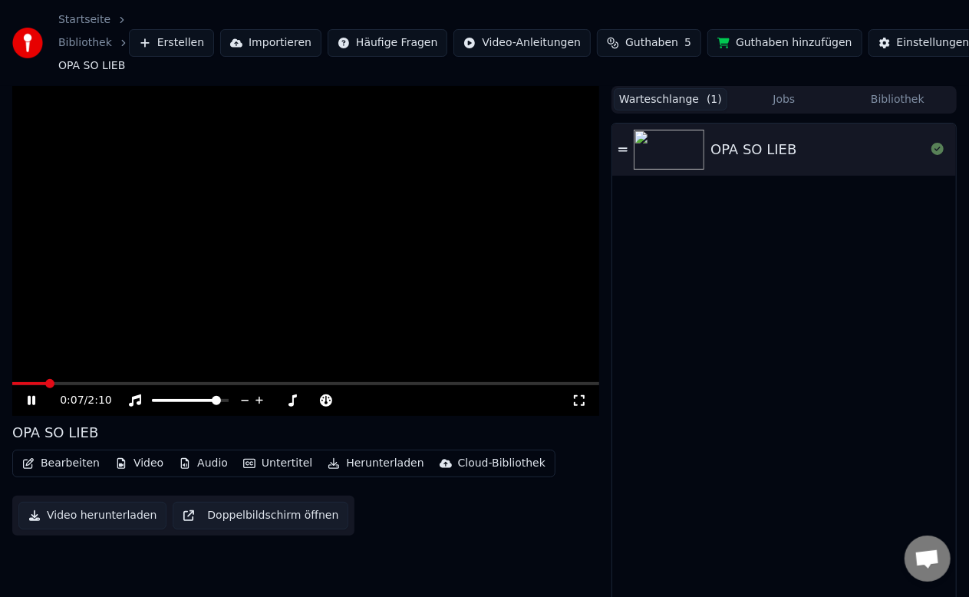
click at [262, 457] on button "Untertitel" at bounding box center [277, 463] width 81 height 21
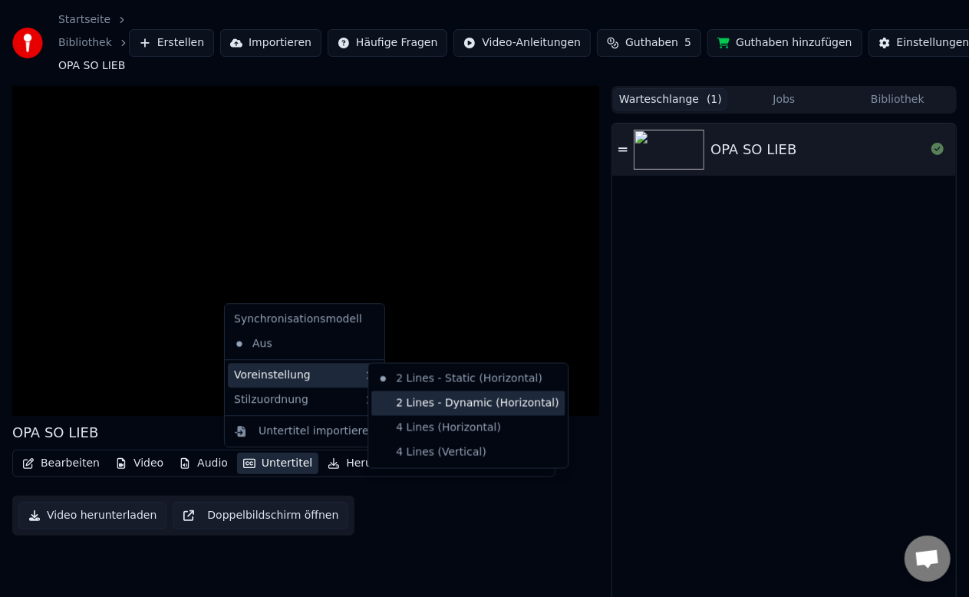
click at [415, 401] on div "2 Lines - Dynamic (Horizontal)" at bounding box center [467, 403] width 193 height 25
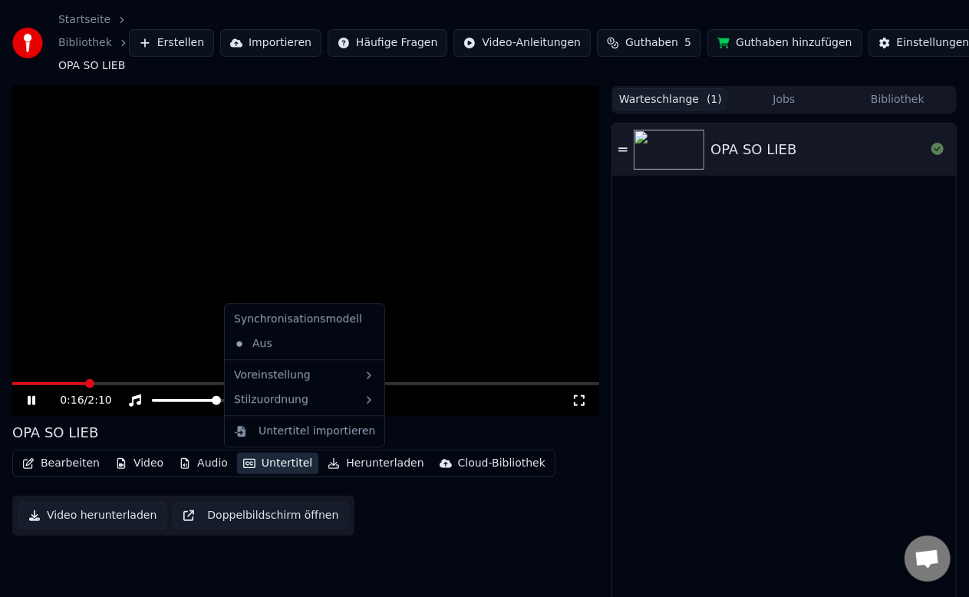
click at [257, 462] on button "Untertitel" at bounding box center [277, 463] width 81 height 21
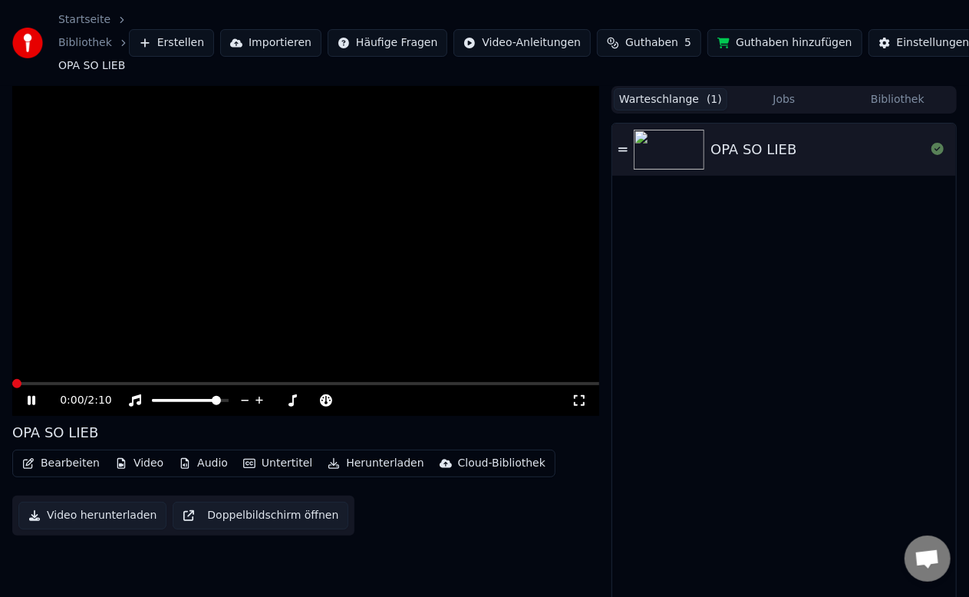
click at [12, 385] on span at bounding box center [12, 383] width 0 height 3
click at [379, 398] on span at bounding box center [381, 400] width 9 height 9
click at [406, 399] on span at bounding box center [401, 400] width 9 height 9
click at [416, 401] on span at bounding box center [411, 400] width 9 height 9
click at [354, 402] on span at bounding box center [357, 400] width 9 height 9
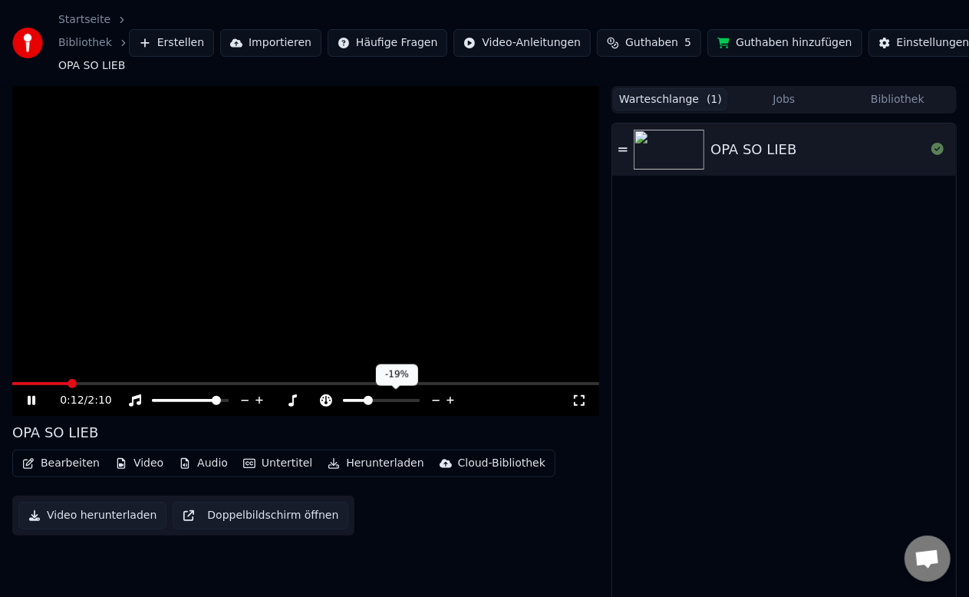
click at [367, 401] on span at bounding box center [368, 400] width 9 height 9
click at [578, 401] on icon at bounding box center [579, 400] width 15 height 12
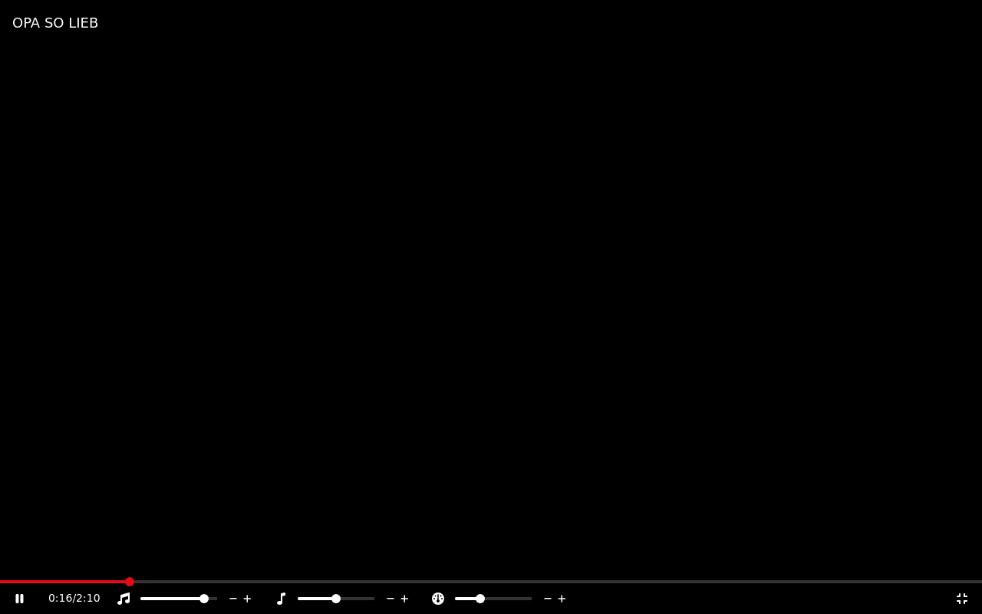
click at [508, 596] on div at bounding box center [508, 598] width 124 height 15
click at [499, 596] on span at bounding box center [493, 598] width 77 height 3
click at [26, 596] on icon at bounding box center [30, 598] width 36 height 12
click at [959, 595] on icon at bounding box center [962, 598] width 11 height 11
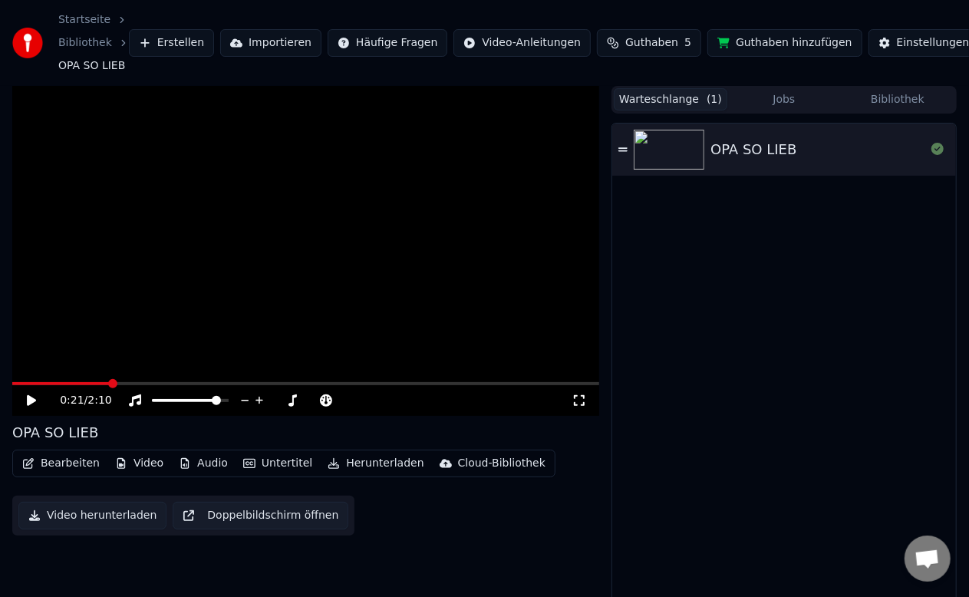
click at [859, 402] on div "OPA SO LIEB" at bounding box center [784, 377] width 344 height 506
click at [893, 98] on button "Bibliothek" at bounding box center [898, 99] width 114 height 22
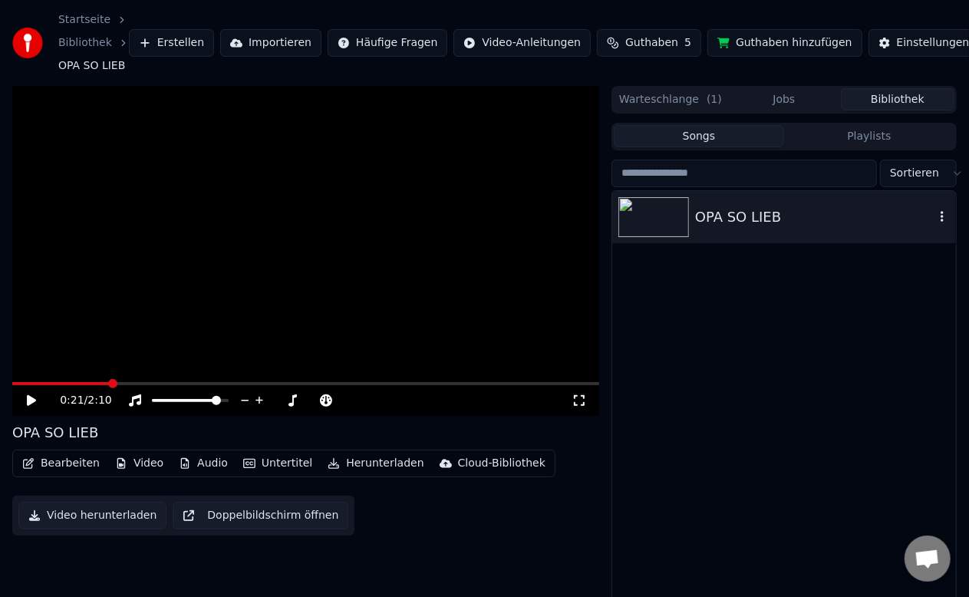
click at [778, 215] on div "OPA SO LIEB" at bounding box center [814, 216] width 239 height 21
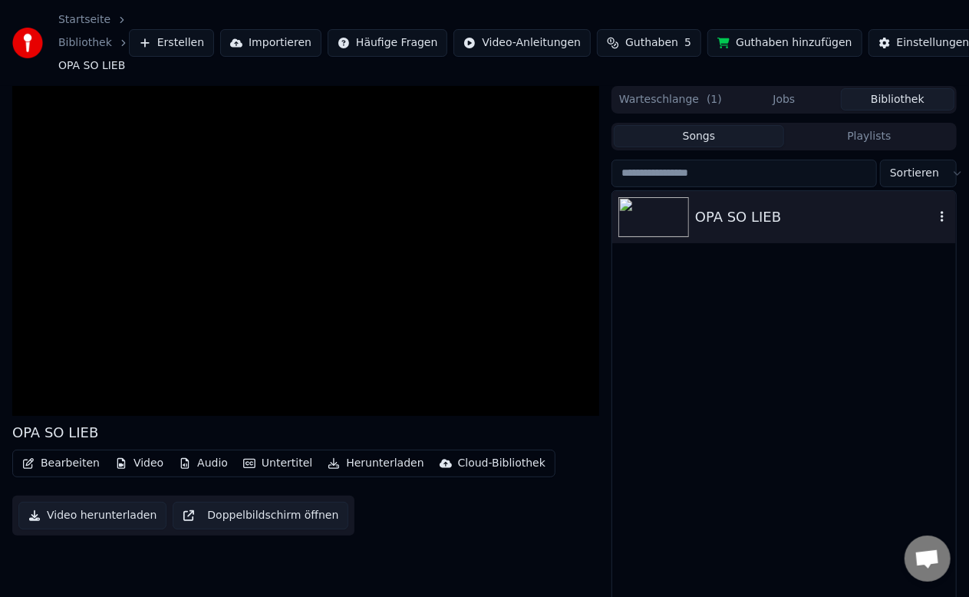
click at [945, 217] on icon "button" at bounding box center [942, 216] width 15 height 12
click at [813, 348] on div "OPA SO LIEB" at bounding box center [784, 414] width 344 height 447
click at [851, 134] on button "Playlists" at bounding box center [869, 136] width 170 height 22
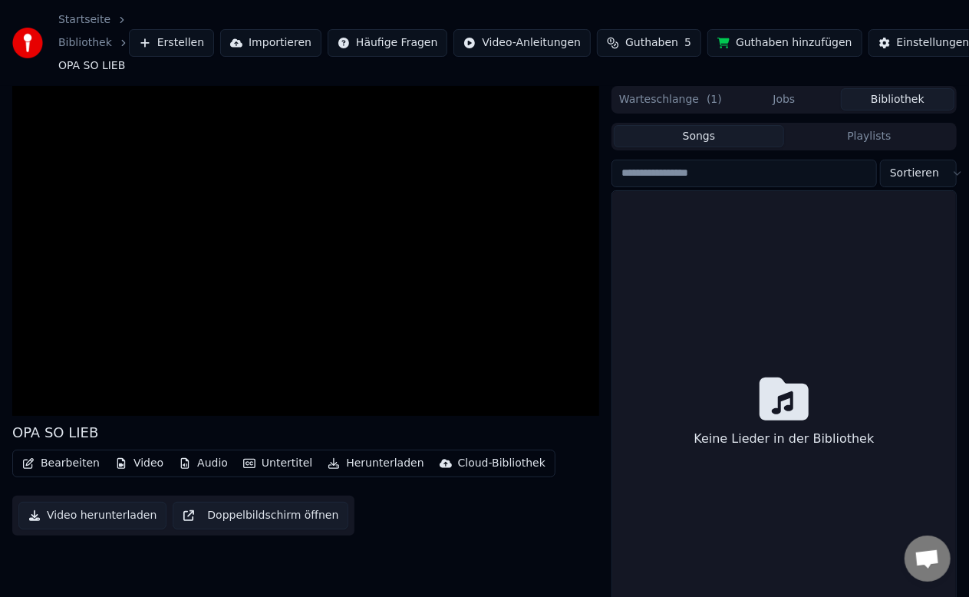
click at [697, 137] on button "Songs" at bounding box center [699, 136] width 170 height 22
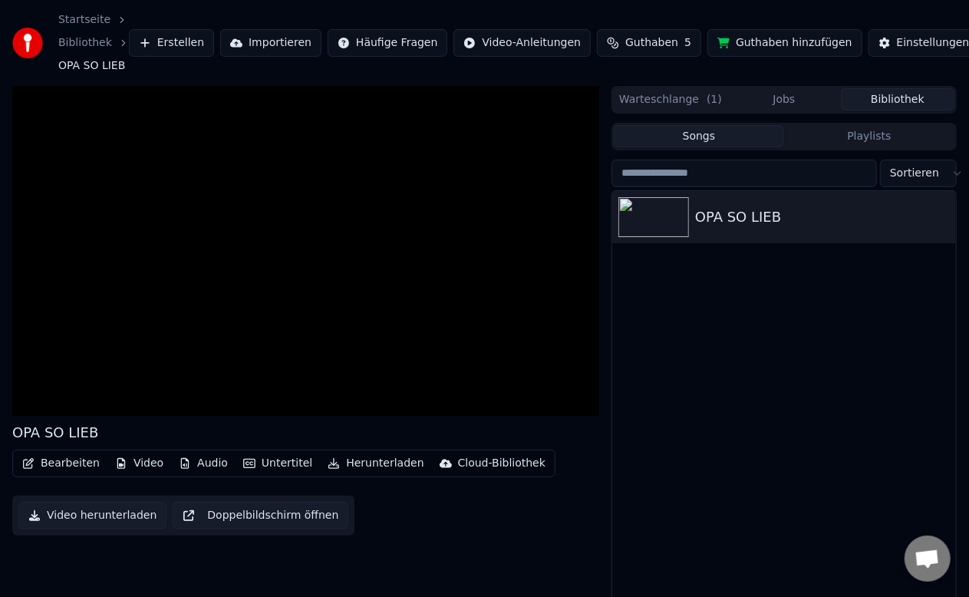
click at [783, 99] on button "Jobs" at bounding box center [784, 99] width 114 height 22
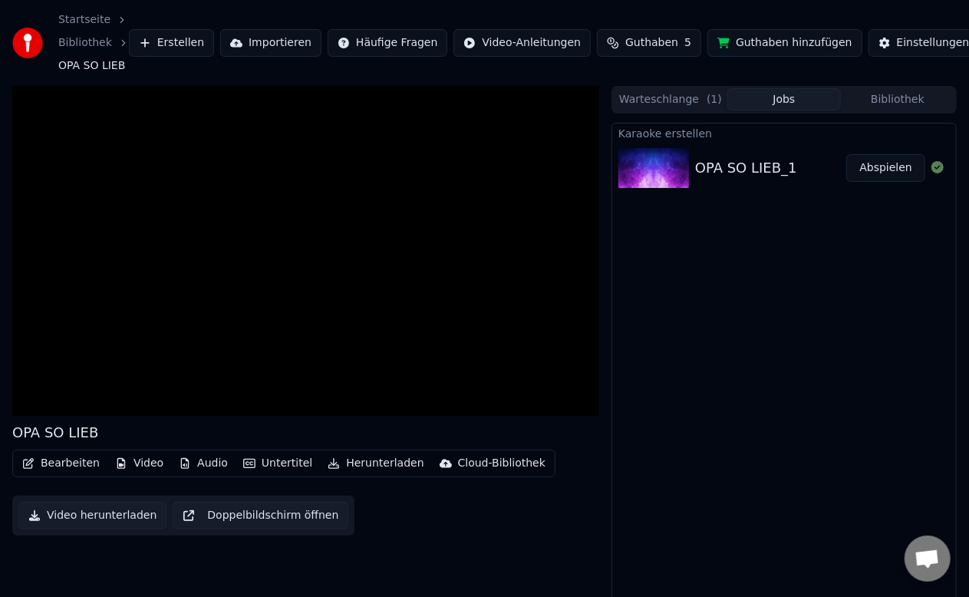
click at [692, 97] on button "Warteschlange ( 1 )" at bounding box center [671, 99] width 114 height 22
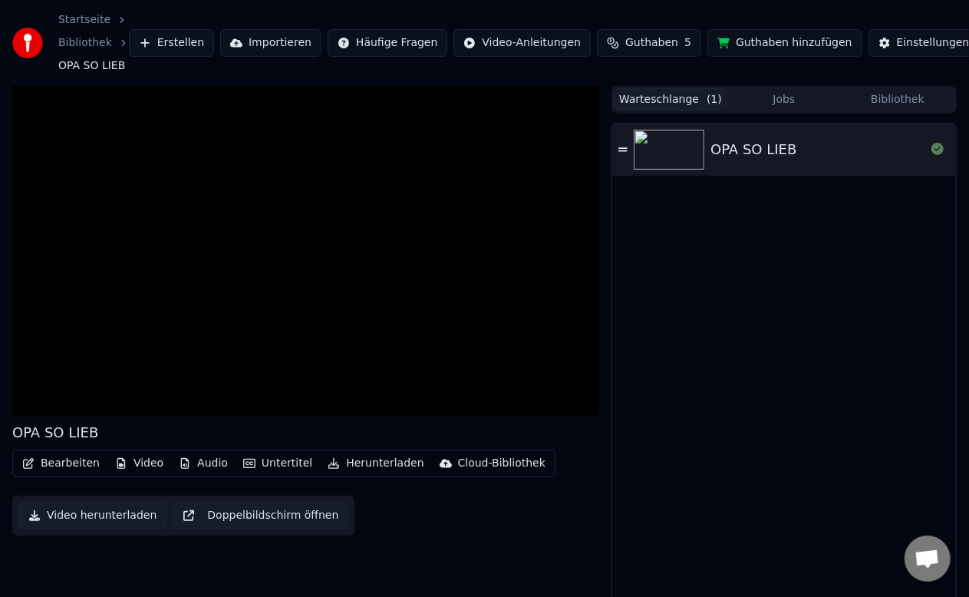
click at [792, 475] on div "OPA SO LIEB" at bounding box center [784, 377] width 344 height 506
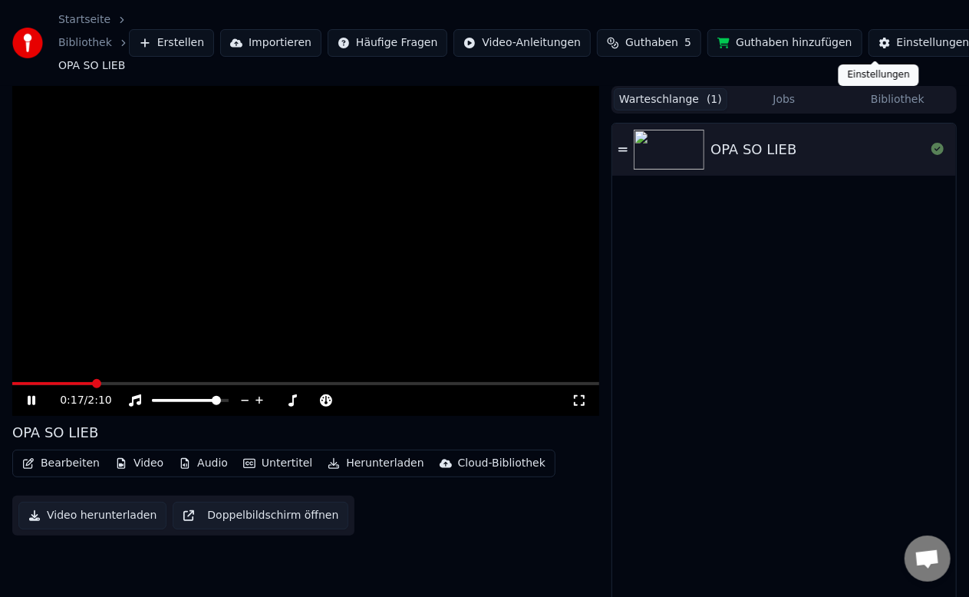
click at [897, 43] on div "Einstellungen" at bounding box center [933, 42] width 73 height 15
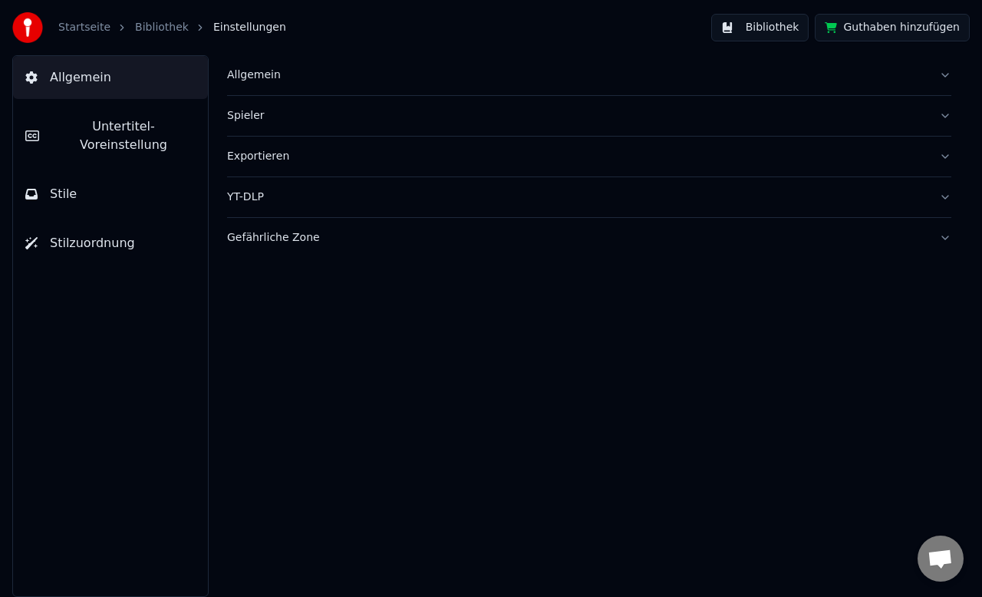
click at [250, 72] on div "Allgemein" at bounding box center [577, 75] width 700 height 15
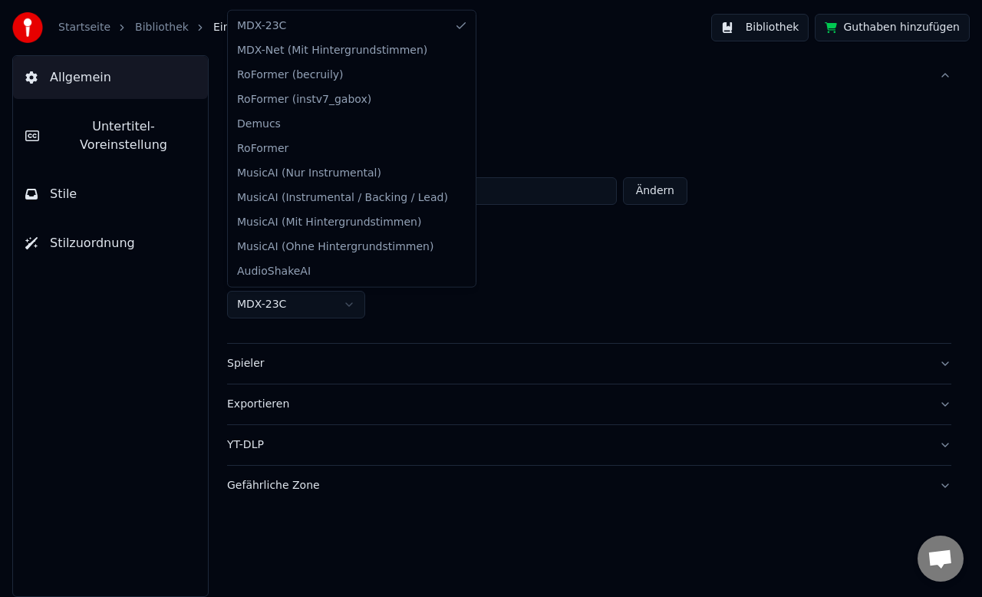
click at [349, 304] on html "**********" at bounding box center [491, 298] width 982 height 597
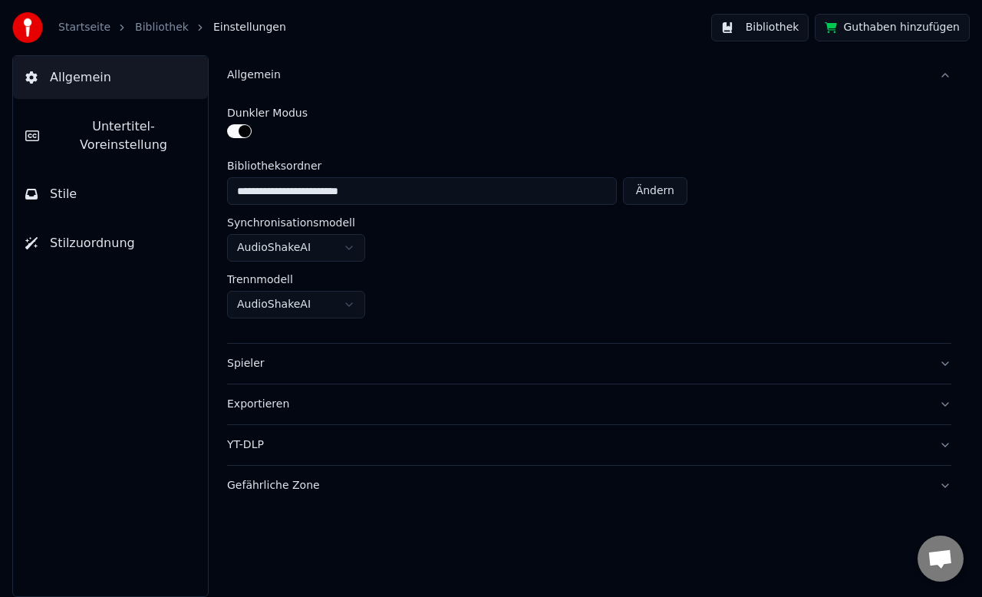
click at [137, 29] on link "Bibliothek" at bounding box center [162, 27] width 54 height 15
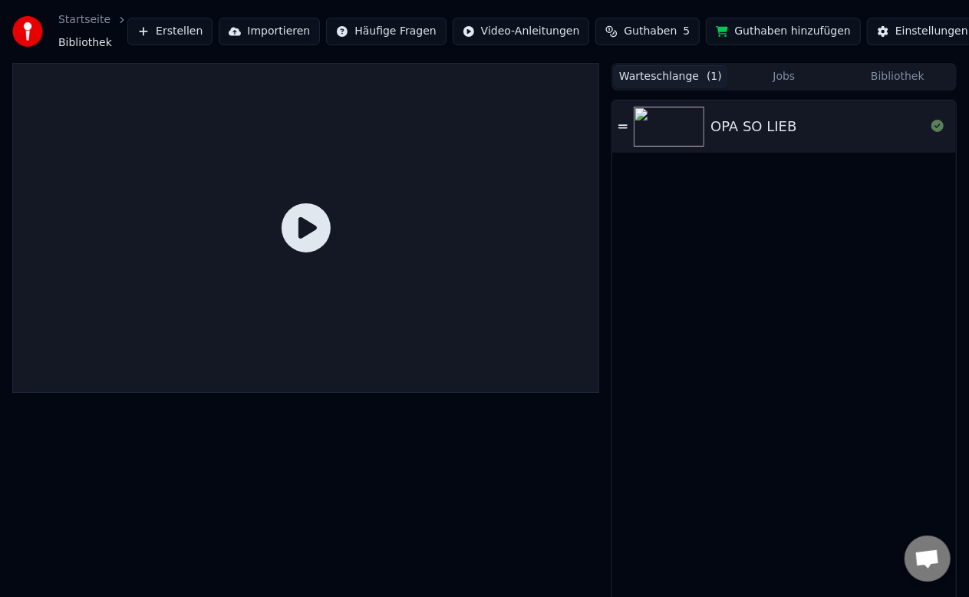
click at [720, 130] on div "OPA SO LIEB" at bounding box center [754, 126] width 86 height 21
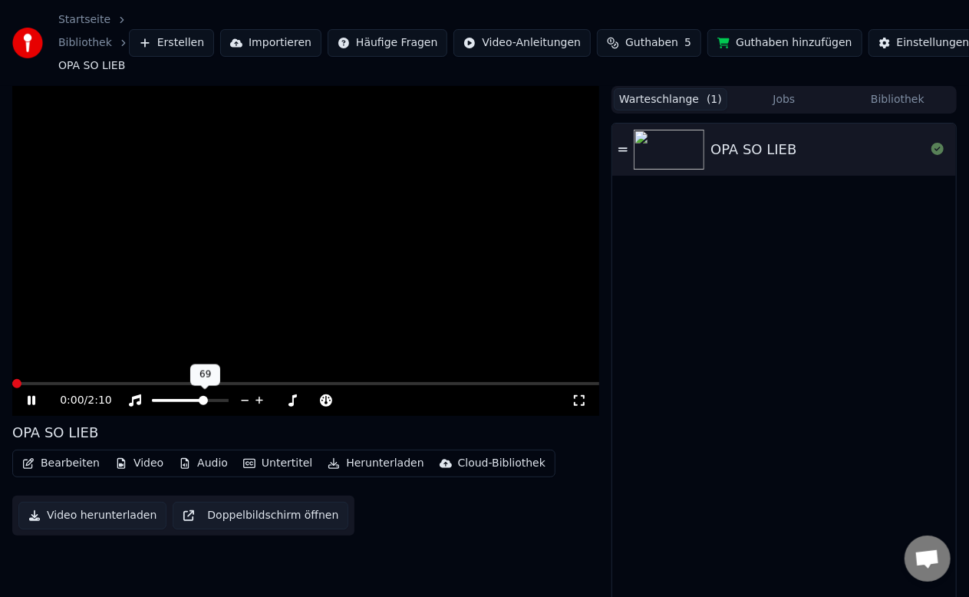
click at [205, 401] on span at bounding box center [178, 400] width 53 height 3
click at [81, 464] on button "Bearbeiten" at bounding box center [61, 463] width 90 height 21
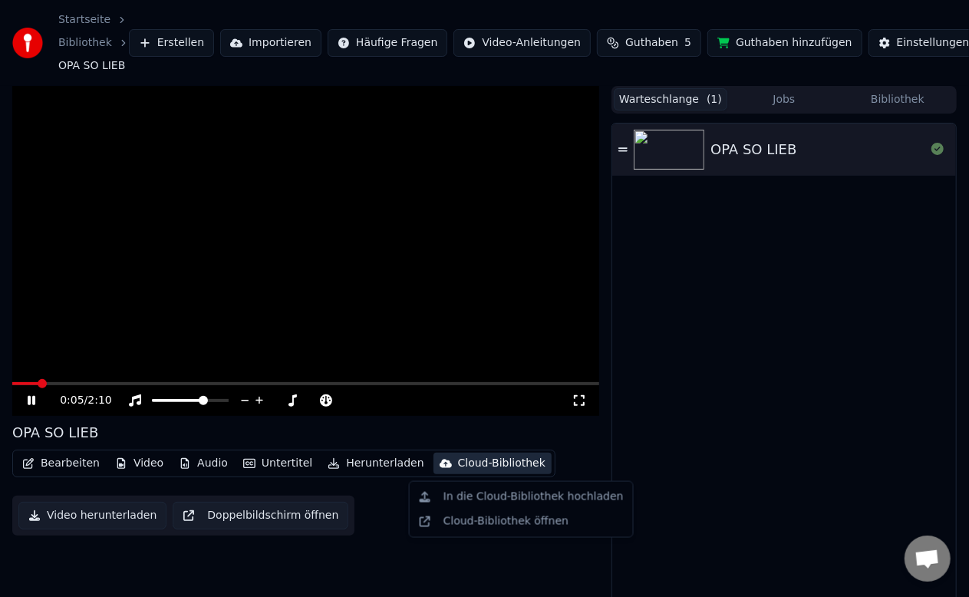
click at [709, 445] on div "OPA SO LIEB" at bounding box center [784, 377] width 344 height 506
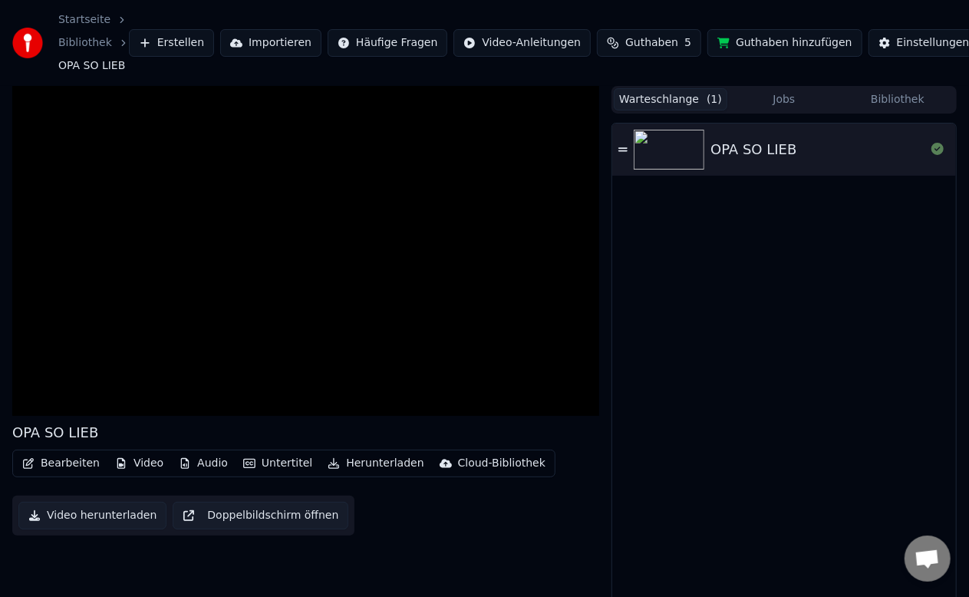
click at [204, 465] on button "Audio" at bounding box center [203, 463] width 61 height 21
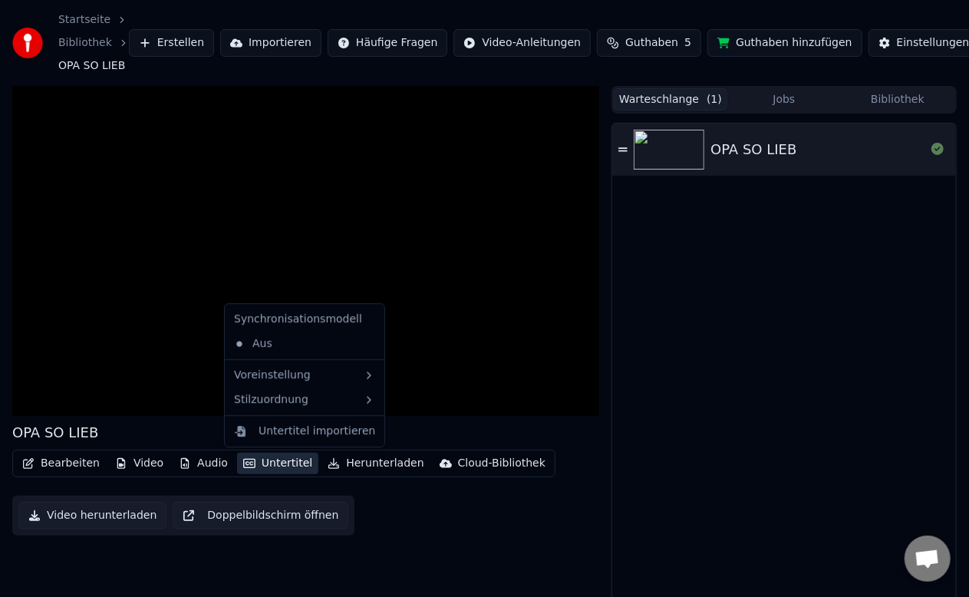
click at [271, 463] on button "Untertitel" at bounding box center [277, 463] width 81 height 21
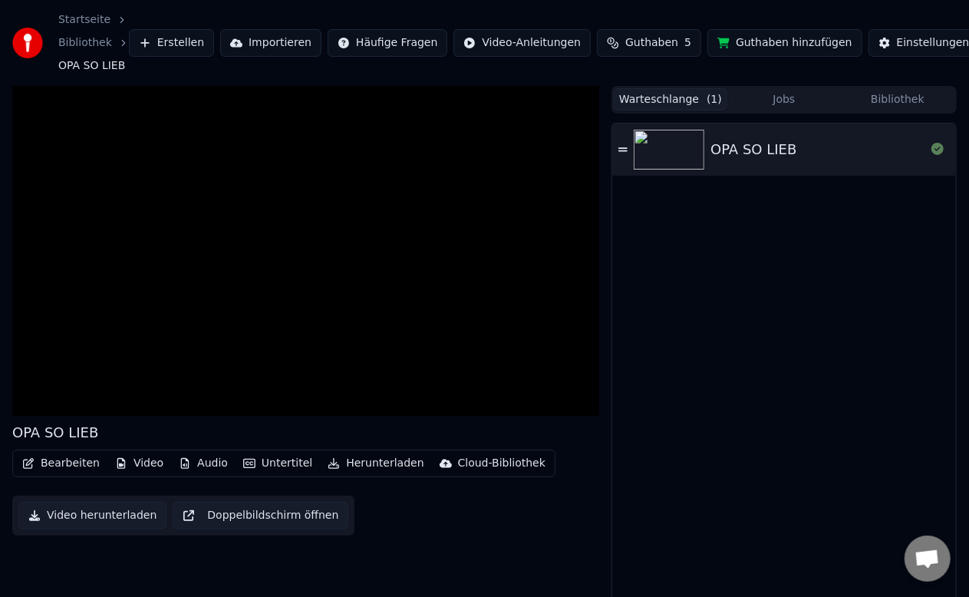
click at [702, 389] on div "OPA SO LIEB" at bounding box center [784, 377] width 344 height 506
click at [681, 97] on button "Warteschlange ( 1 )" at bounding box center [671, 99] width 114 height 22
click at [939, 152] on icon at bounding box center [937, 149] width 12 height 12
click at [938, 149] on icon at bounding box center [937, 149] width 12 height 12
click at [619, 148] on icon at bounding box center [622, 149] width 9 height 4
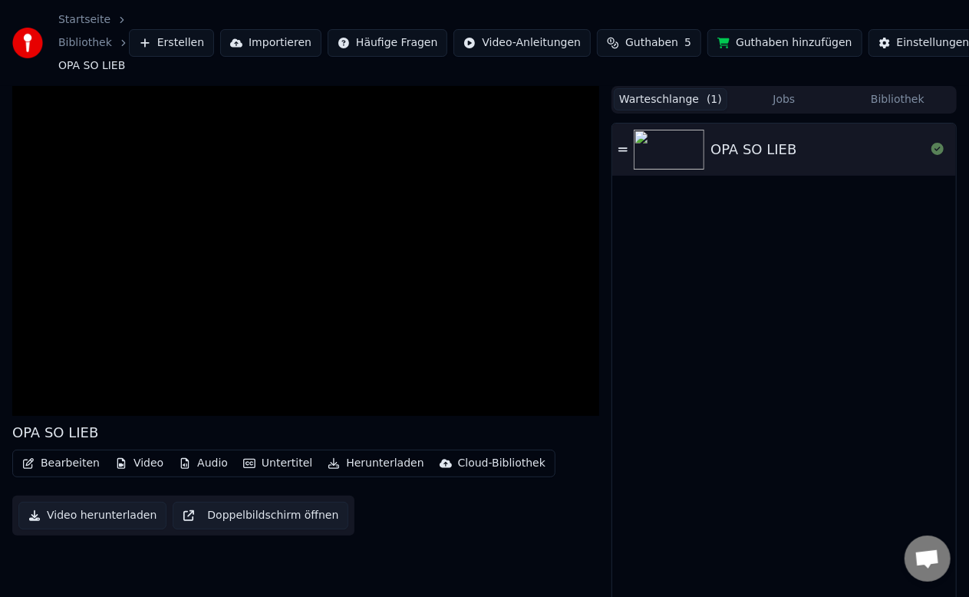
click at [767, 102] on button "Jobs" at bounding box center [784, 99] width 114 height 22
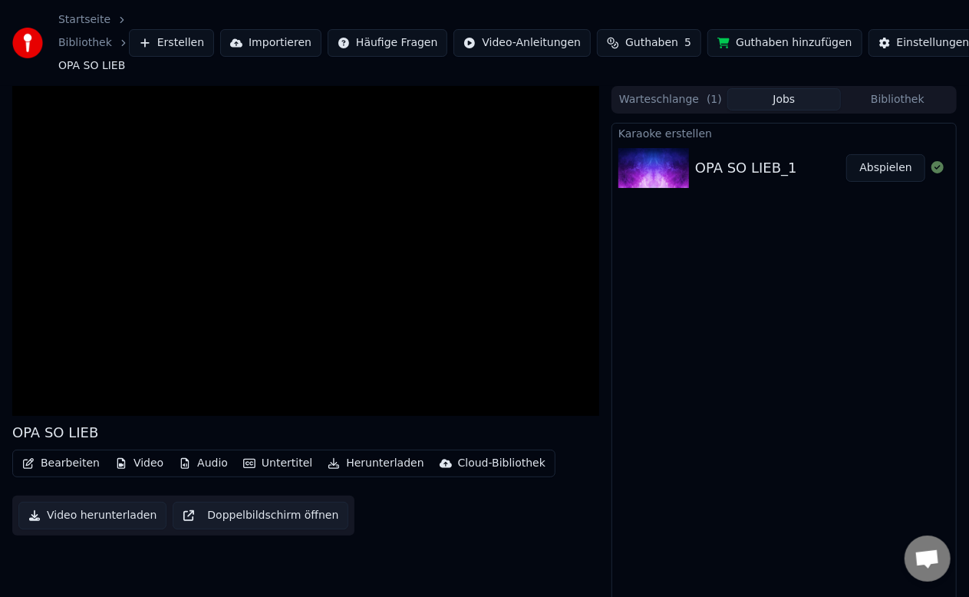
click at [752, 162] on div "OPA SO LIEB_1" at bounding box center [746, 167] width 102 height 21
click at [895, 160] on button "Abspielen" at bounding box center [885, 168] width 79 height 28
click at [625, 41] on span "Guthaben" at bounding box center [651, 42] width 53 height 15
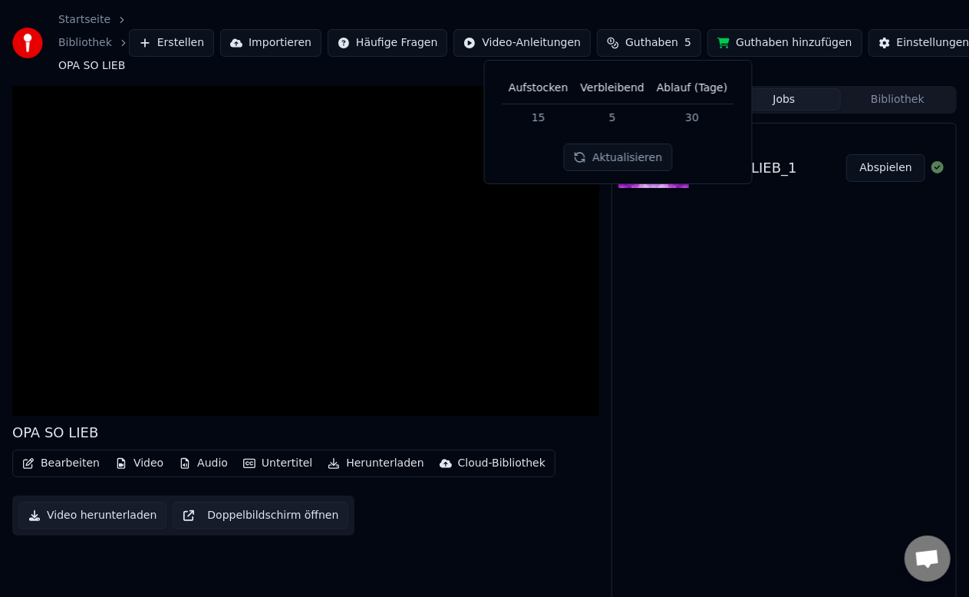
click at [605, 157] on button "Aktualisieren" at bounding box center [618, 157] width 108 height 28
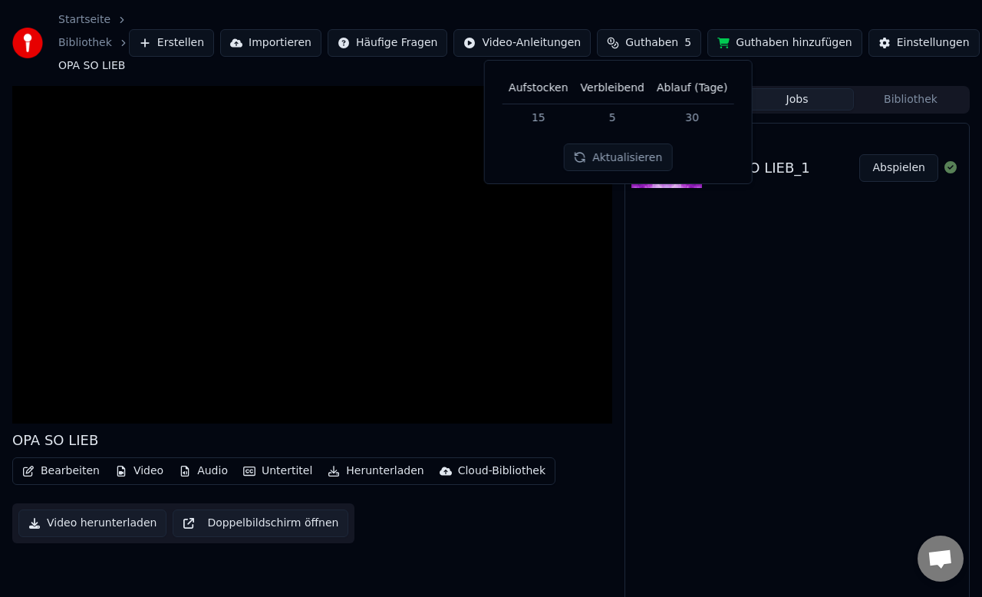
click at [382, 39] on html "Startseite Bibliothek OPA SO LIEB Erstellen Importieren Häufige Fragen Video-An…" at bounding box center [491, 298] width 982 height 597
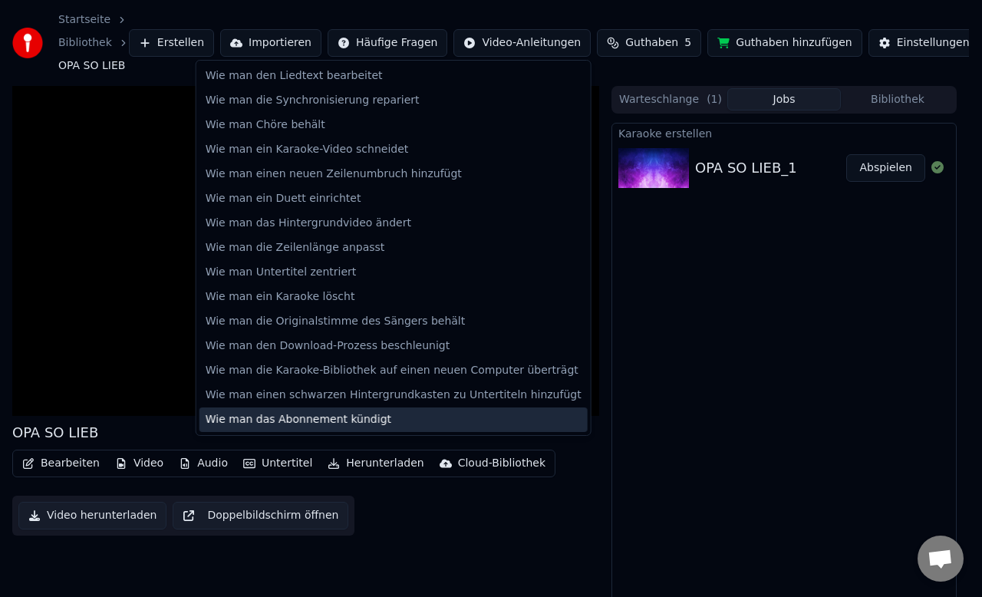
click at [328, 417] on div "Wie man das Abonnement kündigt" at bounding box center [393, 419] width 388 height 25
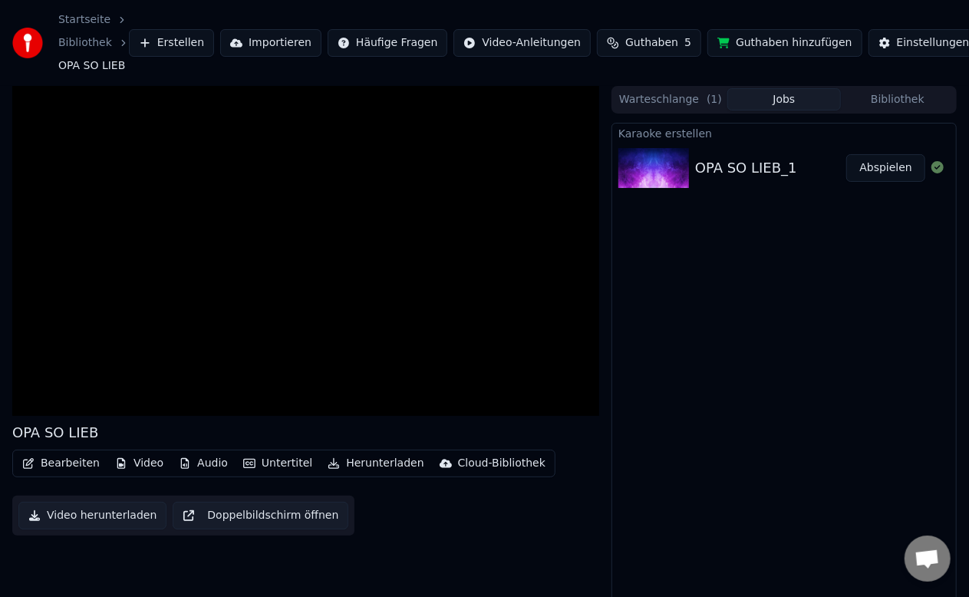
click at [943, 43] on html "Startseite Bibliothek OPA SO LIEB Erstellen Importieren Häufige Fragen Video-An…" at bounding box center [484, 298] width 969 height 597
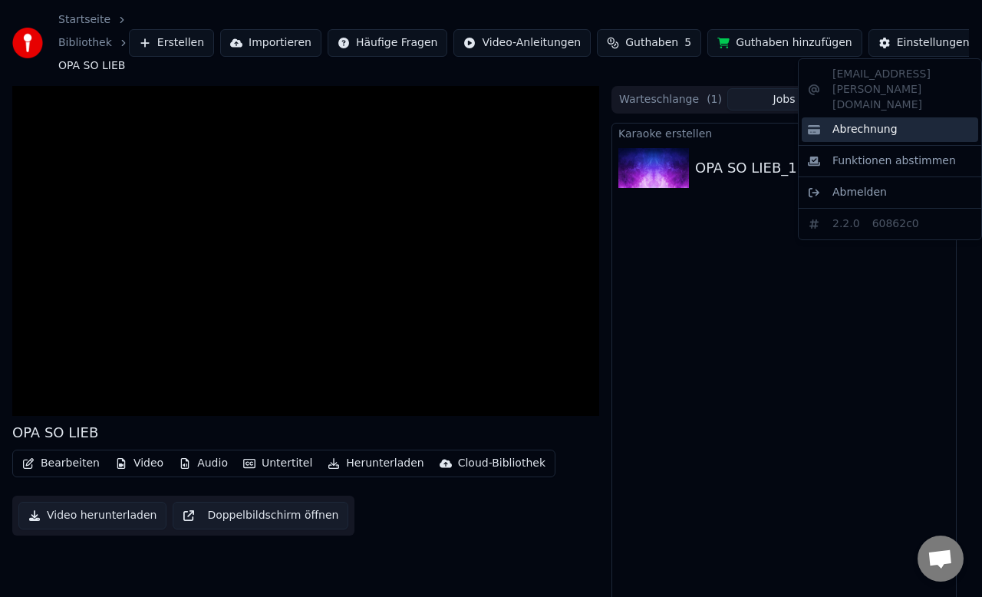
click at [873, 122] on span "Abrechnung" at bounding box center [865, 129] width 65 height 15
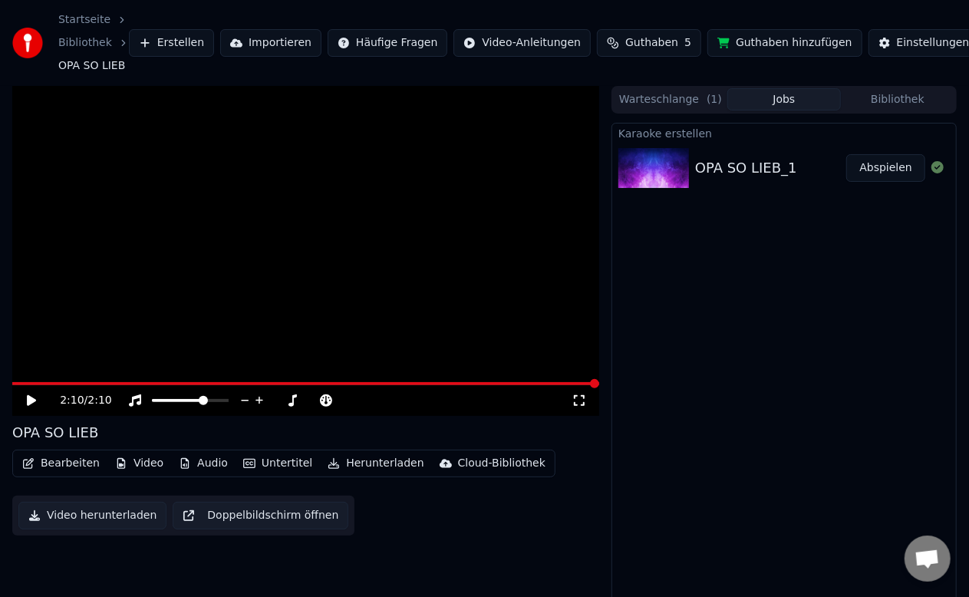
click at [782, 305] on div "Karaoke erstellen OPA SO LIEB_1 Abspielen" at bounding box center [784, 376] width 345 height 507
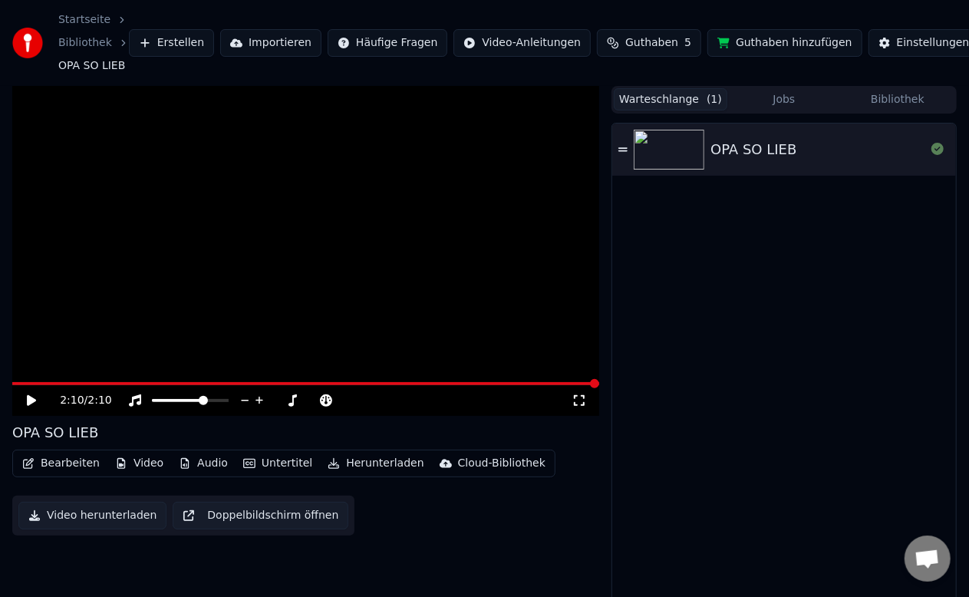
click at [658, 97] on button "Warteschlange ( 1 )" at bounding box center [671, 99] width 114 height 22
click at [692, 166] on img at bounding box center [669, 150] width 71 height 40
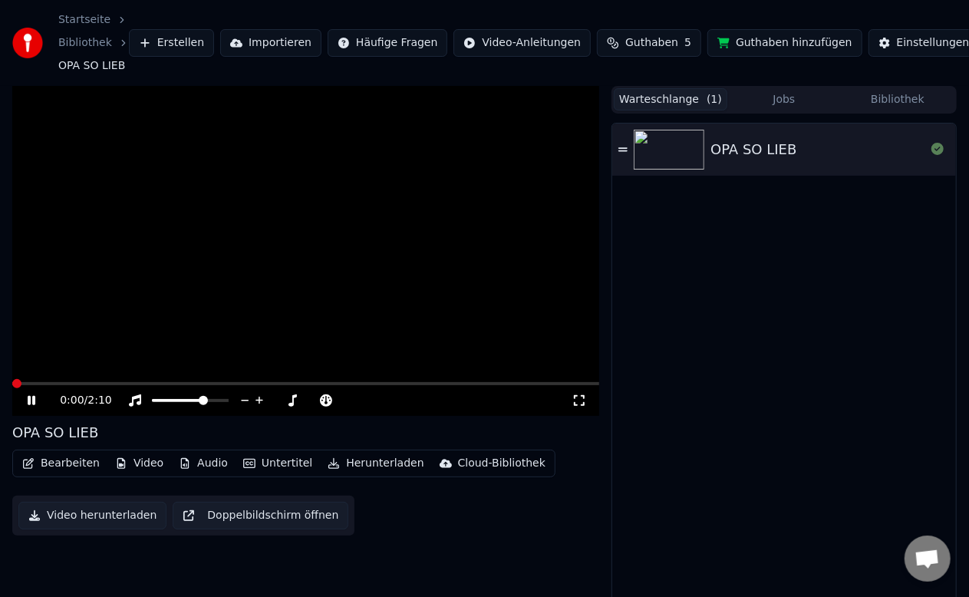
click at [192, 381] on video at bounding box center [305, 251] width 587 height 330
click at [239, 381] on video at bounding box center [305, 251] width 587 height 330
click at [251, 385] on span at bounding box center [305, 383] width 587 height 3
click at [315, 379] on video at bounding box center [305, 251] width 587 height 330
click at [584, 401] on icon at bounding box center [579, 400] width 15 height 12
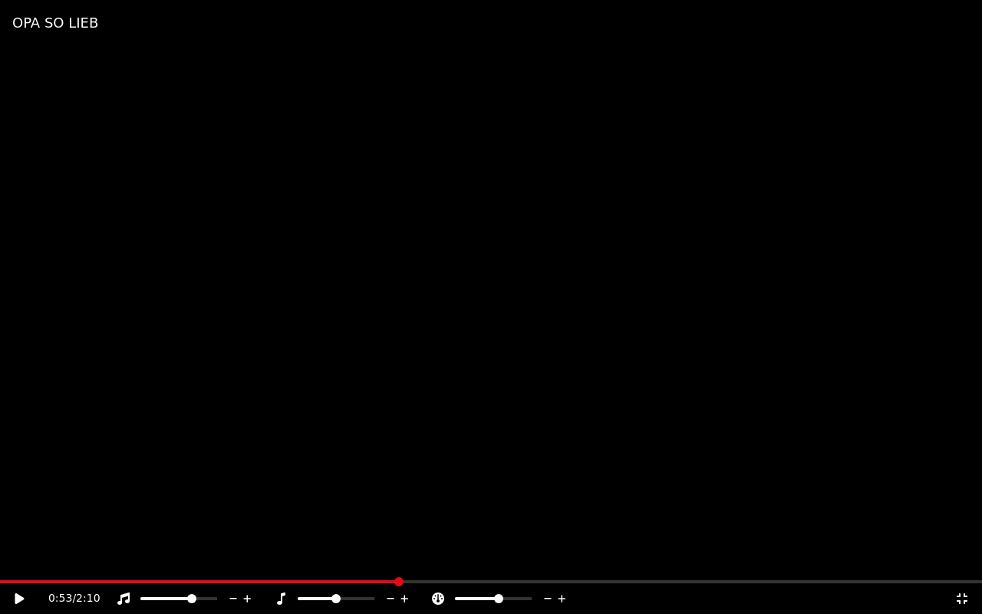
click at [961, 596] on icon at bounding box center [962, 598] width 15 height 12
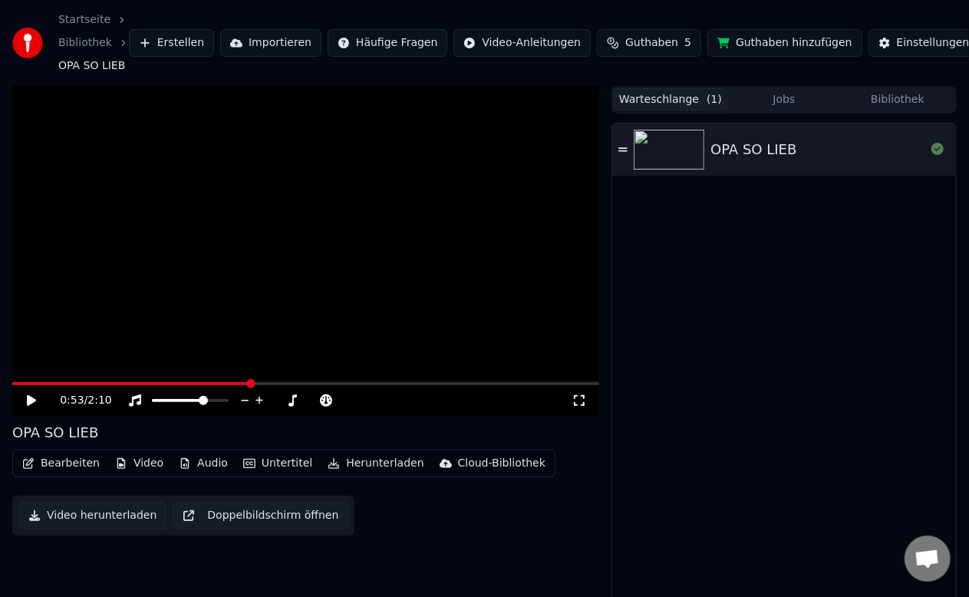
click at [74, 61] on span "OPA SO LIEB" at bounding box center [91, 65] width 67 height 15
click at [29, 41] on img at bounding box center [27, 43] width 31 height 31
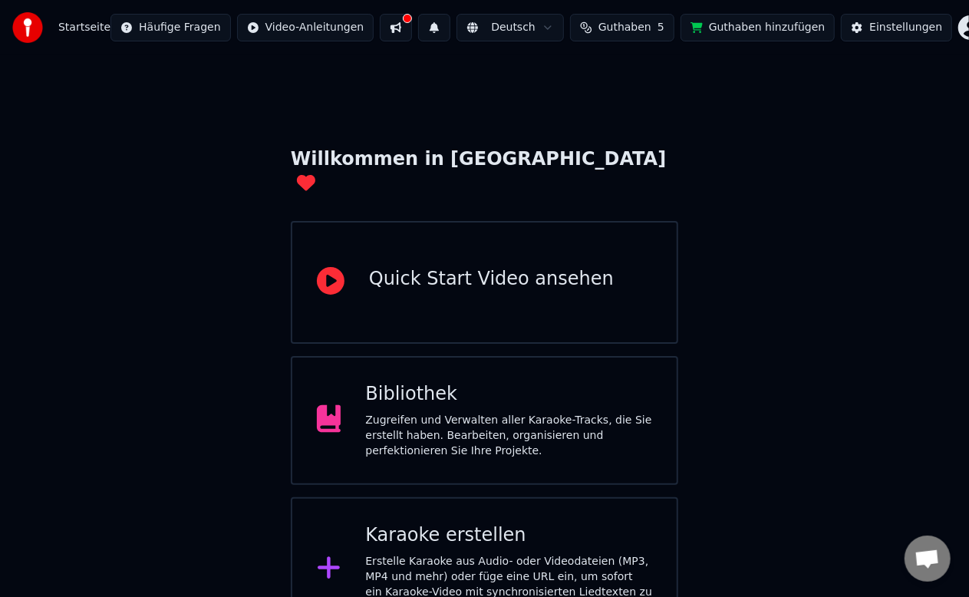
click at [500, 382] on div "Bibliothek" at bounding box center [508, 394] width 287 height 25
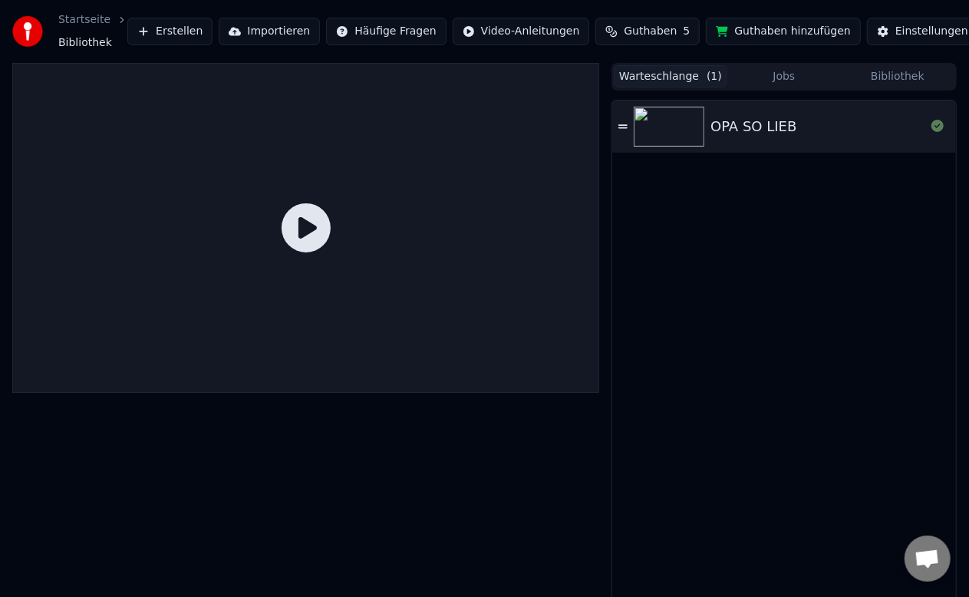
click at [76, 41] on span "Bibliothek" at bounding box center [85, 42] width 54 height 15
click at [23, 27] on img at bounding box center [27, 31] width 31 height 31
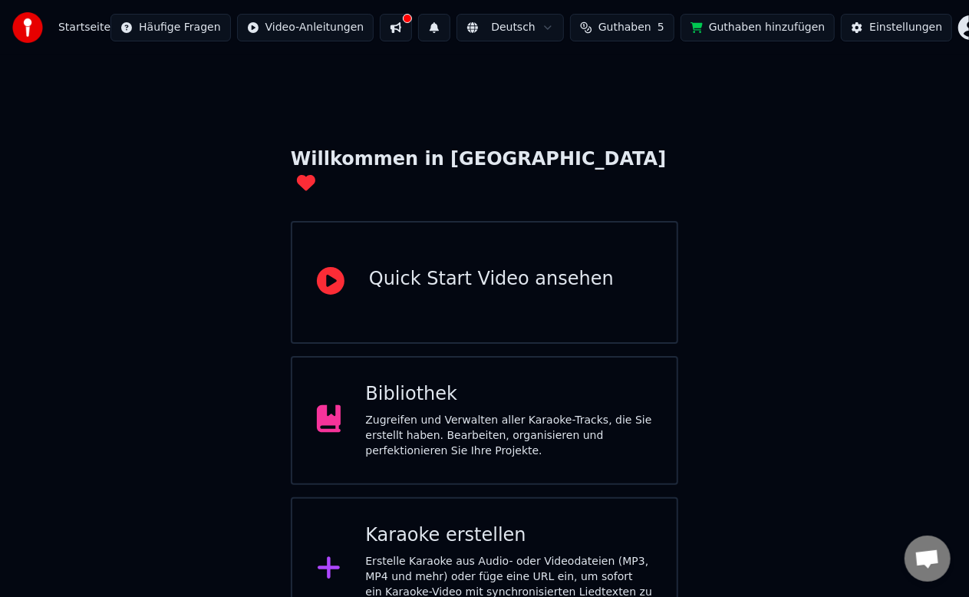
click at [526, 267] on div "Quick Start Video ansehen" at bounding box center [491, 279] width 245 height 25
